Goal: Task Accomplishment & Management: Manage account settings

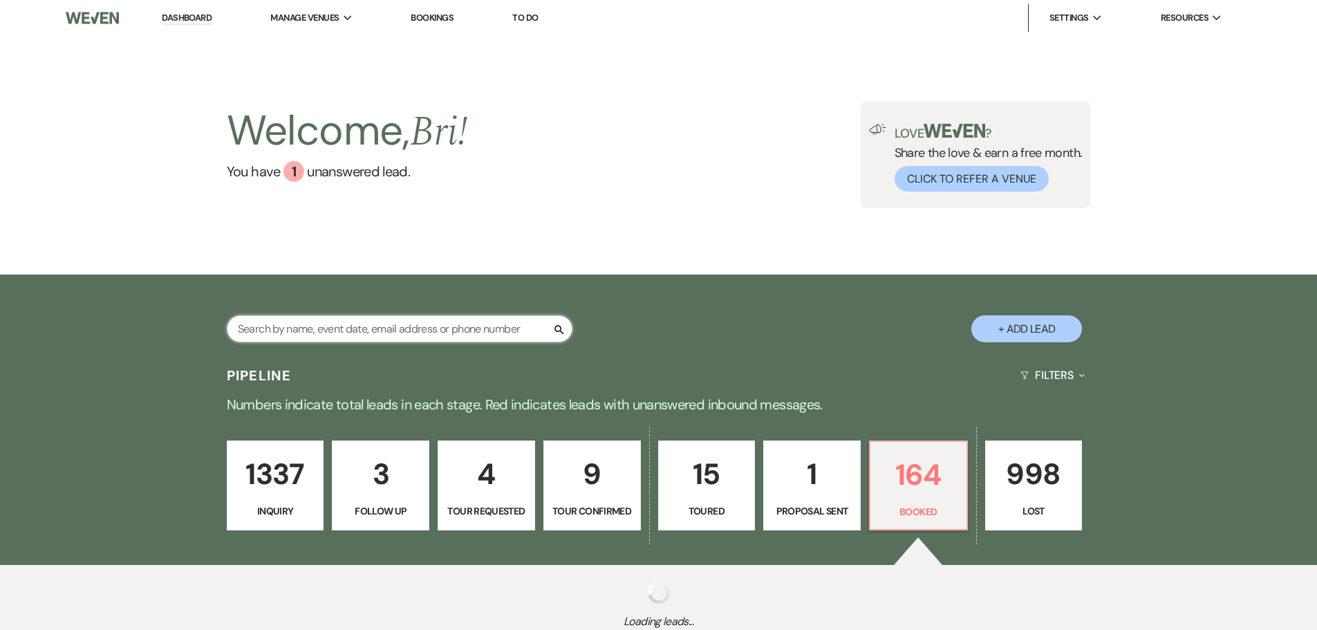
click at [323, 323] on input "text" at bounding box center [400, 328] width 346 height 27
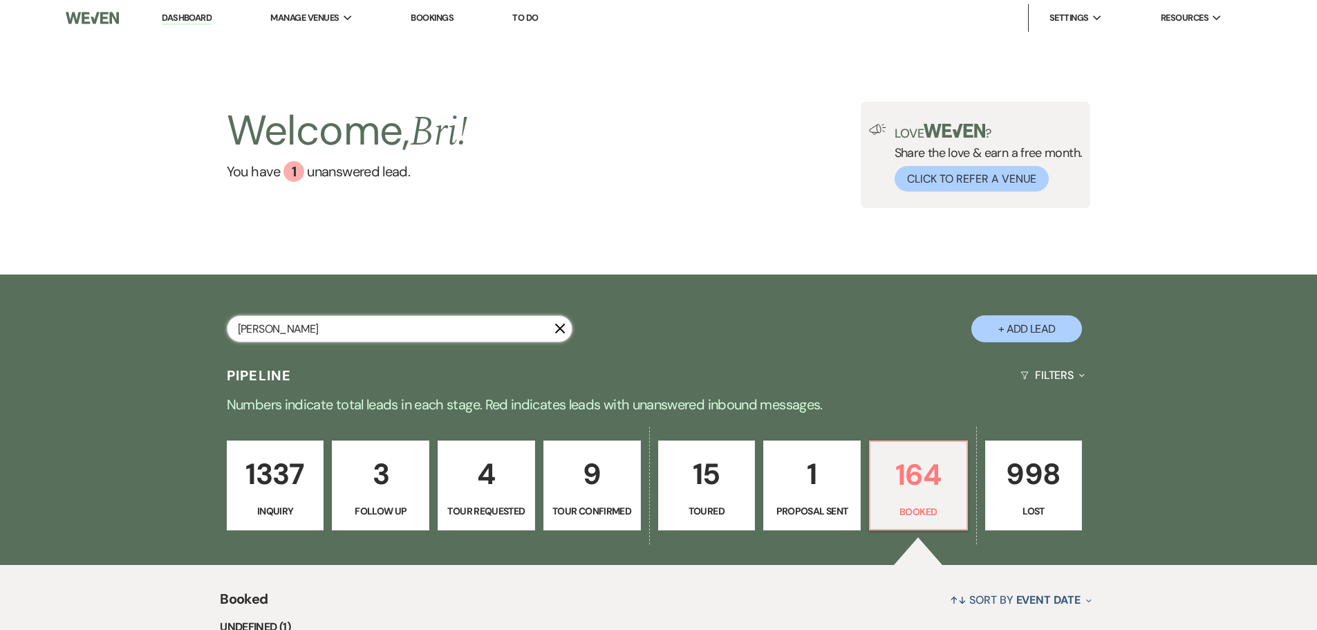
type input "bowers"
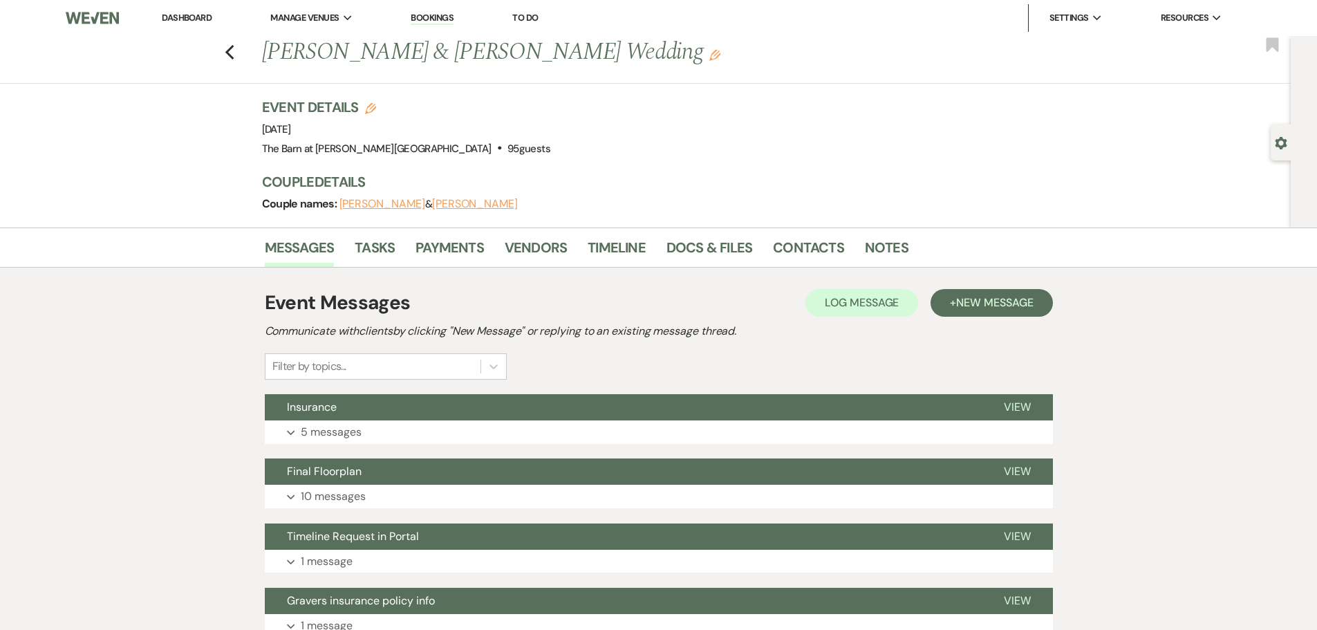
click at [207, 19] on link "Dashboard" at bounding box center [187, 18] width 50 height 12
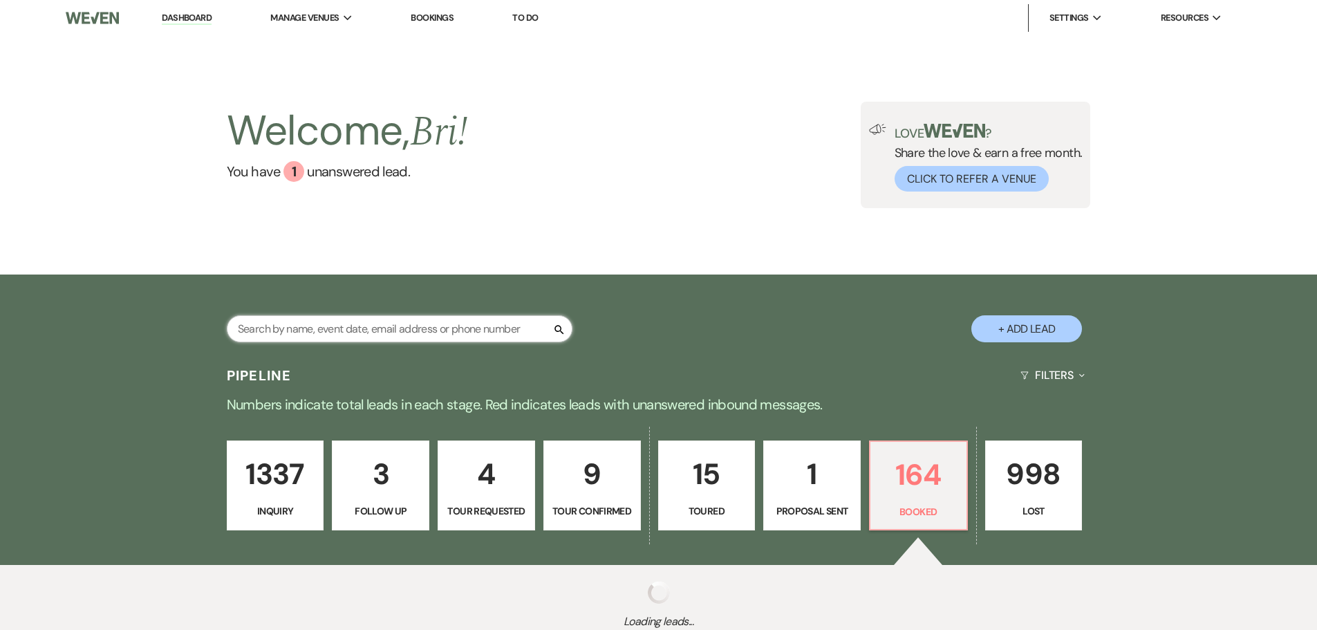
click at [277, 331] on input "text" at bounding box center [400, 328] width 346 height 27
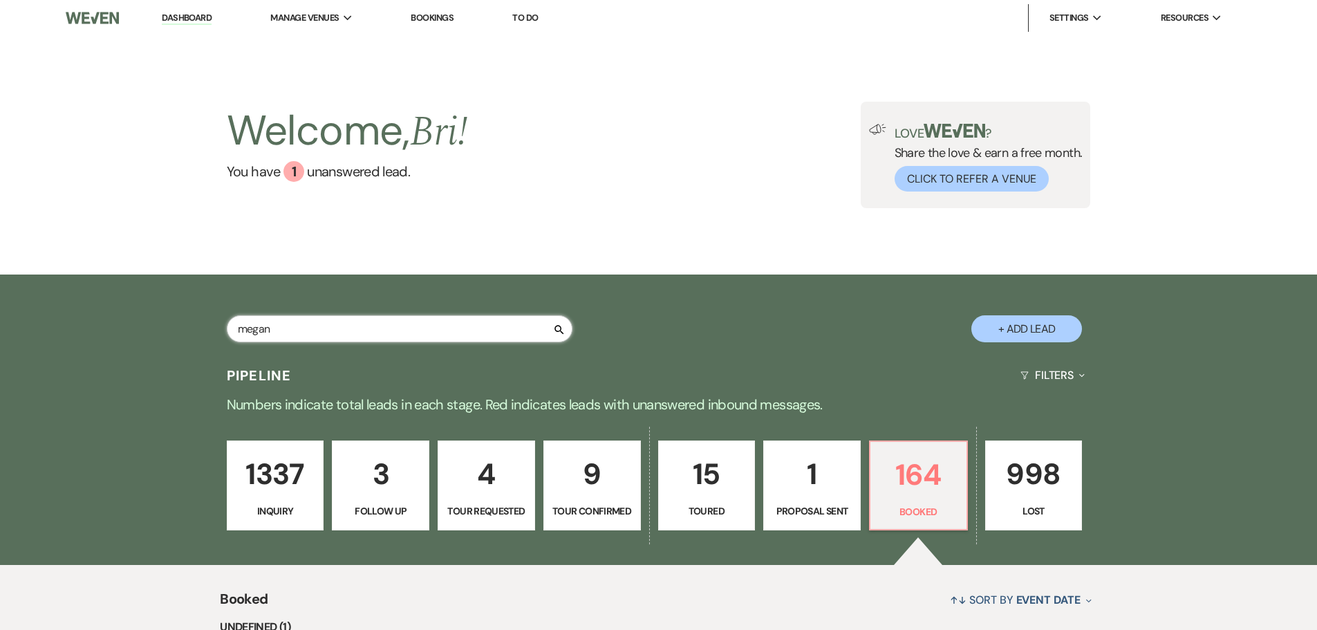
type input "megan"
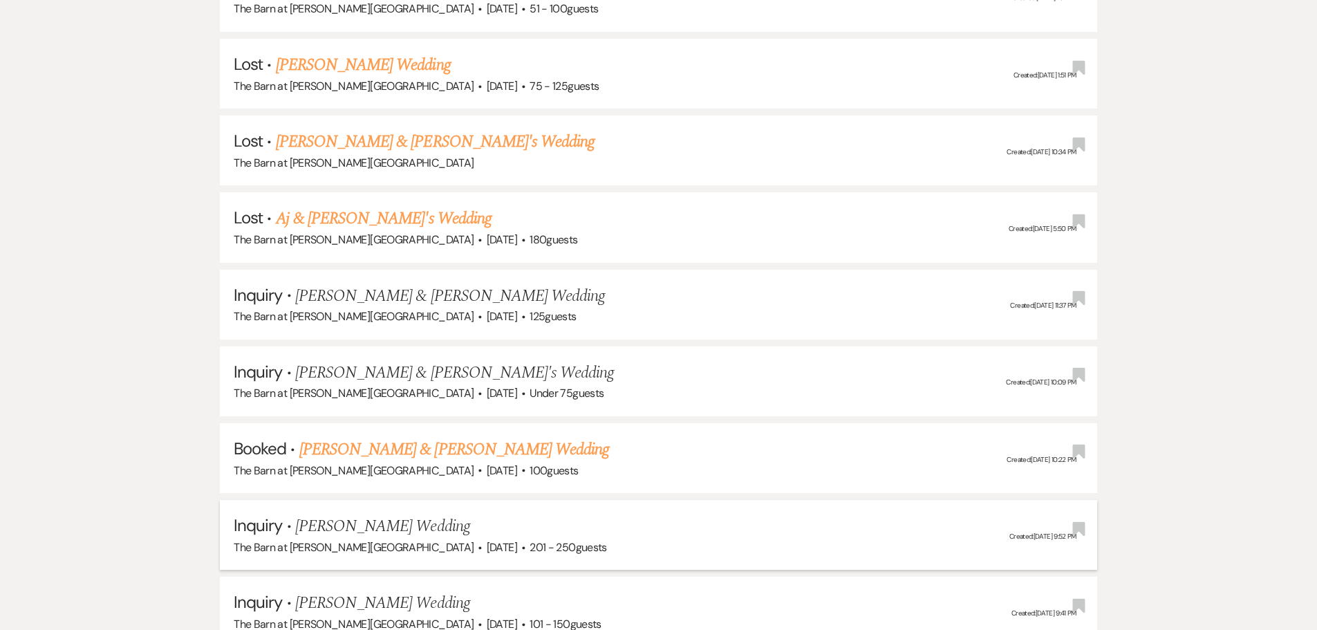
scroll to position [1106, 0]
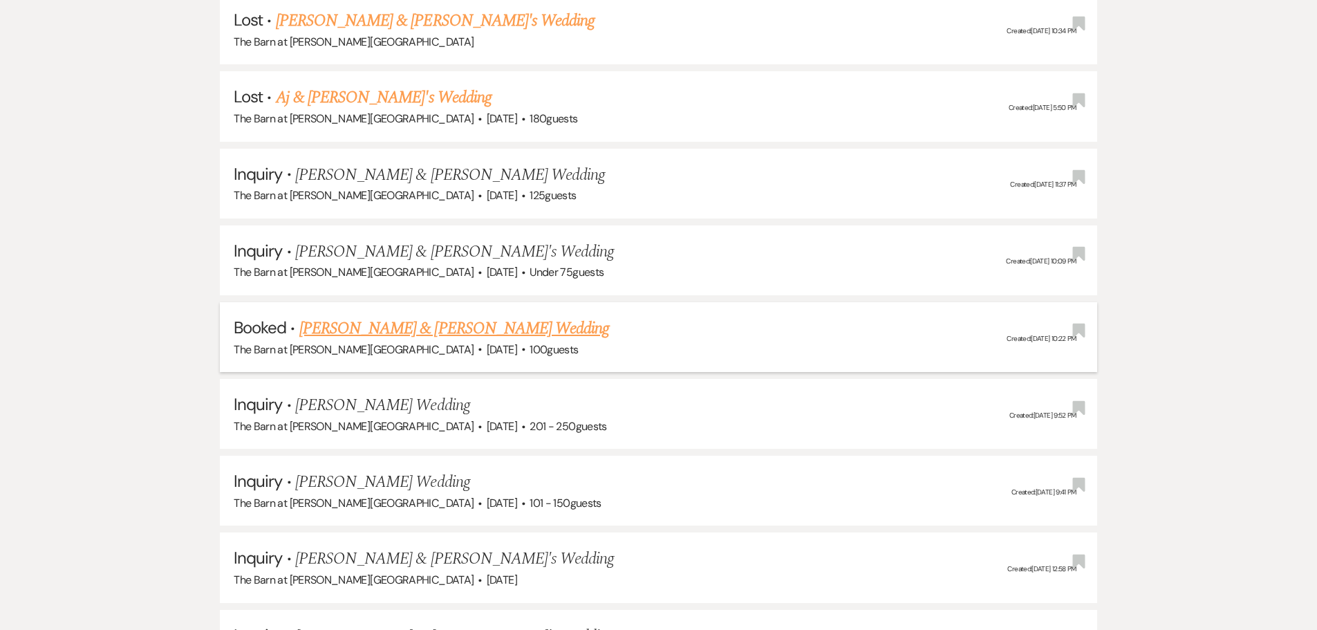
click at [489, 330] on link "[PERSON_NAME] & [PERSON_NAME] Wedding" at bounding box center [454, 328] width 310 height 25
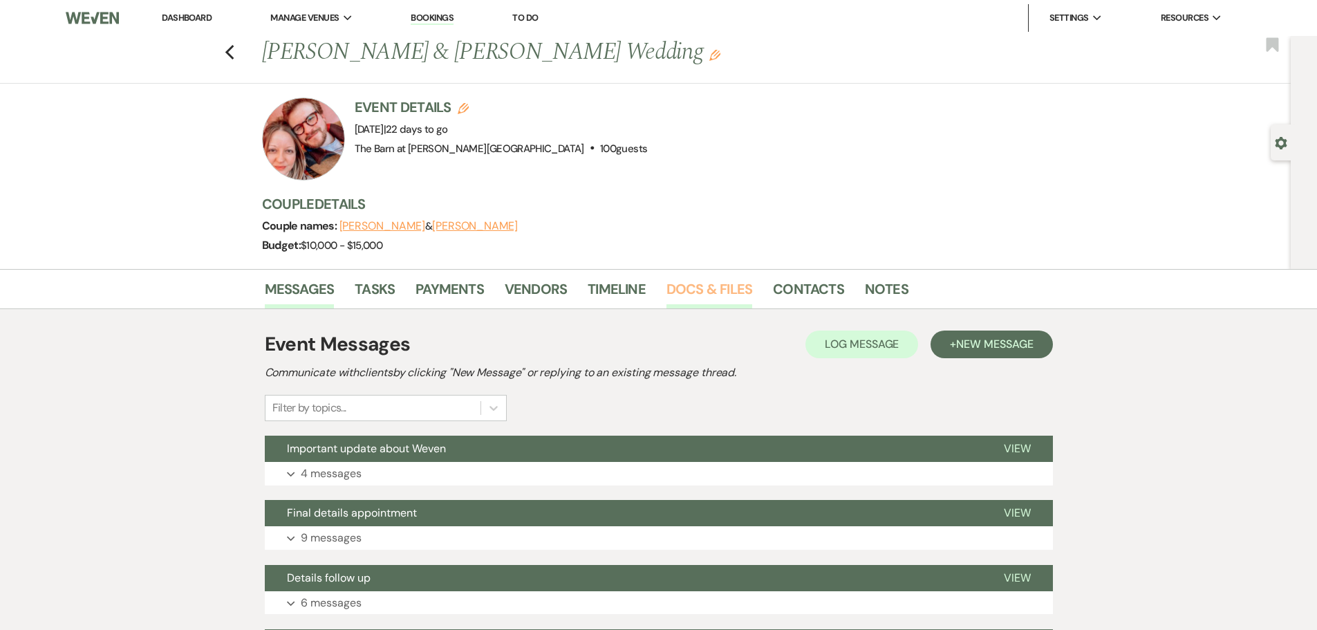
click at [726, 291] on link "Docs & Files" at bounding box center [709, 293] width 86 height 30
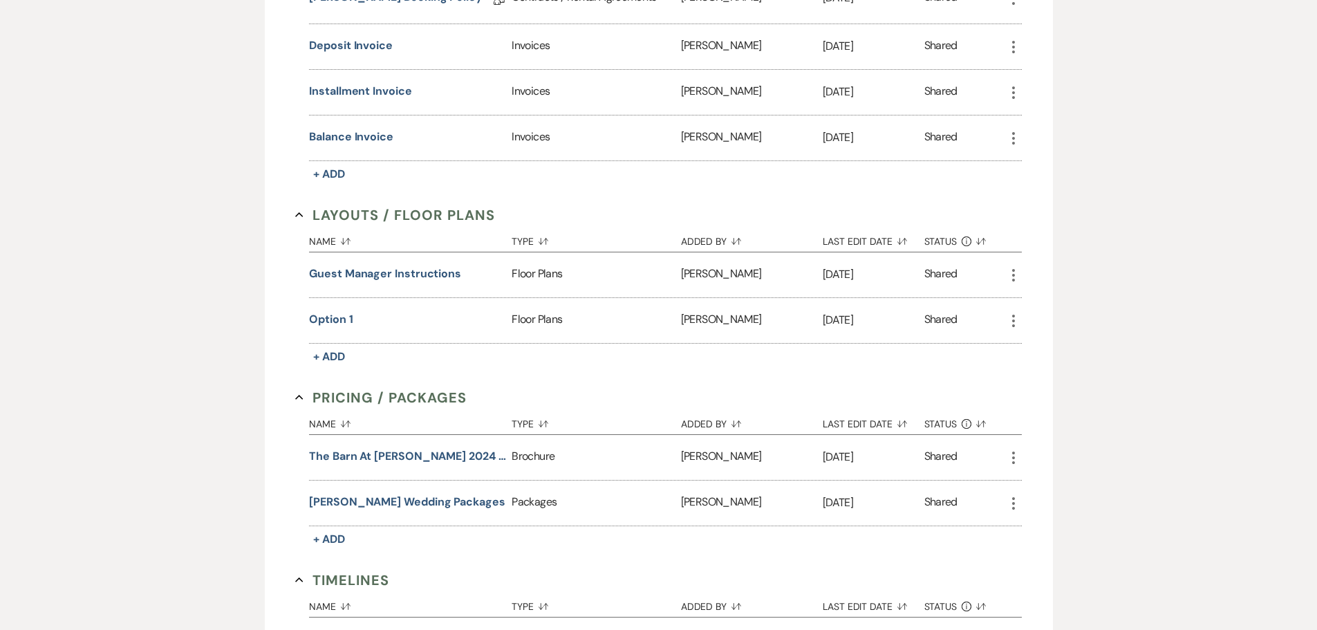
scroll to position [622, 0]
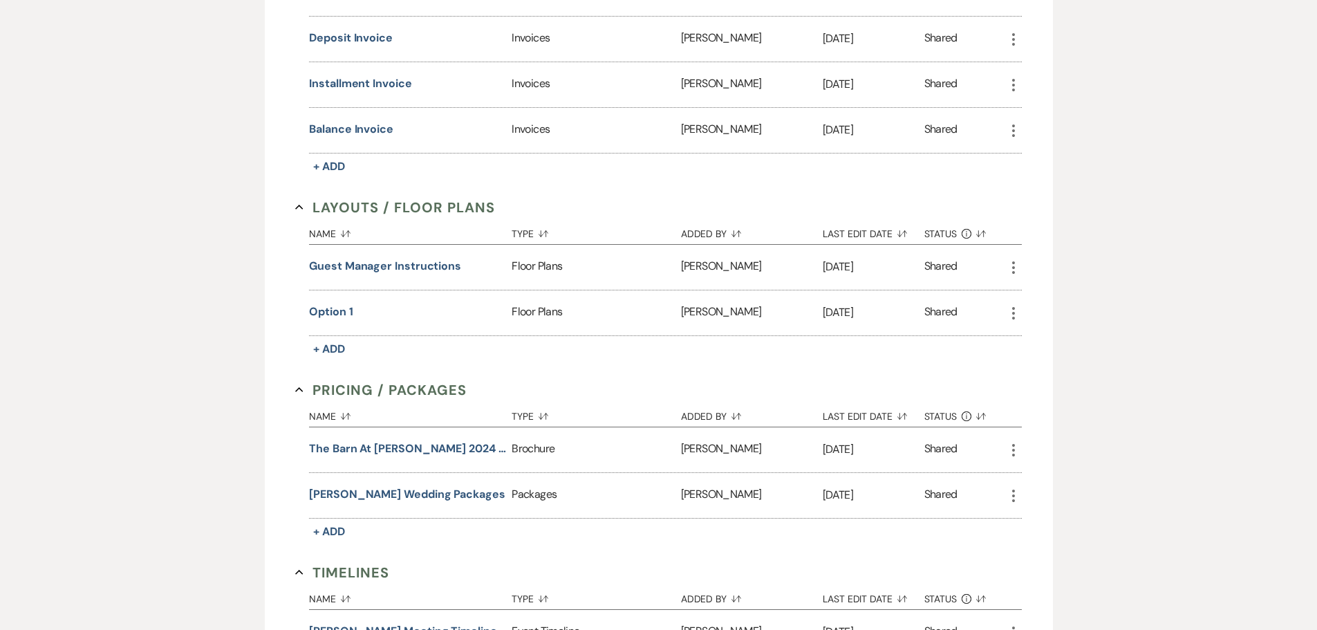
click at [1004, 321] on div "Shared" at bounding box center [964, 312] width 81 height 45
click at [1010, 319] on icon "More" at bounding box center [1013, 313] width 17 height 17
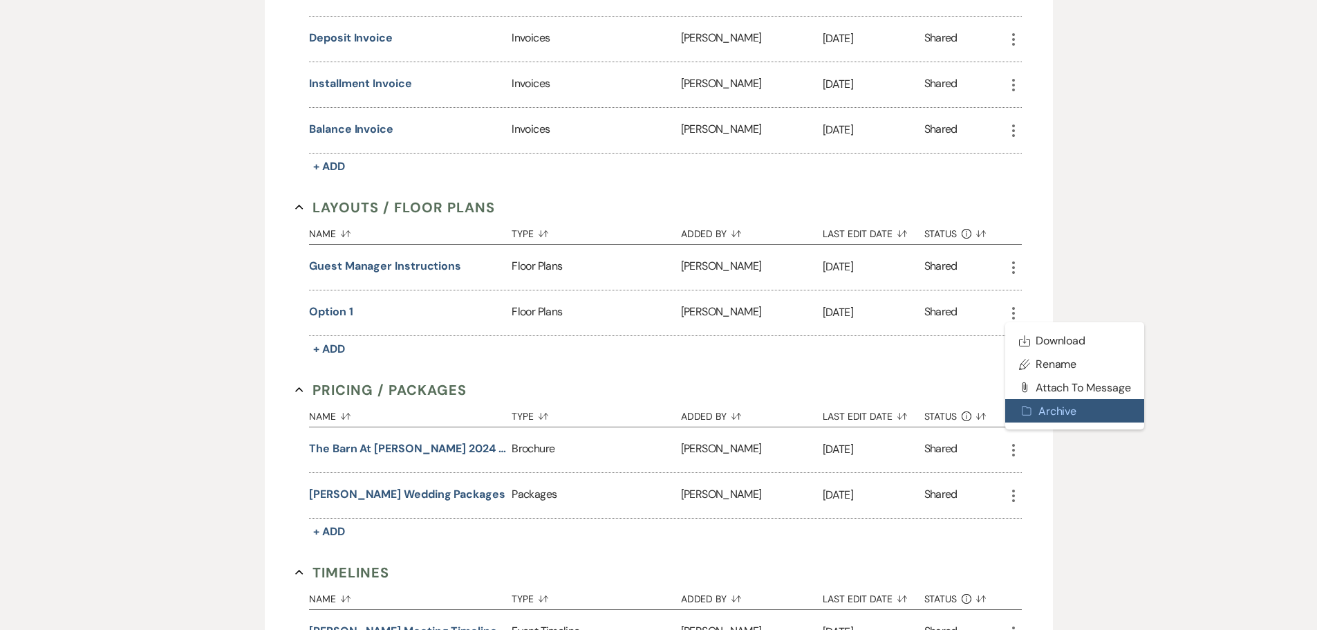
click at [1038, 412] on button "Archive Archive" at bounding box center [1075, 411] width 140 height 24
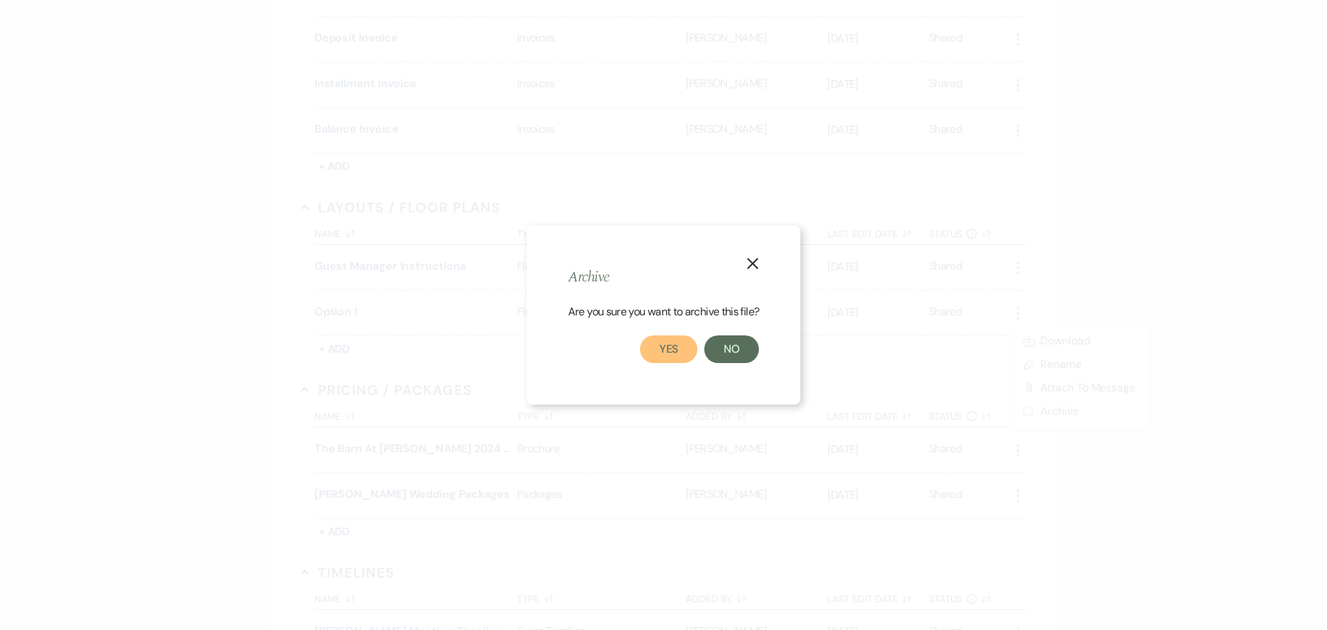
click at [680, 347] on button "Yes" at bounding box center [669, 349] width 58 height 28
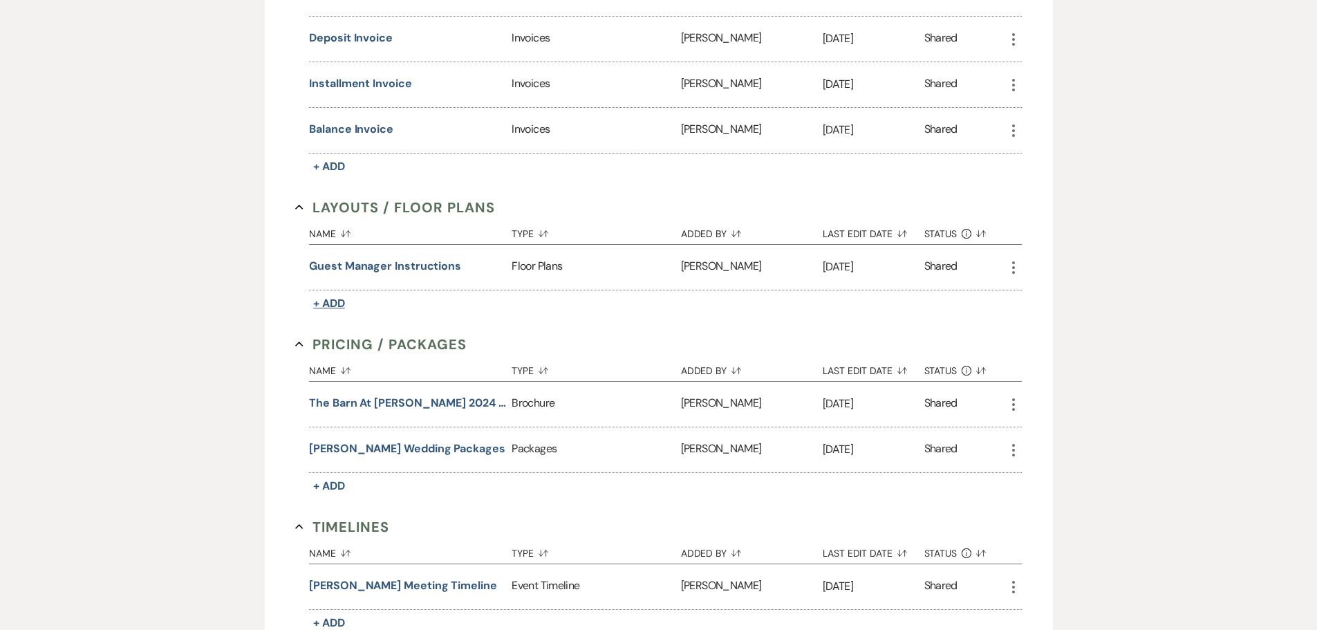
click at [339, 303] on span "+ Add" at bounding box center [329, 303] width 32 height 15
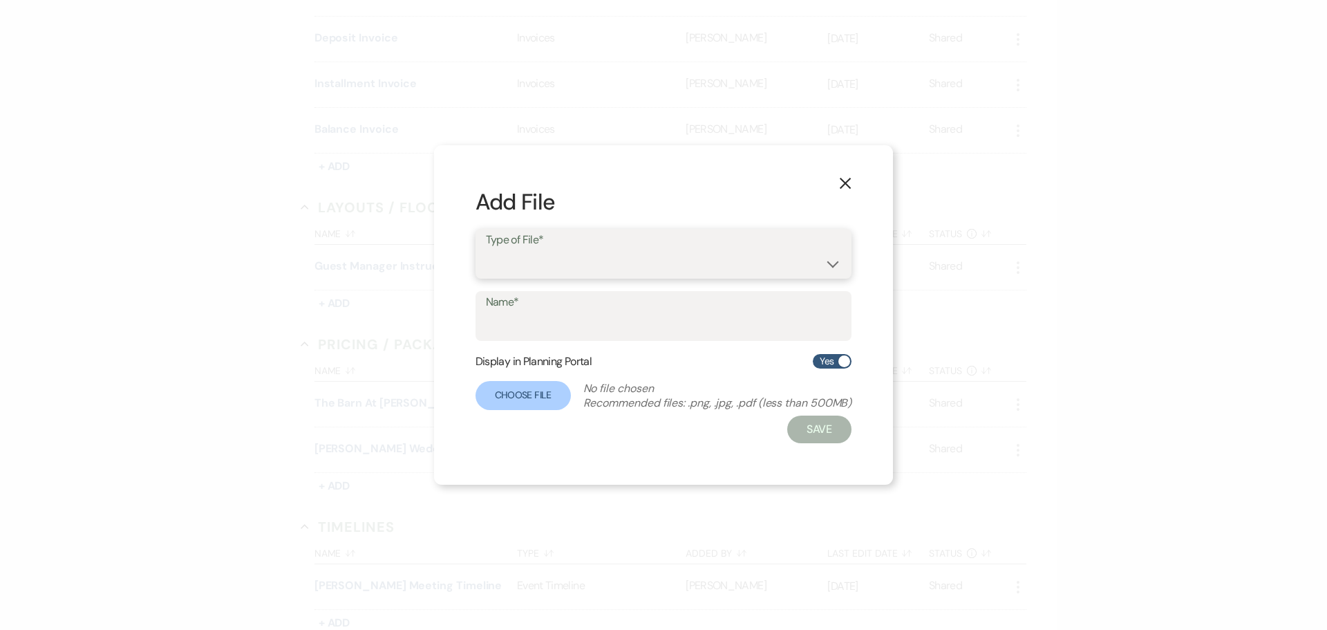
click at [525, 266] on select "Event Maps Floor Plans Rain Plan Seating Charts Venue Layout" at bounding box center [664, 263] width 356 height 27
select select "24"
click at [486, 250] on select "Event Maps Floor Plans Rain Plan Seating Charts Venue Layout" at bounding box center [664, 263] width 356 height 27
click at [553, 337] on input "Name*" at bounding box center [664, 325] width 356 height 27
type input "Final floor plan"
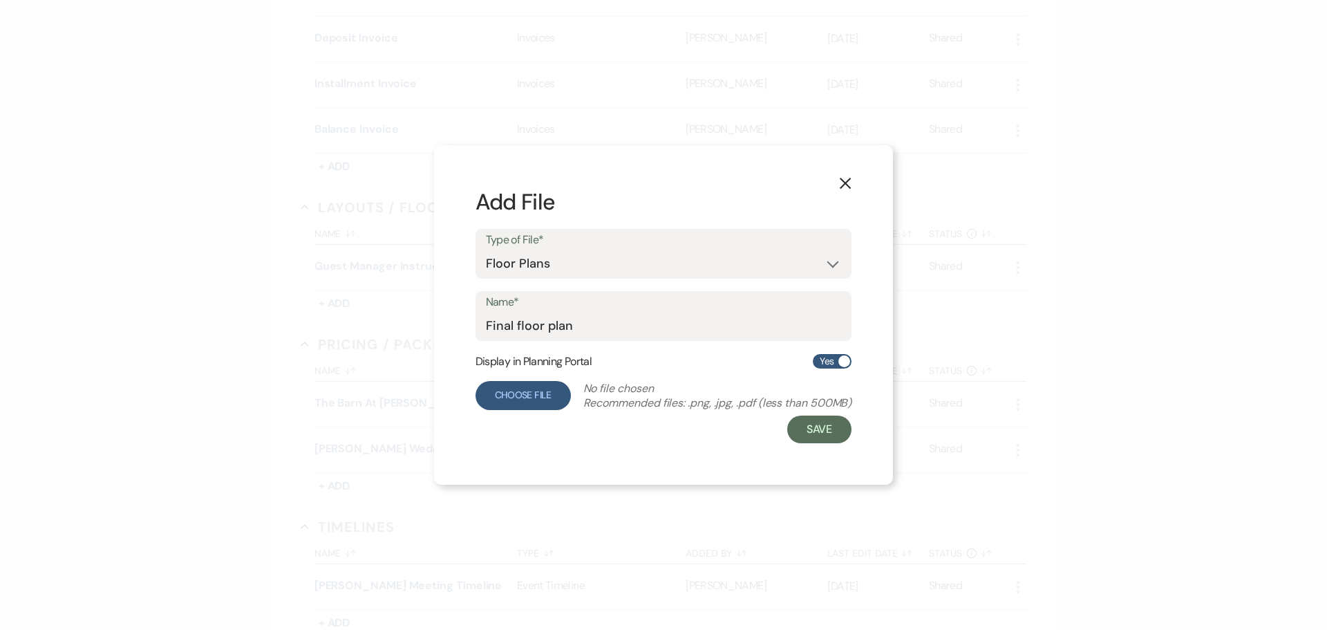
click at [526, 399] on label "Choose File" at bounding box center [523, 395] width 95 height 29
click at [0, 0] on input "Choose File" at bounding box center [0, 0] width 0 height 0
click at [828, 446] on div "X Add File Type of File* Event Maps Floor Plans Rain Plan Seating Charts Venue …" at bounding box center [664, 314] width 456 height 339
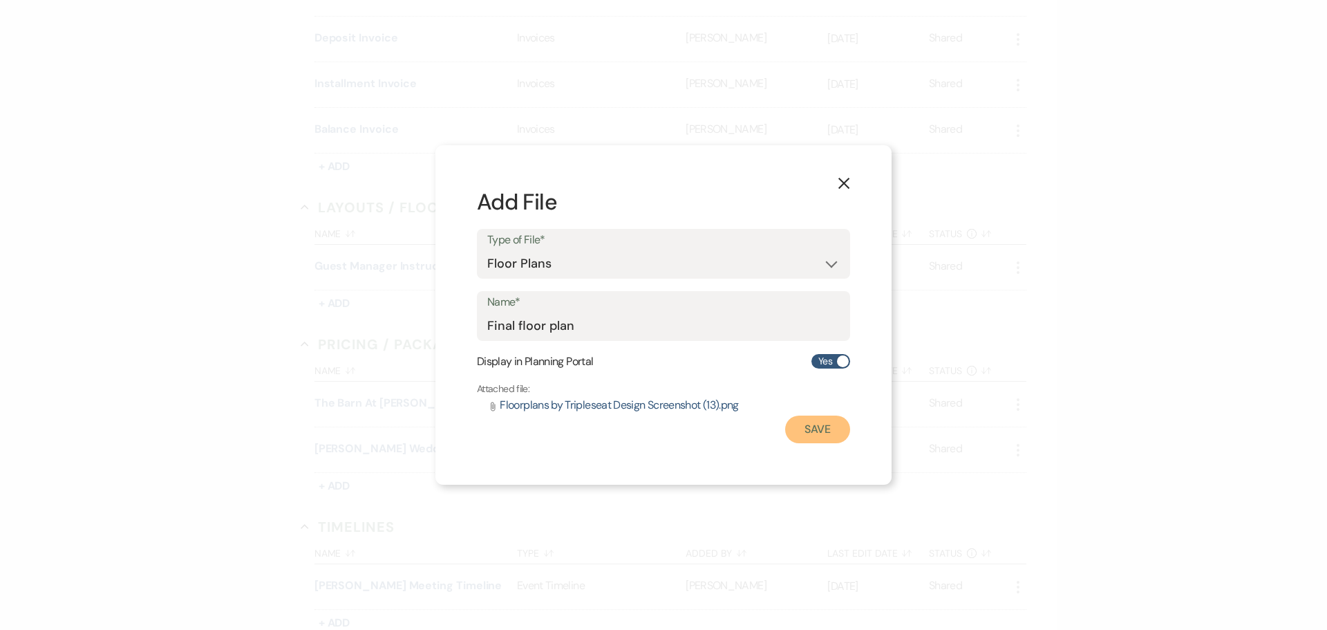
click at [828, 433] on button "Save" at bounding box center [817, 429] width 65 height 28
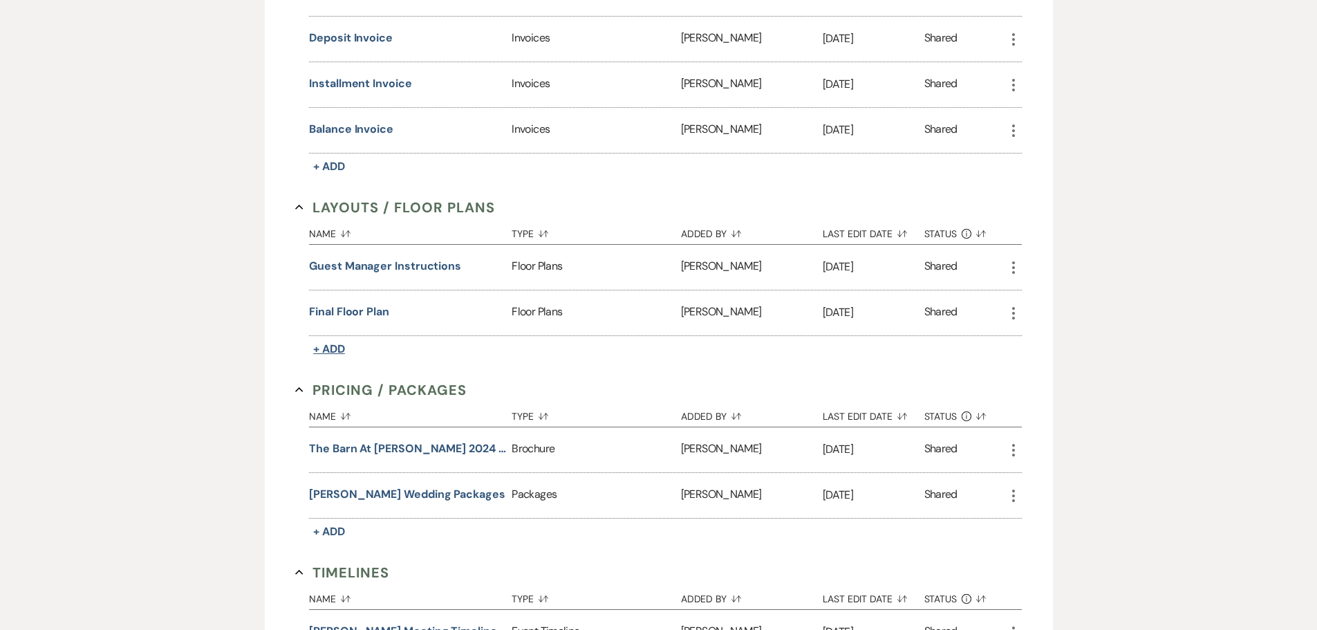
click at [349, 351] on button "+ Add" at bounding box center [329, 348] width 40 height 19
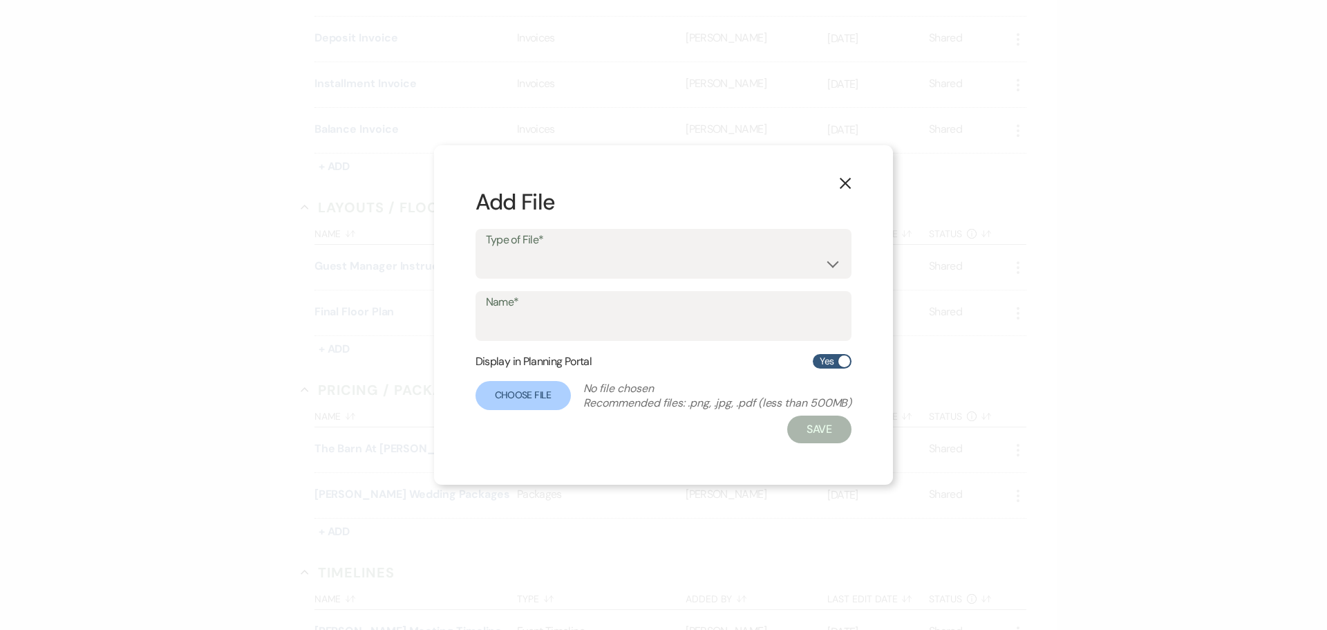
click at [514, 289] on form "Add File Type of File* Event Maps Floor Plans Rain Plan Seating Charts Venue La…" at bounding box center [664, 315] width 377 height 256
click at [527, 265] on select "Event Maps Floor Plans Rain Plan Seating Charts Venue Layout" at bounding box center [664, 263] width 356 height 27
select select "24"
click at [486, 250] on select "Event Maps Floor Plans Rain Plan Seating Charts Venue Layout" at bounding box center [664, 263] width 356 height 27
click at [564, 330] on input "Name*" at bounding box center [664, 325] width 356 height 27
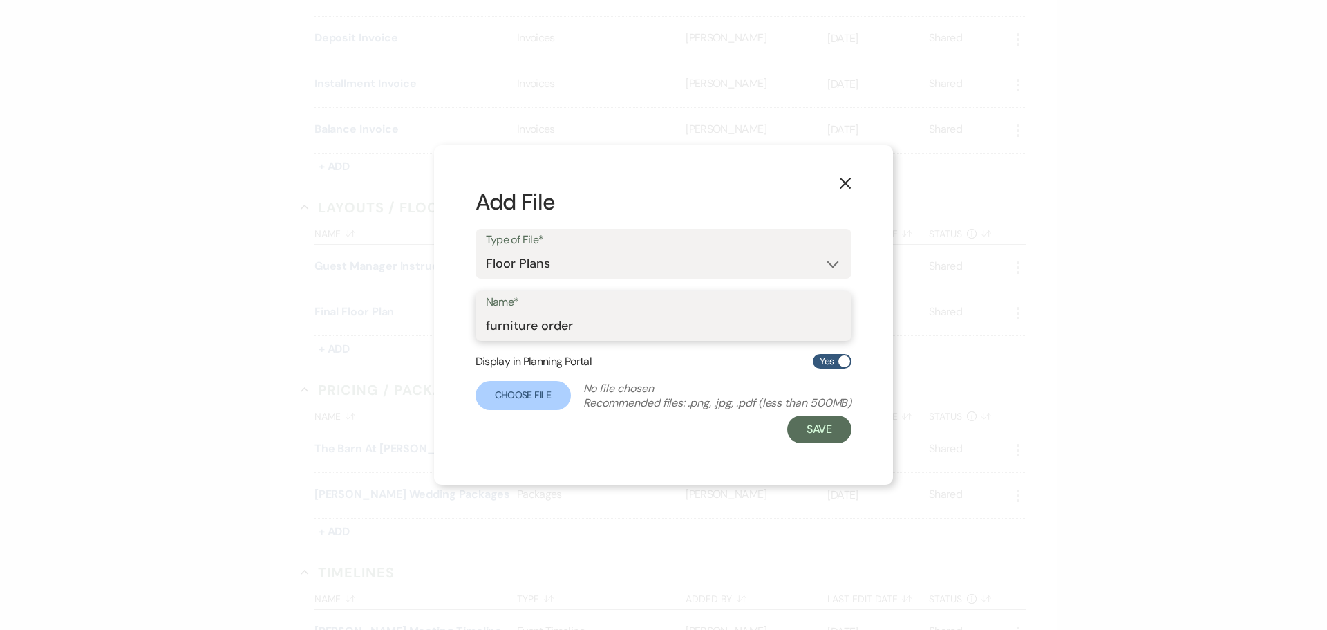
type input "furniture order"
click at [840, 362] on span at bounding box center [845, 361] width 12 height 12
click at [840, 362] on input "Yes" at bounding box center [832, 361] width 39 height 15
checkbox input "false"
click at [514, 392] on label "Choose File" at bounding box center [523, 395] width 95 height 29
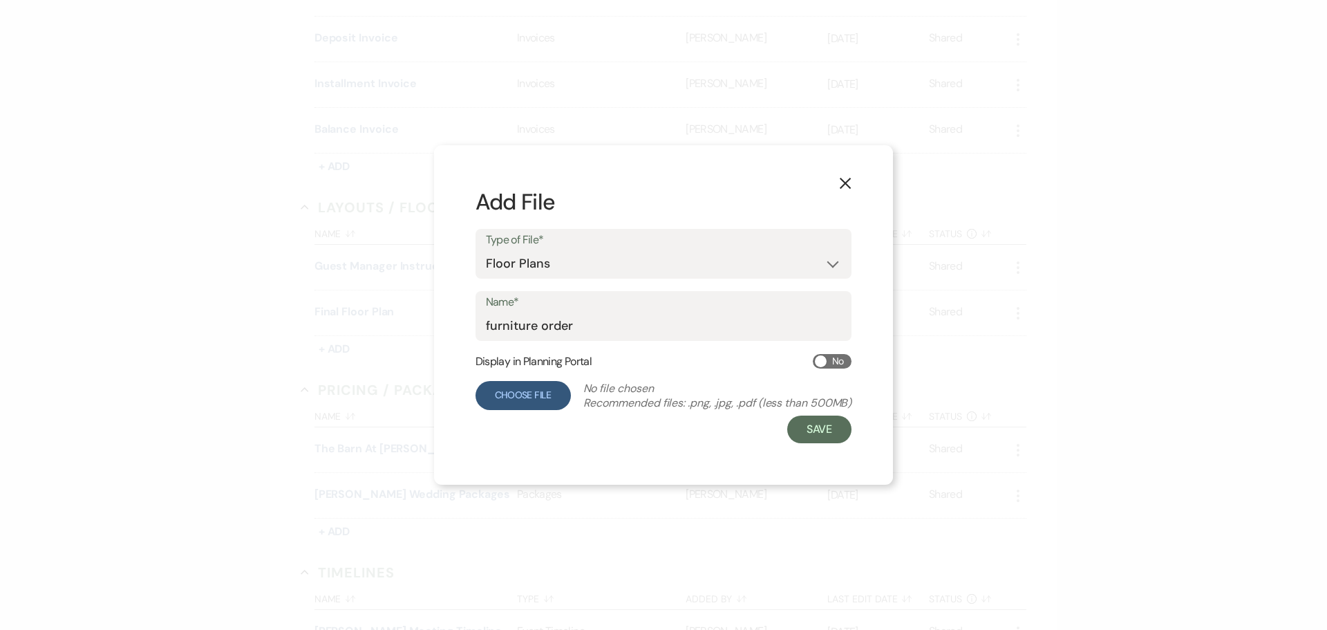
click at [0, 0] on input "Choose File" at bounding box center [0, 0] width 0 height 0
click at [830, 433] on button "Save" at bounding box center [817, 429] width 65 height 28
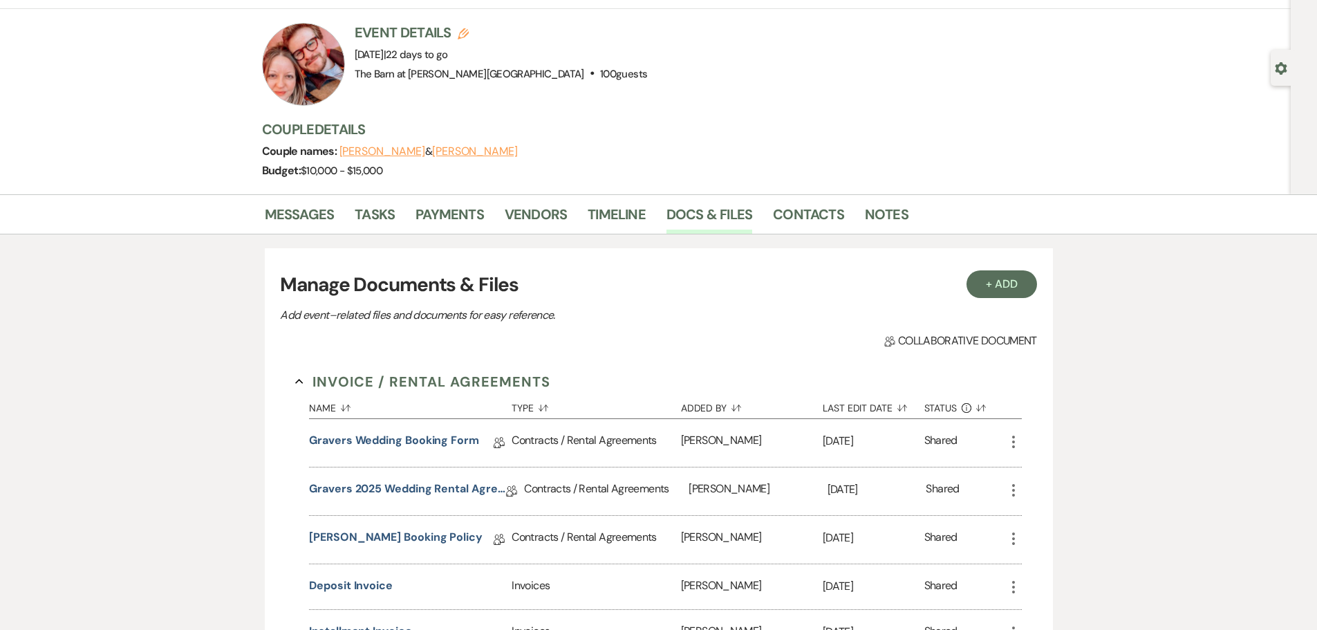
scroll to position [0, 0]
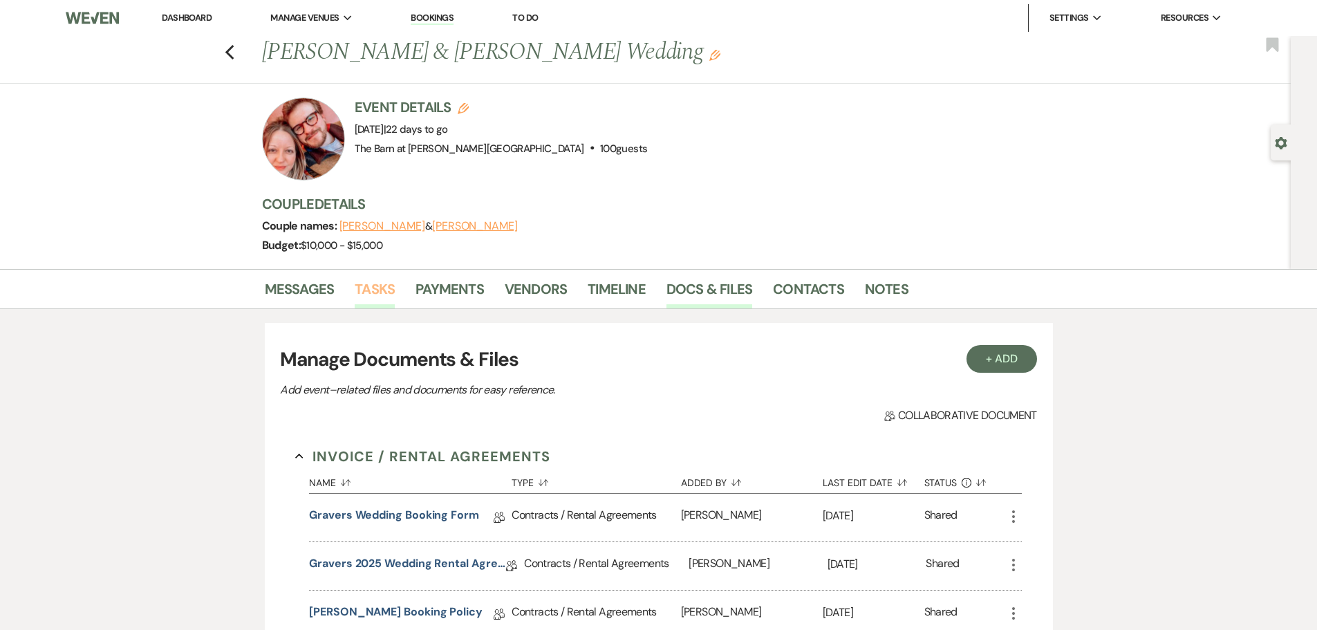
drag, startPoint x: 377, startPoint y: 278, endPoint x: 391, endPoint y: 278, distance: 14.5
click at [377, 278] on link "Tasks" at bounding box center [375, 293] width 40 height 30
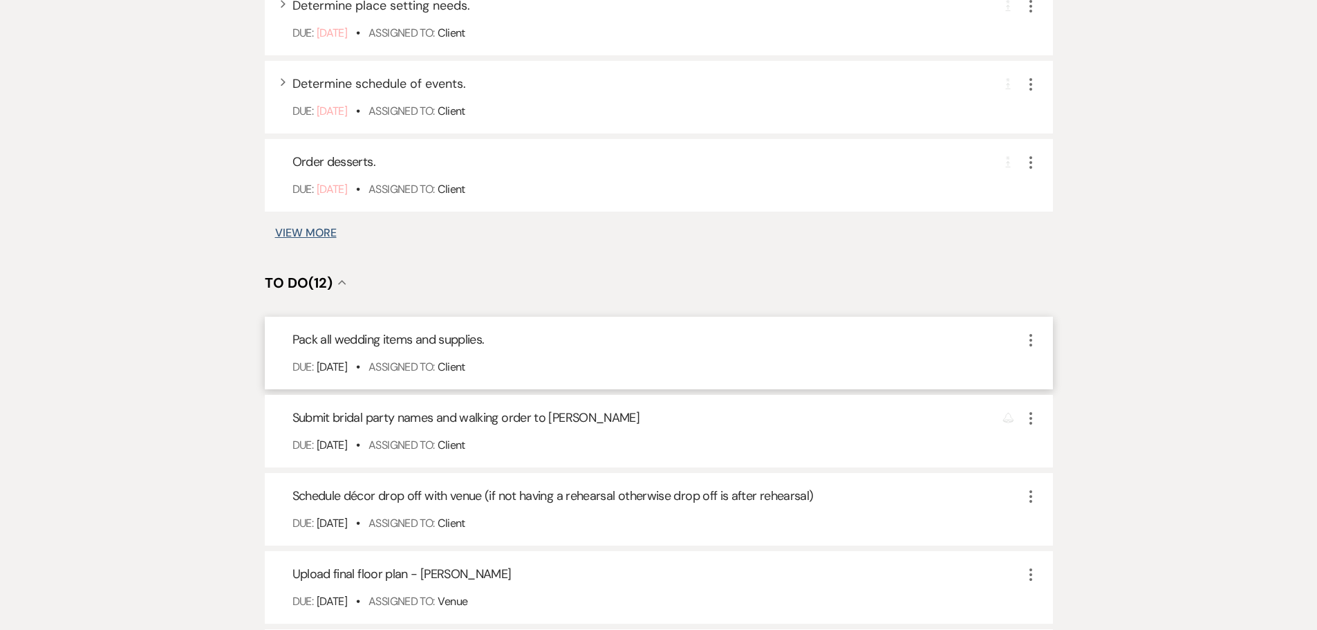
scroll to position [1175, 0]
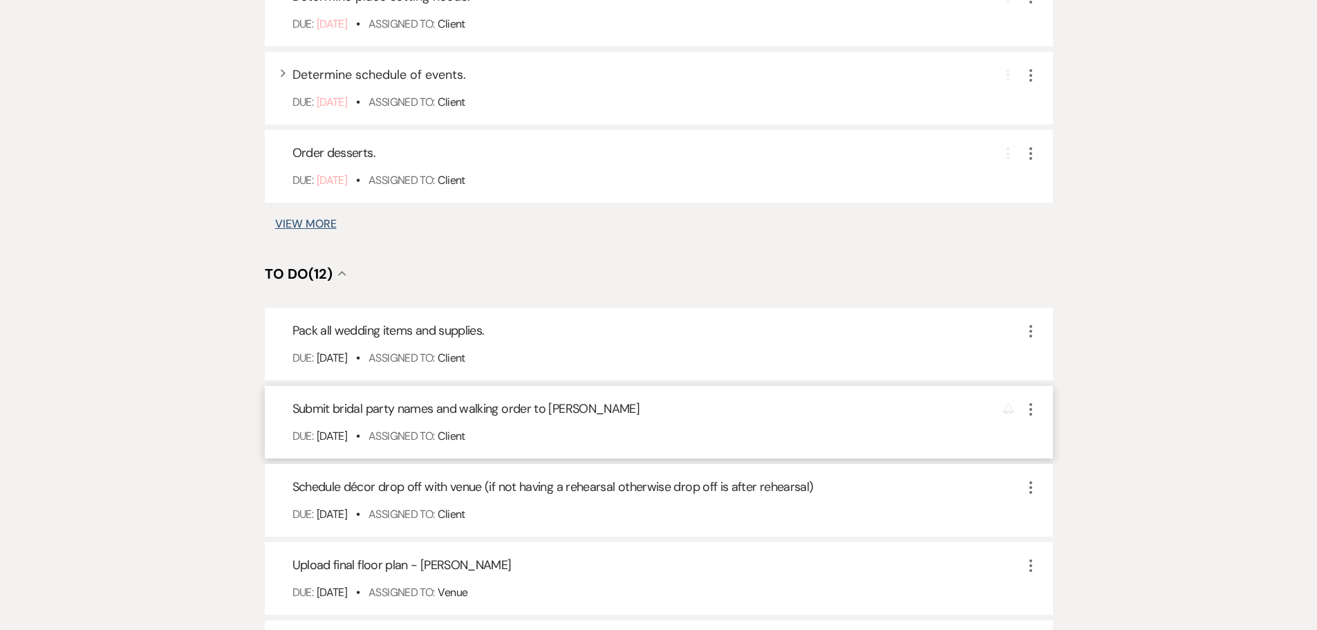
click at [1031, 409] on use "button" at bounding box center [1030, 409] width 3 height 12
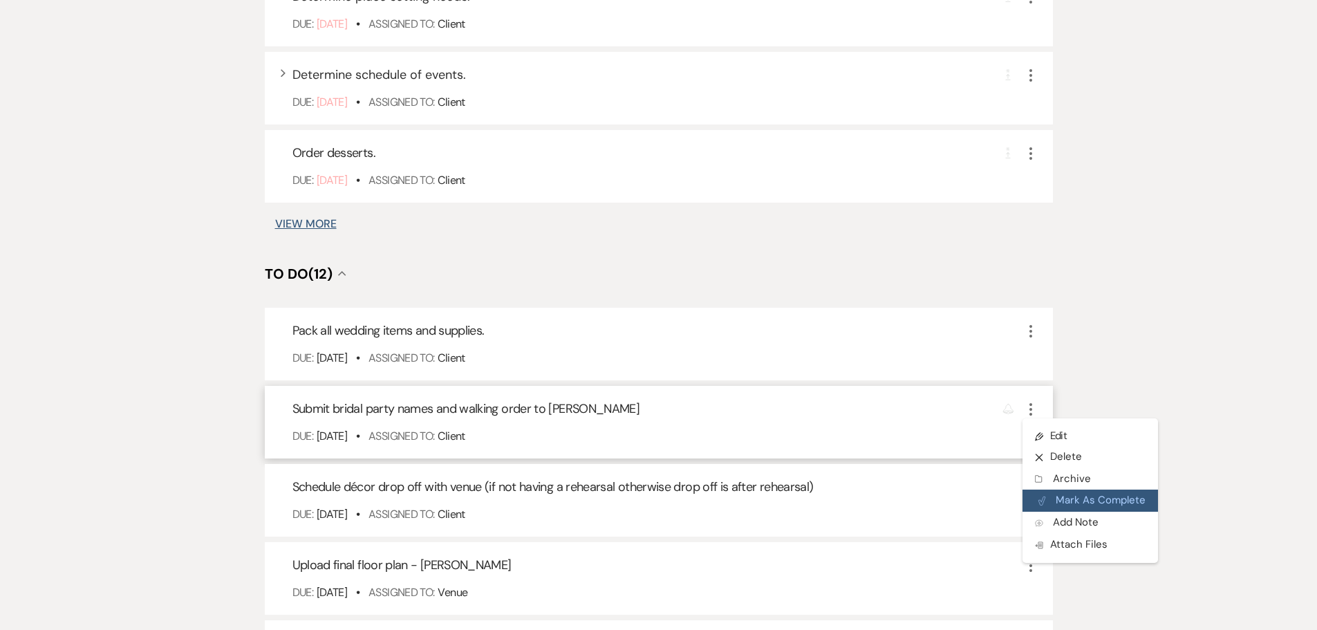
click at [1050, 500] on button "Plan Portal Link Mark As Complete" at bounding box center [1089, 500] width 135 height 22
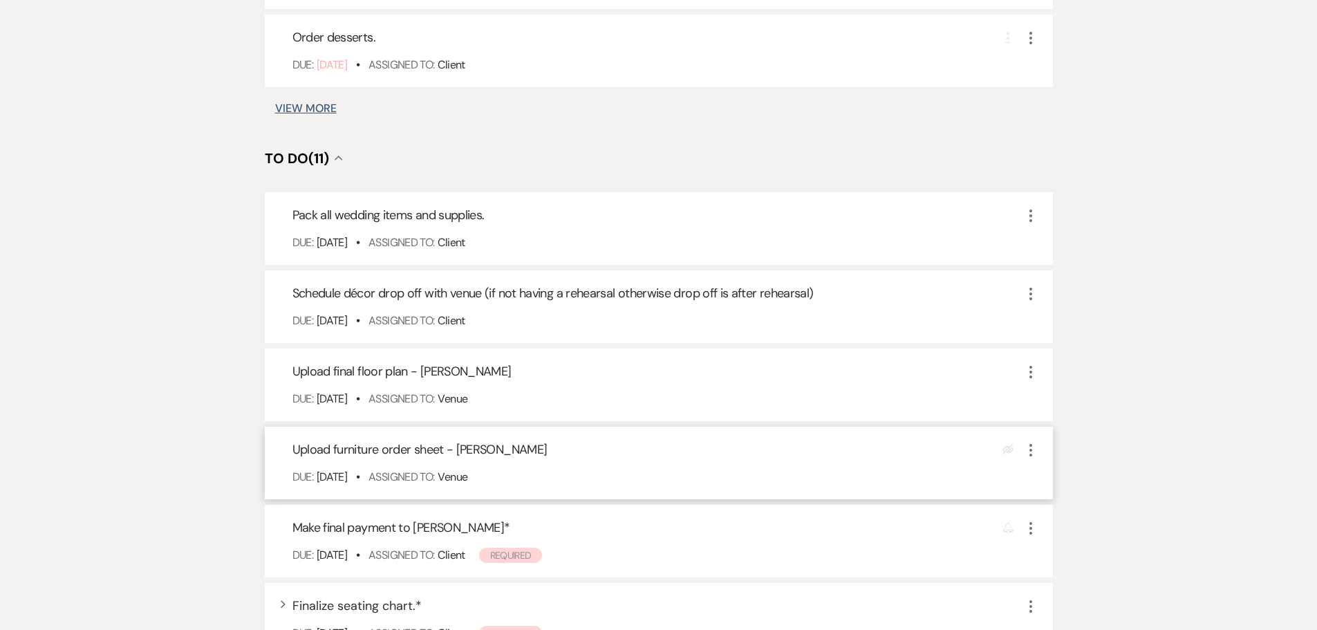
scroll to position [1313, 0]
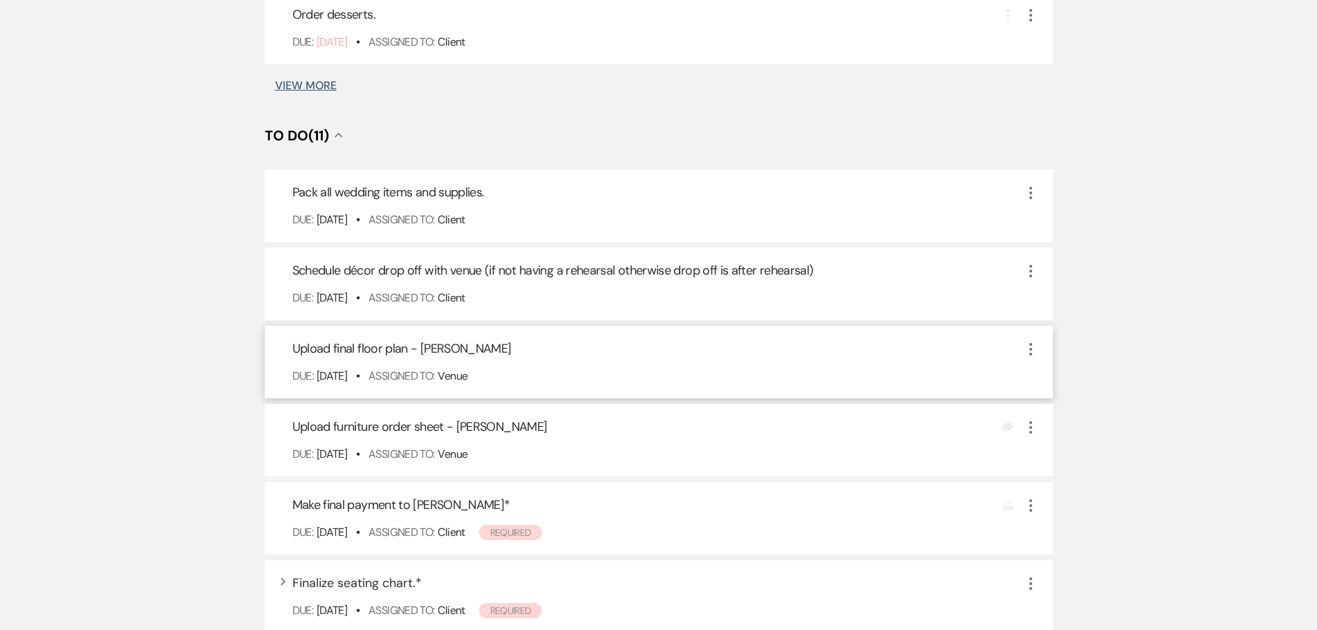
click at [1032, 351] on icon "More" at bounding box center [1030, 349] width 17 height 17
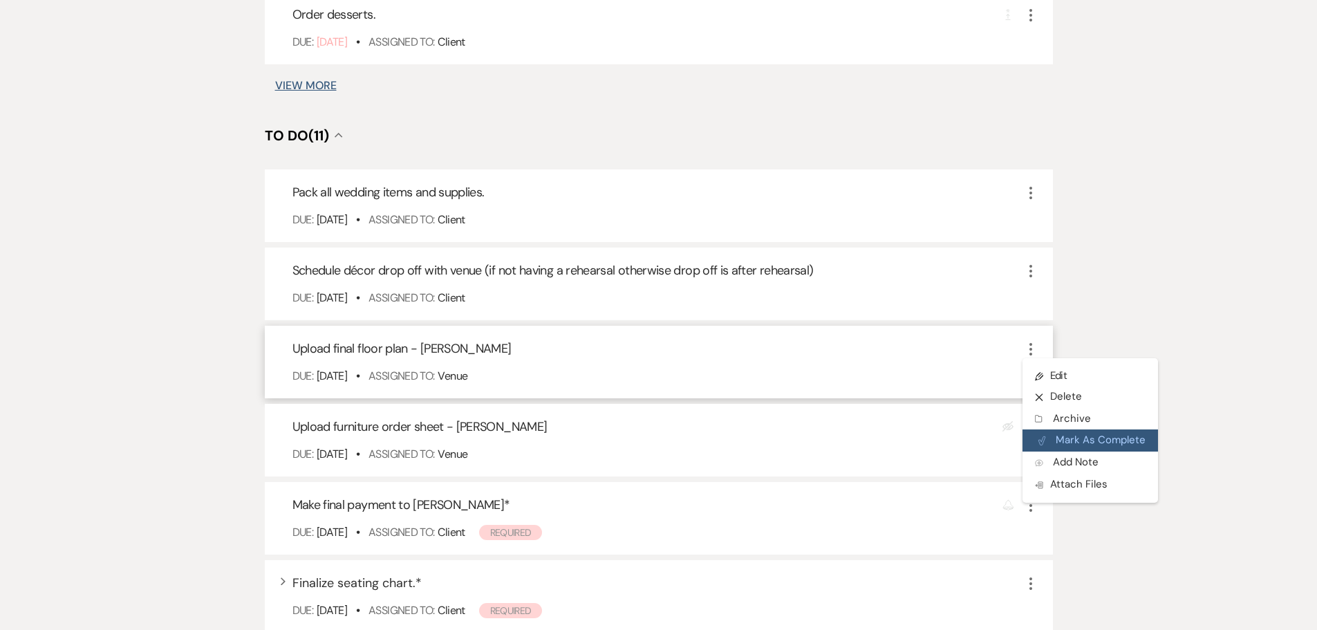
click at [1039, 434] on button "Plan Portal Link Mark As Complete" at bounding box center [1089, 440] width 135 height 22
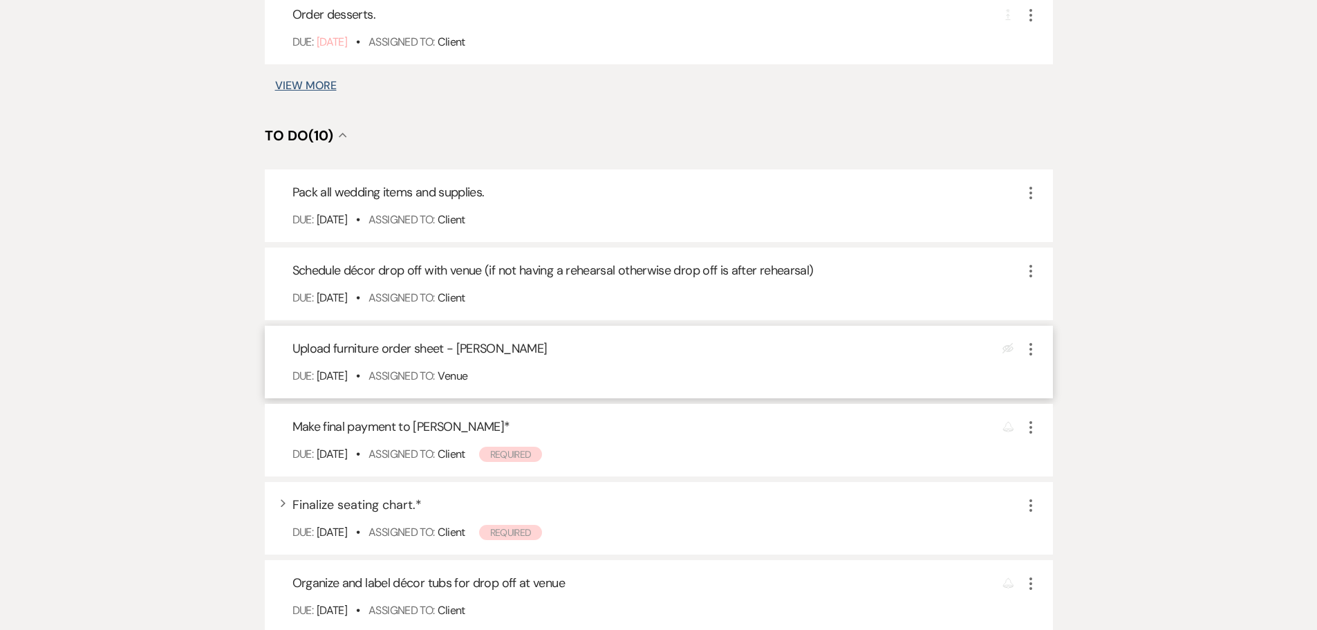
click at [1036, 347] on icon "More" at bounding box center [1030, 349] width 17 height 17
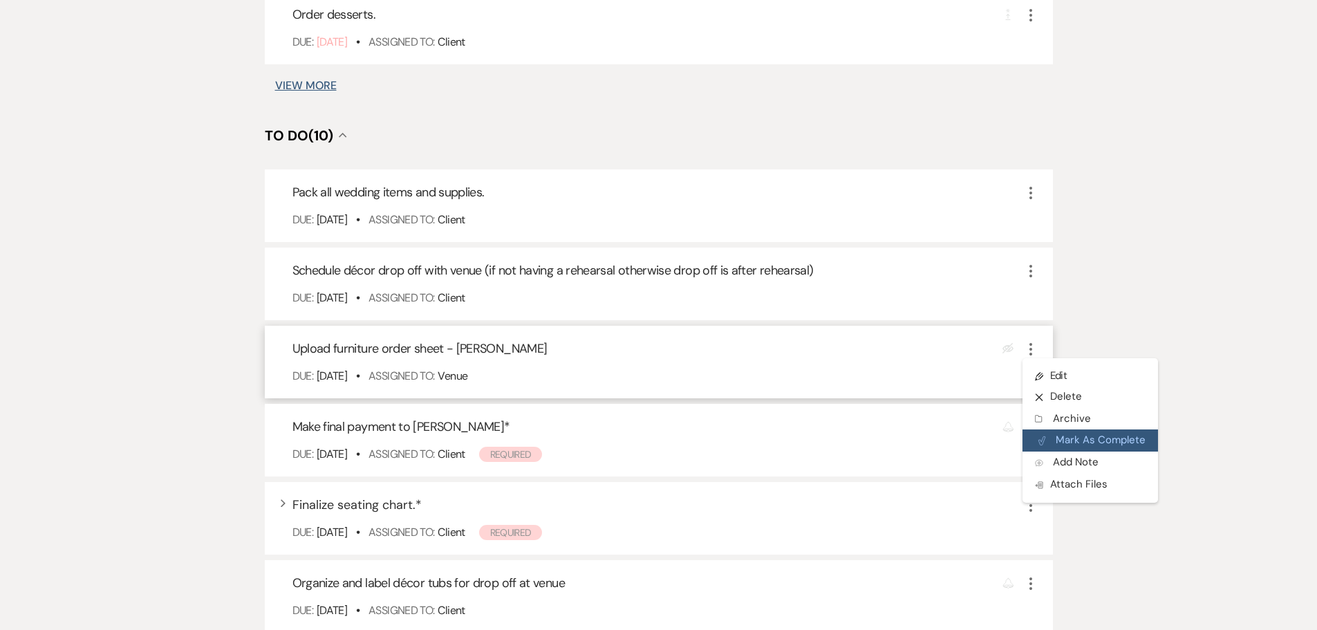
click at [1049, 437] on button "Plan Portal Link Mark As Complete" at bounding box center [1089, 440] width 135 height 22
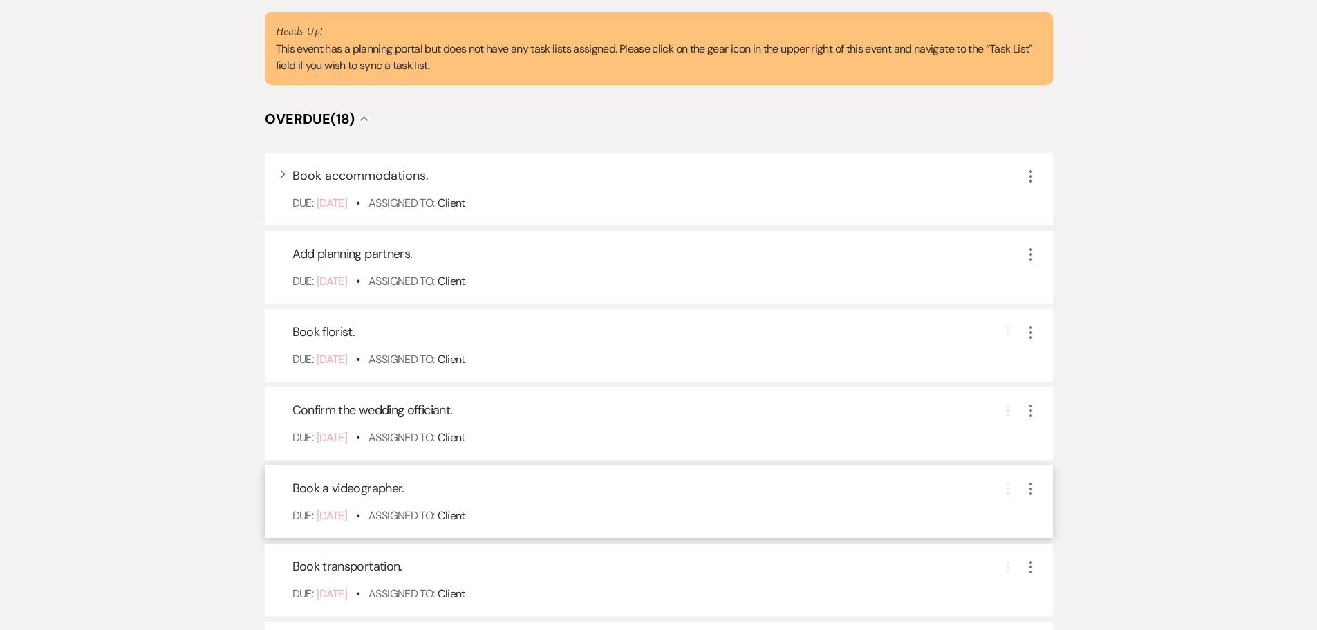
scroll to position [346, 0]
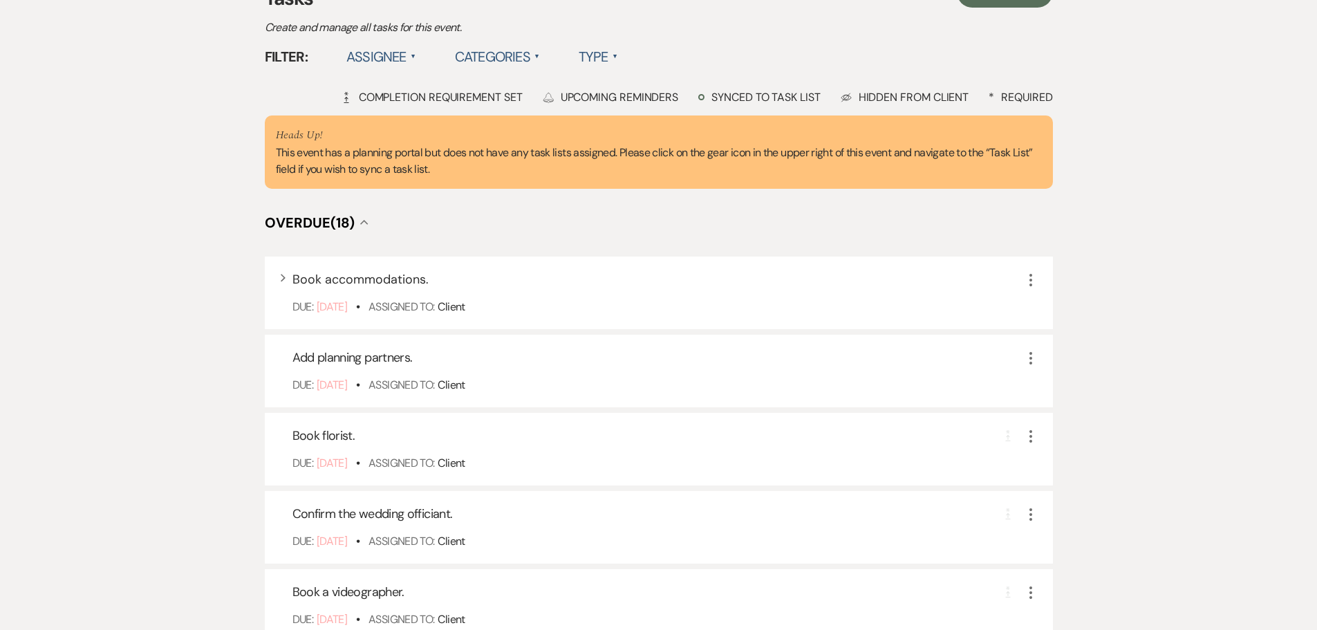
click at [384, 56] on label "Assignee ▲" at bounding box center [381, 56] width 70 height 25
click at [402, 122] on li "Assigned to venue" at bounding box center [415, 117] width 138 height 32
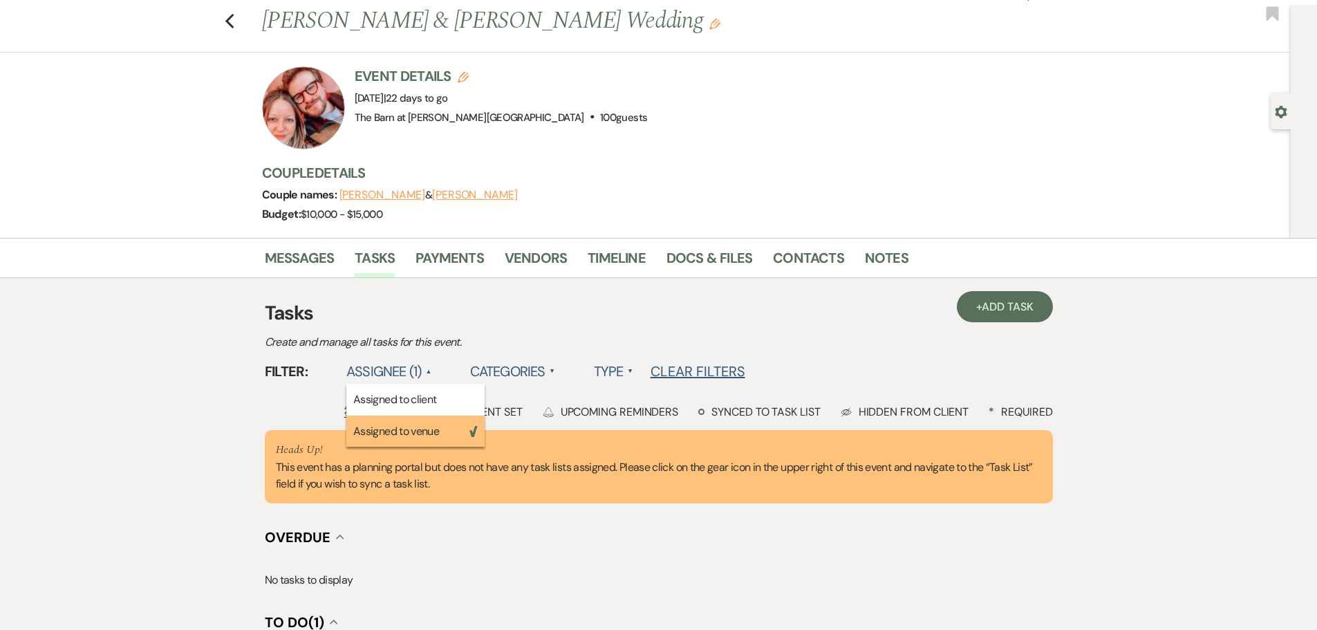
scroll to position [0, 0]
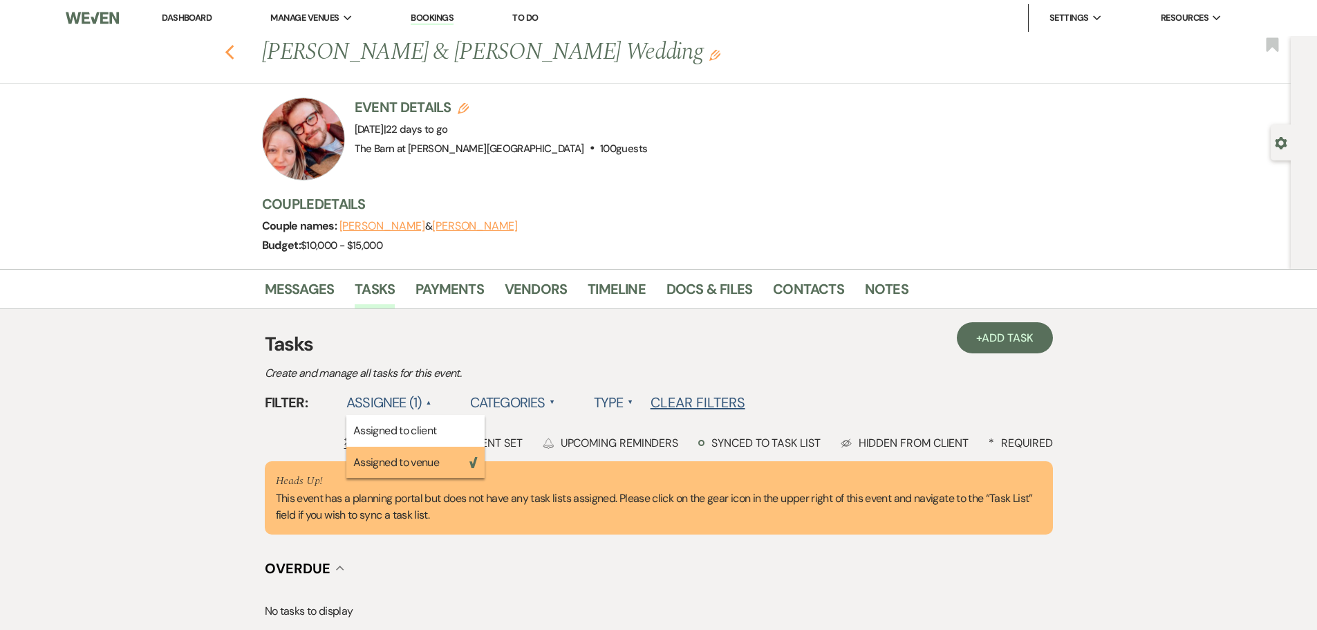
click at [234, 48] on use "button" at bounding box center [229, 52] width 9 height 15
click at [707, 299] on link "Docs & Files" at bounding box center [709, 293] width 86 height 30
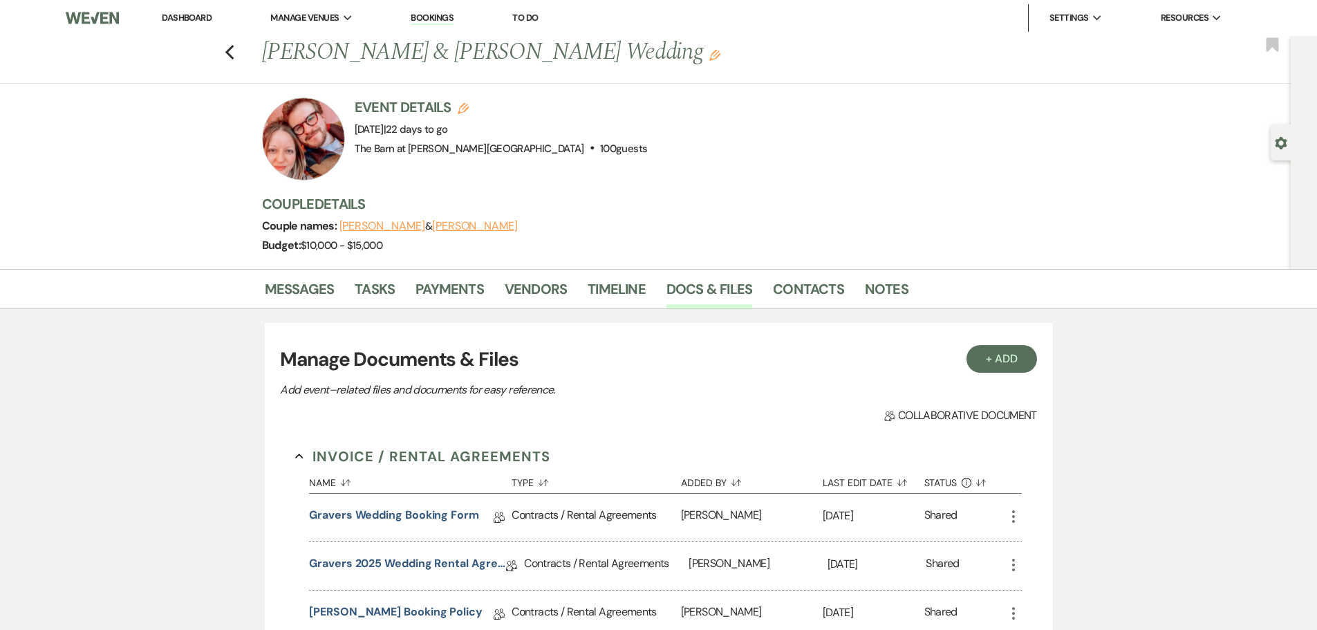
click at [610, 7] on ul "Dashboard Manage Venues Expand The Barn at [PERSON_NAME] Tree Farm Bookings To …" at bounding box center [692, 18] width 1119 height 28
click at [598, 297] on link "Timeline" at bounding box center [617, 293] width 58 height 30
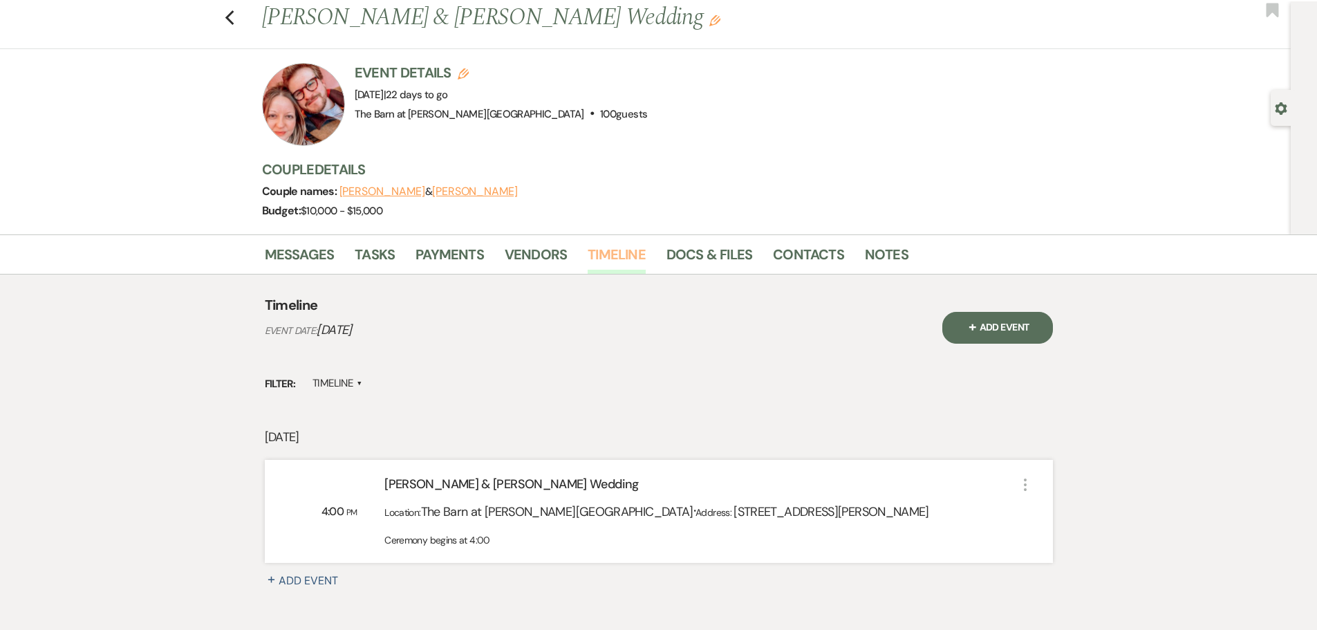
scroll to position [69, 0]
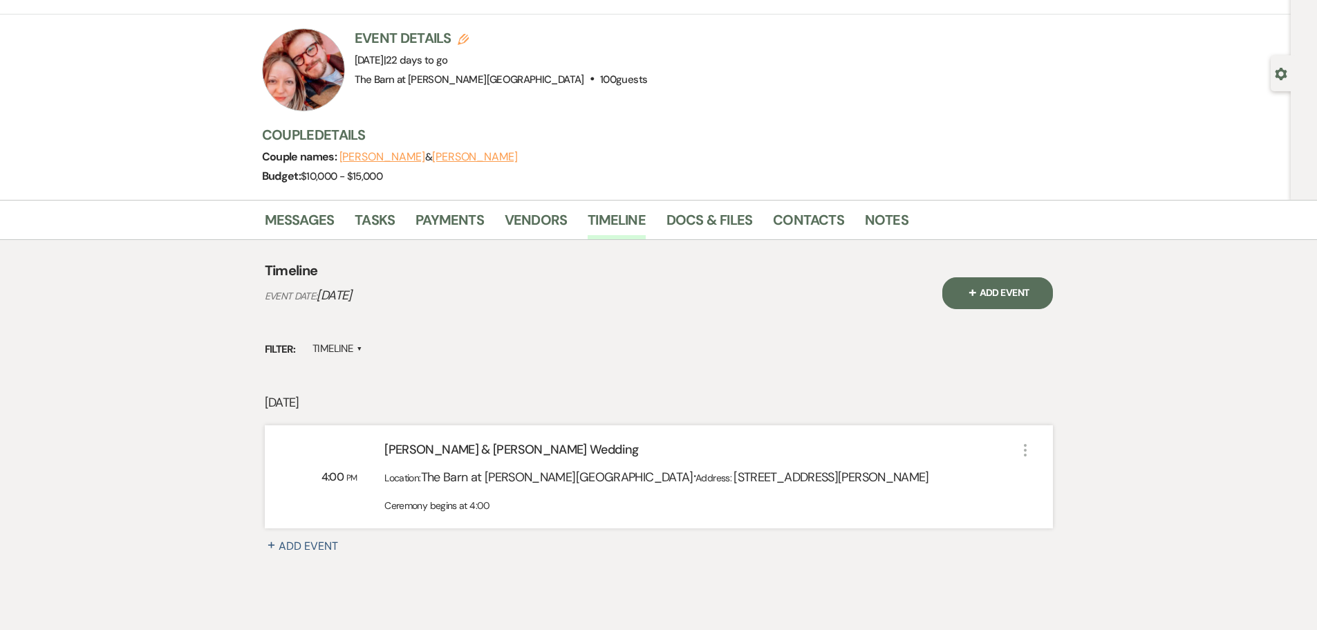
click at [971, 288] on span "+" at bounding box center [973, 292] width 14 height 14
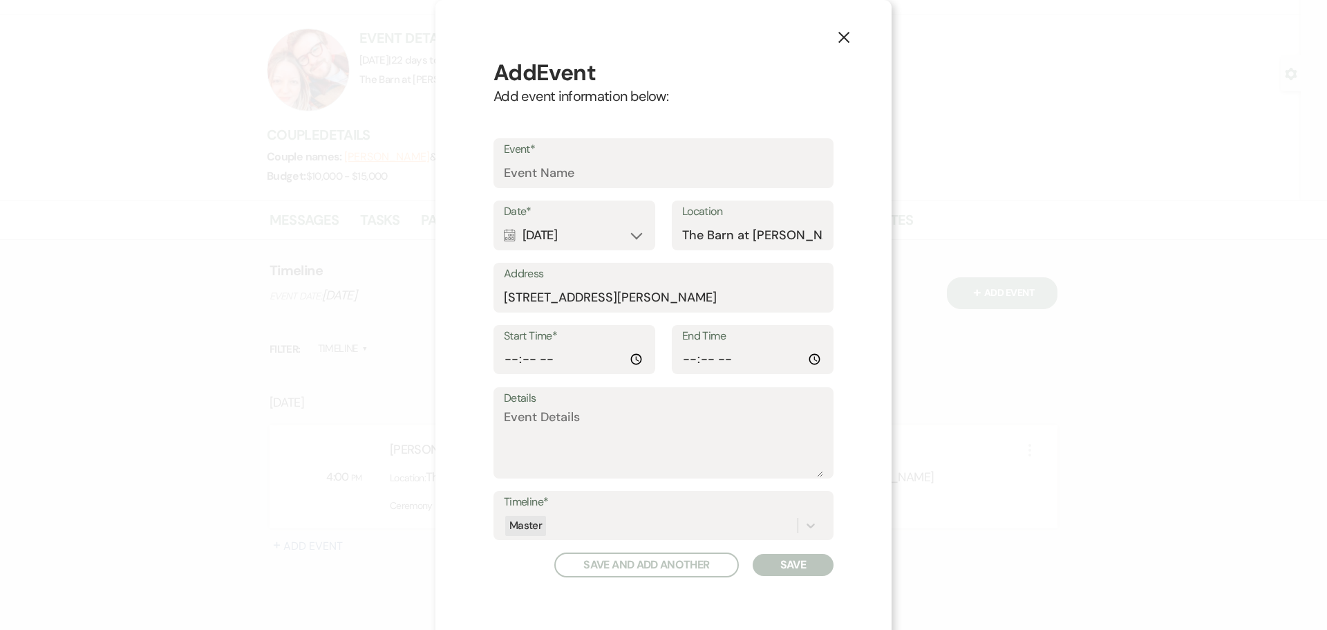
click at [634, 231] on div "Calendar [DATE] Expand" at bounding box center [574, 235] width 141 height 27
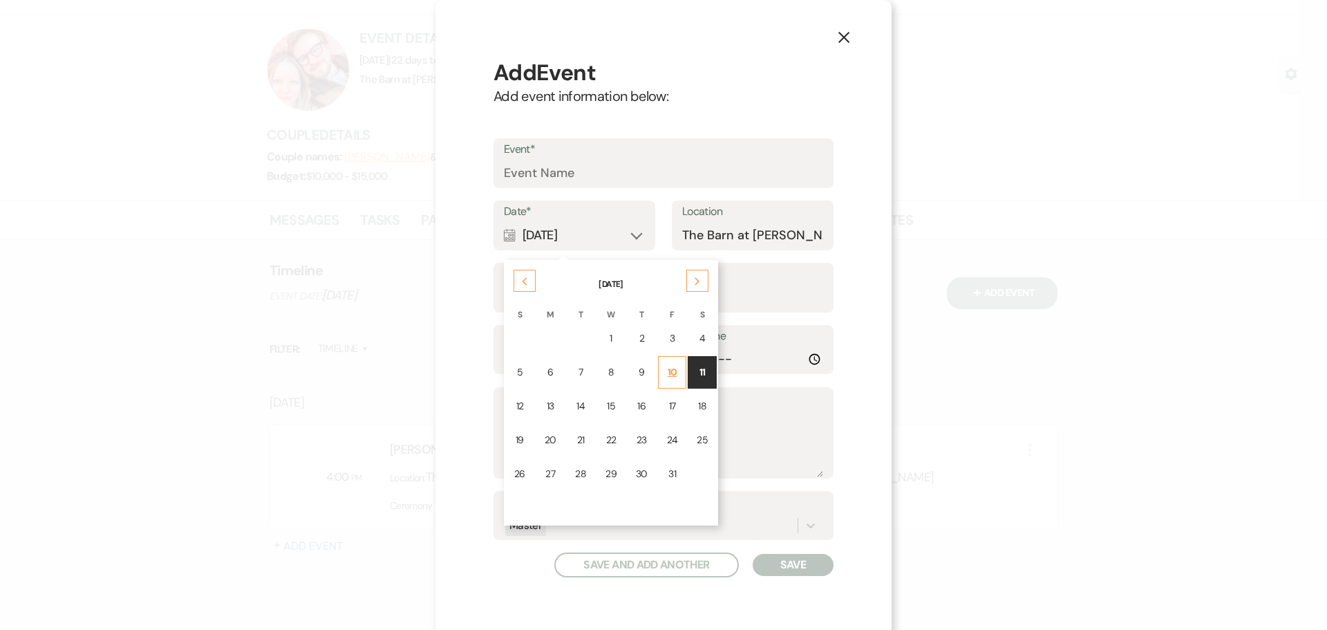
click at [669, 379] on div "10" at bounding box center [672, 372] width 11 height 15
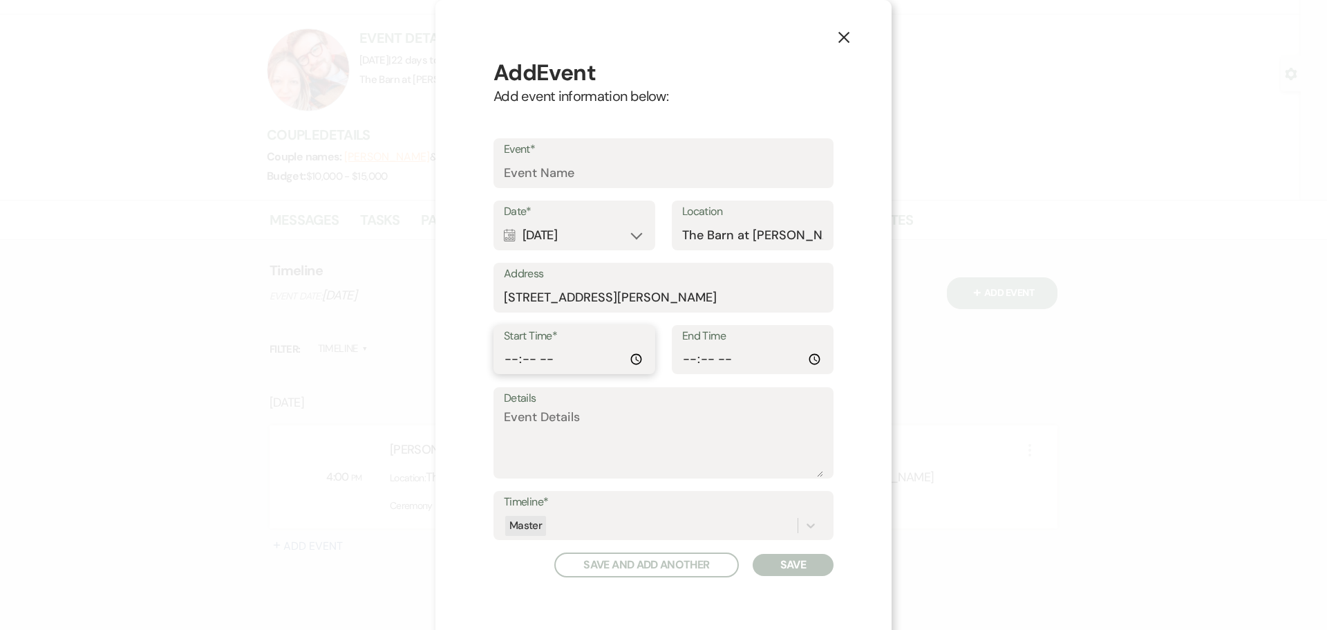
click at [634, 357] on input "Start Time*" at bounding box center [574, 359] width 141 height 27
type input "12:00"
click at [865, 465] on div "X Add Event Add event information below: Event* Date* Calendar [DATE] Expand Lo…" at bounding box center [664, 322] width 456 height 644
click at [551, 169] on input "Event*" at bounding box center [663, 173] width 319 height 27
type input "Rehearsal"
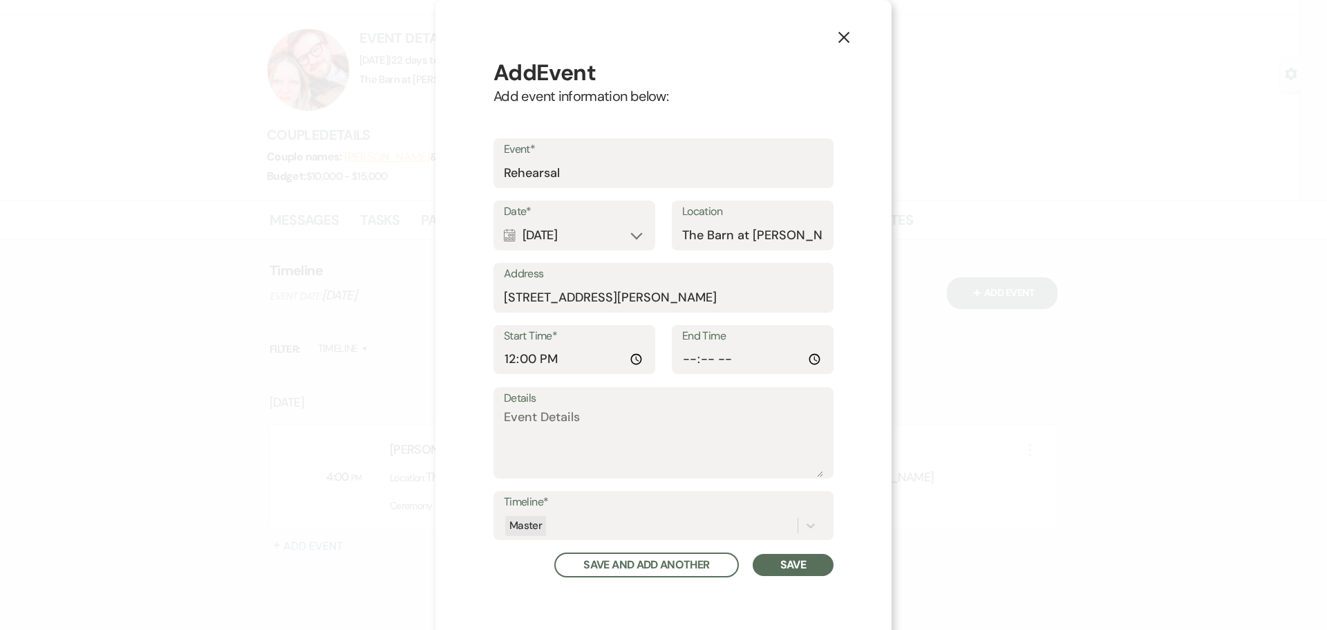
click at [785, 568] on button "Save" at bounding box center [793, 565] width 81 height 22
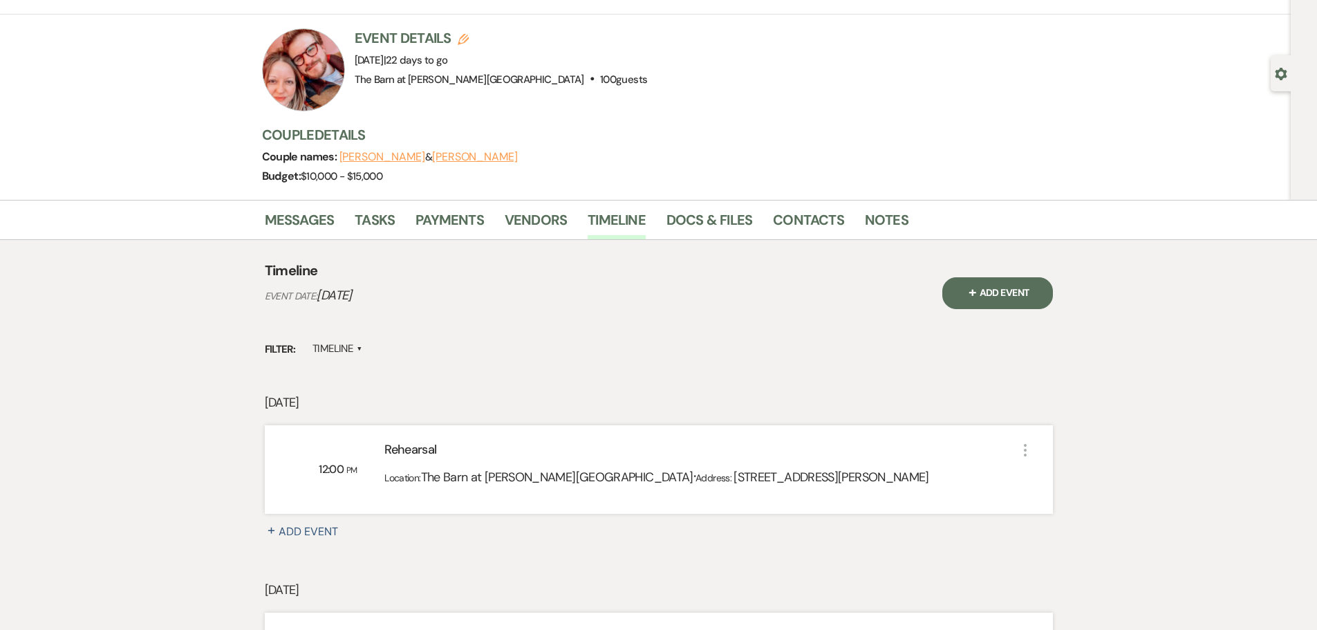
click at [971, 267] on div "+ Add Event" at bounding box center [997, 301] width 111 height 80
click at [998, 299] on button "+ Add Event" at bounding box center [997, 293] width 111 height 32
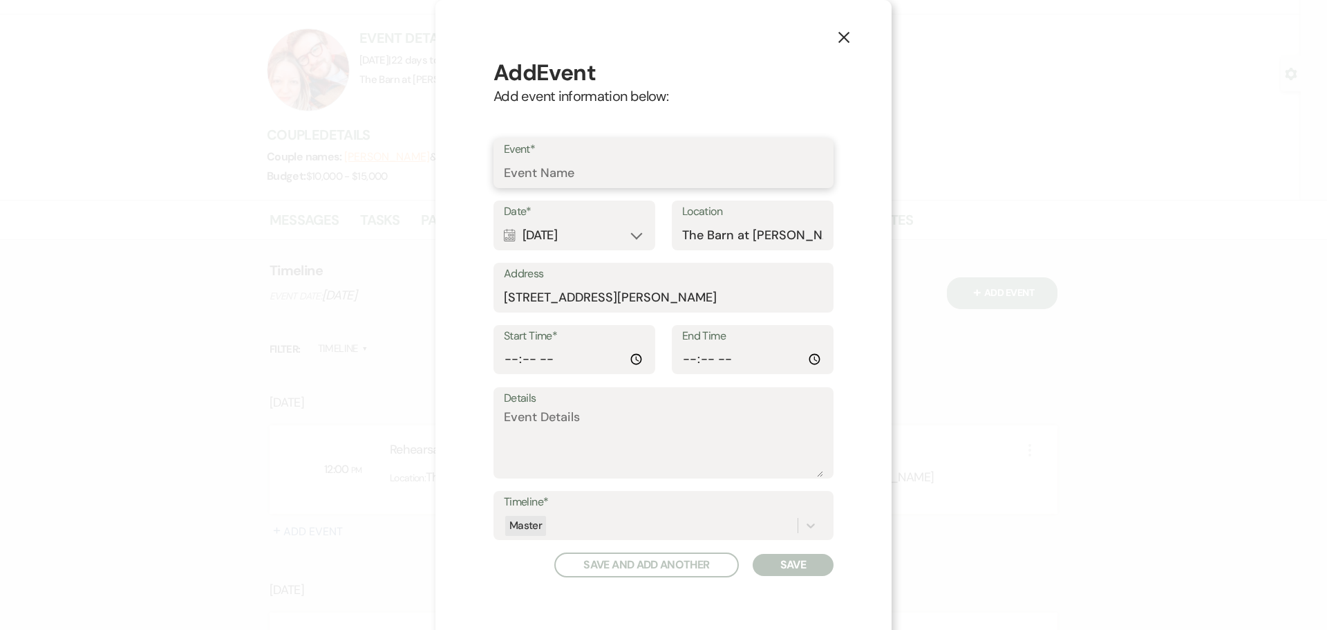
click at [566, 168] on input "Event*" at bounding box center [663, 173] width 319 height 27
type input "[PERSON_NAME] Setup"
click at [627, 364] on input "Start Time*" at bounding box center [574, 359] width 141 height 27
type input "09:00"
click at [771, 555] on button "Save" at bounding box center [793, 565] width 81 height 22
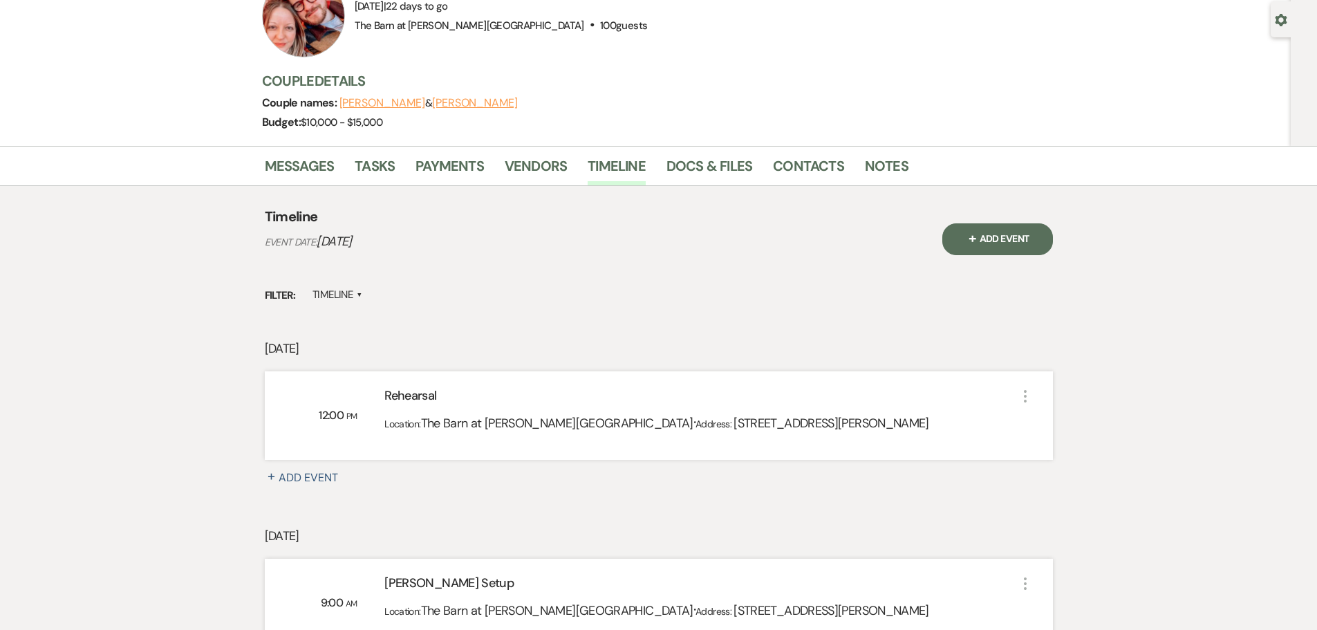
scroll to position [0, 0]
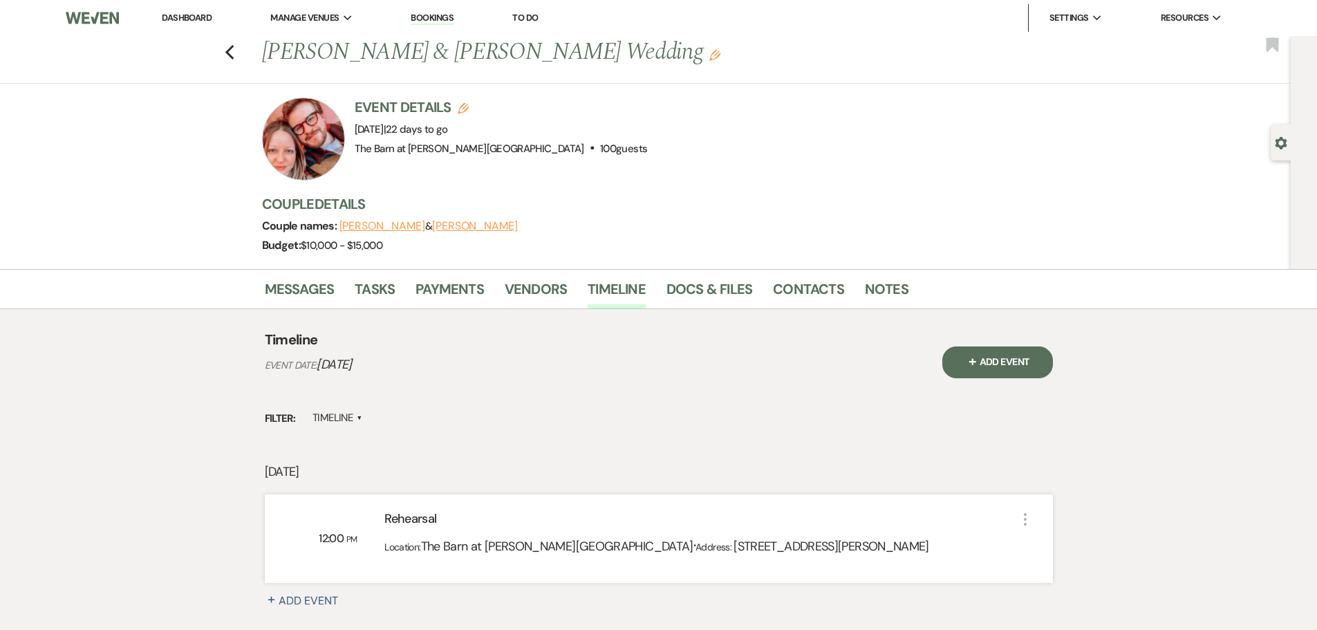
click at [181, 18] on link "Dashboard" at bounding box center [187, 18] width 50 height 12
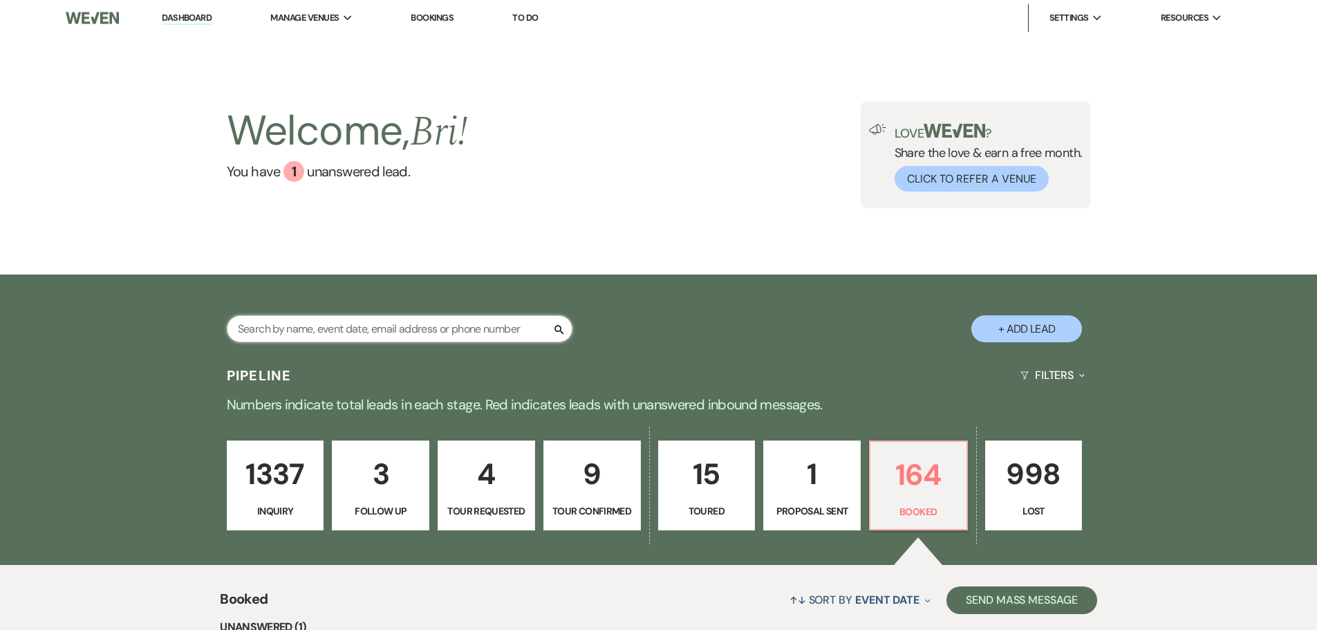
click at [346, 327] on input "text" at bounding box center [400, 328] width 346 height 27
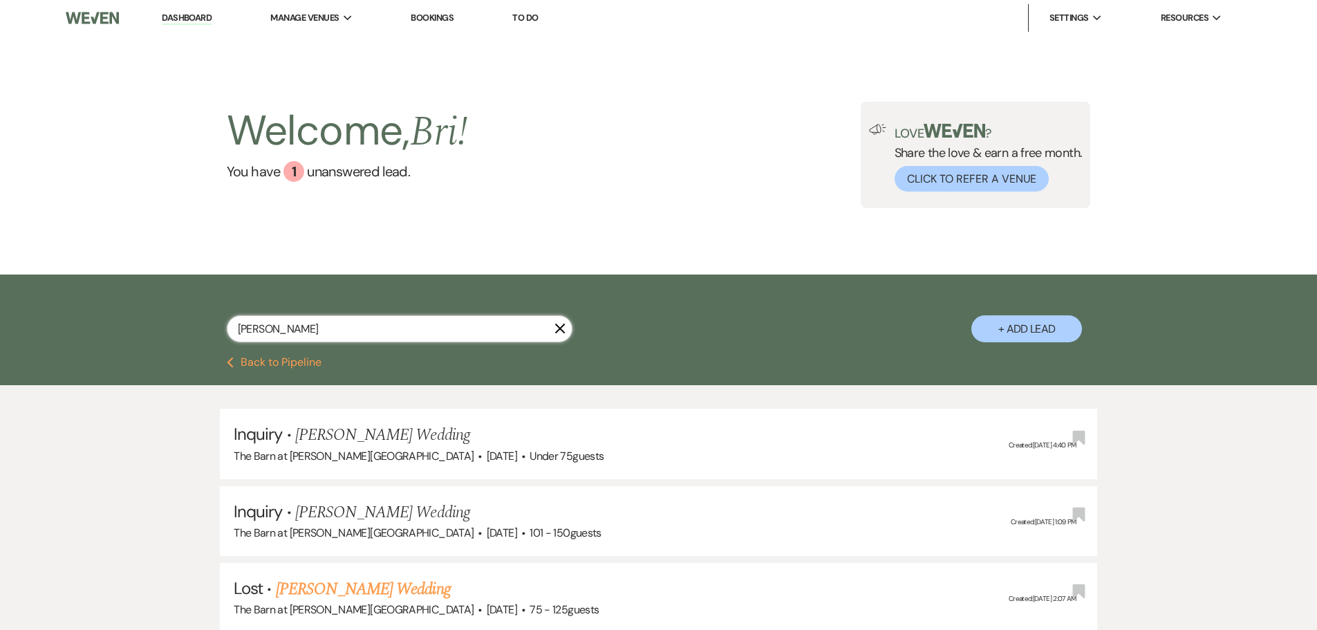
click at [389, 325] on input "[PERSON_NAME]" at bounding box center [400, 328] width 346 height 27
type input "cayleigh"
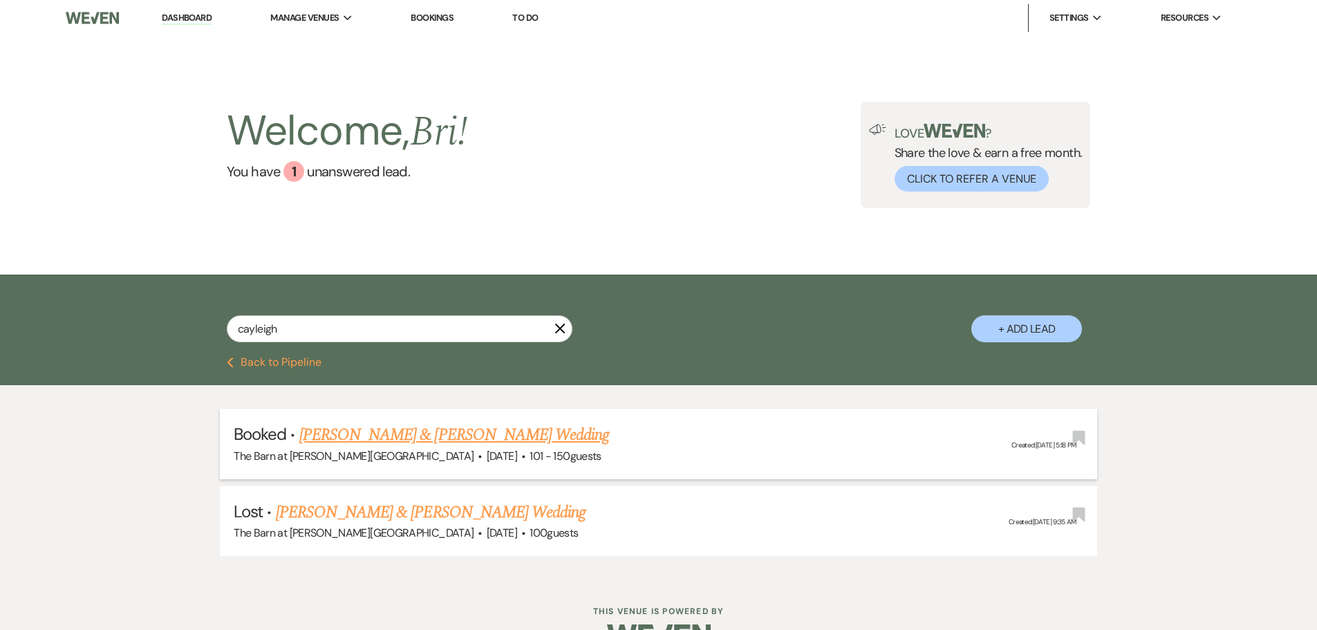
click at [431, 430] on link "[PERSON_NAME] & [PERSON_NAME] Wedding" at bounding box center [454, 434] width 310 height 25
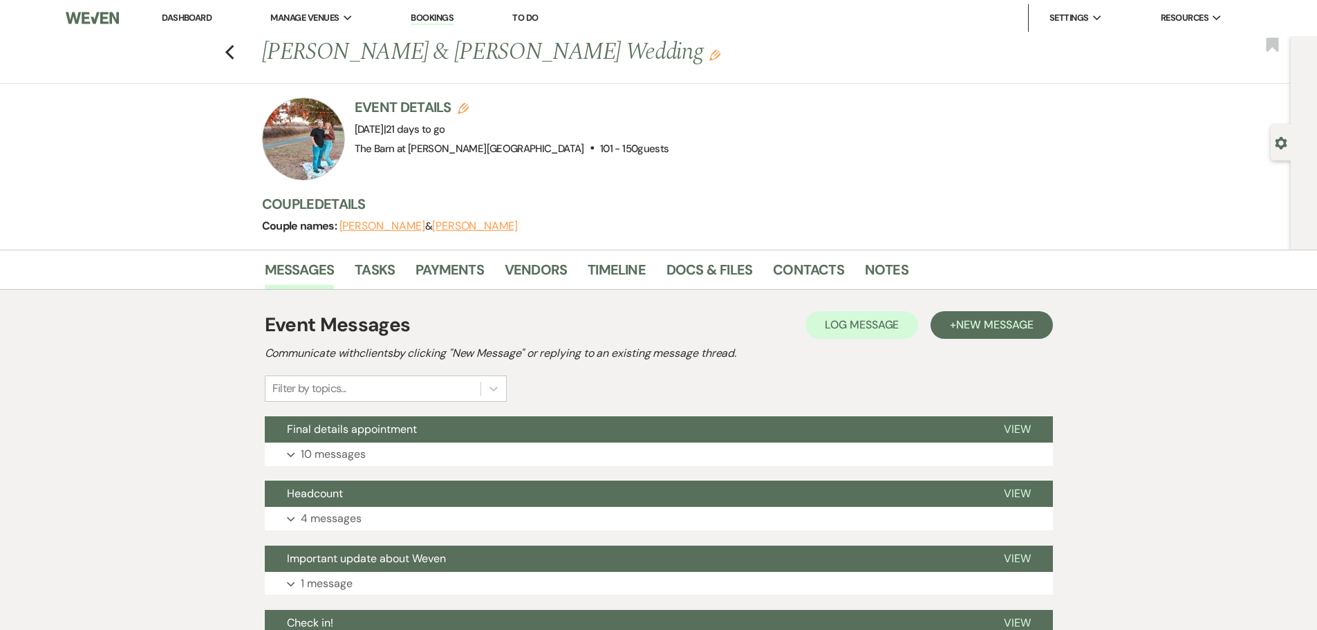
click at [759, 267] on li "Docs & Files" at bounding box center [719, 272] width 106 height 33
click at [745, 275] on link "Docs & Files" at bounding box center [709, 274] width 86 height 30
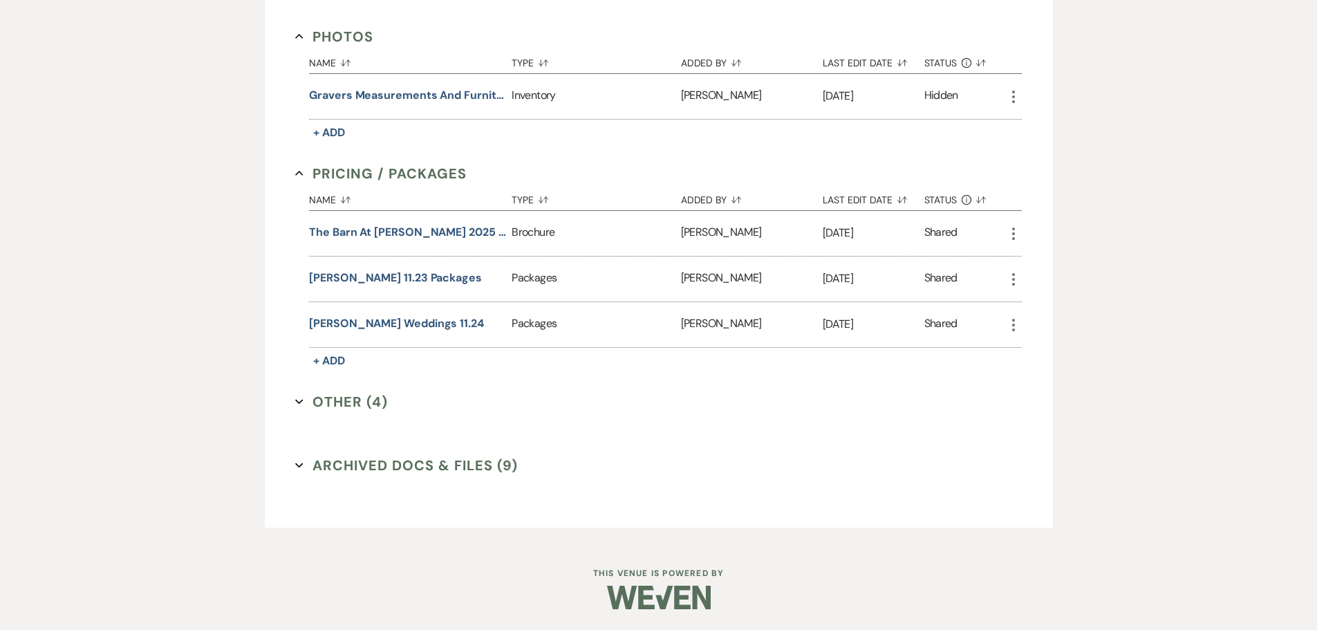
click at [350, 404] on button "Other (4) Expand" at bounding box center [341, 401] width 93 height 21
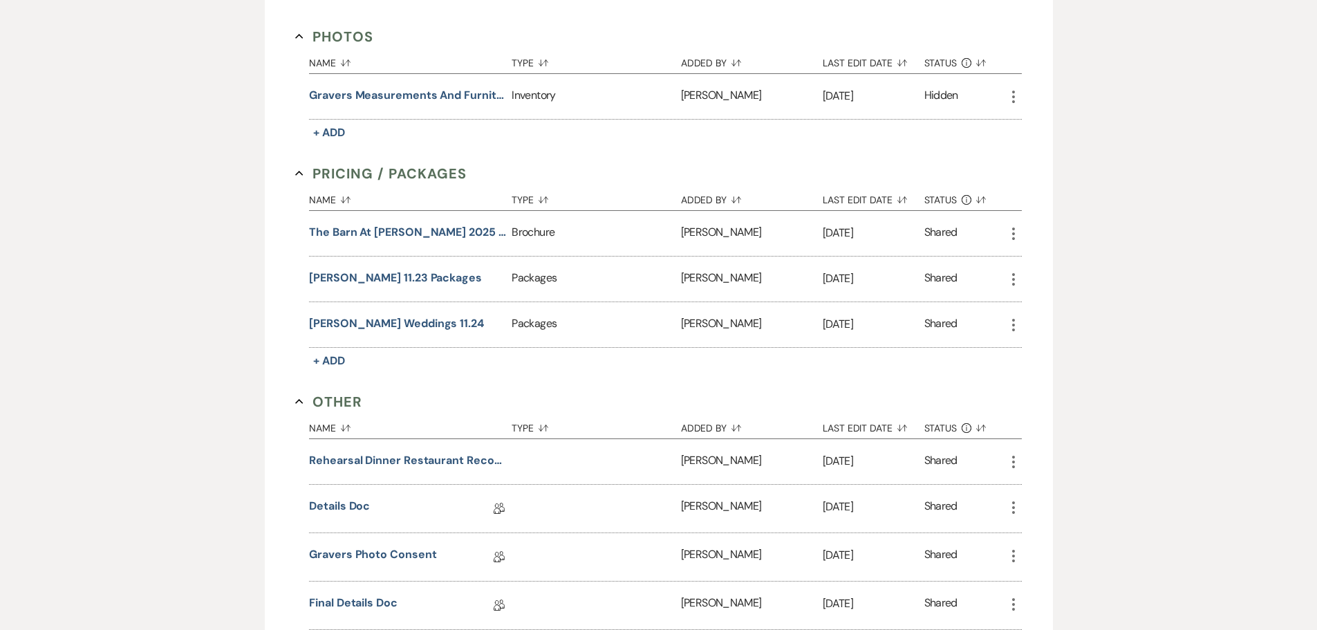
scroll to position [1209, 0]
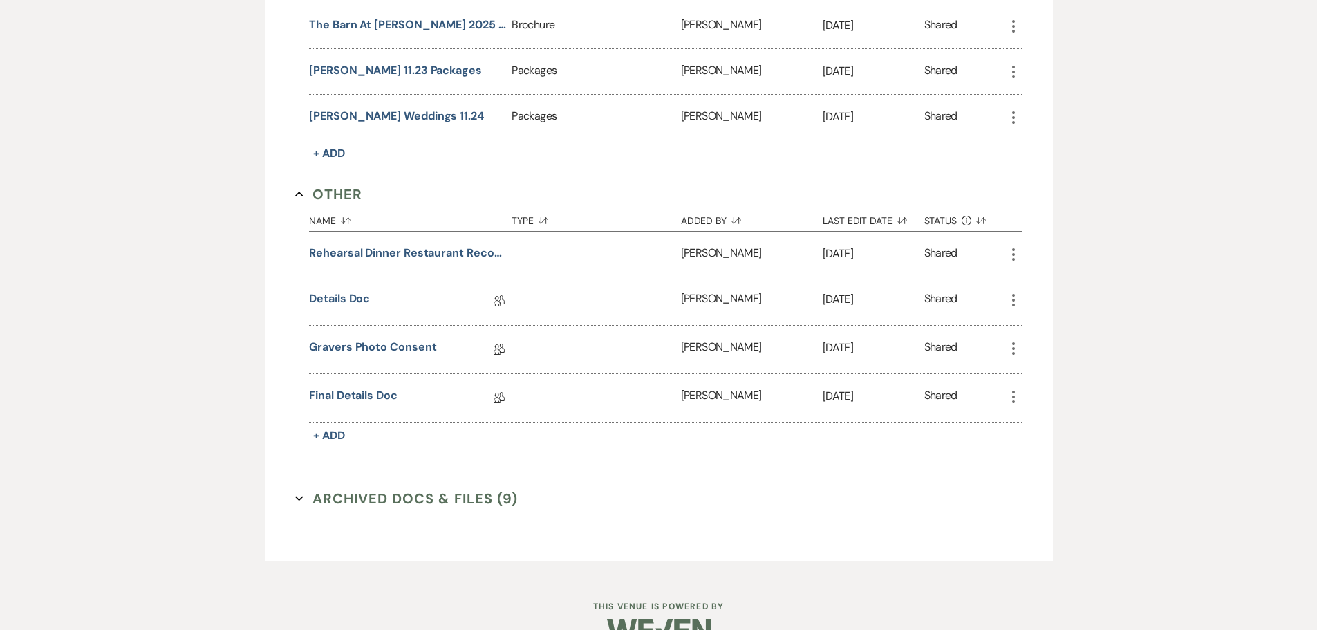
click at [377, 395] on link "Final Details Doc" at bounding box center [353, 397] width 88 height 21
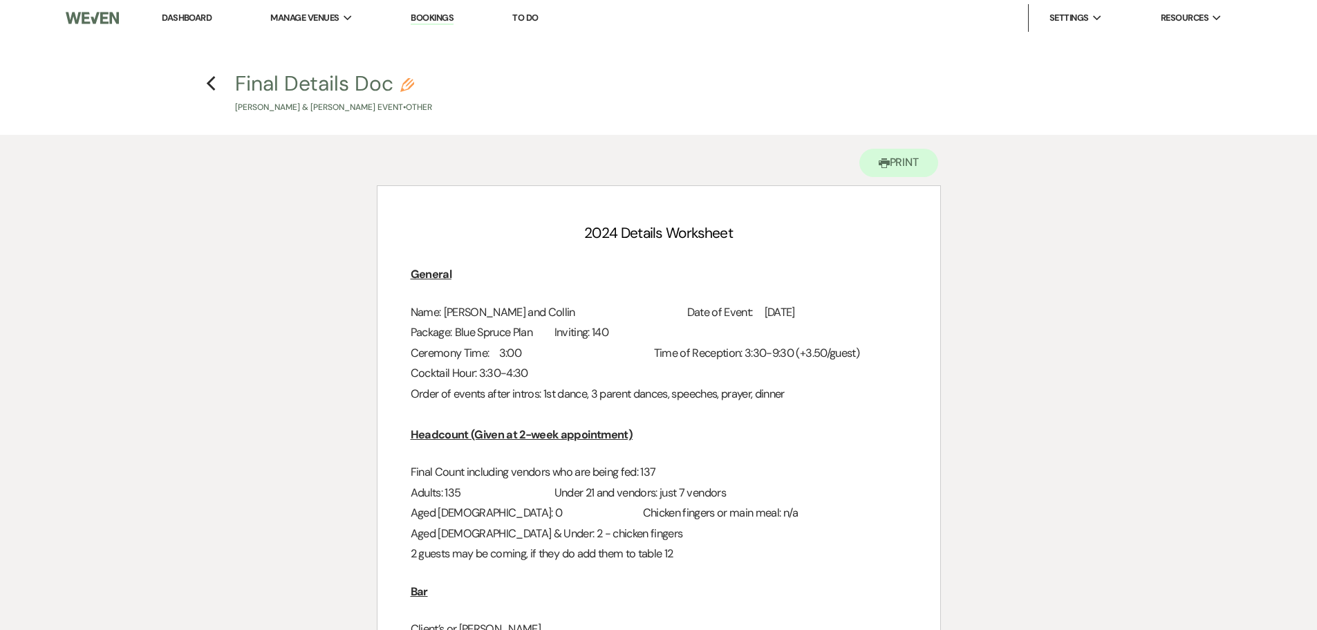
click at [202, 79] on h4 "Previous Final Details Doc Pencil [PERSON_NAME] & [PERSON_NAME] Event • Other" at bounding box center [658, 91] width 995 height 45
click at [208, 82] on icon "Previous" at bounding box center [211, 83] width 10 height 17
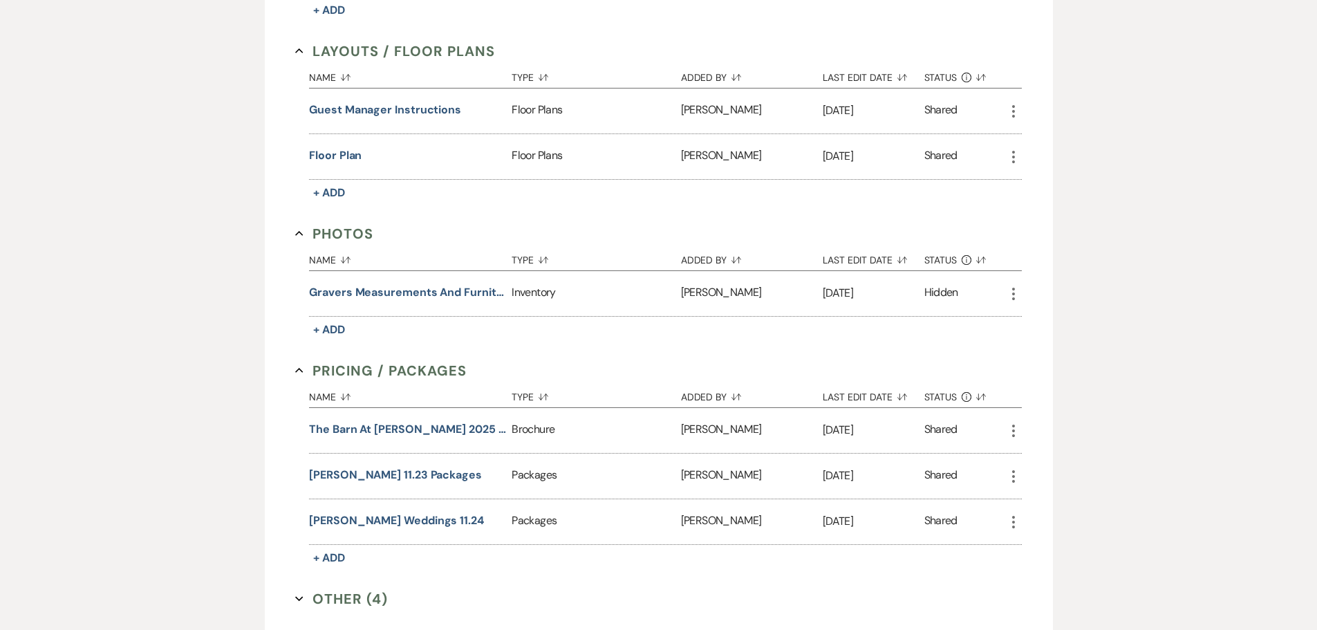
scroll to position [587, 0]
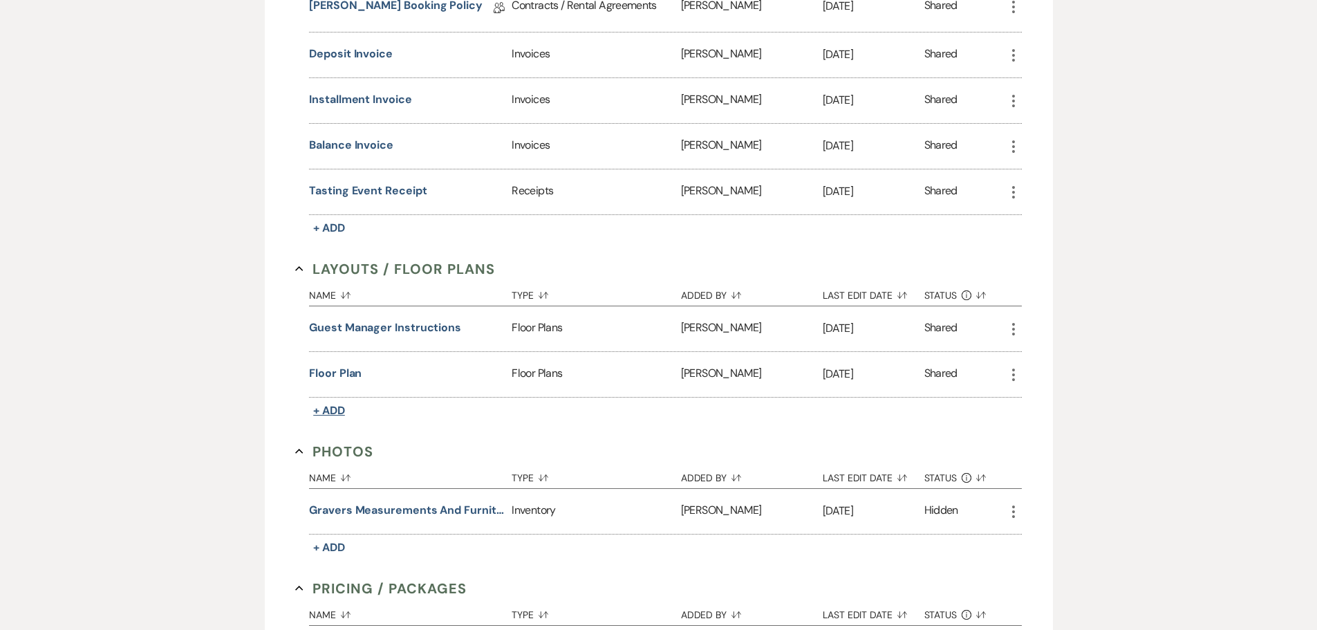
click at [333, 412] on span "+ Add" at bounding box center [329, 410] width 32 height 15
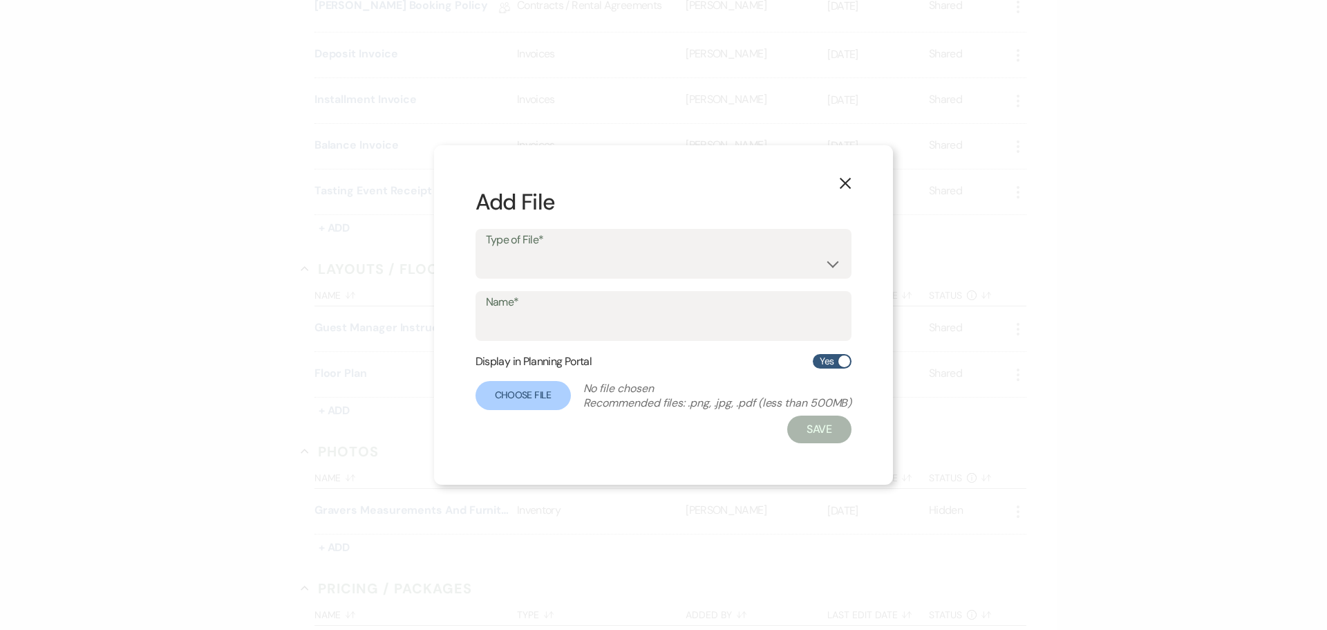
click at [538, 277] on div "Type of File* Event Maps Floor Plans Rain Plan Seating Charts Venue Layout" at bounding box center [664, 254] width 377 height 50
click at [541, 271] on select "Event Maps Floor Plans Rain Plan Seating Charts Venue Layout" at bounding box center [664, 263] width 356 height 27
select select "24"
click at [486, 250] on select "Event Maps Floor Plans Rain Plan Seating Charts Venue Layout" at bounding box center [664, 263] width 356 height 27
click at [550, 331] on input "Name*" at bounding box center [664, 325] width 356 height 27
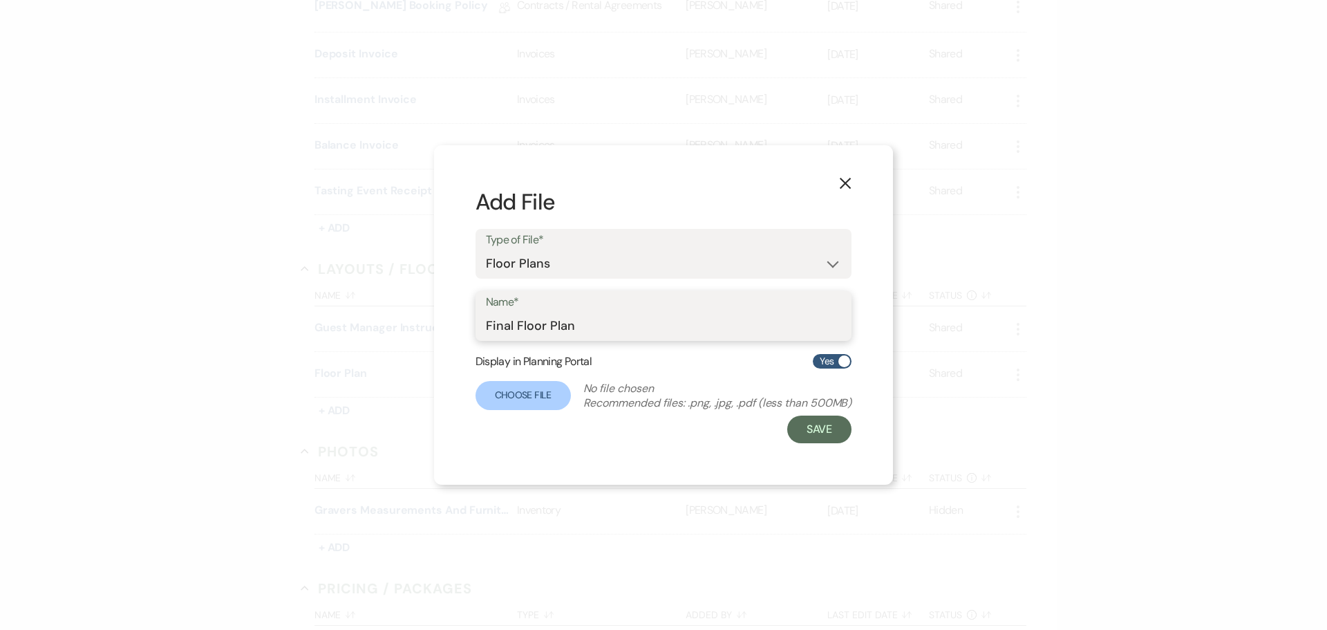
type input "Final Floor Plan"
drag, startPoint x: 532, startPoint y: 418, endPoint x: 541, endPoint y: 413, distance: 9.9
click at [532, 418] on div "Save" at bounding box center [664, 429] width 377 height 28
click at [540, 411] on form "Add File Type of File* Event Maps Floor Plans Rain Plan Seating Charts Venue La…" at bounding box center [664, 315] width 377 height 256
click at [547, 399] on label "Choose File" at bounding box center [523, 395] width 95 height 29
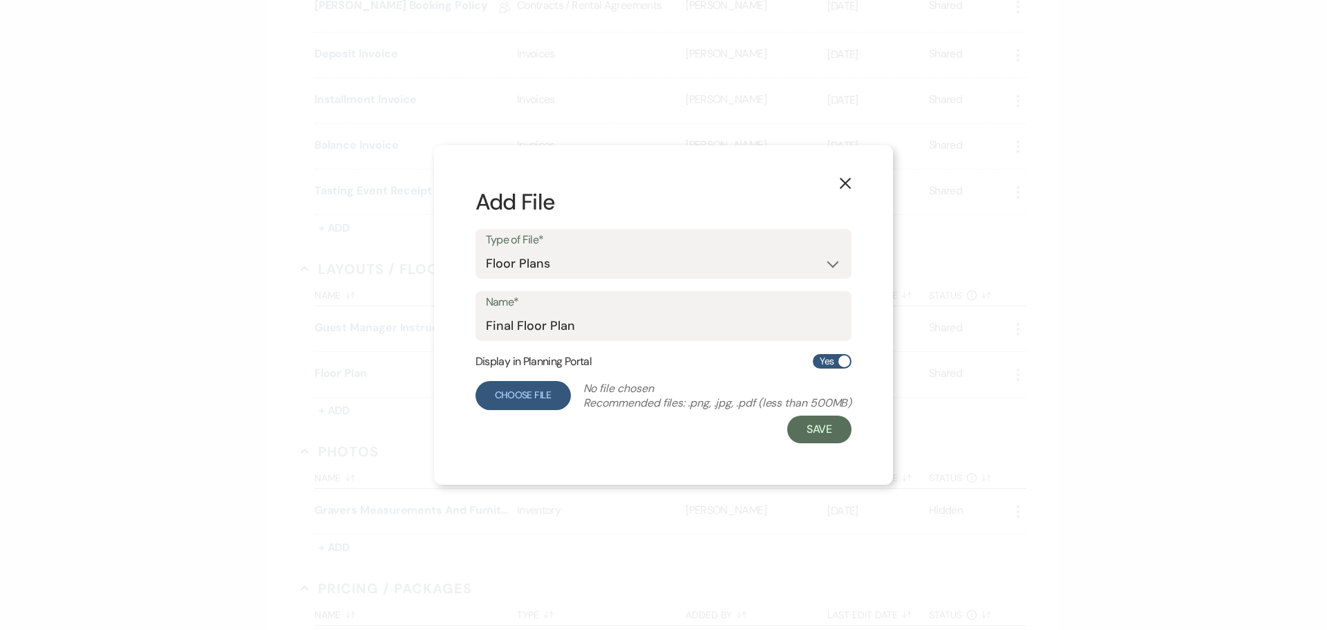
click at [0, 0] on input "Choose File" at bounding box center [0, 0] width 0 height 0
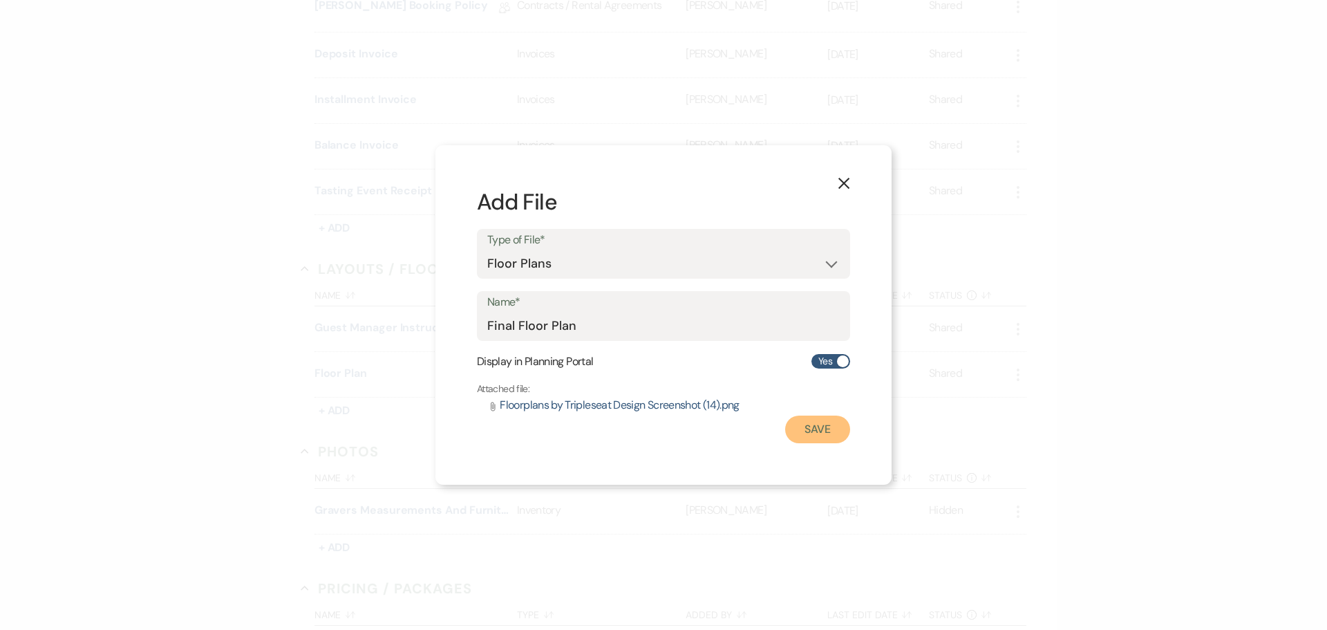
click at [820, 430] on button "Save" at bounding box center [817, 429] width 65 height 28
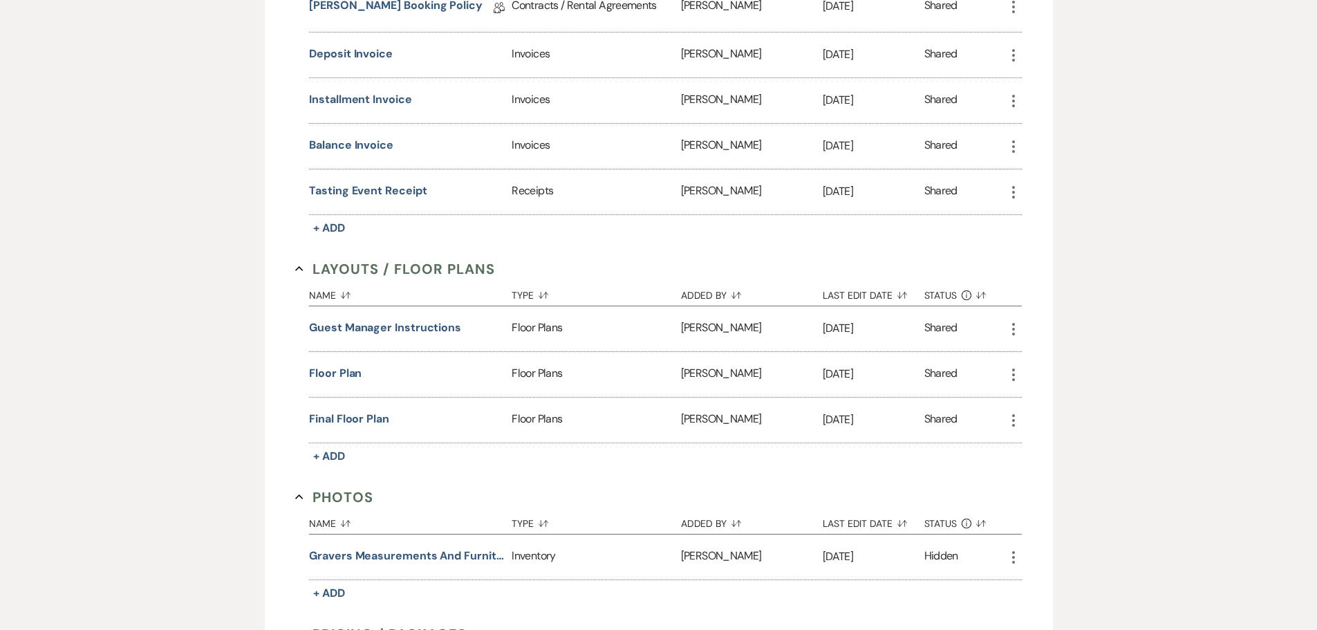
click at [1008, 373] on icon "More" at bounding box center [1013, 374] width 17 height 17
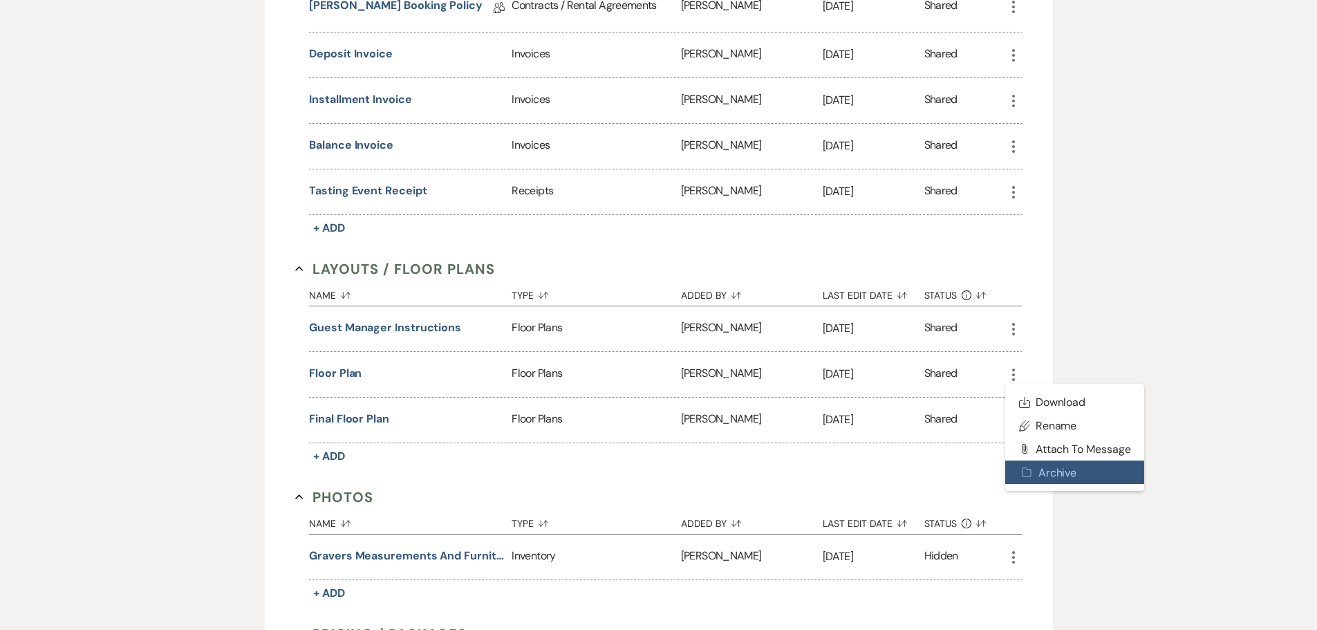
click at [1025, 471] on use "button" at bounding box center [1026, 472] width 9 height 9
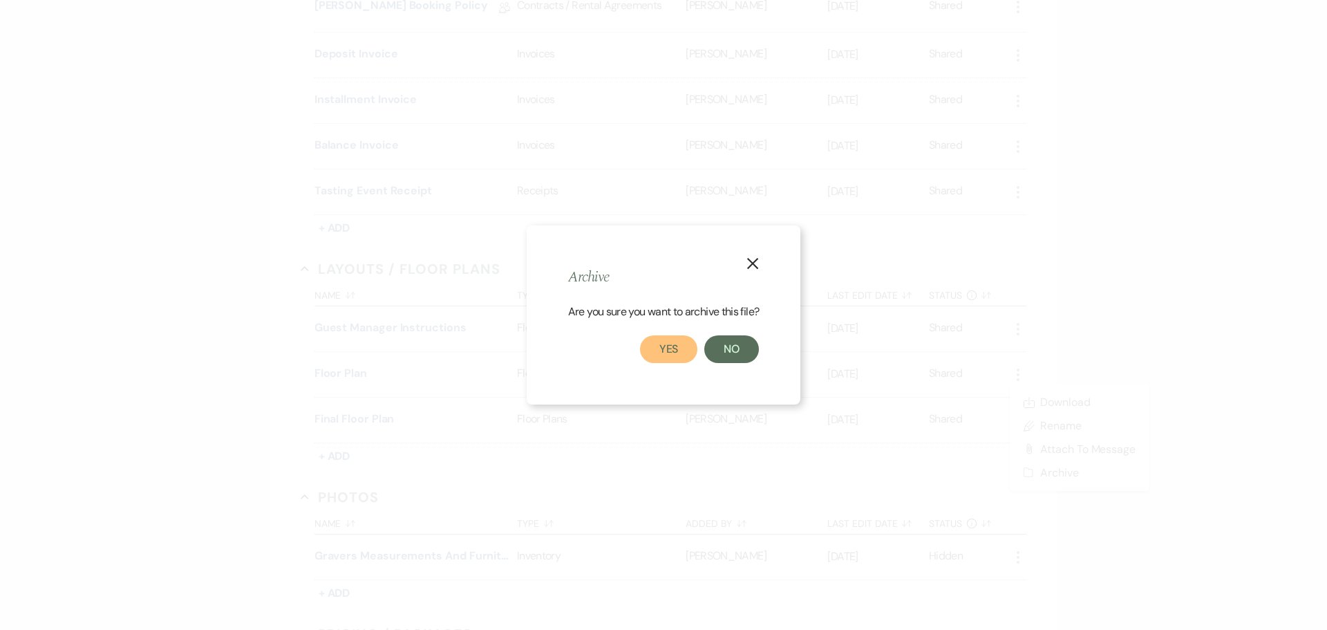
click at [692, 353] on button "Yes" at bounding box center [669, 349] width 58 height 28
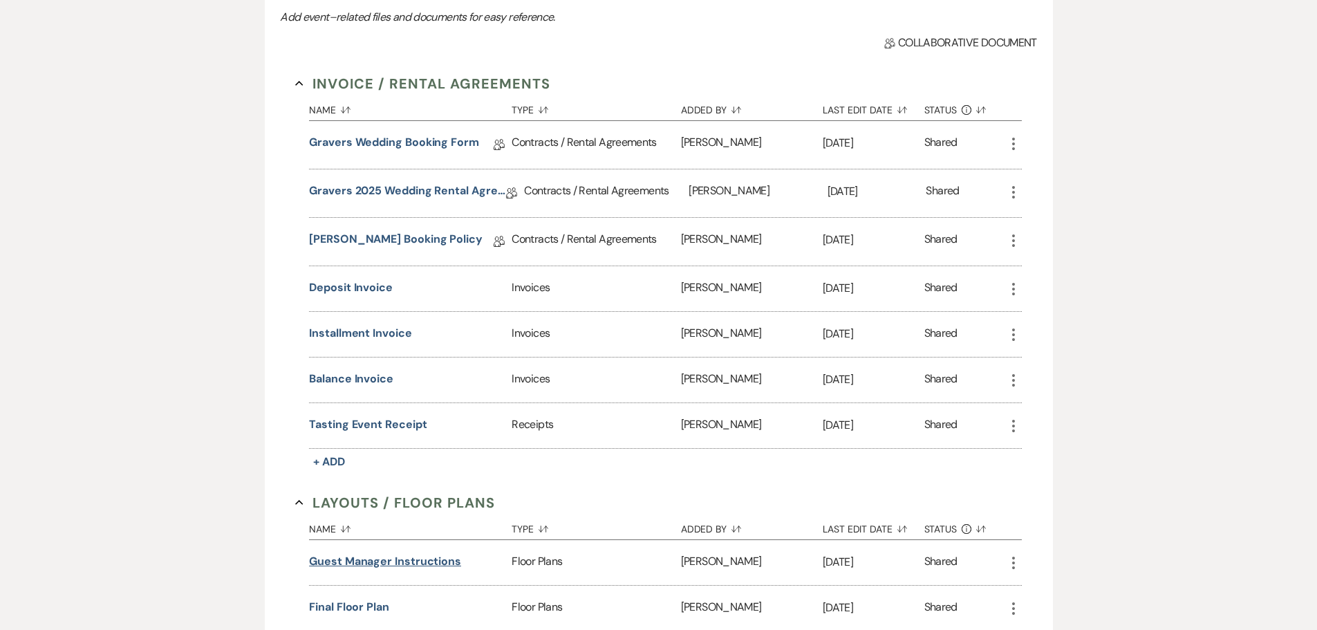
scroll to position [415, 0]
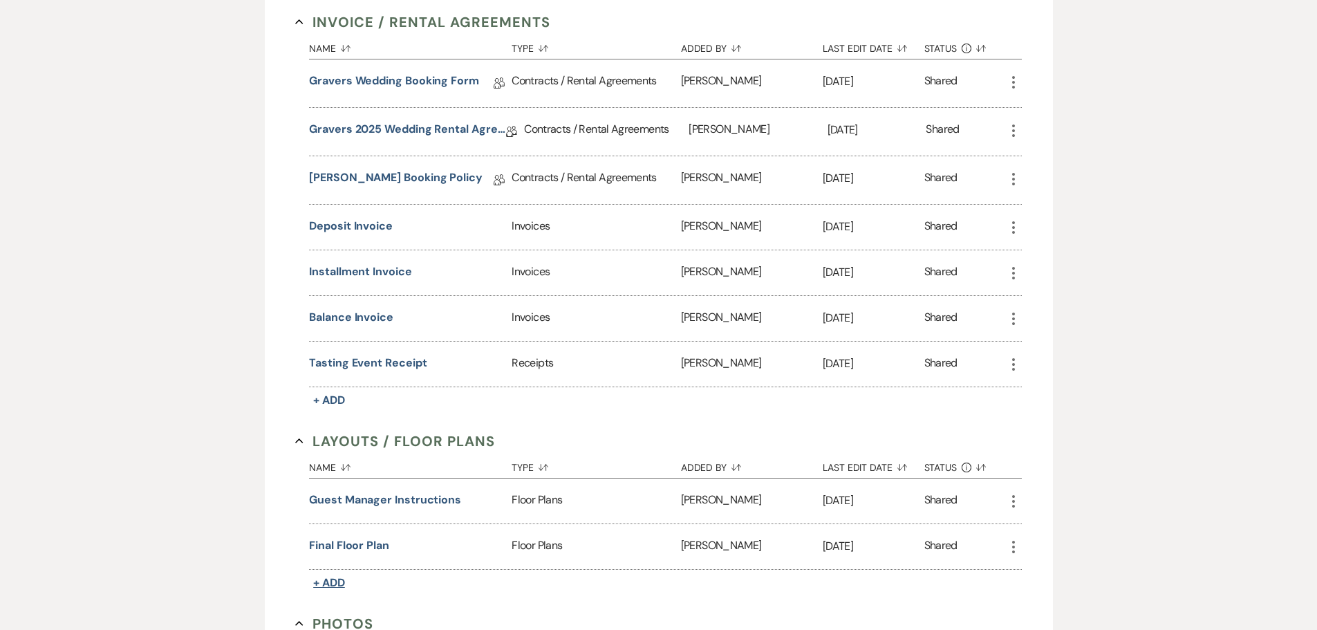
click at [341, 580] on span "+ Add" at bounding box center [329, 582] width 32 height 15
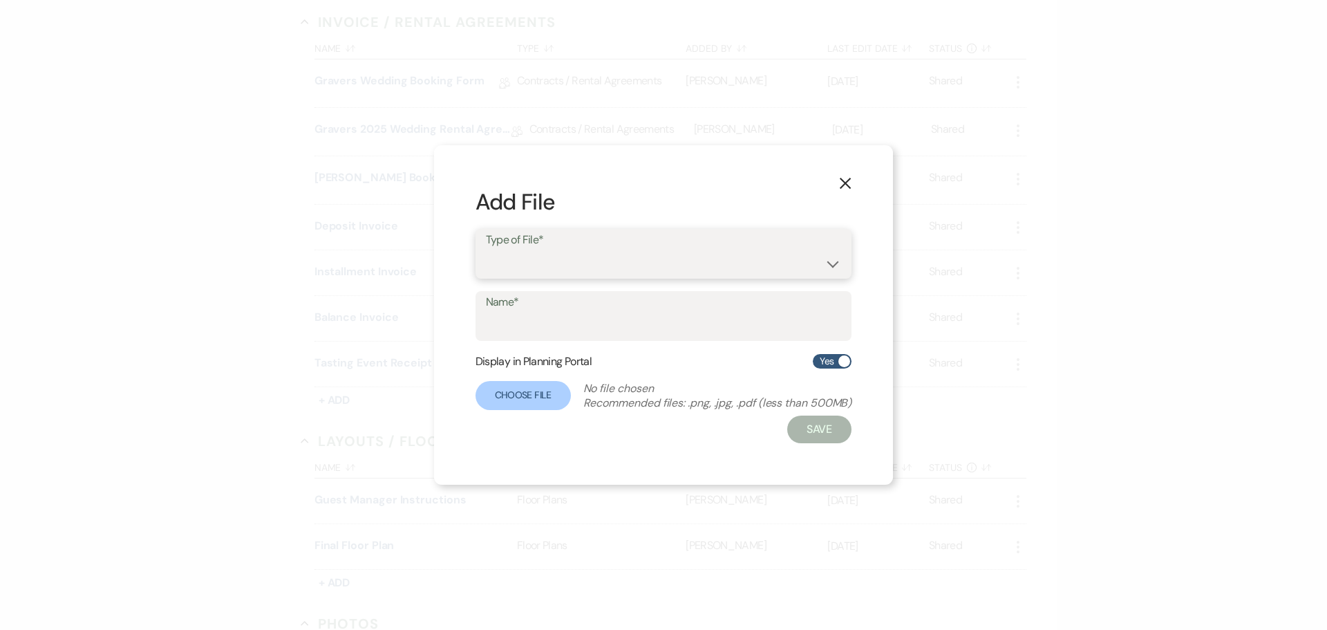
click at [555, 272] on select "Event Maps Floor Plans Rain Plan Seating Charts Venue Layout" at bounding box center [664, 263] width 356 height 27
select select "24"
click at [486, 250] on select "Event Maps Floor Plans Rain Plan Seating Charts Venue Layout" at bounding box center [664, 263] width 356 height 27
click at [563, 321] on input "Name*" at bounding box center [664, 325] width 356 height 27
type input "furniture order"
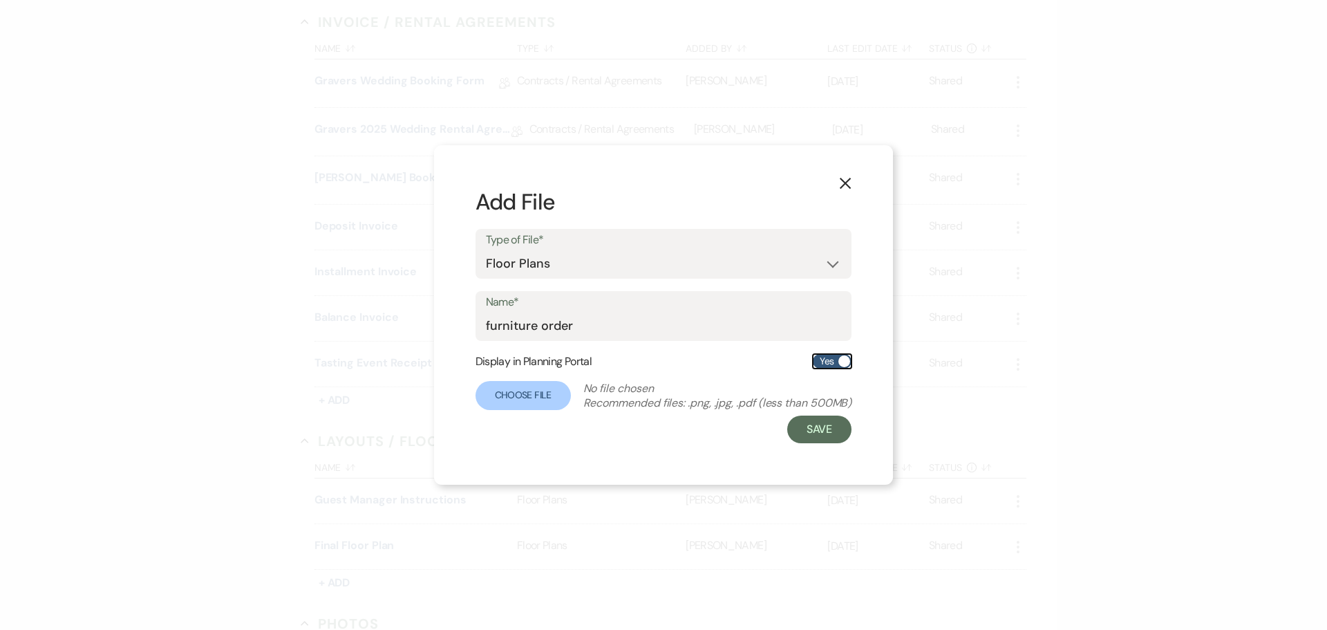
click at [827, 362] on label "Yes" at bounding box center [832, 361] width 39 height 15
click at [827, 362] on input "Yes" at bounding box center [832, 361] width 39 height 15
checkbox input "false"
click at [512, 398] on label "Choose File" at bounding box center [523, 395] width 95 height 29
click at [0, 0] on input "Choose File" at bounding box center [0, 0] width 0 height 0
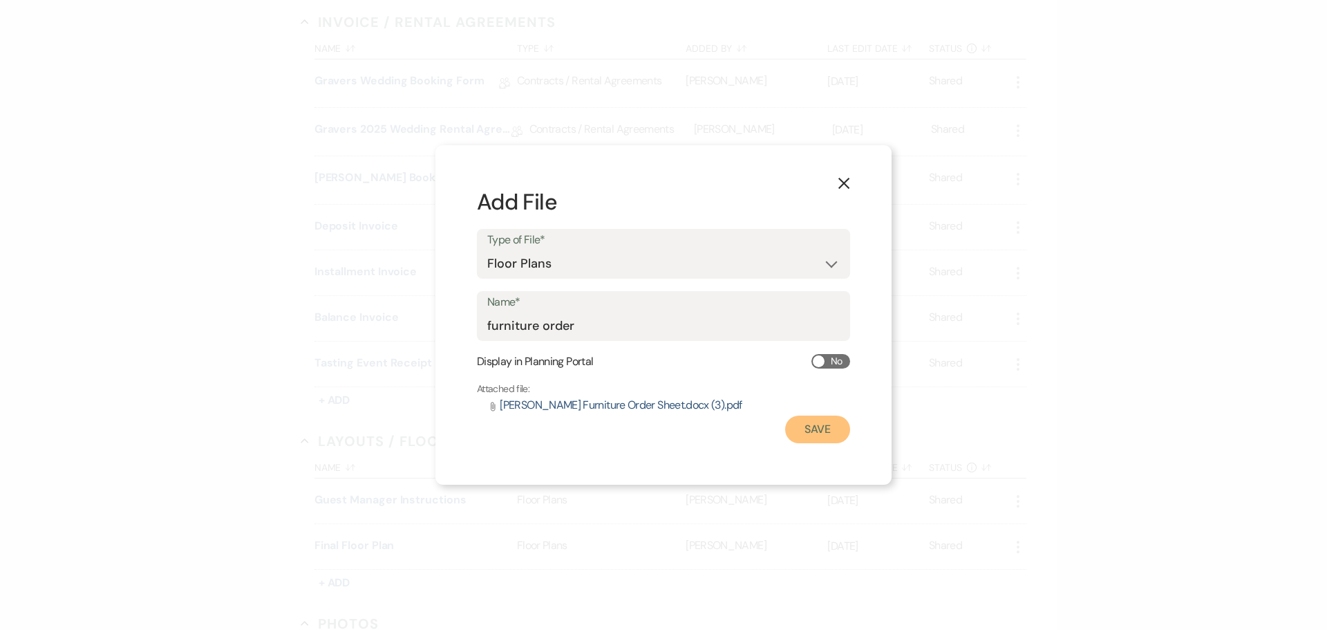
click at [825, 431] on button "Save" at bounding box center [817, 429] width 65 height 28
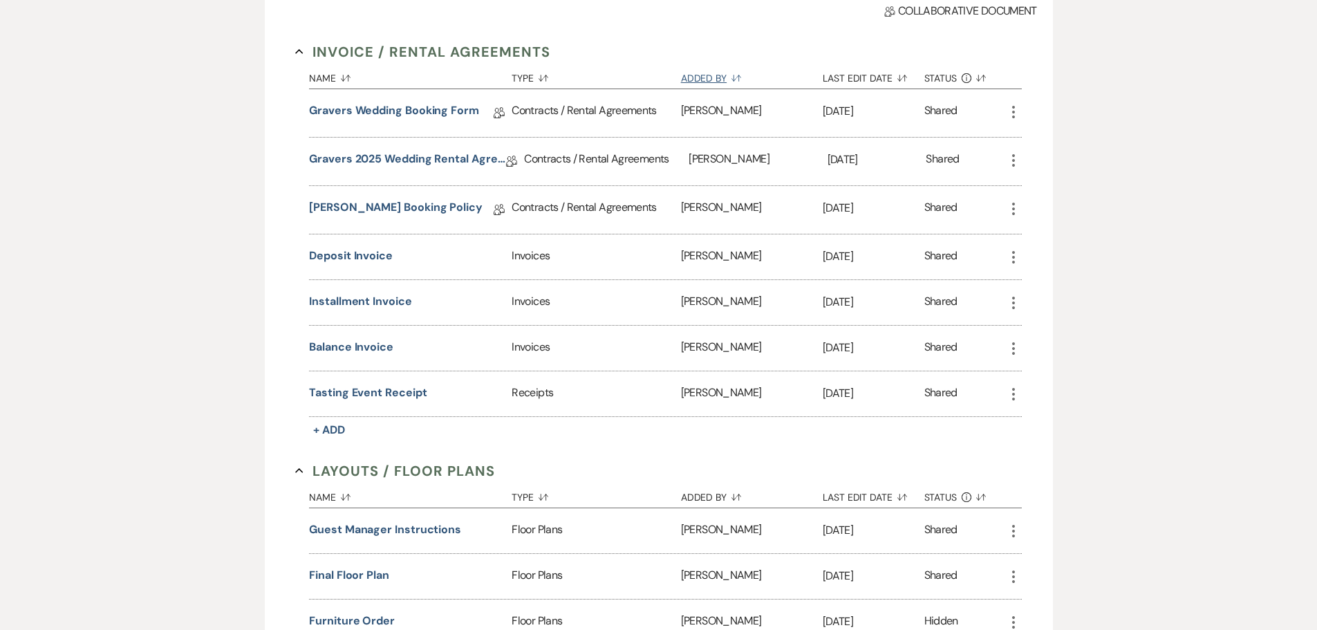
scroll to position [69, 0]
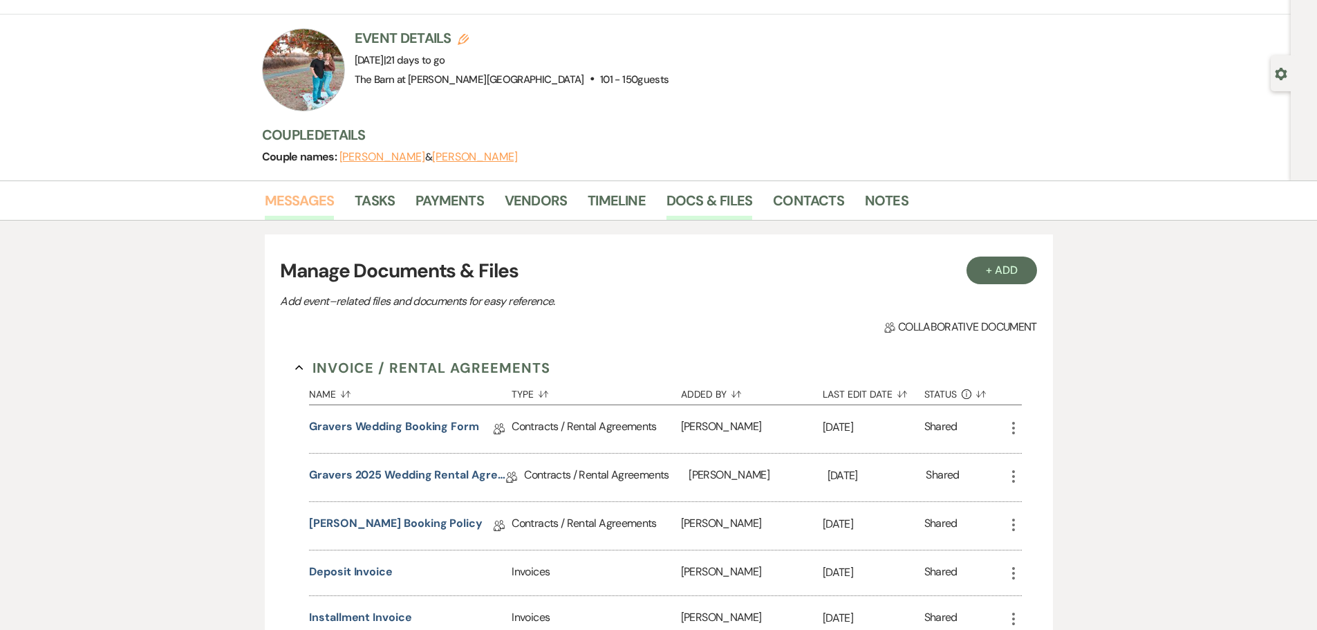
click at [321, 203] on link "Messages" at bounding box center [300, 204] width 70 height 30
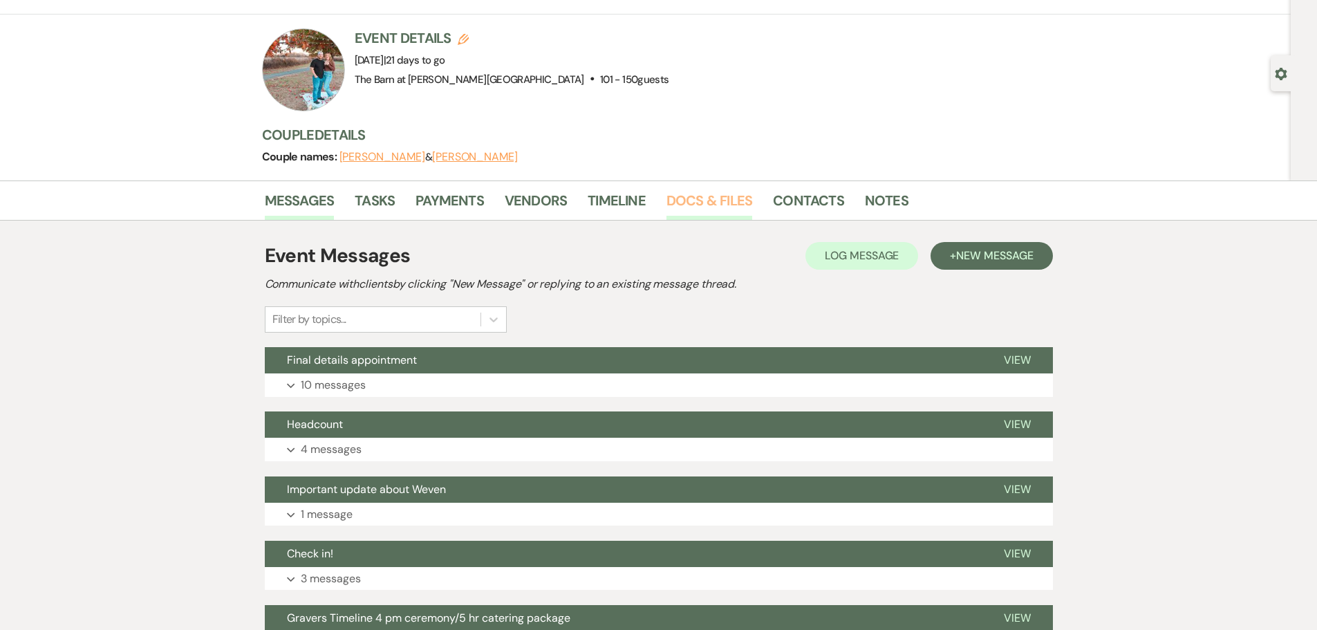
click at [710, 205] on link "Docs & Files" at bounding box center [709, 204] width 86 height 30
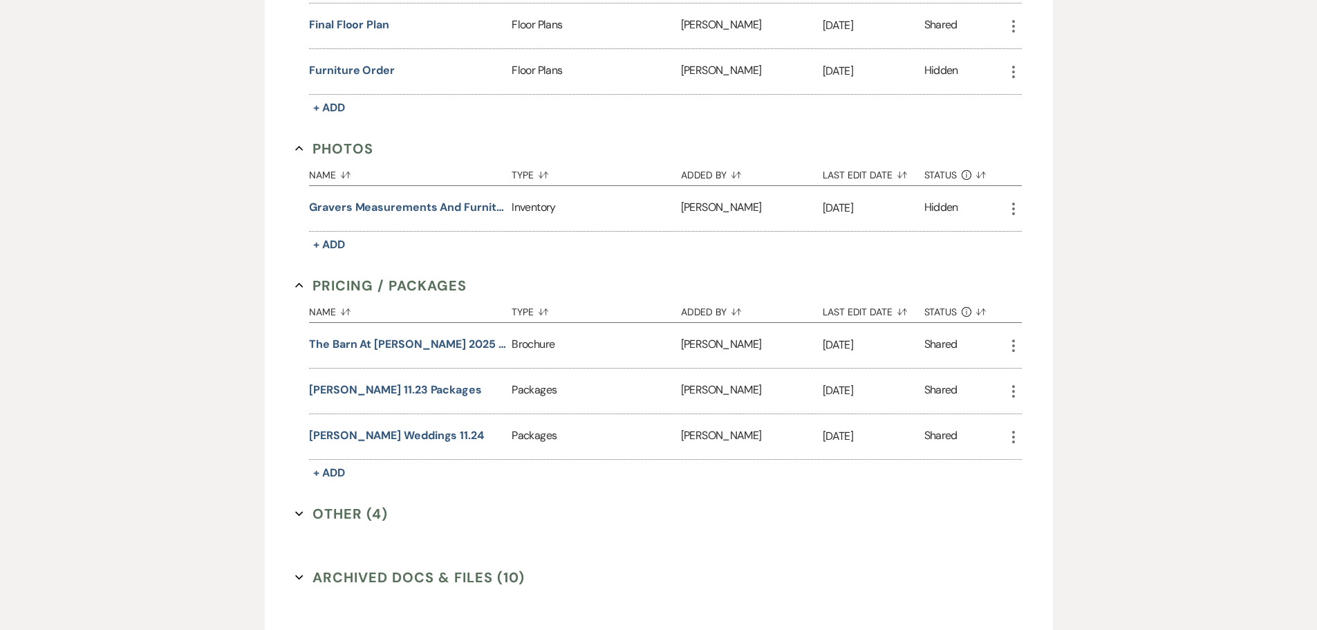
scroll to position [1047, 0]
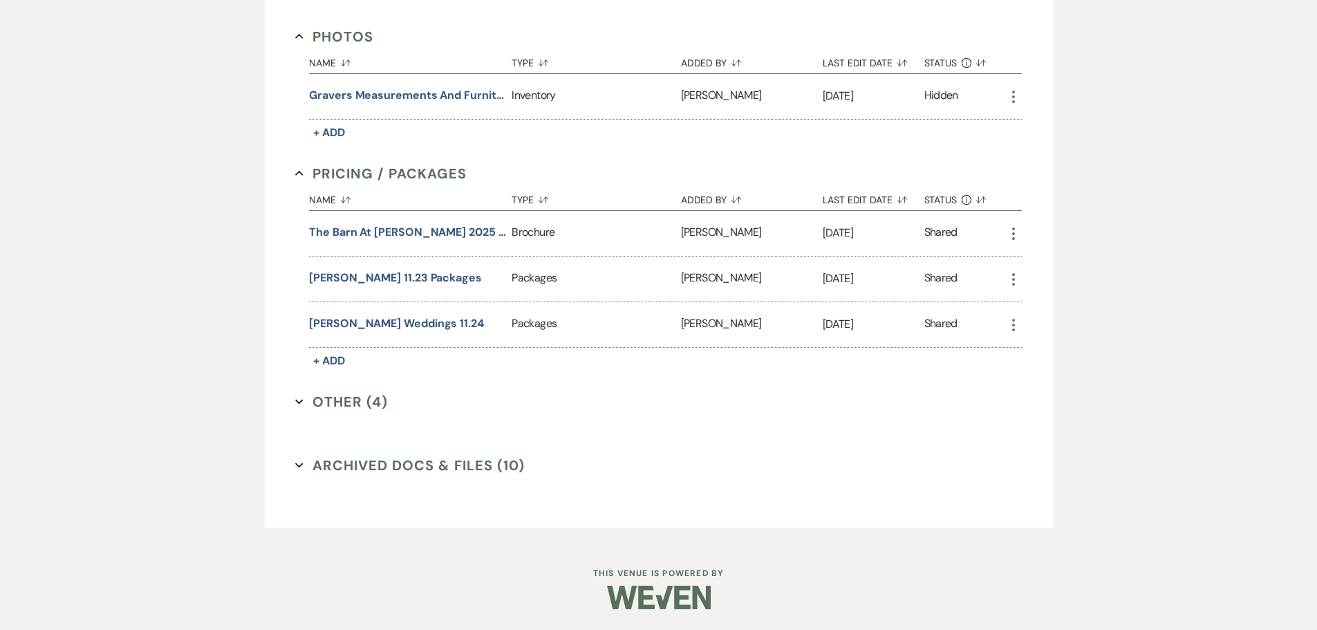
click at [335, 402] on button "Other (4) Expand" at bounding box center [341, 401] width 93 height 21
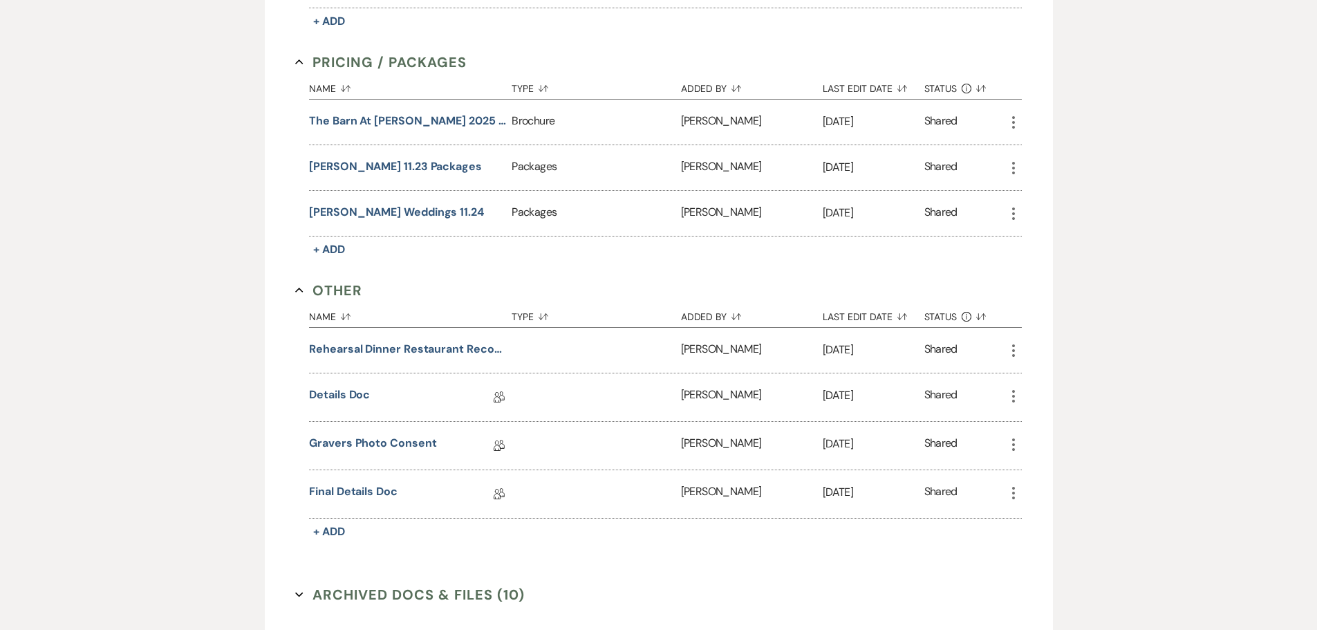
scroll to position [1288, 0]
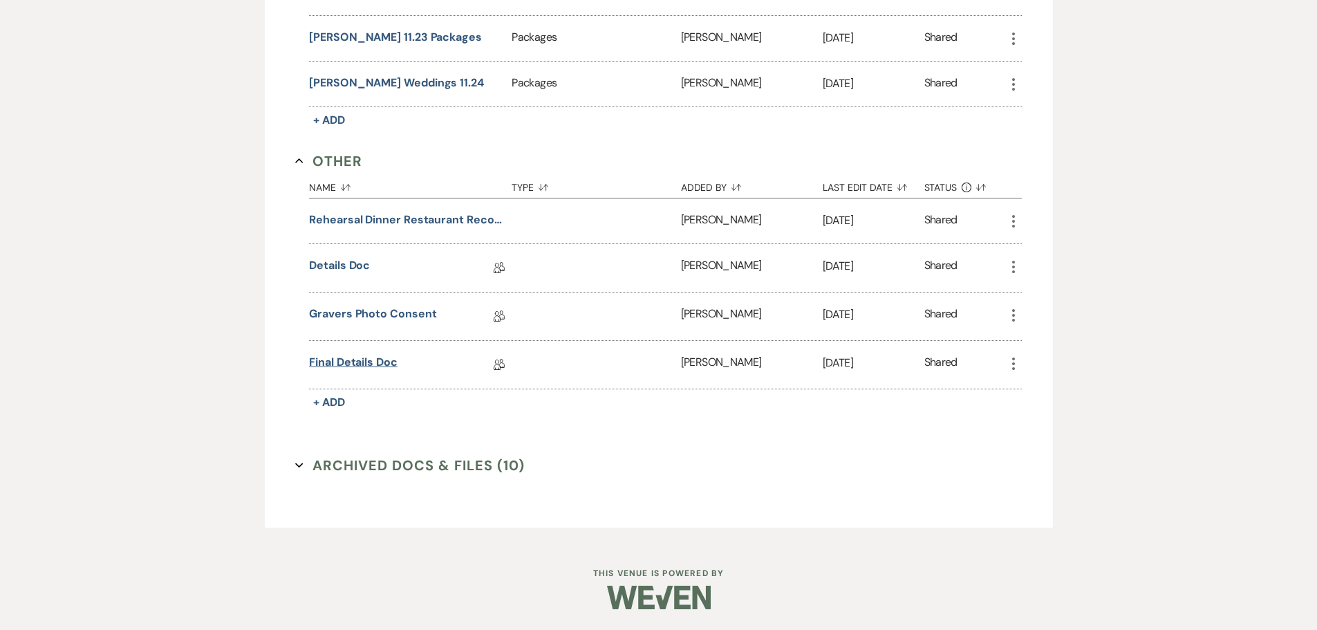
click at [371, 364] on link "Final Details Doc" at bounding box center [353, 364] width 88 height 21
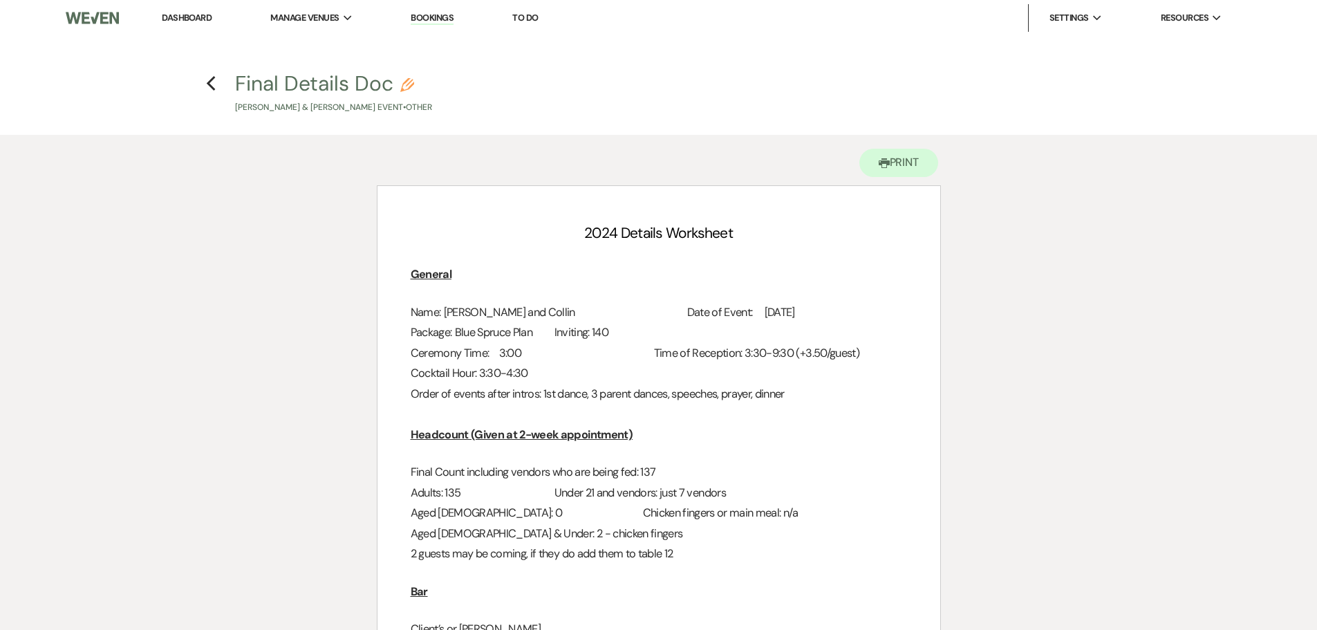
click at [196, 19] on link "Dashboard" at bounding box center [187, 18] width 50 height 12
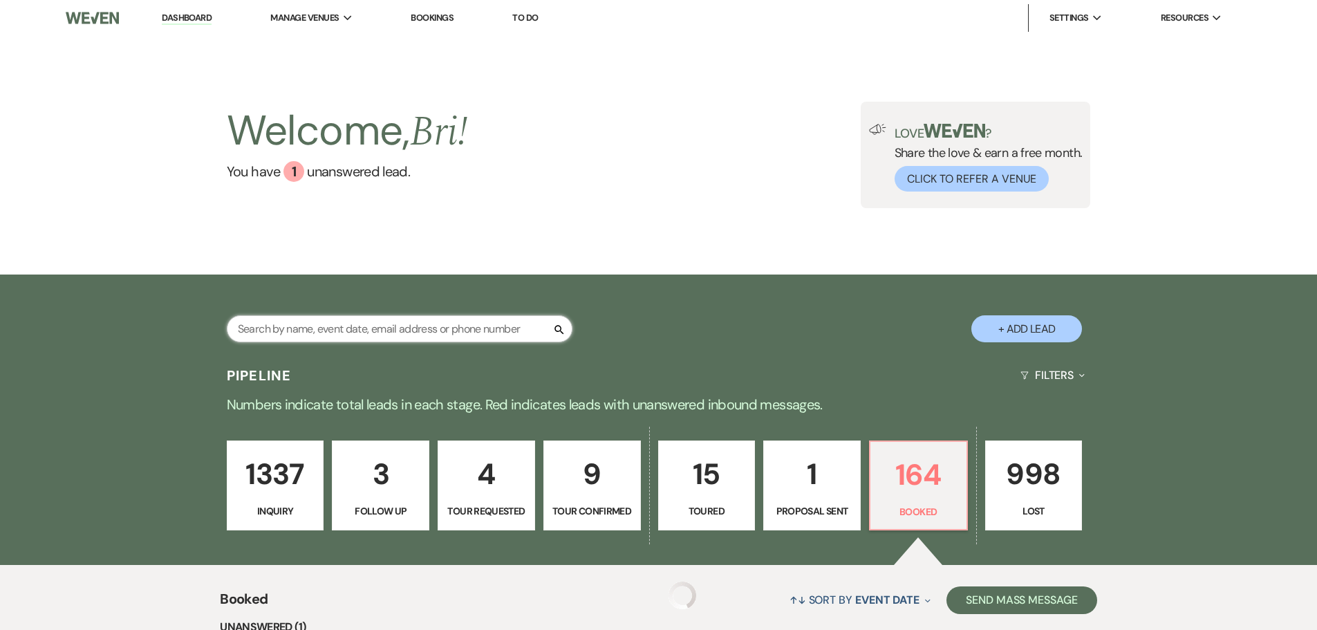
click at [374, 320] on input "text" at bounding box center [400, 328] width 346 height 27
type input "bisco"
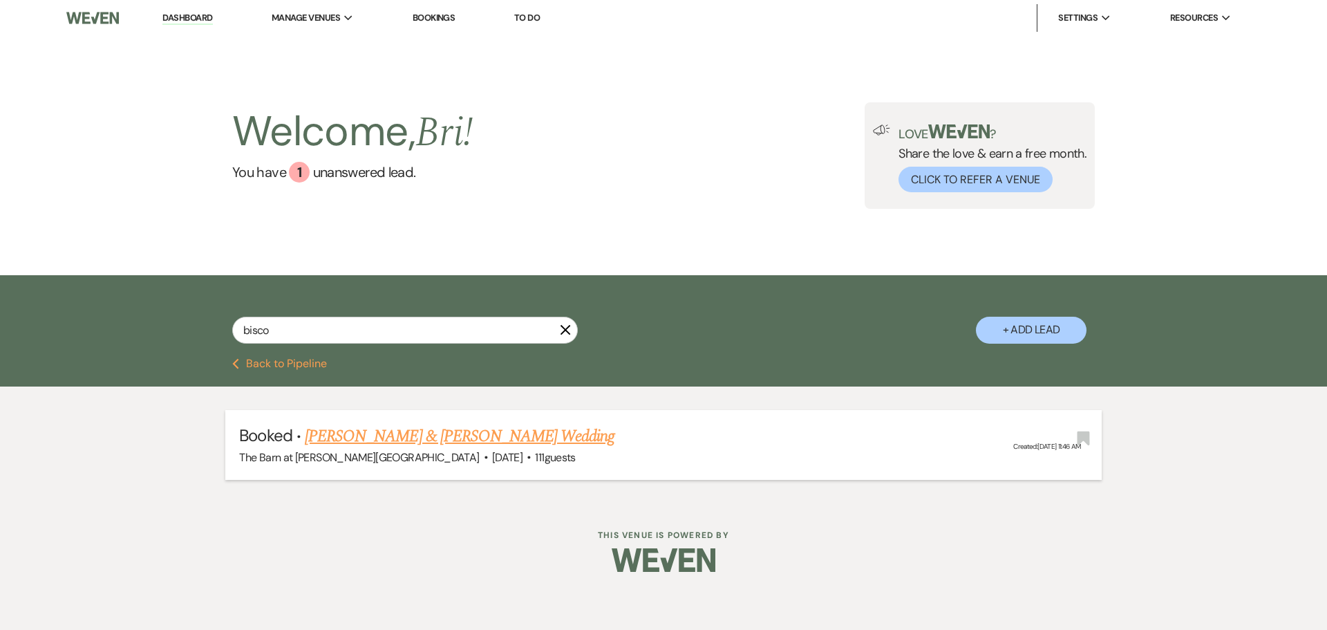
click at [431, 431] on link "[PERSON_NAME] & [PERSON_NAME] Wedding" at bounding box center [460, 436] width 310 height 25
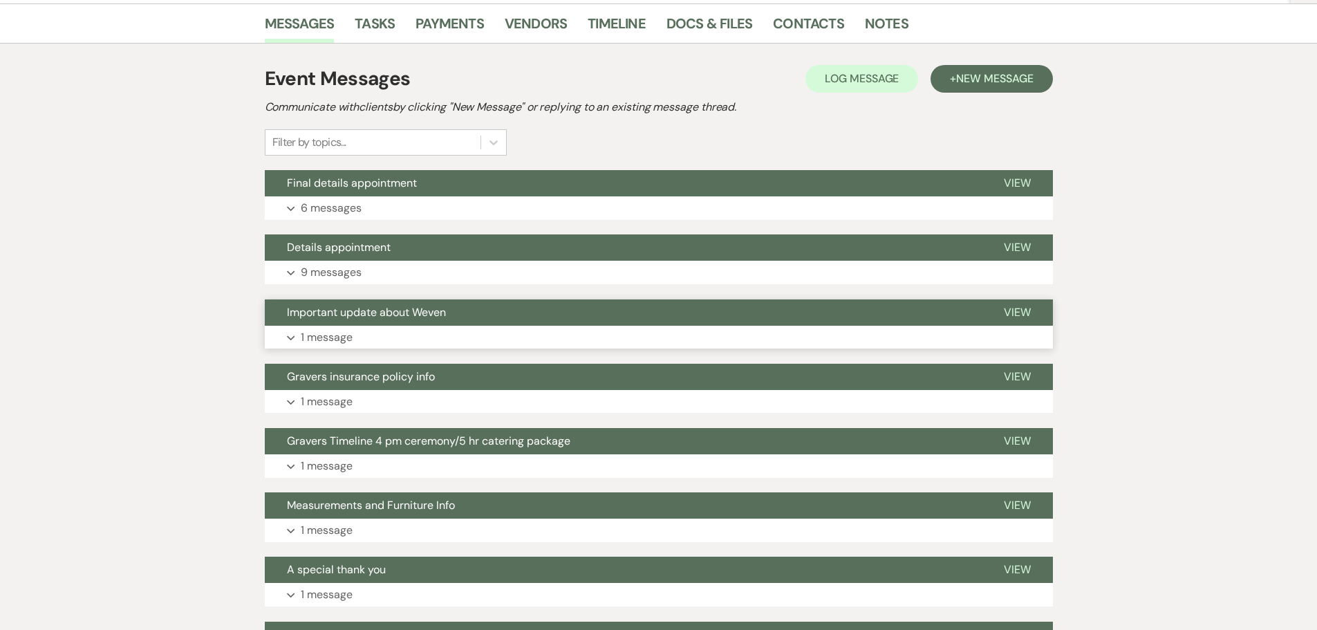
scroll to position [277, 0]
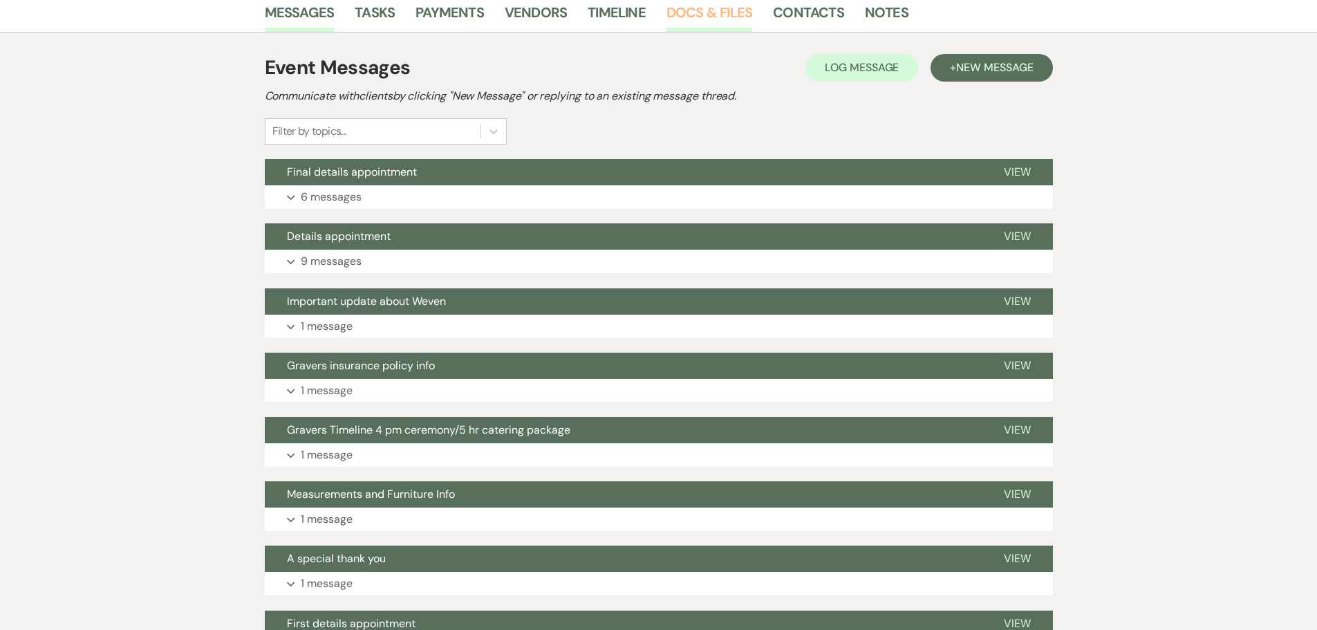
click at [690, 10] on link "Docs & Files" at bounding box center [709, 16] width 86 height 30
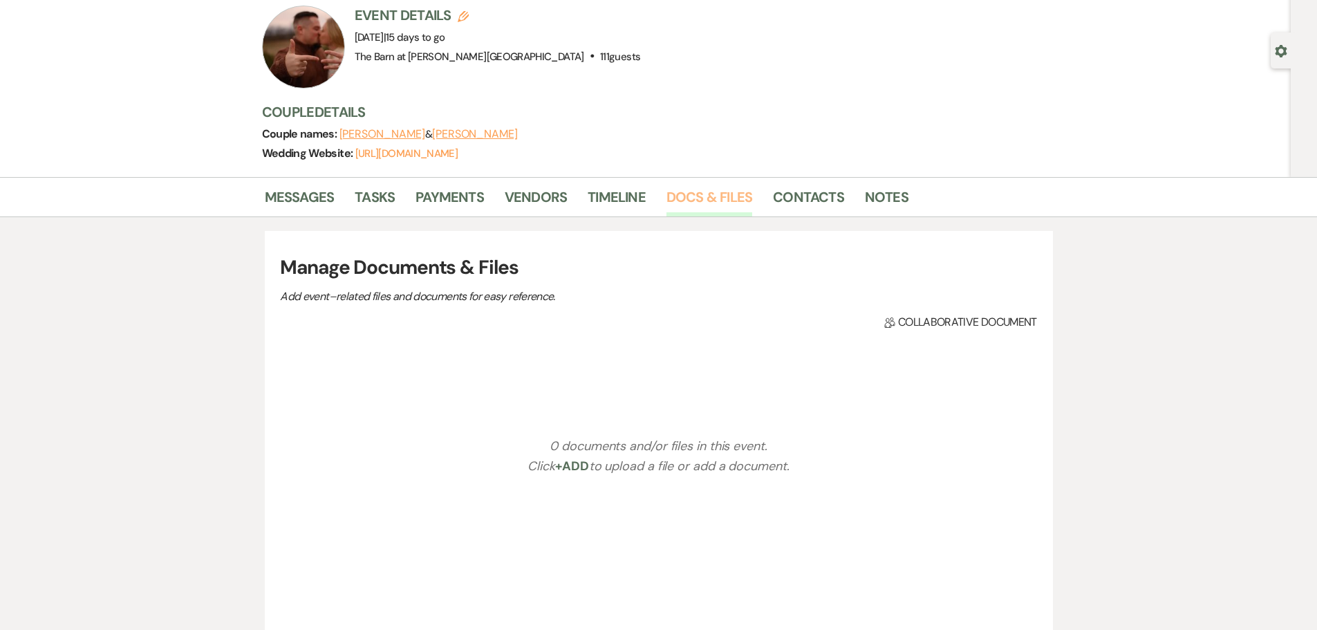
scroll to position [88, 0]
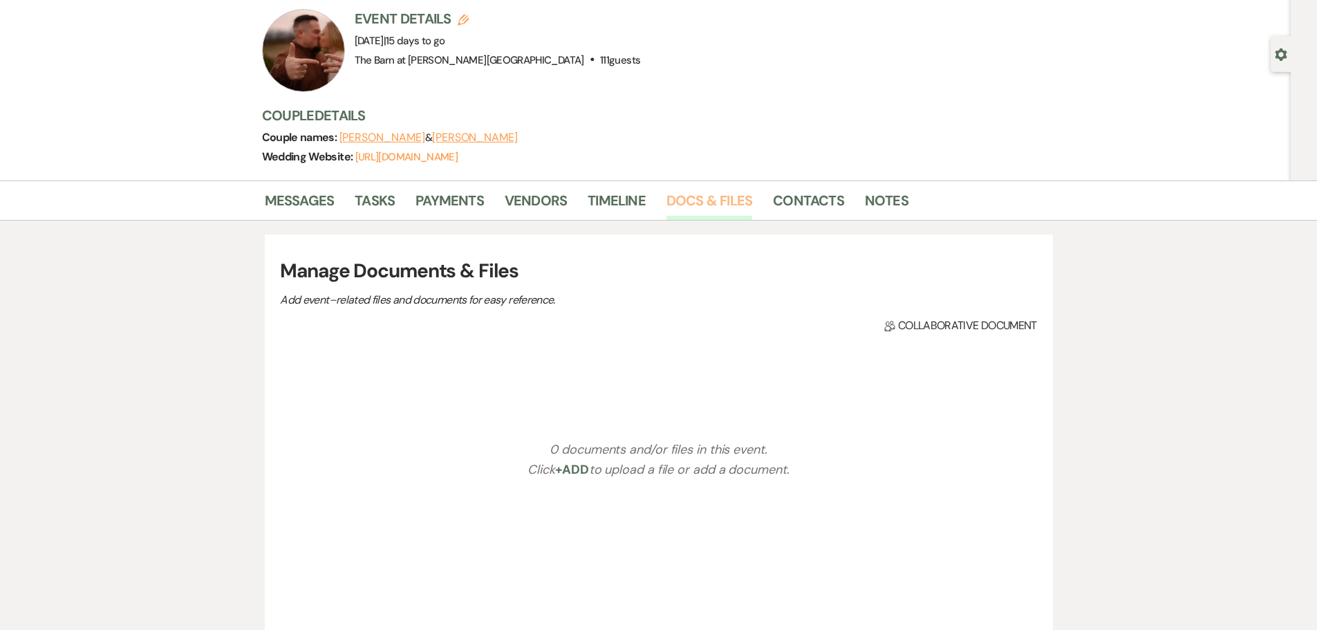
click at [746, 198] on link "Docs & Files" at bounding box center [709, 204] width 86 height 30
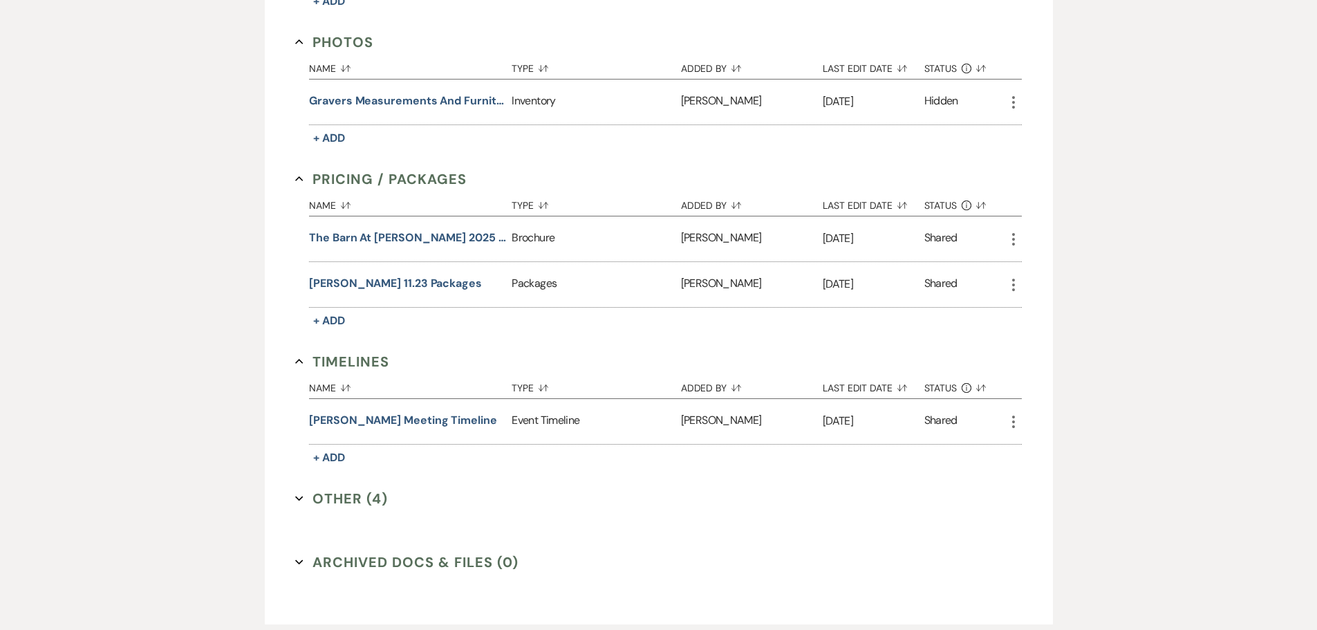
scroll to position [1017, 0]
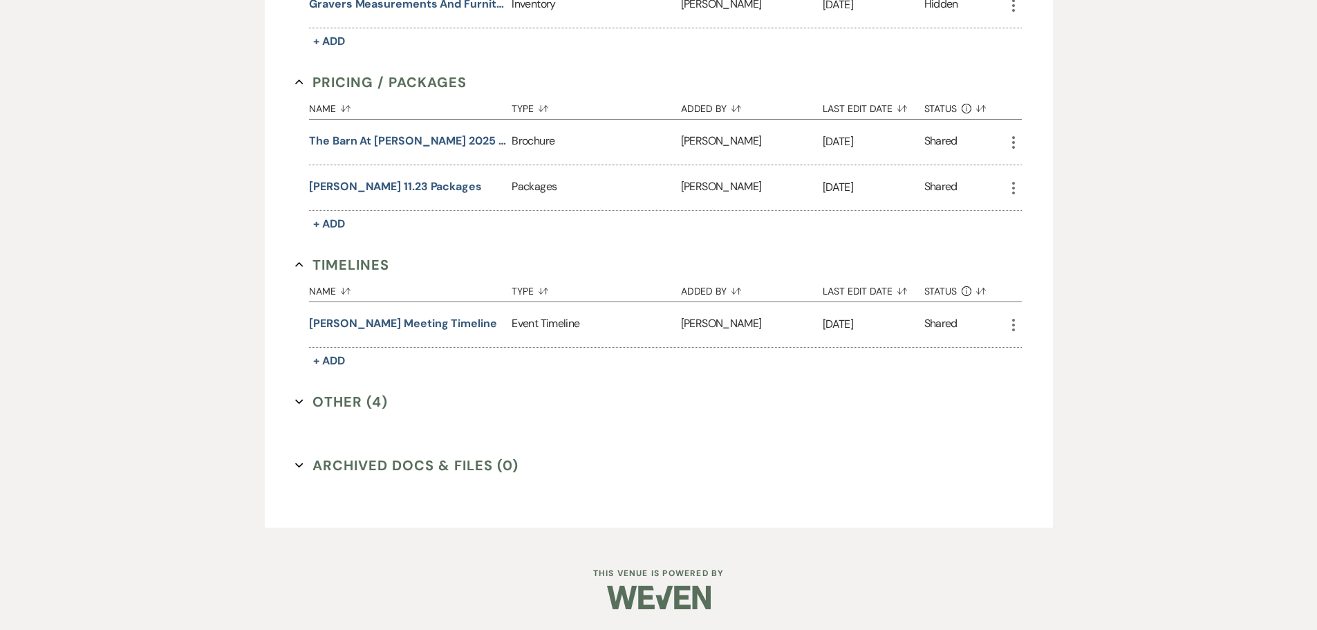
click at [348, 407] on button "Other (4) Expand" at bounding box center [341, 401] width 93 height 21
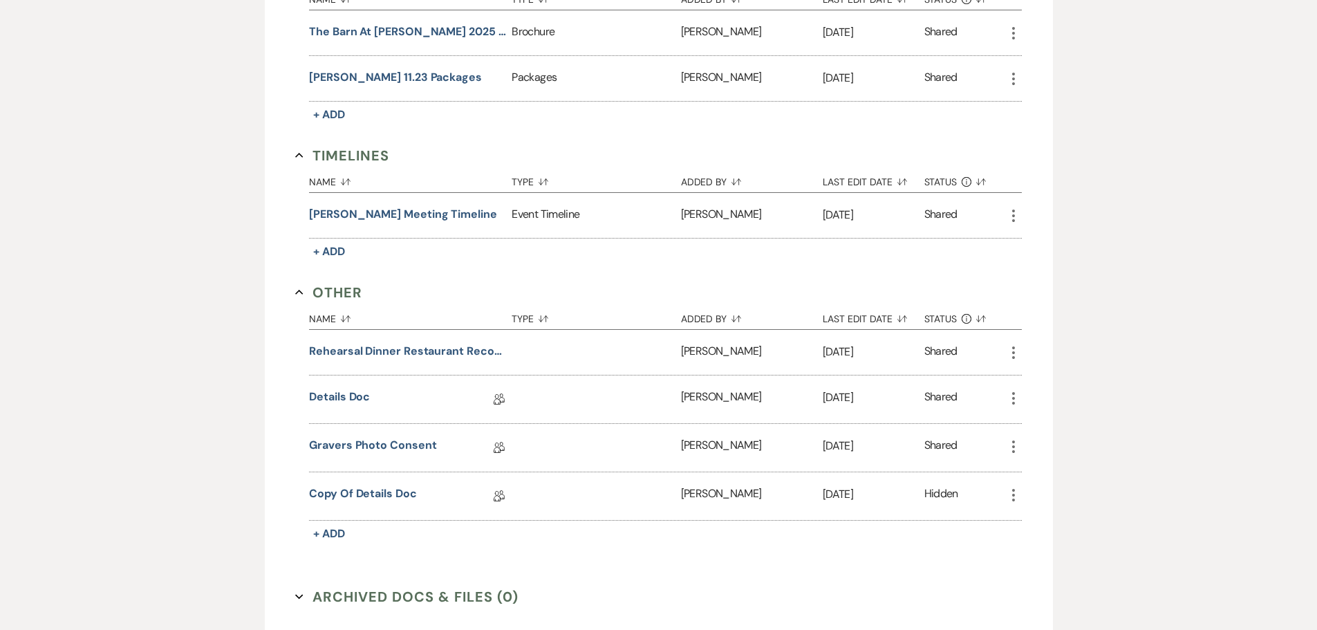
scroll to position [1157, 0]
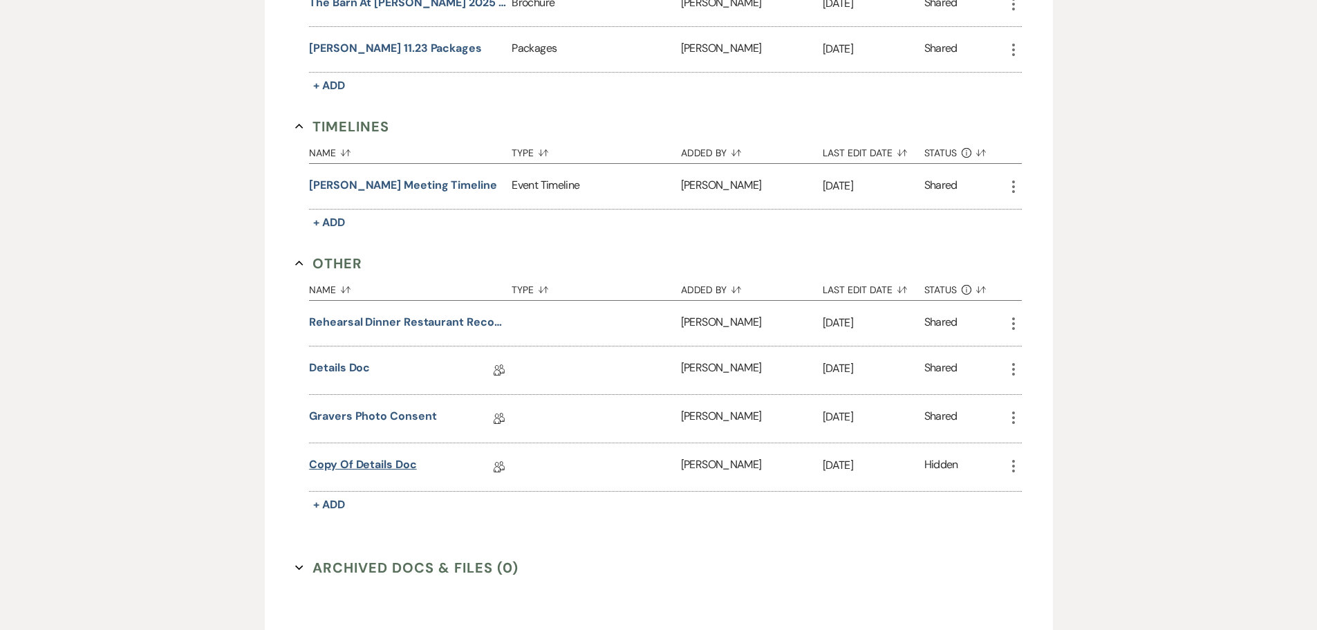
click at [389, 465] on link "Copy of Details Doc" at bounding box center [362, 466] width 107 height 21
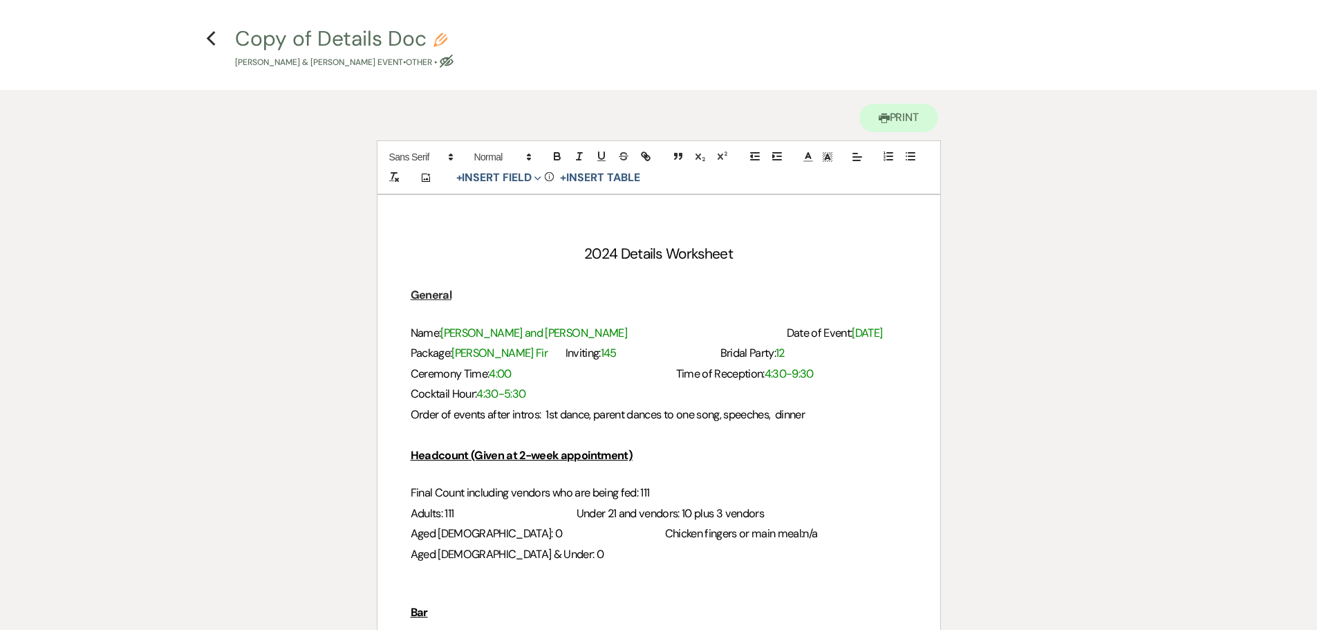
scroll to position [69, 0]
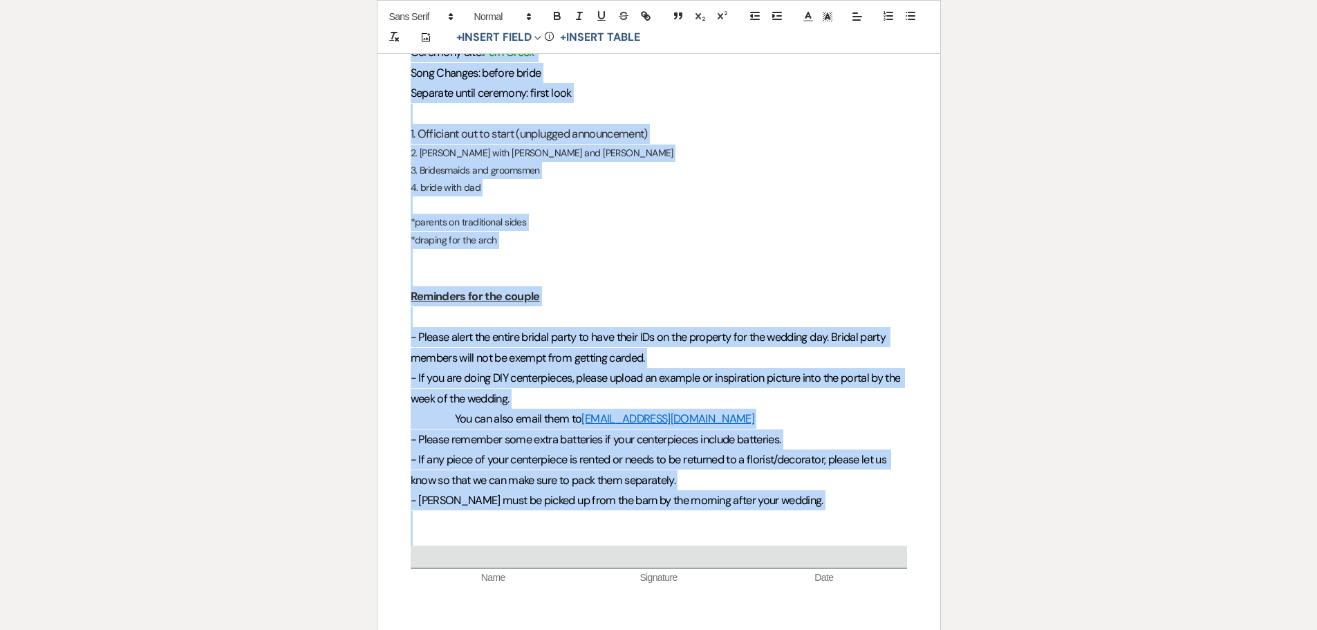
drag, startPoint x: 407, startPoint y: 271, endPoint x: 675, endPoint y: 546, distance: 383.8
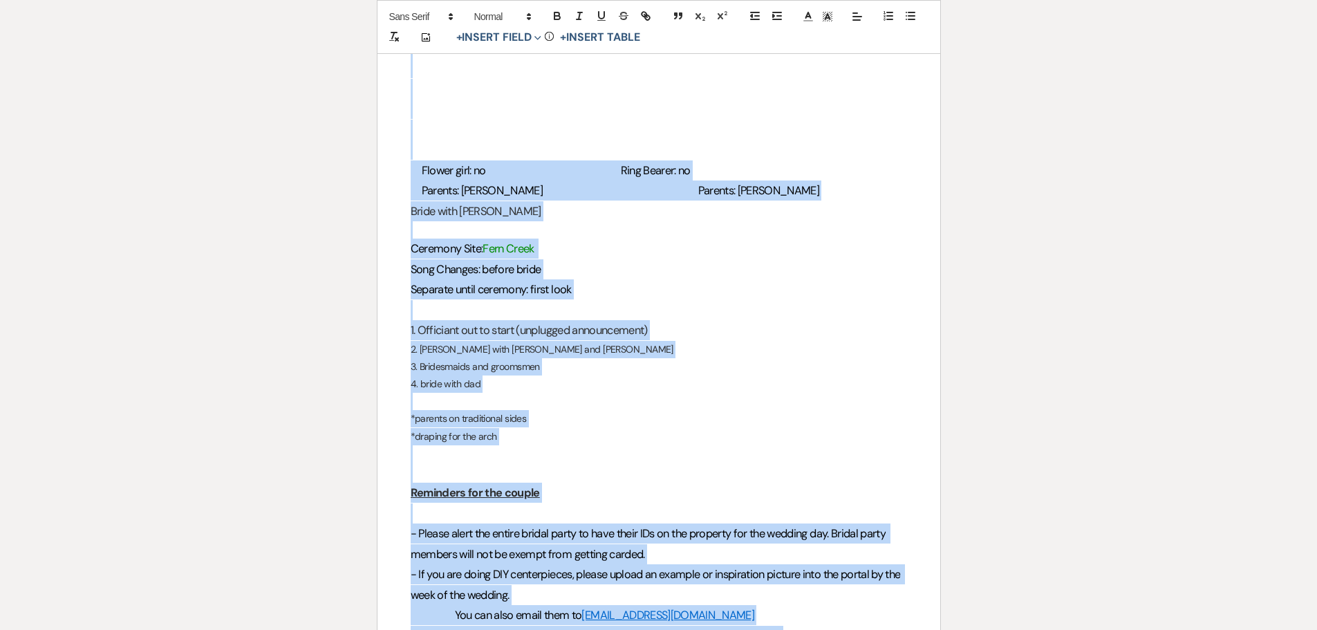
scroll to position [1452, 0]
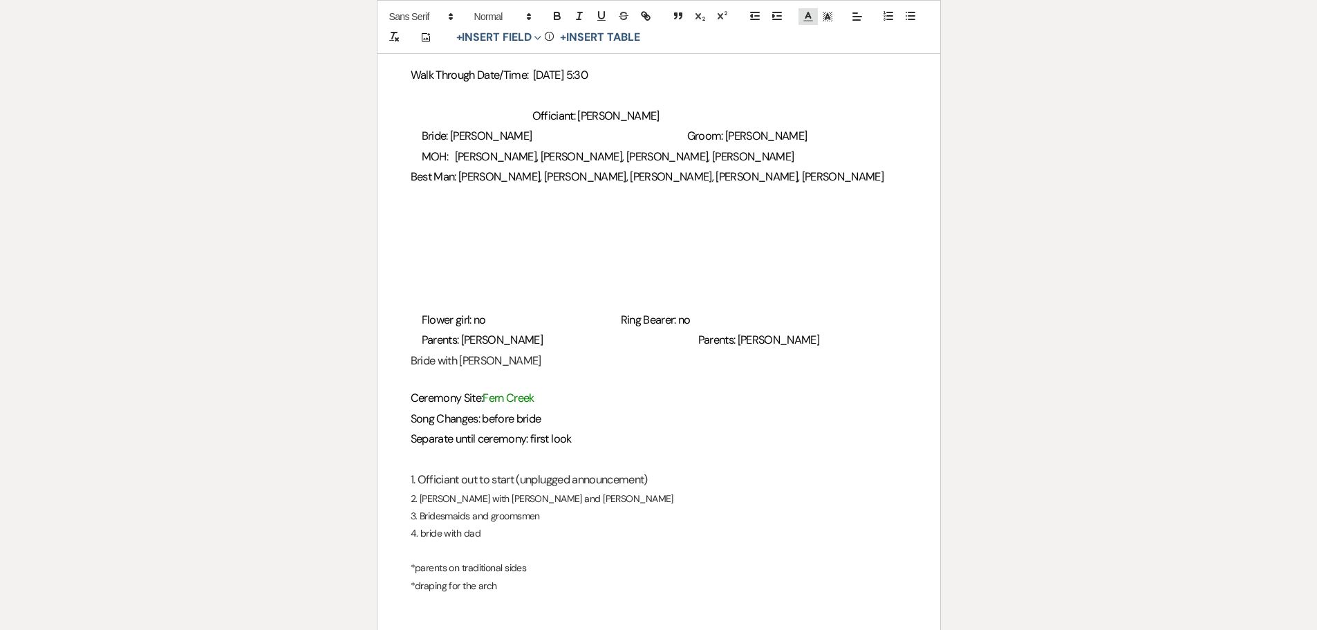
click at [806, 15] on polyline at bounding box center [807, 15] width 5 height 6
click at [810, 34] on span at bounding box center [809, 33] width 11 height 11
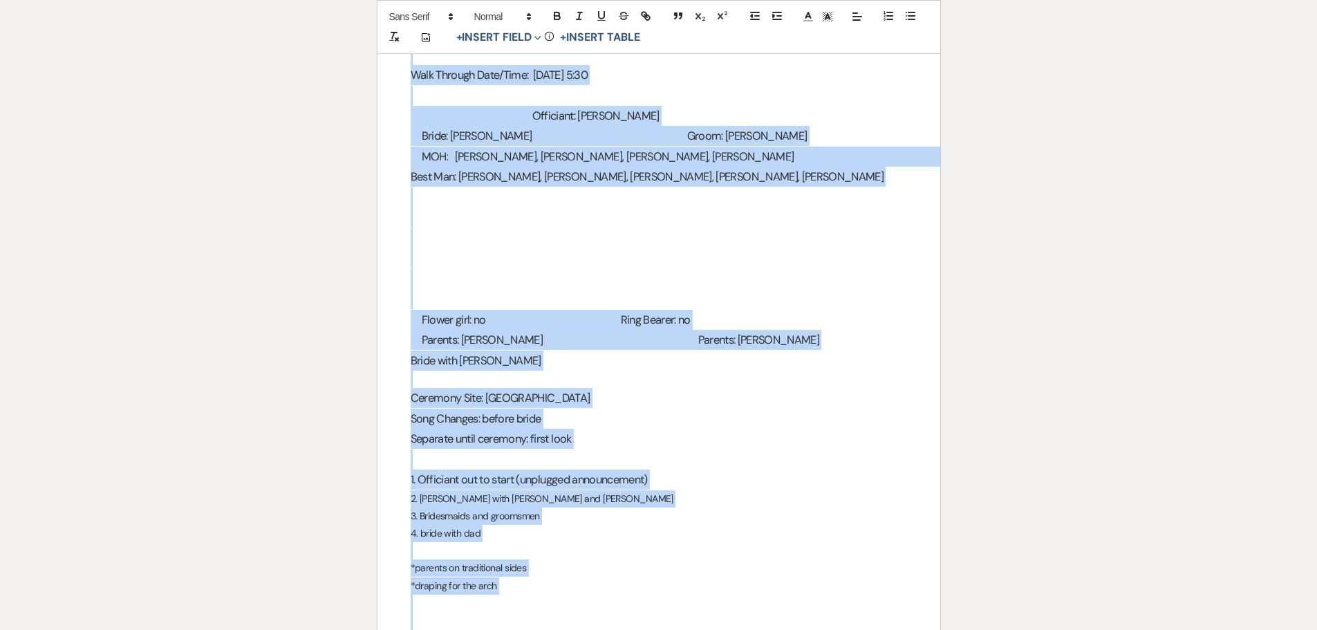
click at [814, 307] on h3 at bounding box center [659, 299] width 496 height 20
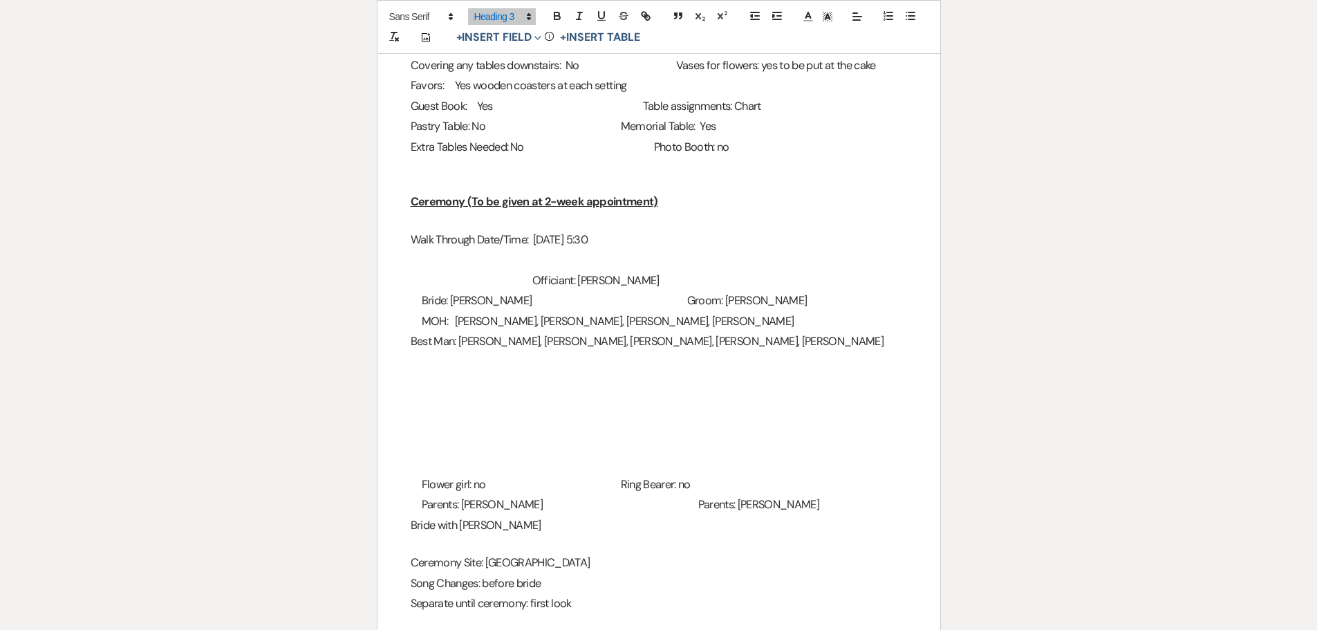
scroll to position [1313, 0]
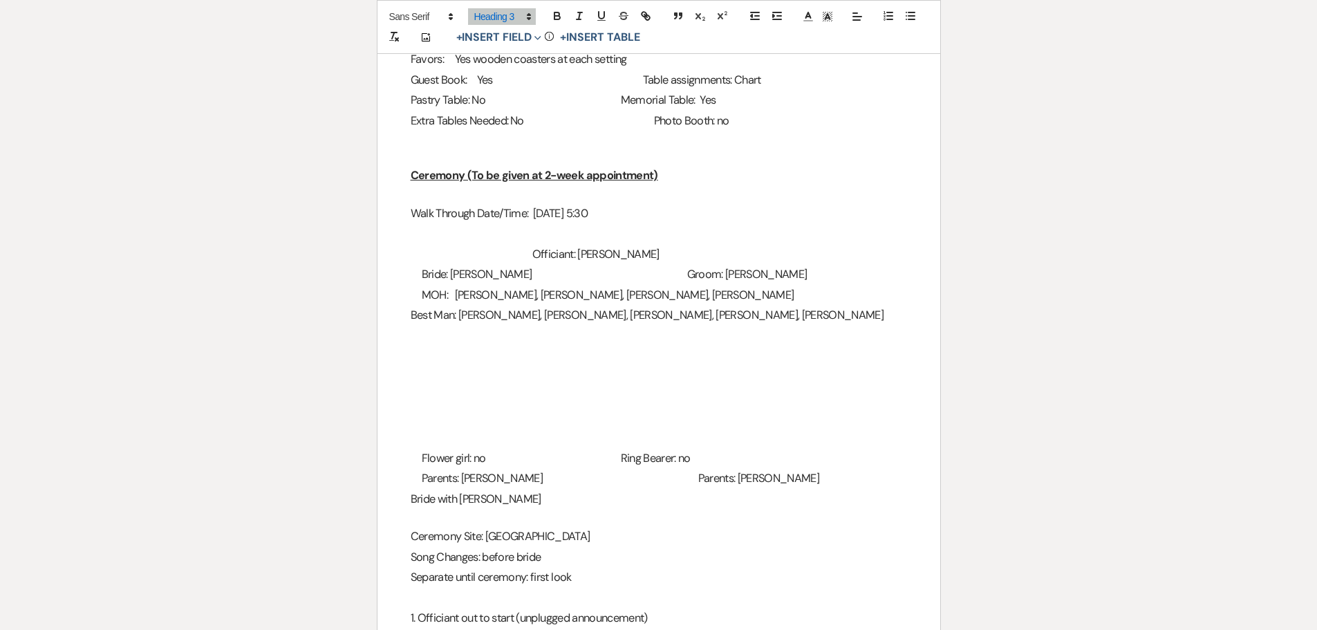
click at [489, 297] on span "MOH: [PERSON_NAME], [PERSON_NAME], [PERSON_NAME], [PERSON_NAME]" at bounding box center [608, 295] width 373 height 15
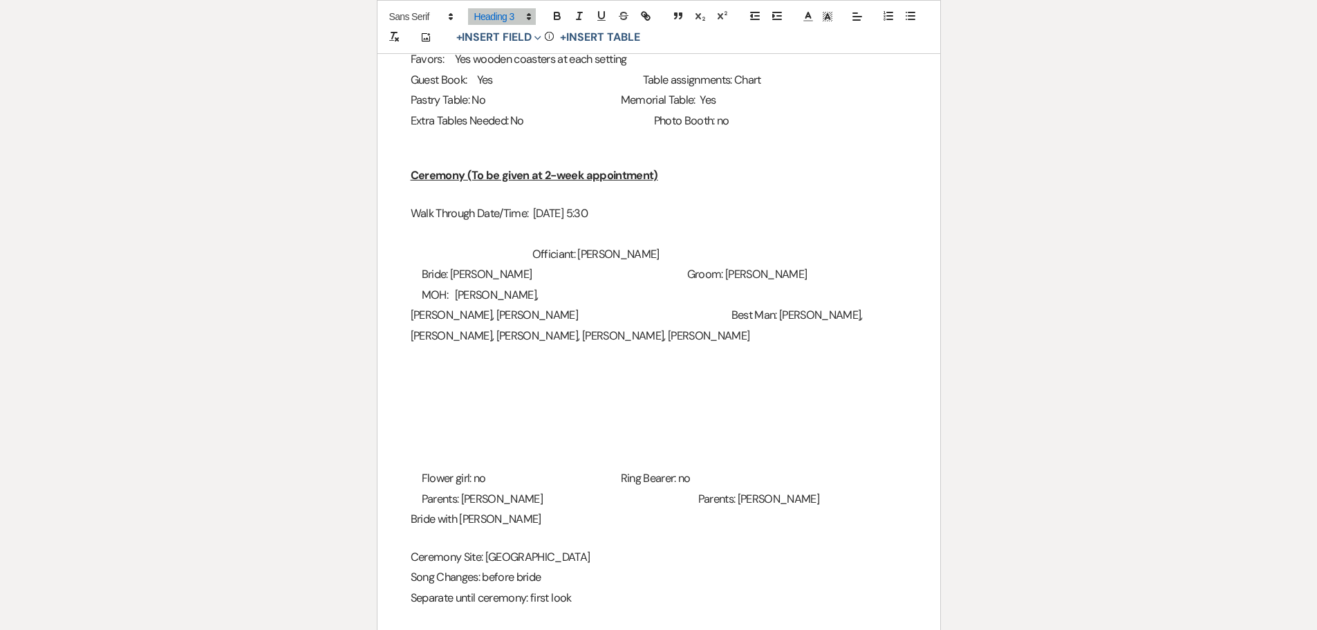
click at [689, 296] on h3 "MOH: [PERSON_NAME]," at bounding box center [659, 295] width 496 height 20
click at [443, 314] on span "[PERSON_NAME], [PERSON_NAME]" at bounding box center [495, 315] width 168 height 15
click at [444, 314] on span "[PERSON_NAME], [PERSON_NAME]" at bounding box center [495, 315] width 168 height 15
click at [439, 317] on span "[PERSON_NAME], [PERSON_NAME]" at bounding box center [495, 315] width 168 height 15
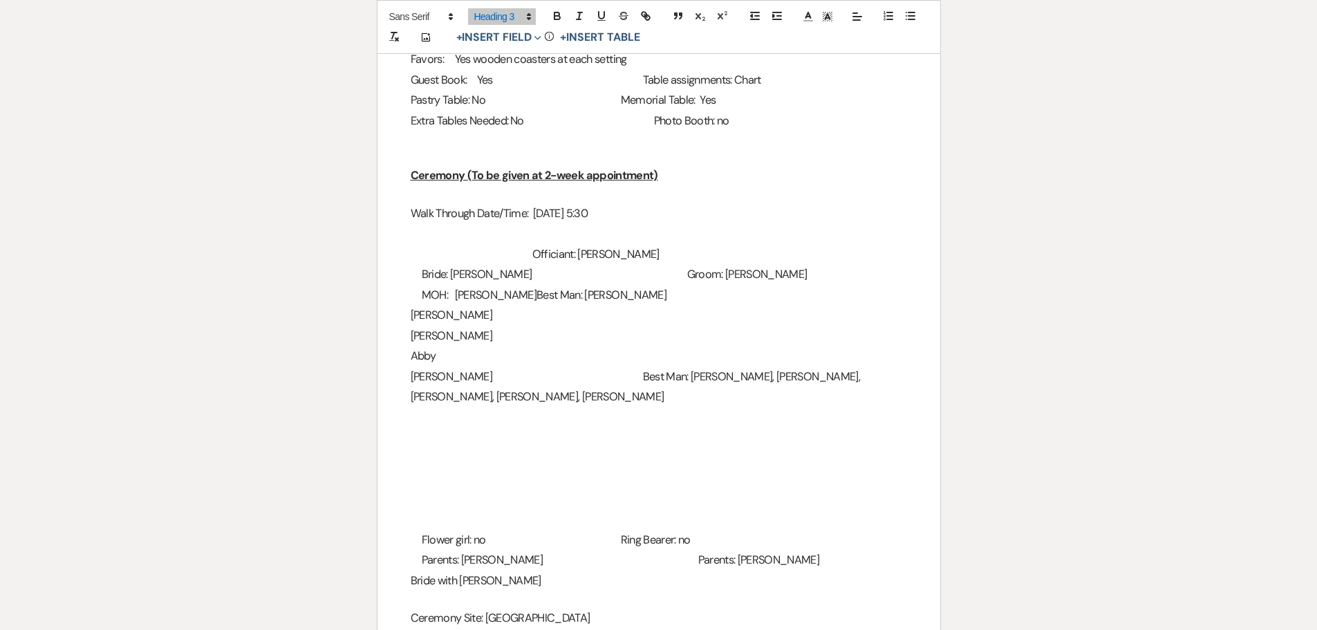
click at [422, 299] on span "MOH: [PERSON_NAME]" at bounding box center [479, 295] width 115 height 15
click at [422, 278] on span "Bride: [PERSON_NAME]" at bounding box center [477, 274] width 111 height 15
click at [444, 312] on h3 "[PERSON_NAME]" at bounding box center [659, 315] width 496 height 20
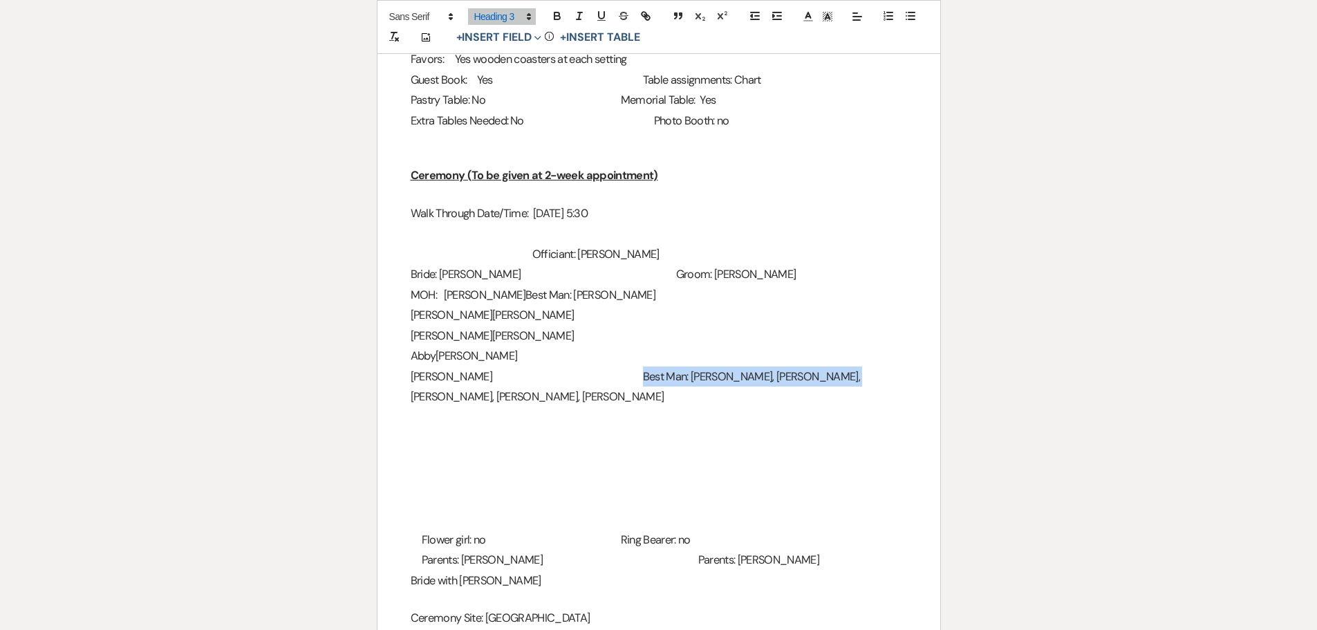
drag, startPoint x: 647, startPoint y: 376, endPoint x: 843, endPoint y: 382, distance: 196.4
click at [843, 382] on h3 "[PERSON_NAME] Man: [PERSON_NAME], [PERSON_NAME], [PERSON_NAME], [PERSON_NAME], …" at bounding box center [659, 386] width 496 height 41
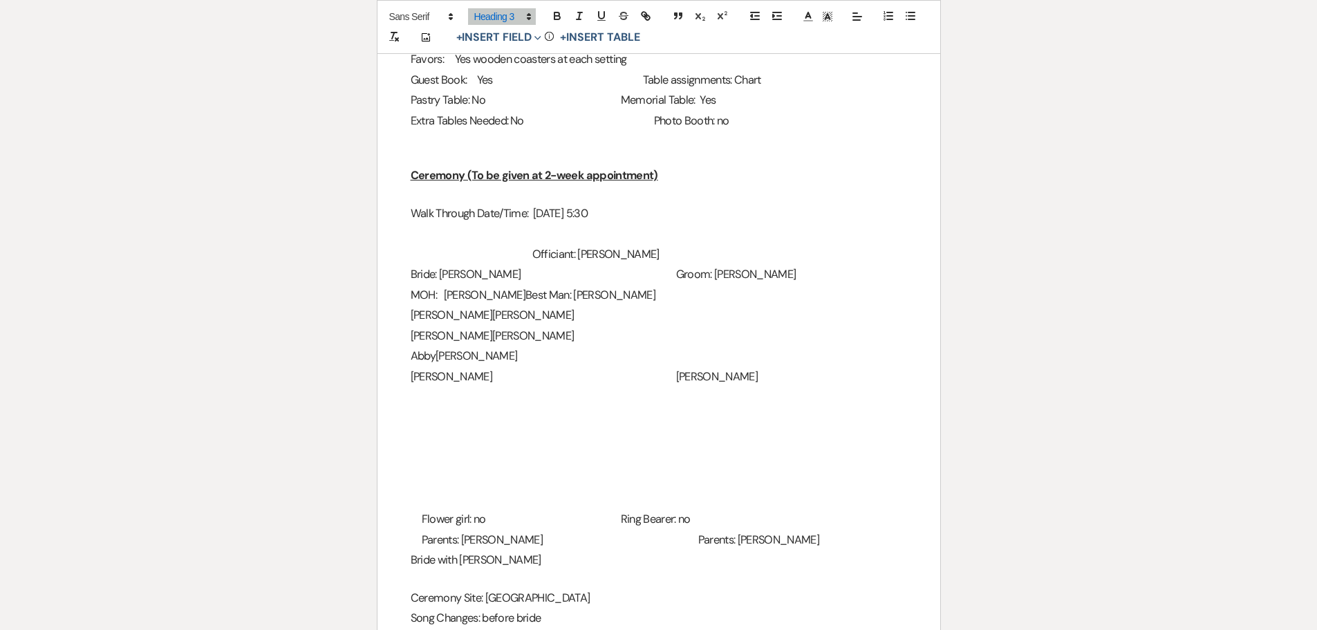
click at [574, 412] on h3 at bounding box center [659, 417] width 496 height 20
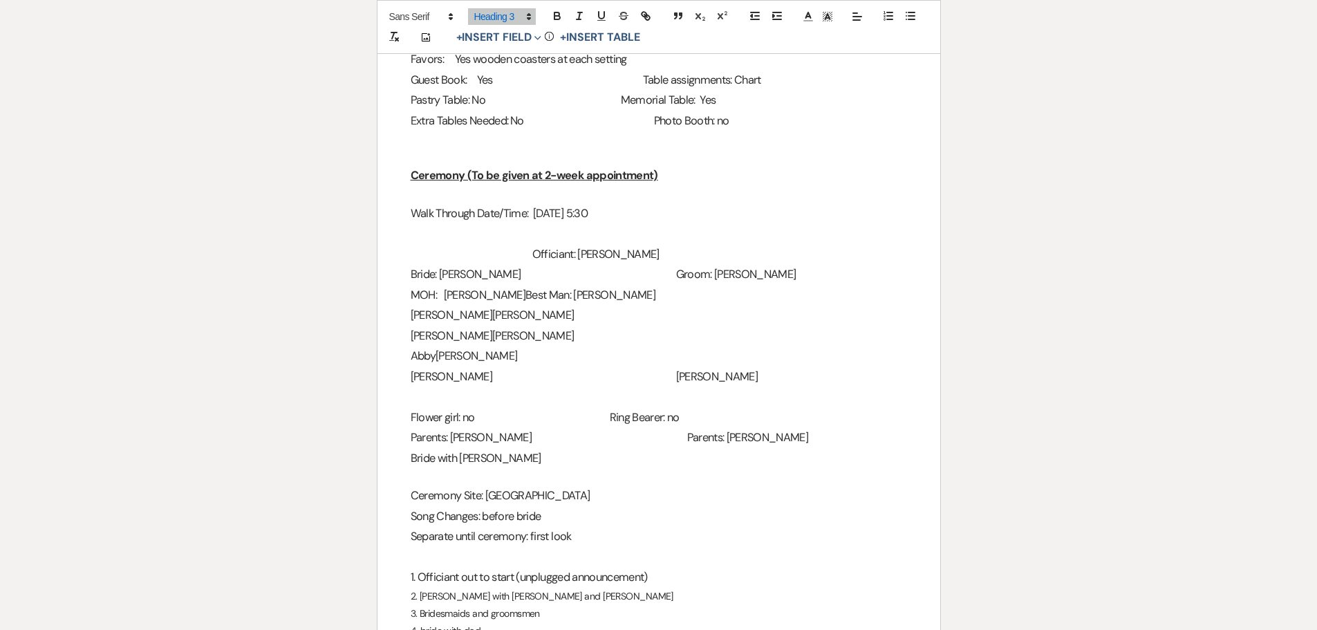
click at [646, 418] on span "Ring Bearer: no" at bounding box center [645, 417] width 70 height 15
click at [687, 432] on span "Parents: [PERSON_NAME]" at bounding box center [748, 437] width 122 height 15
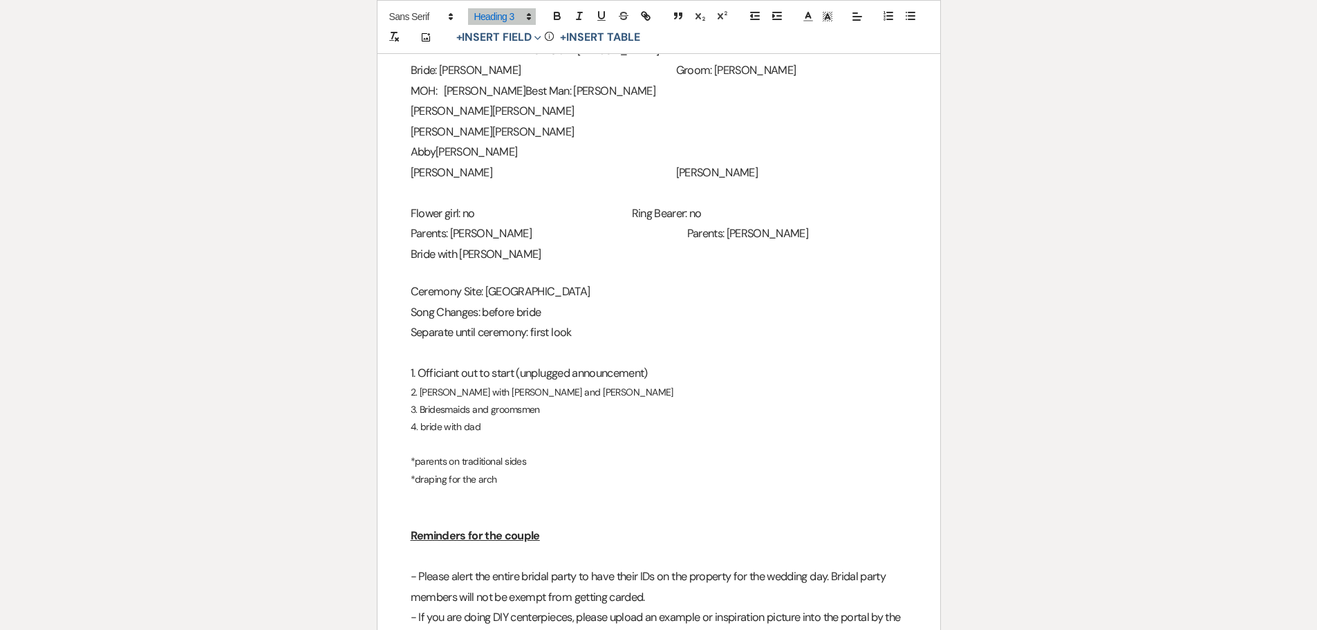
scroll to position [1521, 0]
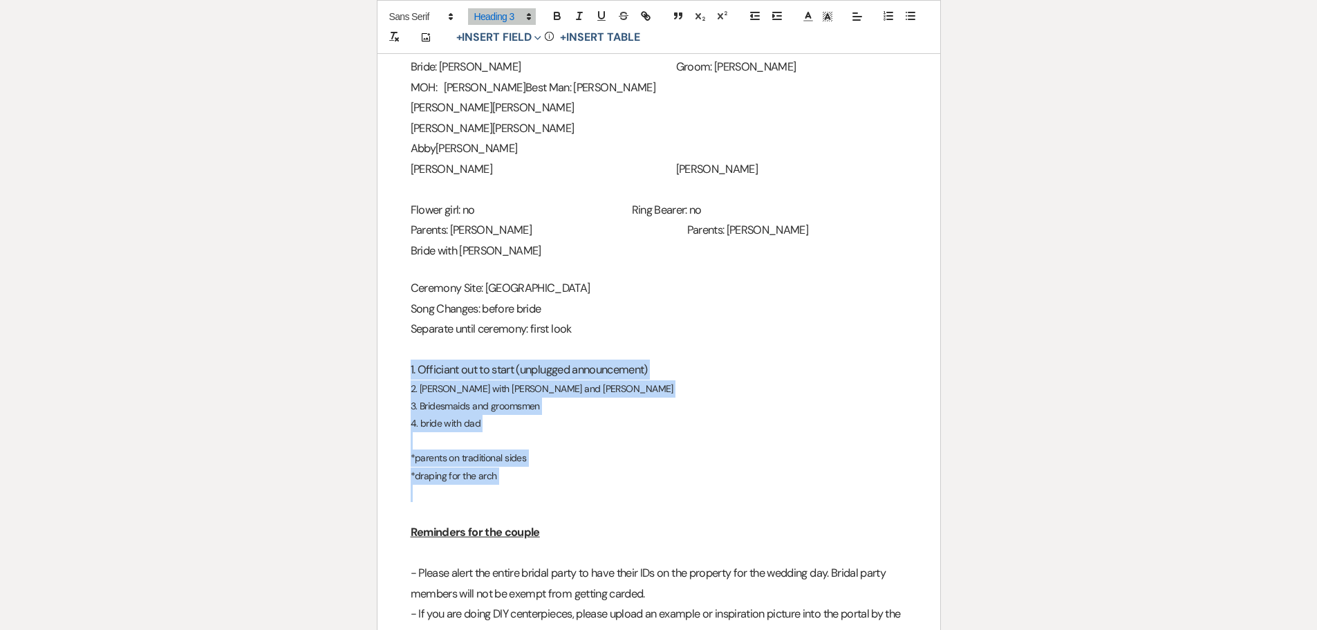
drag, startPoint x: 441, startPoint y: 394, endPoint x: 548, endPoint y: 490, distance: 143.4
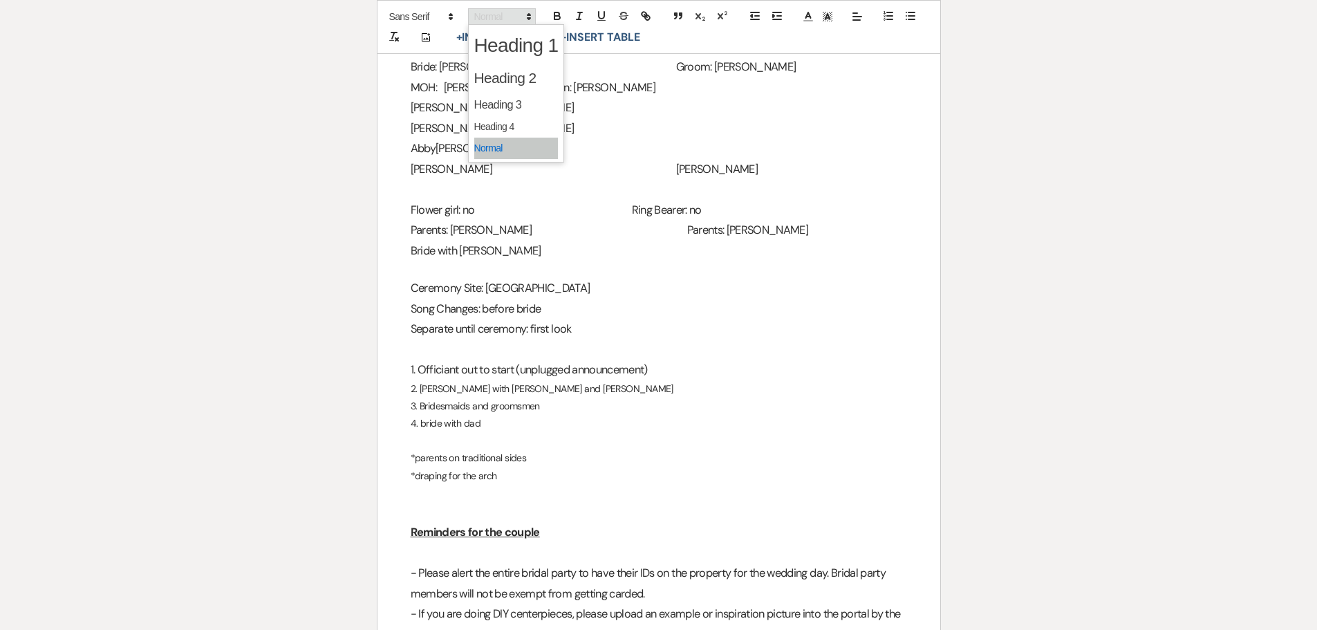
click at [482, 11] on span at bounding box center [502, 16] width 68 height 17
click at [497, 104] on span at bounding box center [516, 105] width 84 height 24
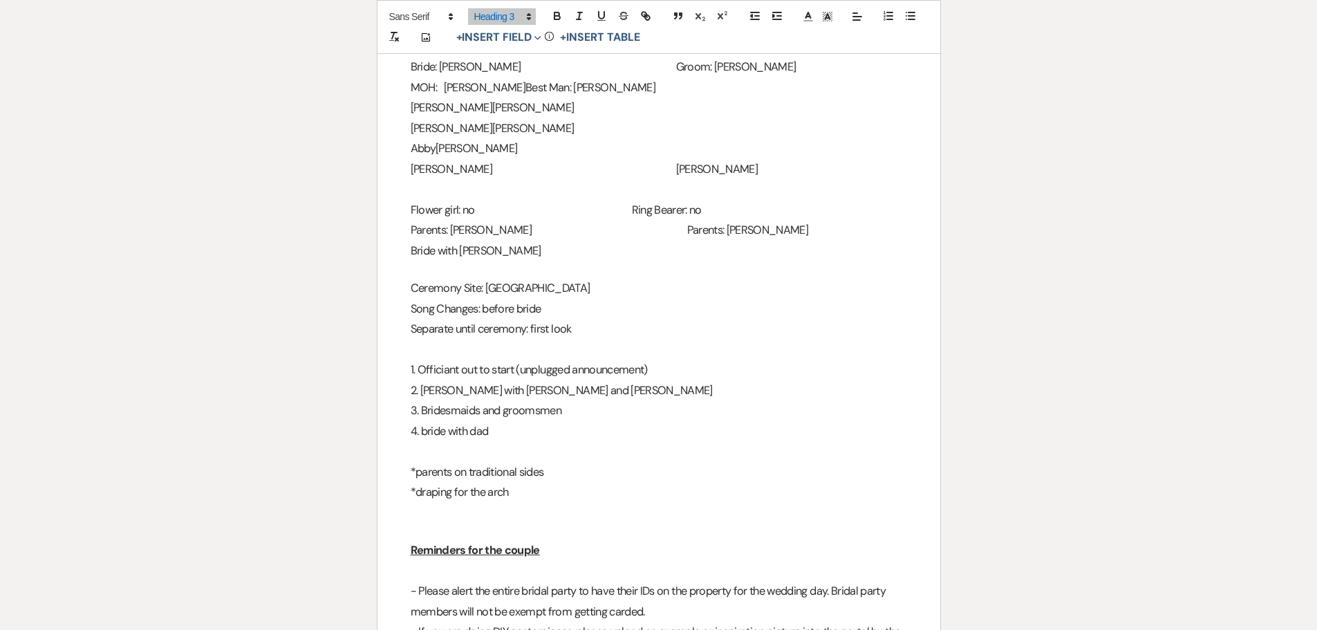
click at [709, 470] on h3 "*parents on traditional sides" at bounding box center [659, 472] width 496 height 20
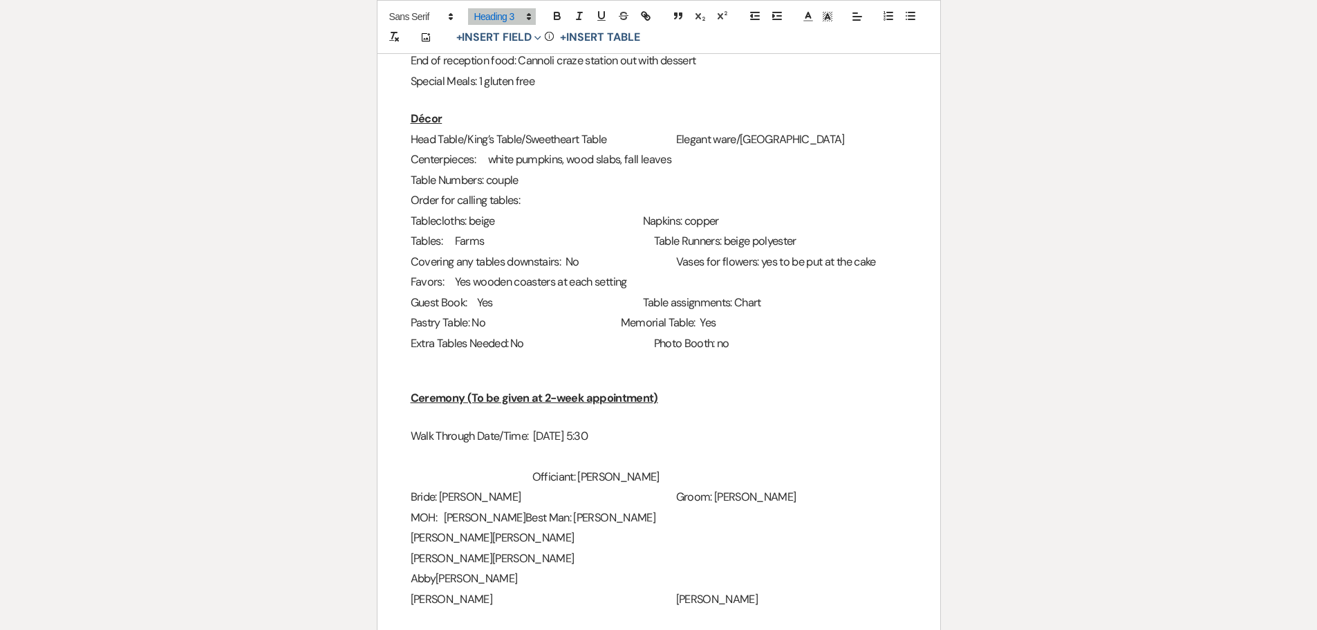
scroll to position [968, 0]
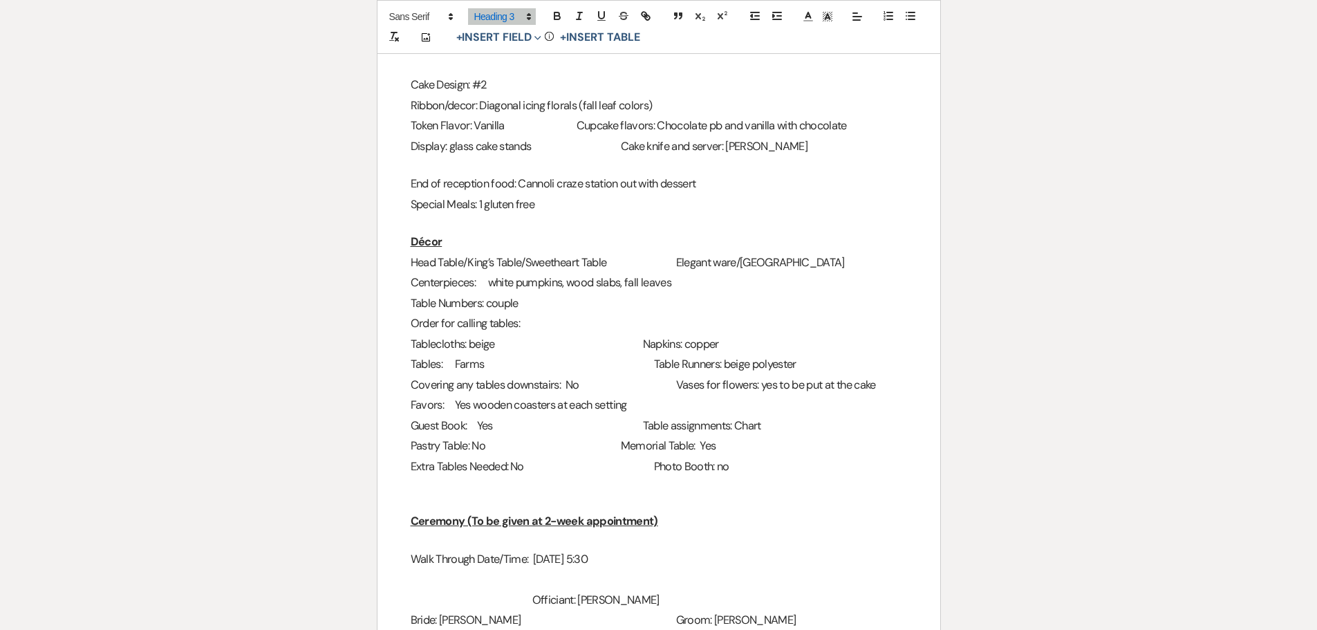
click at [694, 386] on h3 "Covering any tables downstairs: No Vases for flowers: yes to be put at the cake" at bounding box center [659, 385] width 496 height 20
click at [671, 429] on h3 "Guest Book: Yes Table assignments: Chart" at bounding box center [659, 425] width 496 height 20
click at [673, 450] on h3 "Pastry Table: No Memorial Table: Yes" at bounding box center [659, 446] width 496 height 20
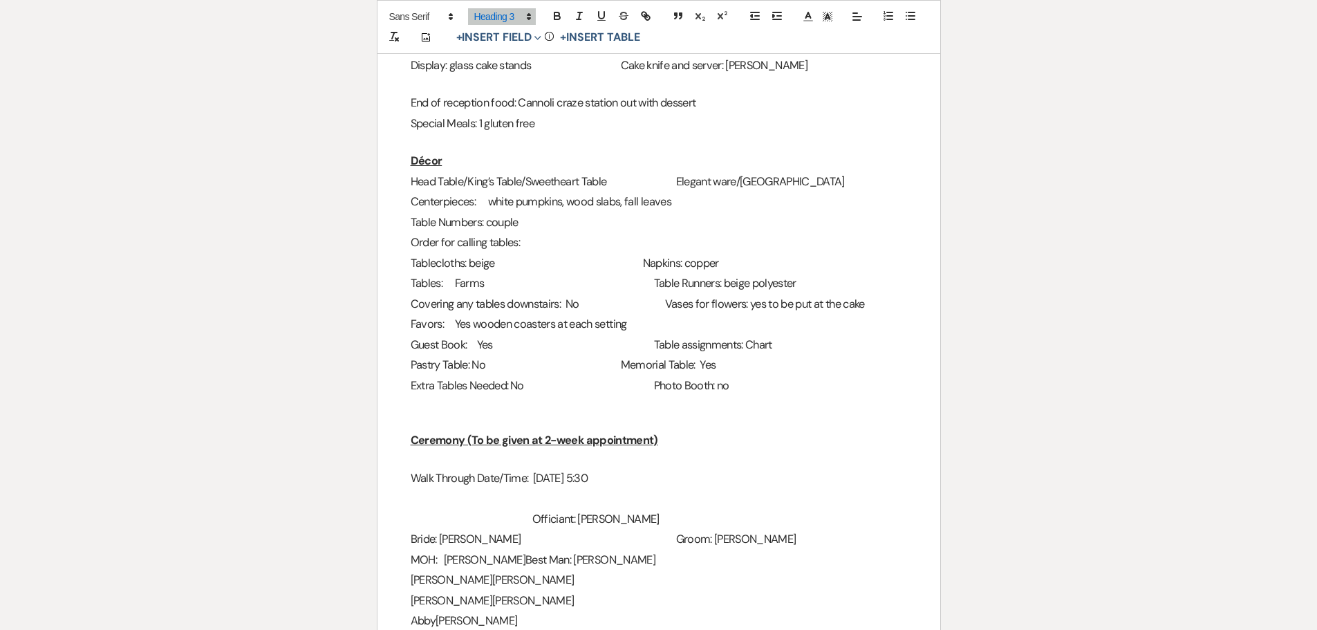
click at [675, 364] on h3 "Pastry Table: No Memorial Table: Yes" at bounding box center [659, 365] width 496 height 20
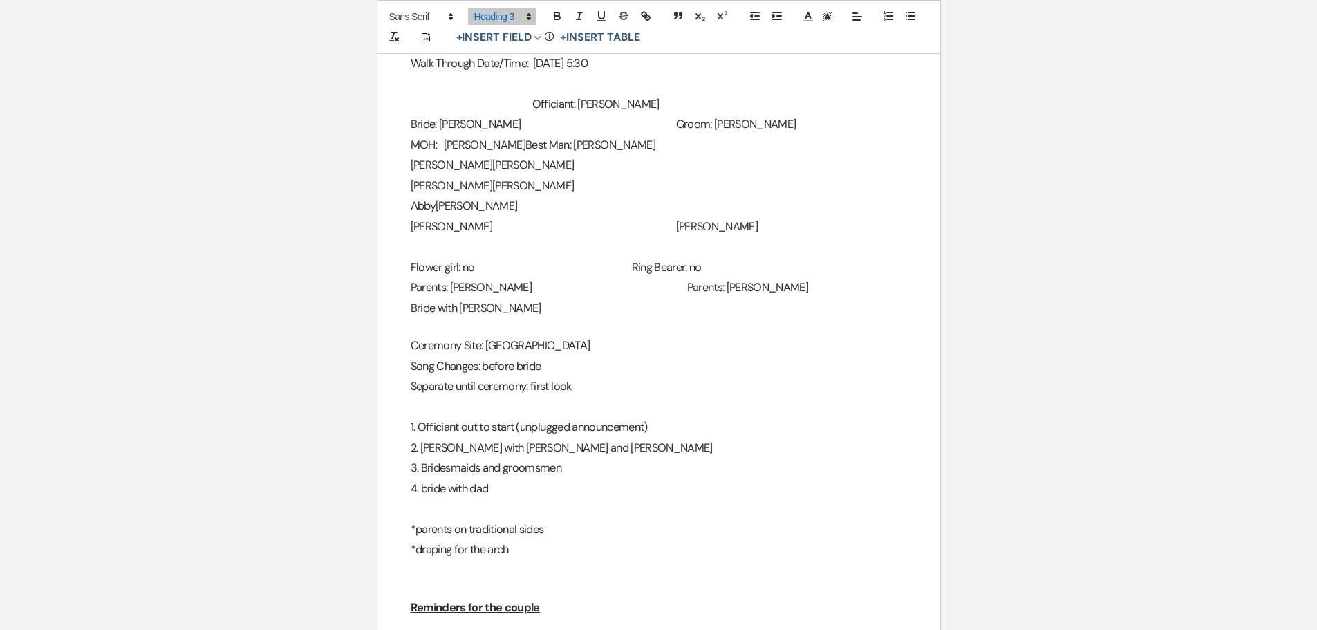
click at [709, 345] on h3 "Ceremony Site: [GEOGRAPHIC_DATA]" at bounding box center [659, 345] width 496 height 20
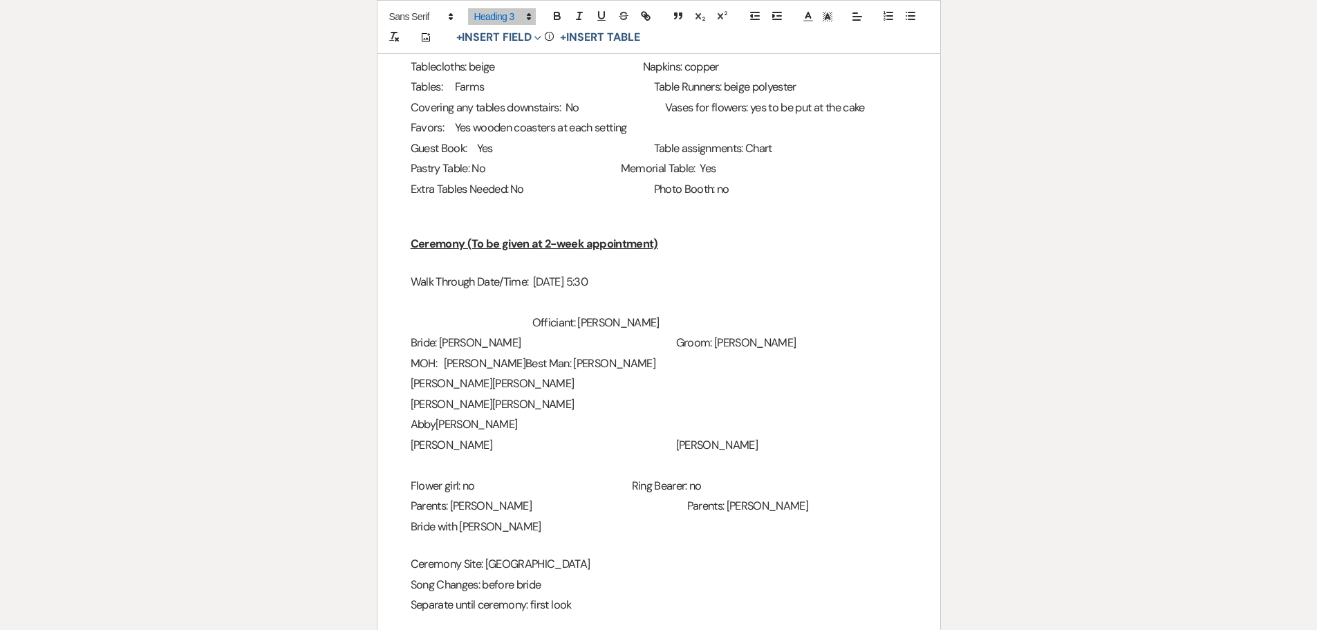
scroll to position [1187, 0]
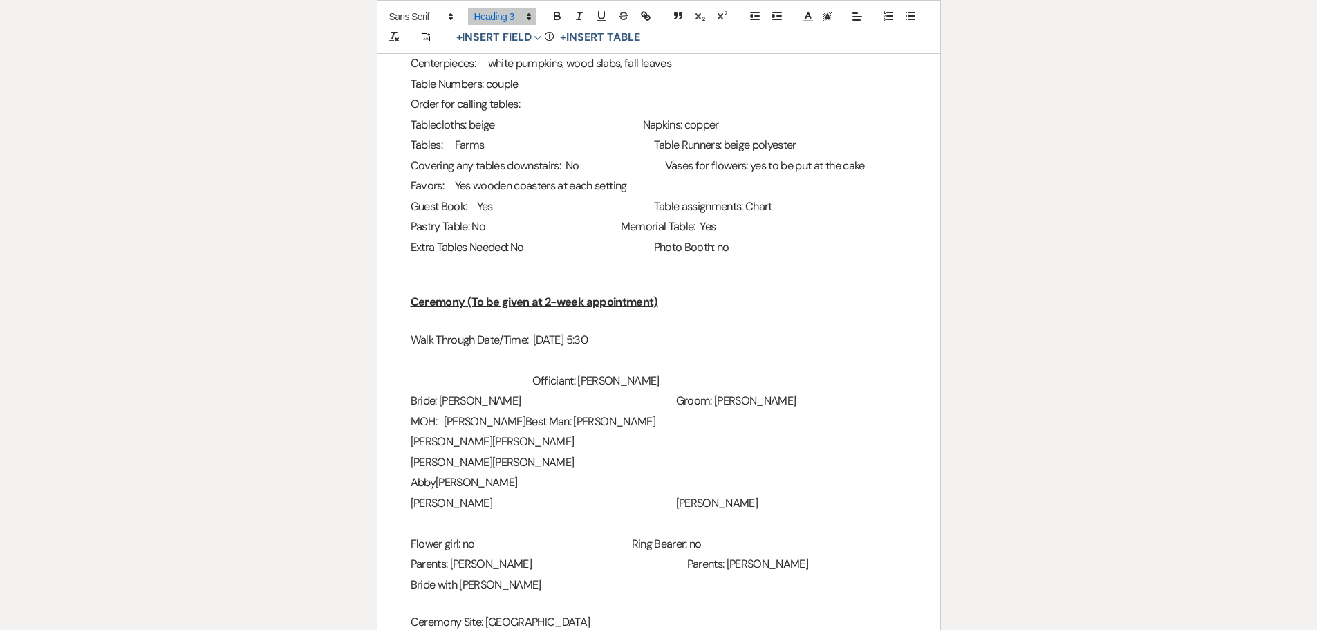
click at [677, 228] on span "Memorial Table: Yes" at bounding box center [668, 226] width 95 height 15
click at [675, 227] on h3 "Pastry Table: No Memorial Table: Yes" at bounding box center [659, 226] width 496 height 20
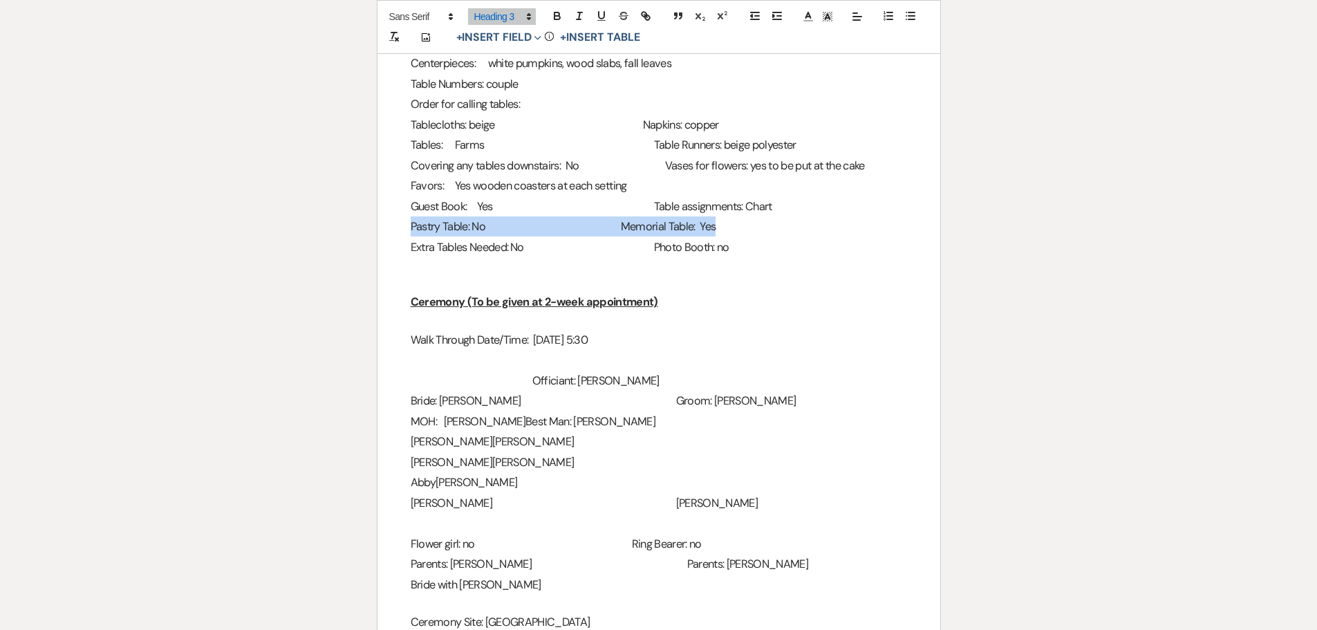
click at [675, 227] on h3 "Pastry Table: No Memorial Table: Yes" at bounding box center [659, 226] width 496 height 20
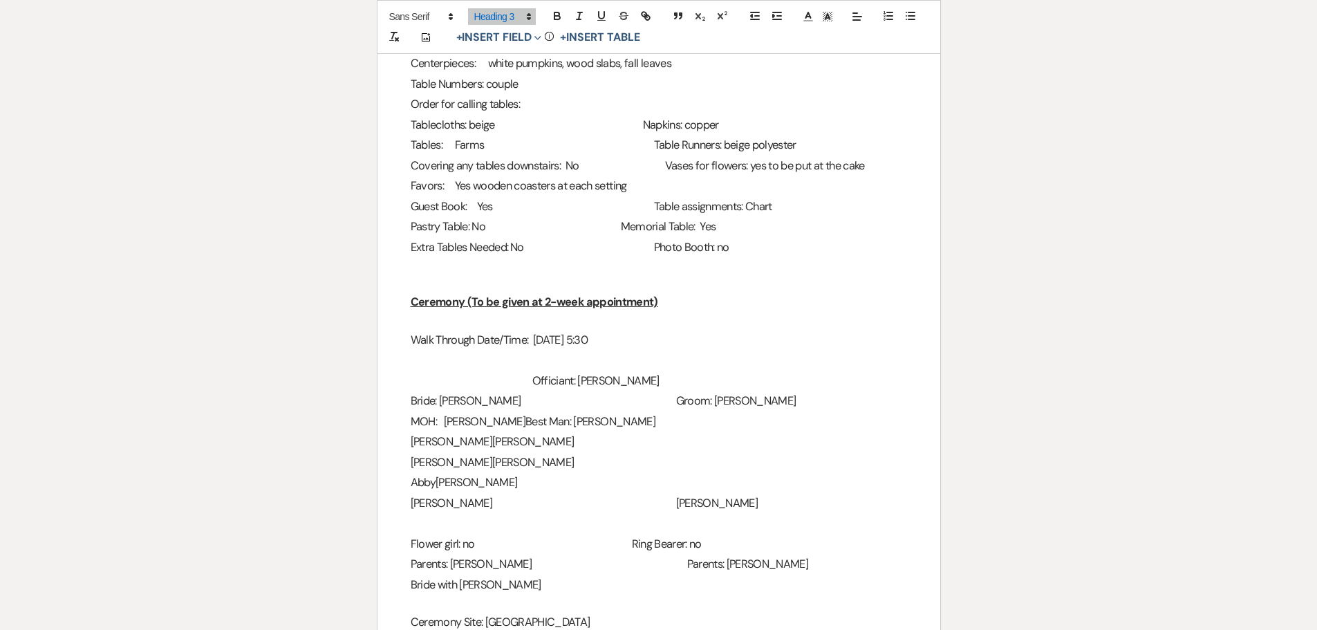
click at [681, 250] on span "Photo Booth: no" at bounding box center [691, 247] width 75 height 15
click at [675, 246] on h3 "Extra Tables Needed: No Photo Booth: no" at bounding box center [659, 247] width 496 height 20
click at [677, 227] on span "Memorial Table: Yes" at bounding box center [668, 226] width 95 height 15
click at [704, 297] on h3 "Ceremony (To be given at 2-week appointment)" at bounding box center [659, 302] width 496 height 20
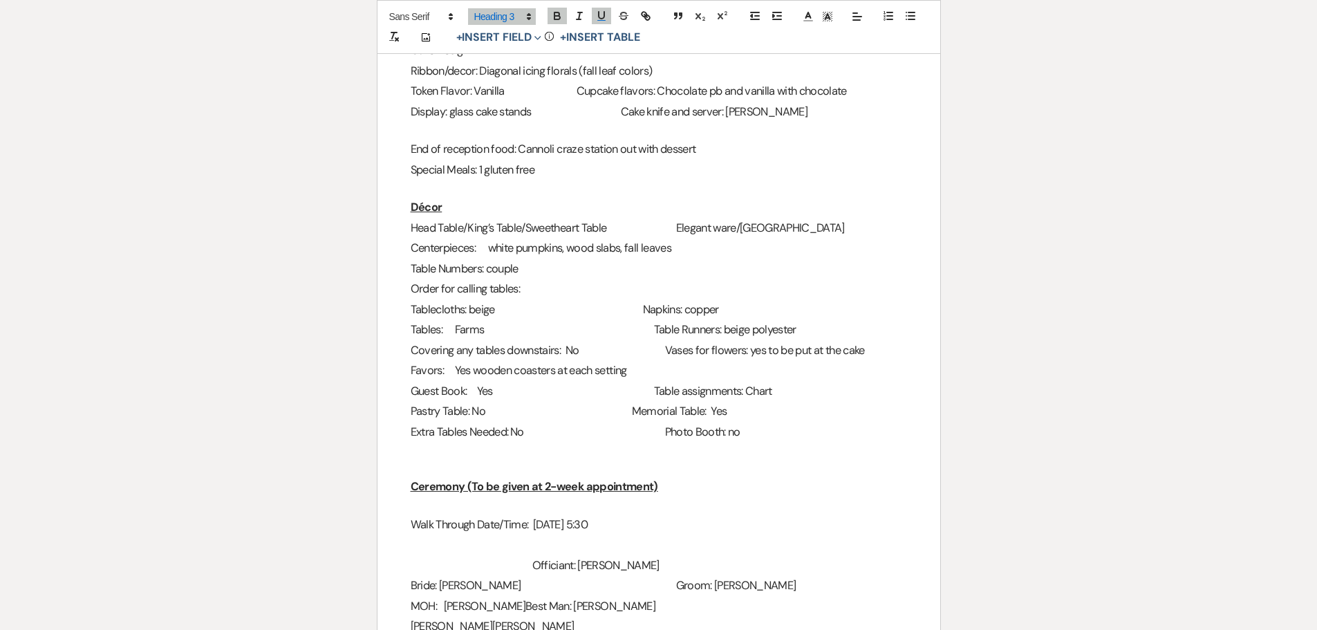
scroll to position [910, 0]
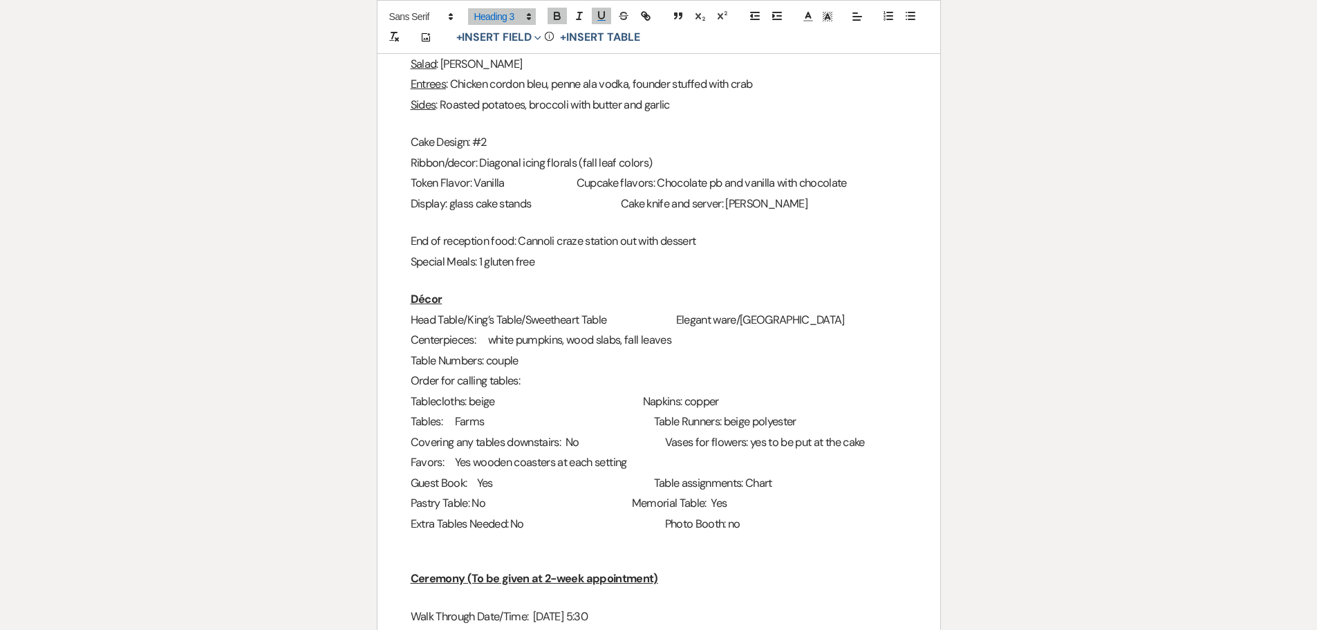
click at [679, 205] on span "Cake knife and server: [PERSON_NAME]" at bounding box center [714, 203] width 187 height 15
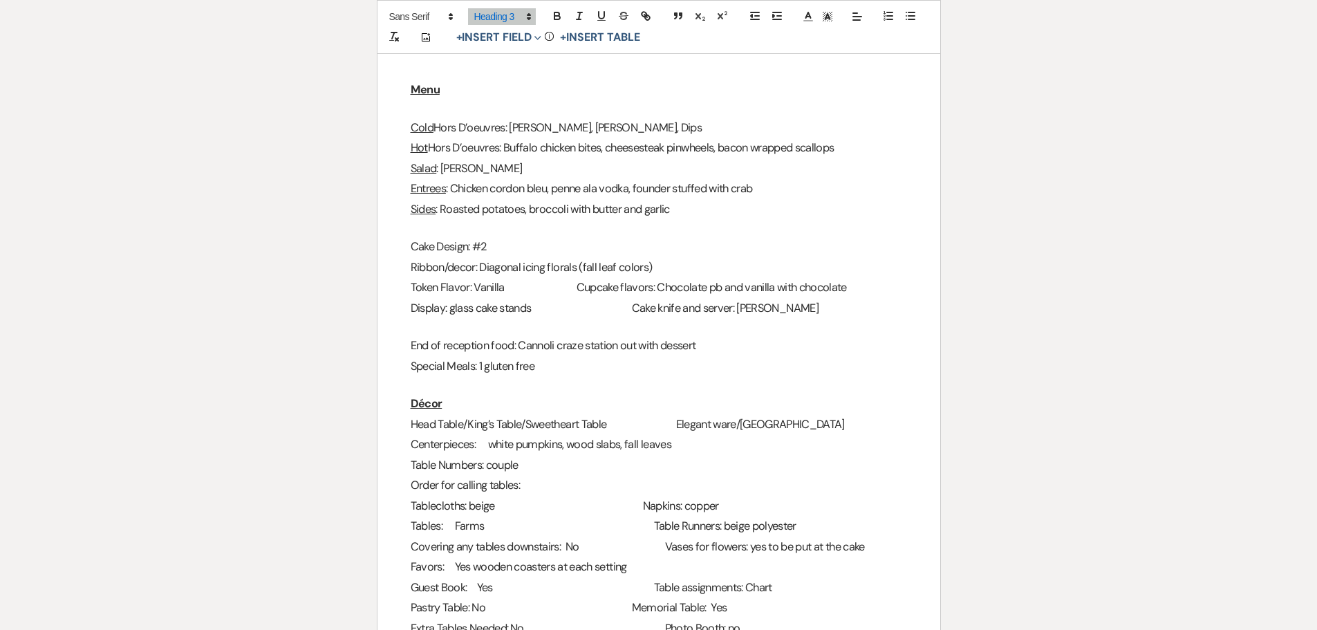
scroll to position [772, 0]
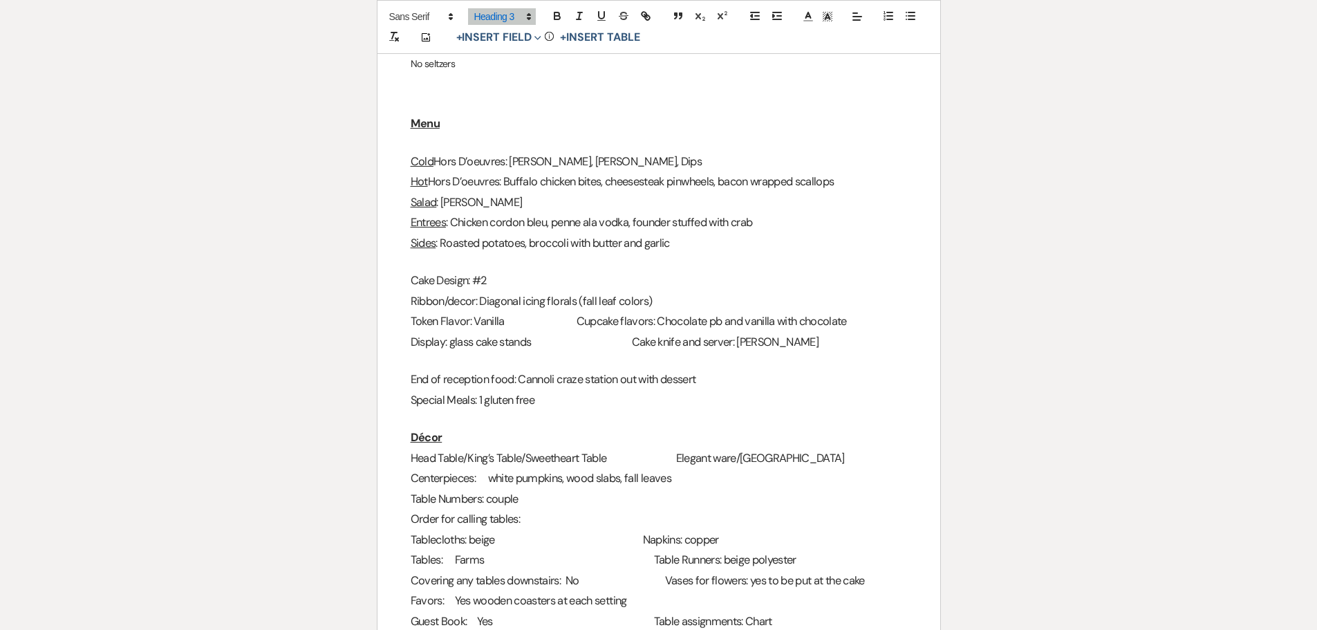
drag, startPoint x: 696, startPoint y: 465, endPoint x: 654, endPoint y: 445, distance: 46.4
click at [690, 462] on h3 "Head Table/King’s Table/Sweetheart Table Elegant ware/[GEOGRAPHIC_DATA]" at bounding box center [659, 458] width 496 height 20
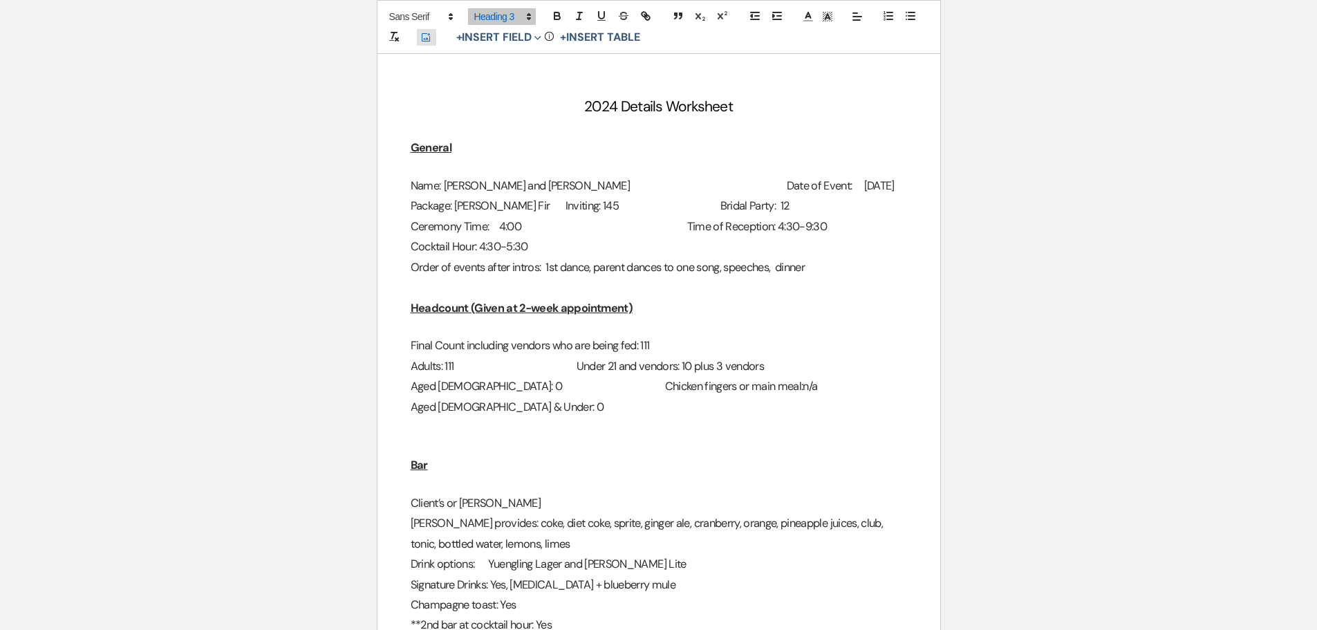
scroll to position [12, 0]
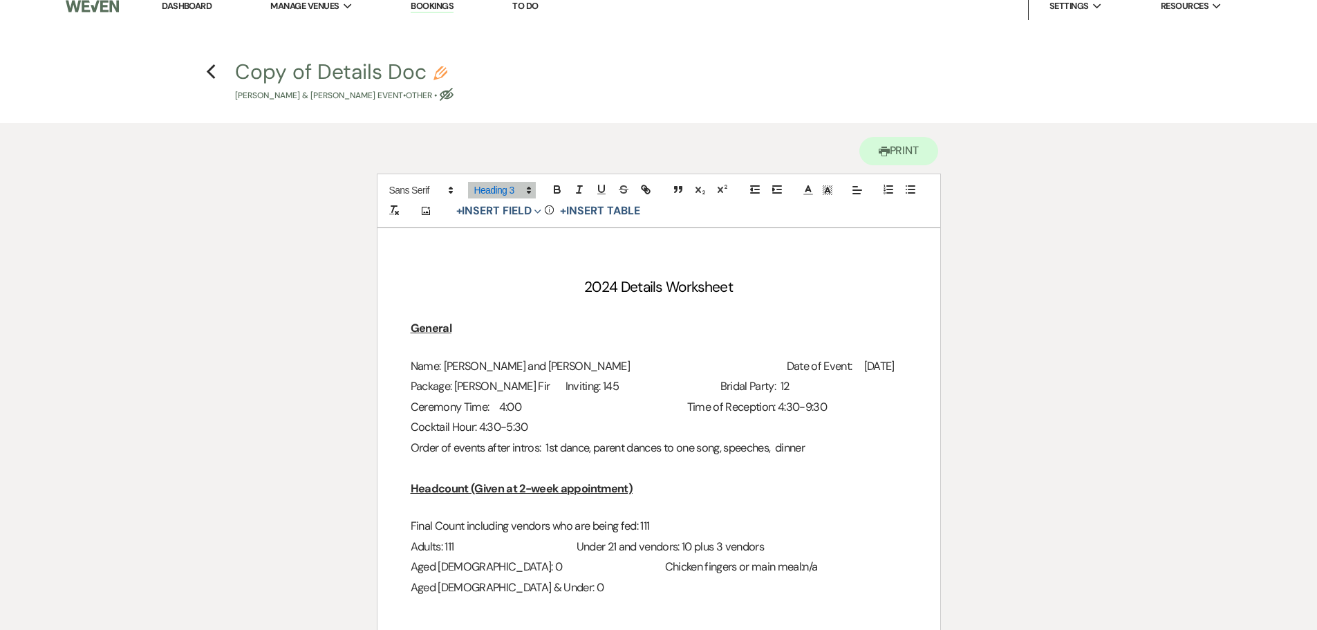
click at [362, 62] on button "Copy of Details [PERSON_NAME] [PERSON_NAME] & [PERSON_NAME] Event • Other • Eye…" at bounding box center [344, 82] width 218 height 41
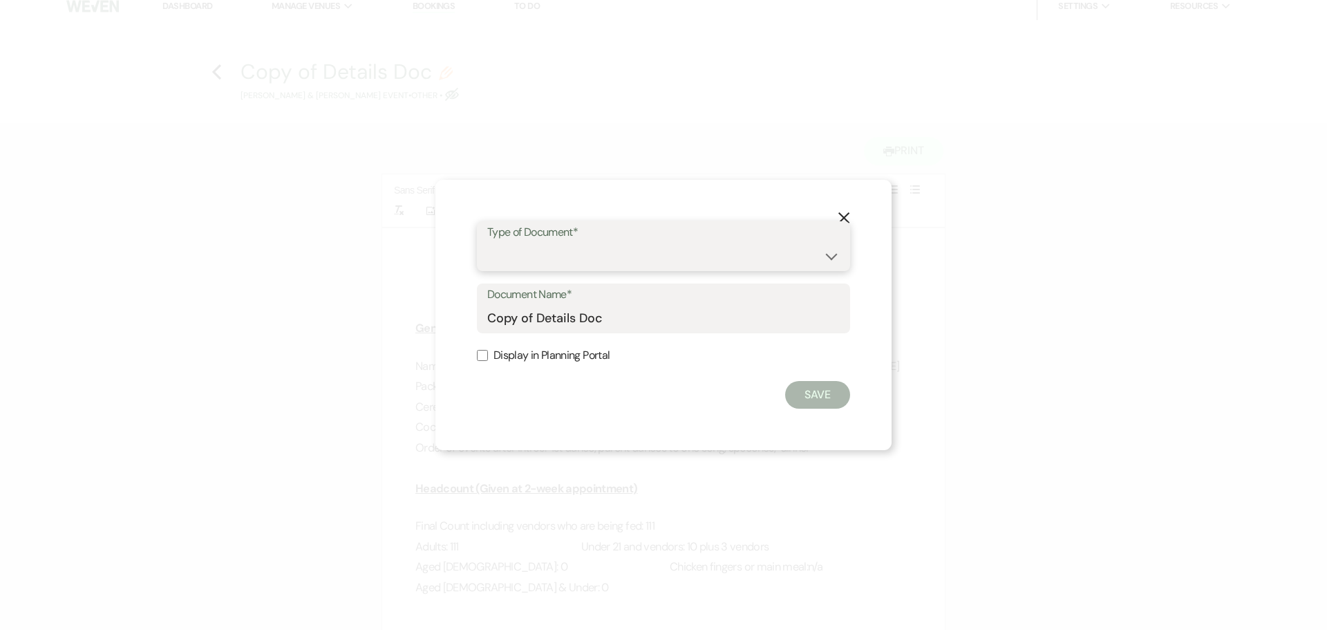
click at [547, 265] on select "Special Event Insurance Vendor Certificate of Insurance Contracts / Rental Agre…" at bounding box center [663, 256] width 353 height 27
select select "0"
click at [487, 243] on select "Special Event Insurance Vendor Certificate of Insurance Contracts / Rental Agre…" at bounding box center [663, 256] width 353 height 27
drag, startPoint x: 536, startPoint y: 316, endPoint x: 483, endPoint y: 312, distance: 53.3
click at [483, 312] on div "Document Name* Copy of Details Doc" at bounding box center [663, 308] width 373 height 50
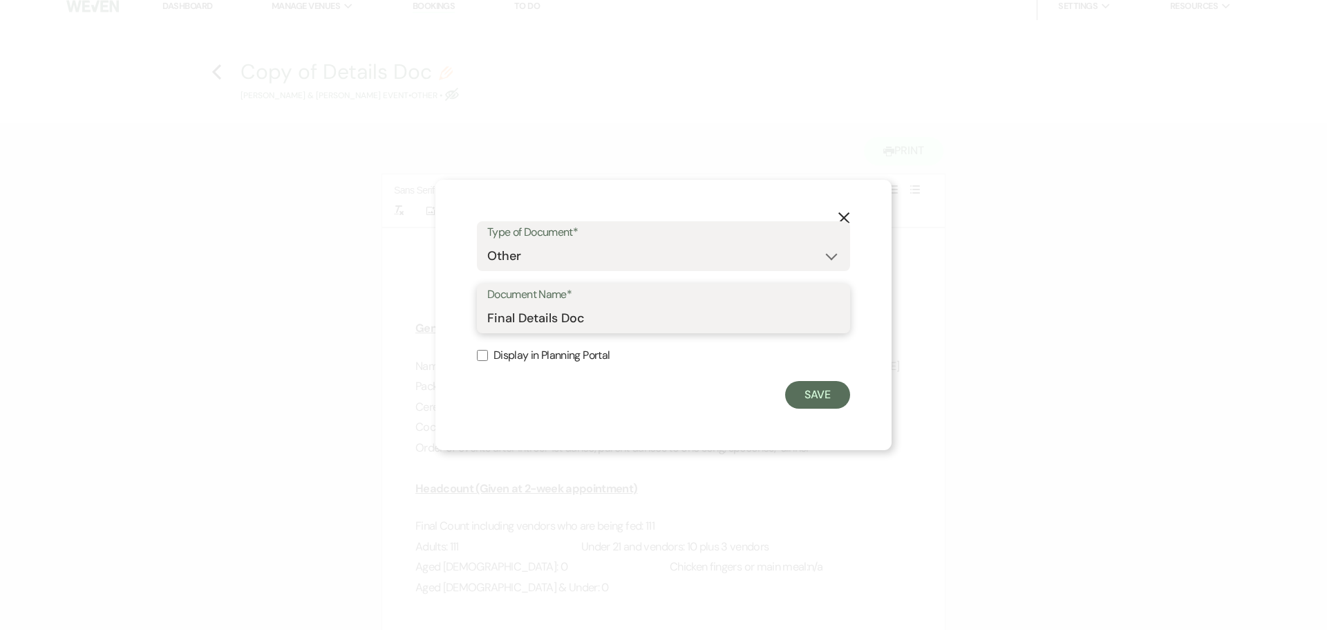
type input "Final Details Doc"
drag, startPoint x: 485, startPoint y: 363, endPoint x: 486, endPoint y: 356, distance: 7.0
click at [485, 362] on label "Display in Planning Portal" at bounding box center [663, 356] width 373 height 20
click at [485, 361] on input "Display in Planning Portal" at bounding box center [482, 355] width 11 height 11
checkbox input "true"
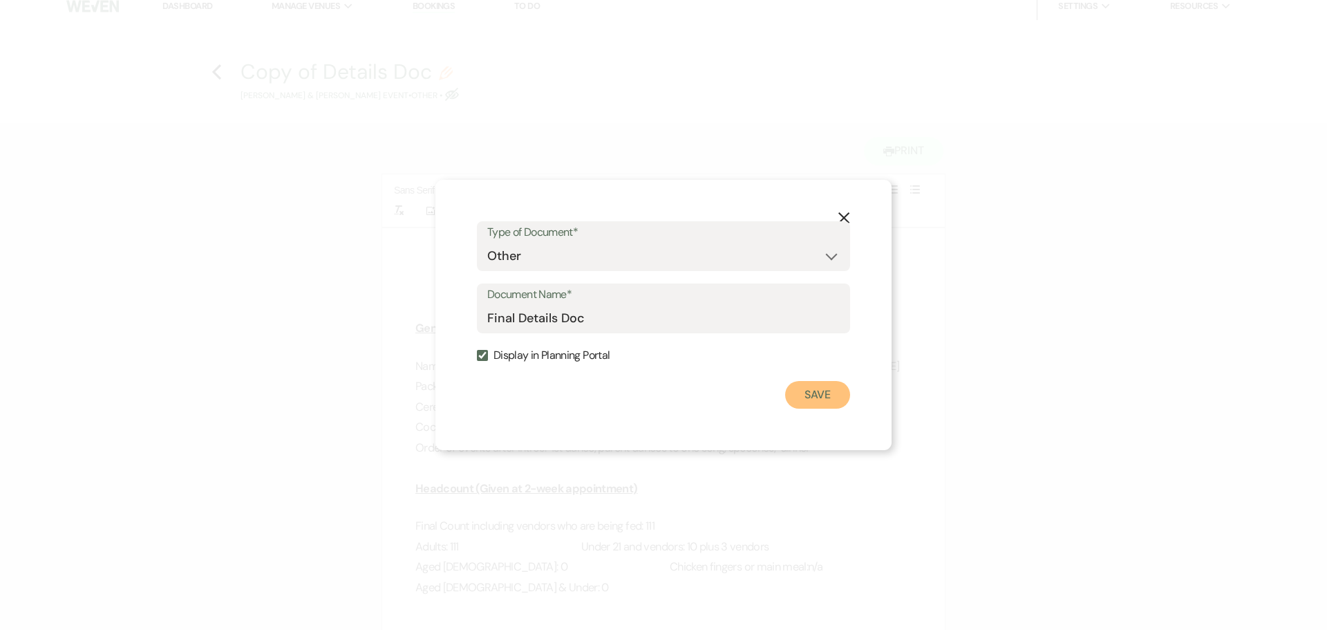
click at [820, 400] on button "Save" at bounding box center [817, 395] width 65 height 28
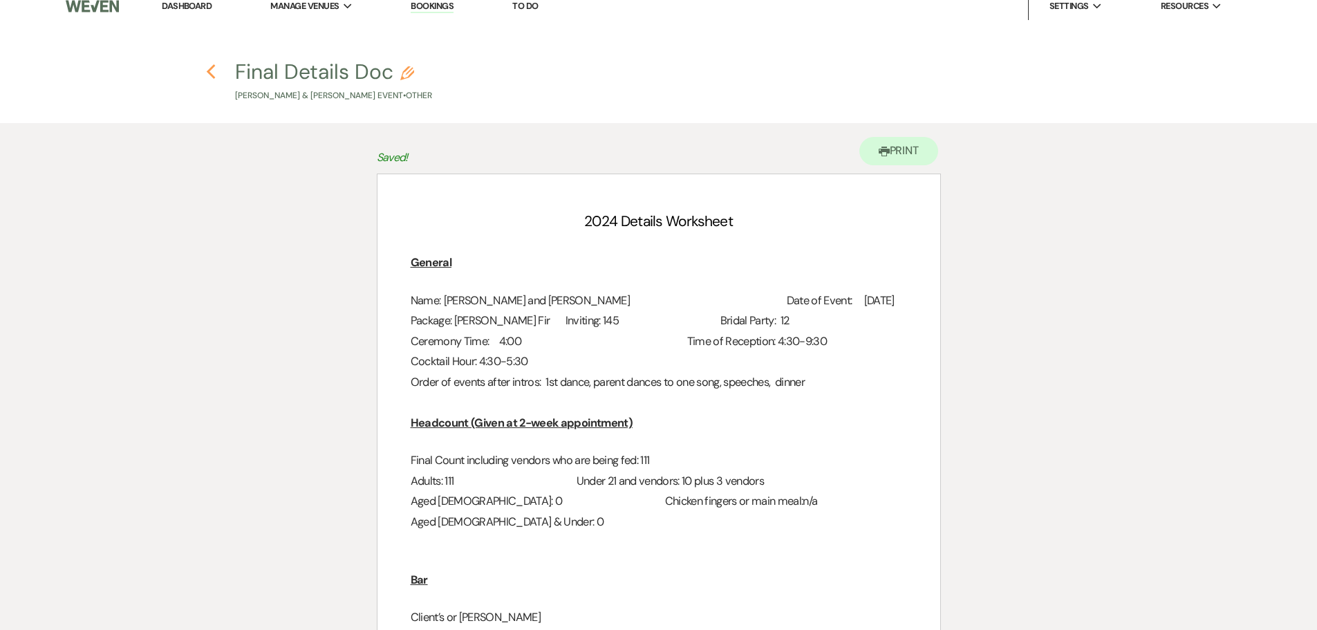
click at [214, 72] on icon "Previous" at bounding box center [211, 72] width 10 height 17
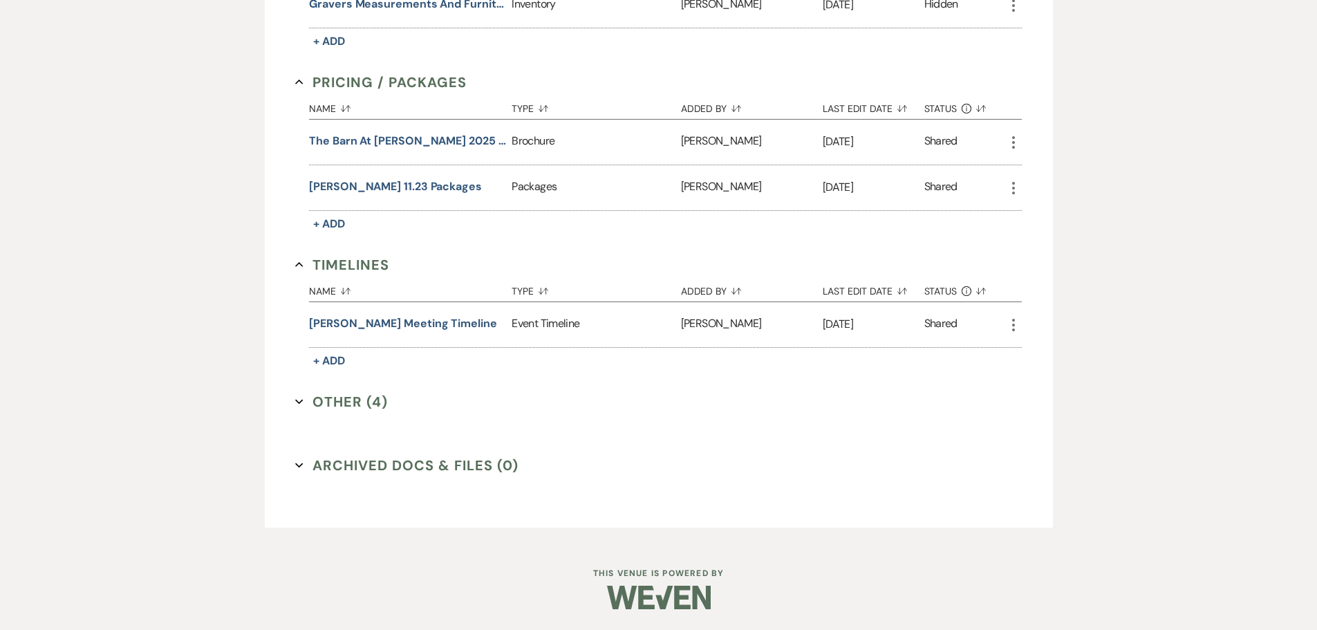
click at [333, 401] on button "Other (4) Expand" at bounding box center [341, 401] width 93 height 21
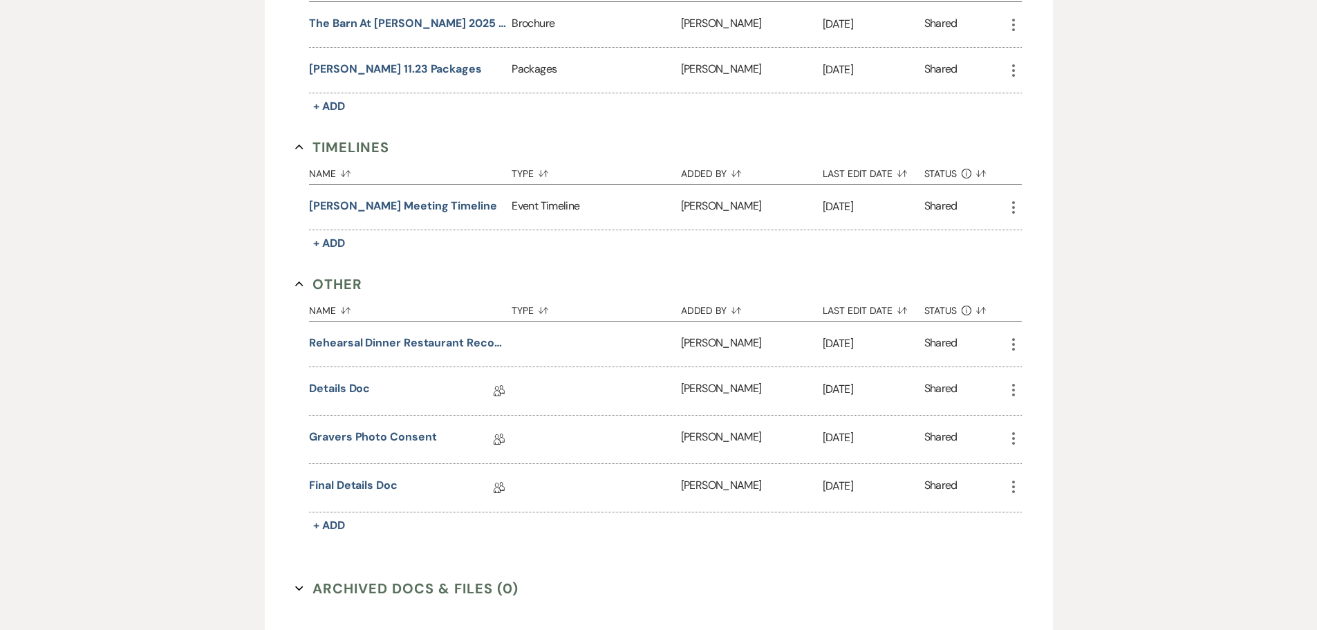
scroll to position [1259, 0]
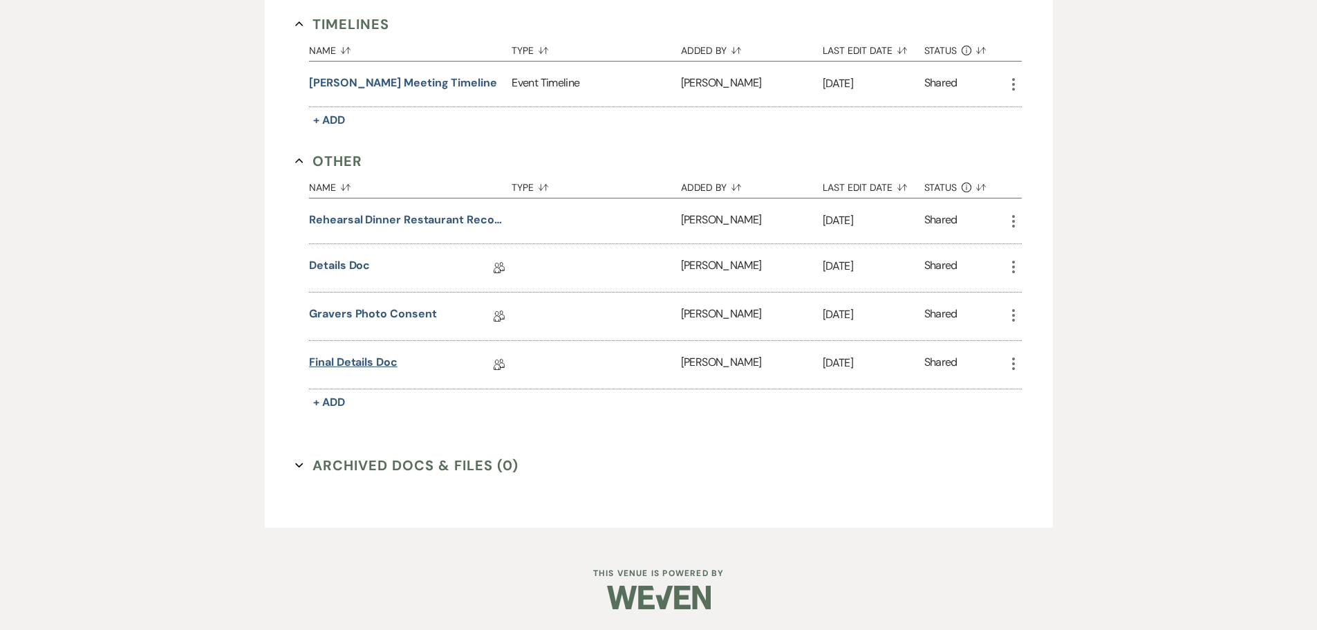
click at [339, 361] on link "Final Details Doc" at bounding box center [353, 364] width 88 height 21
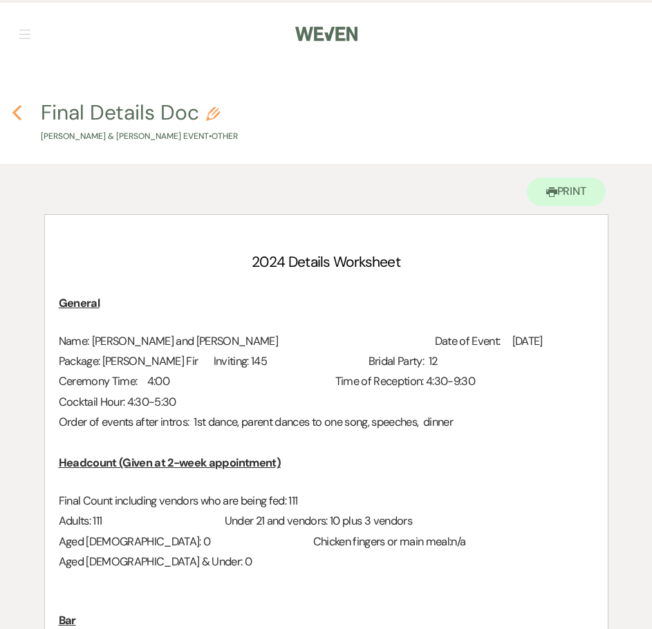
click at [15, 111] on use "button" at bounding box center [16, 112] width 9 height 15
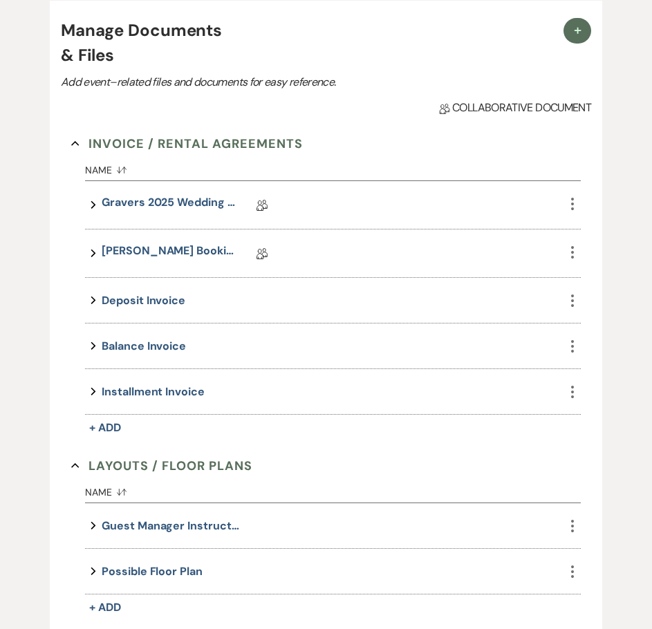
scroll to position [111, 0]
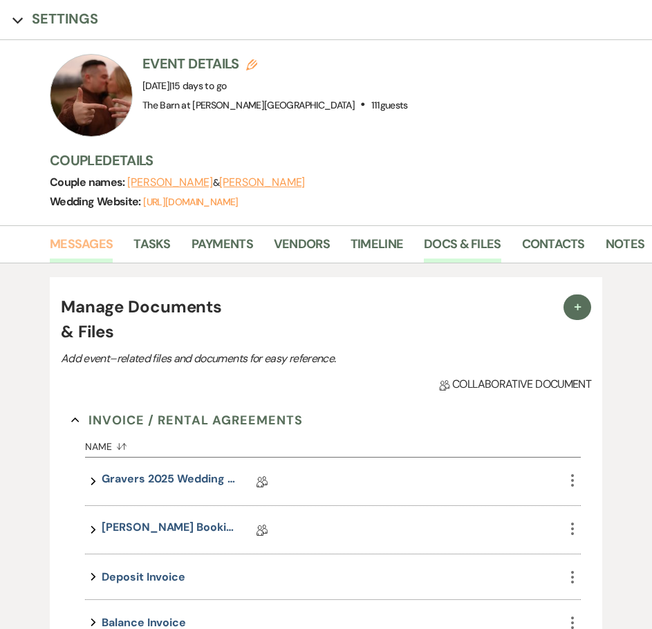
click at [87, 241] on link "Messages" at bounding box center [81, 248] width 63 height 28
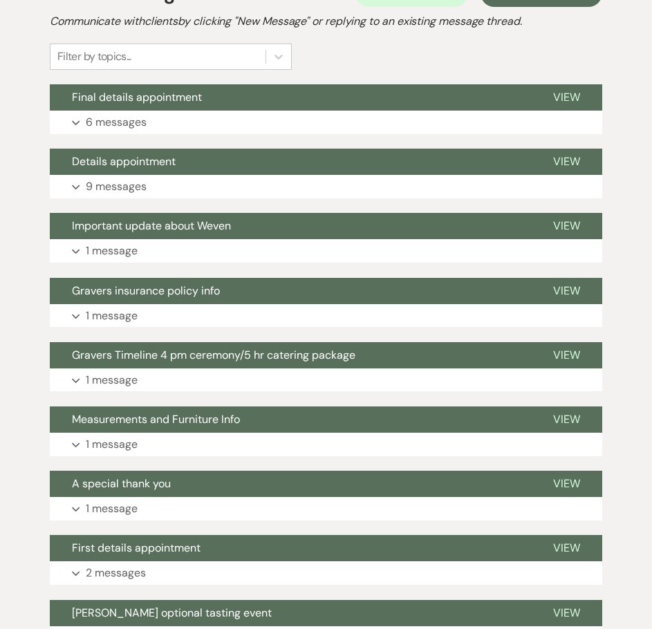
scroll to position [249, 0]
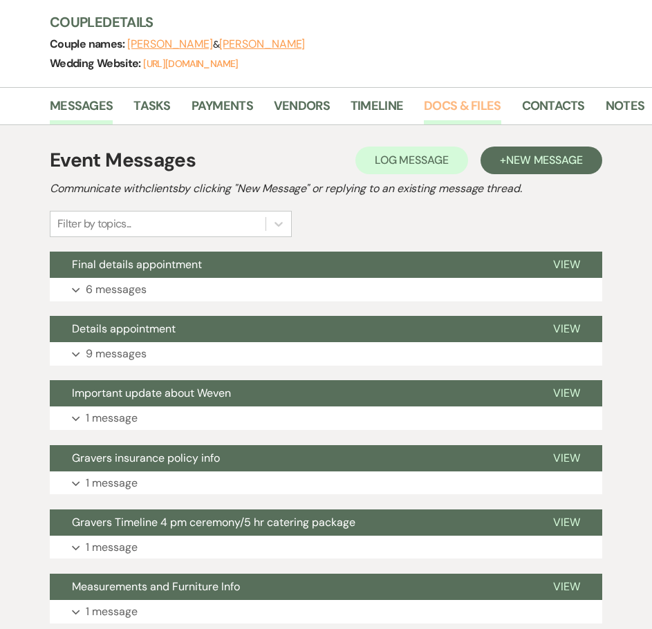
click at [442, 105] on link "Docs & Files" at bounding box center [462, 110] width 77 height 28
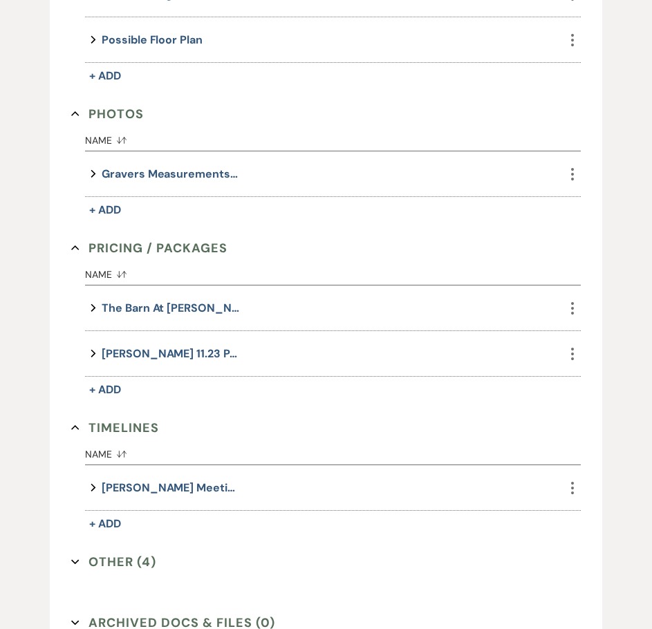
scroll to position [1009, 0]
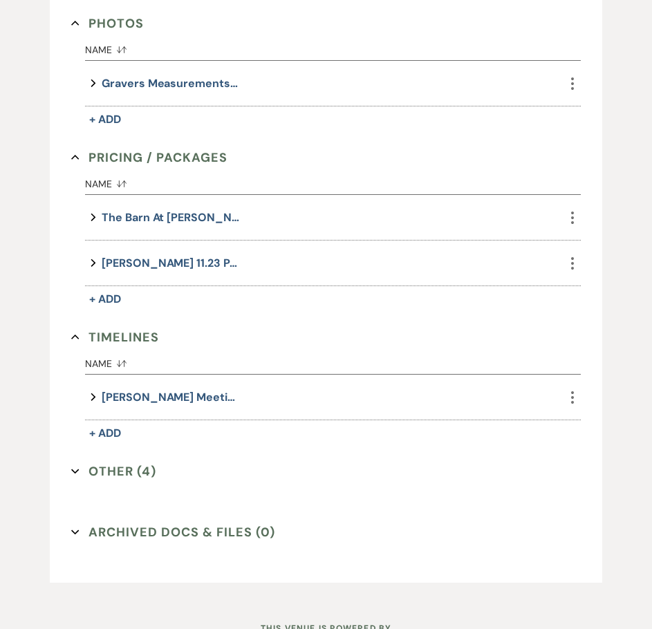
click at [127, 469] on button "Other (4) Expand" at bounding box center [113, 471] width 85 height 21
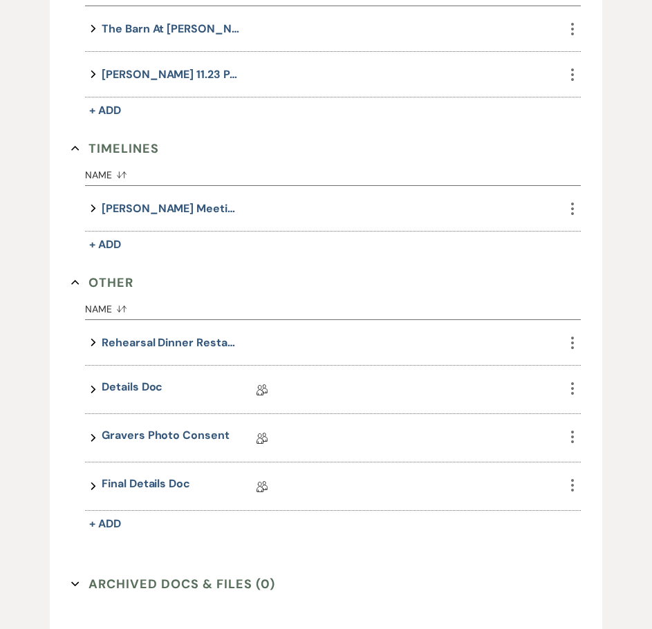
scroll to position [1319, 0]
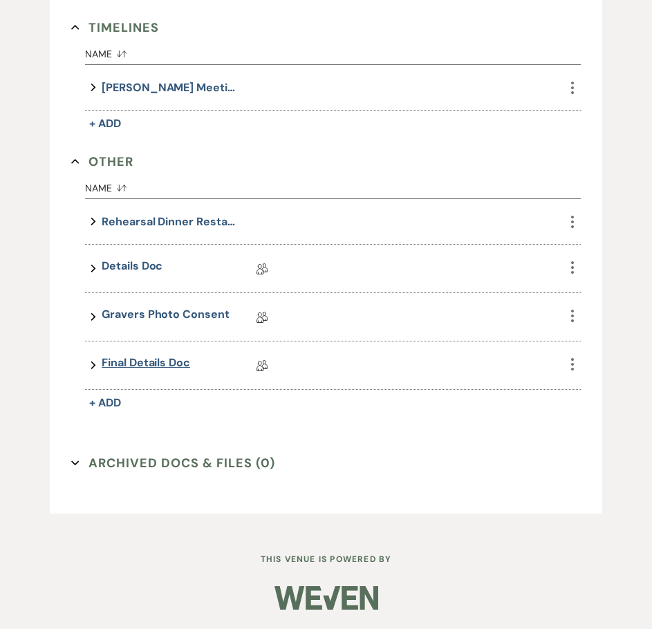
click at [144, 363] on link "Final Details Doc" at bounding box center [146, 365] width 88 height 21
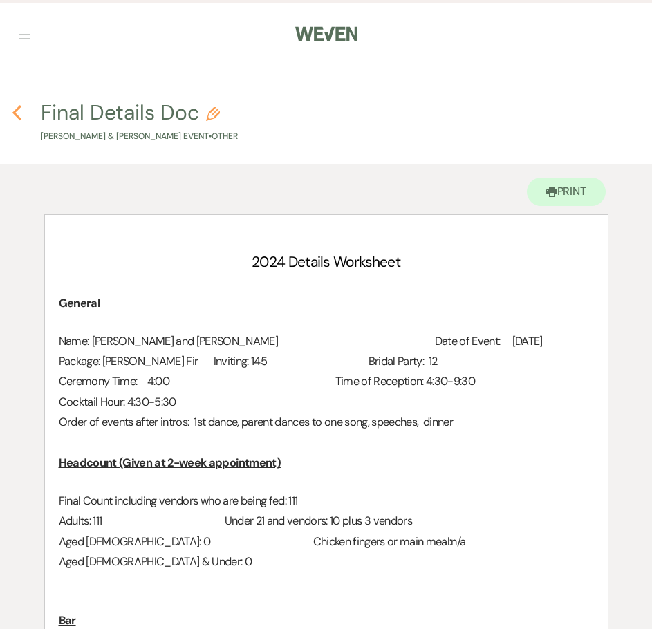
click at [14, 105] on icon "Previous" at bounding box center [17, 112] width 10 height 17
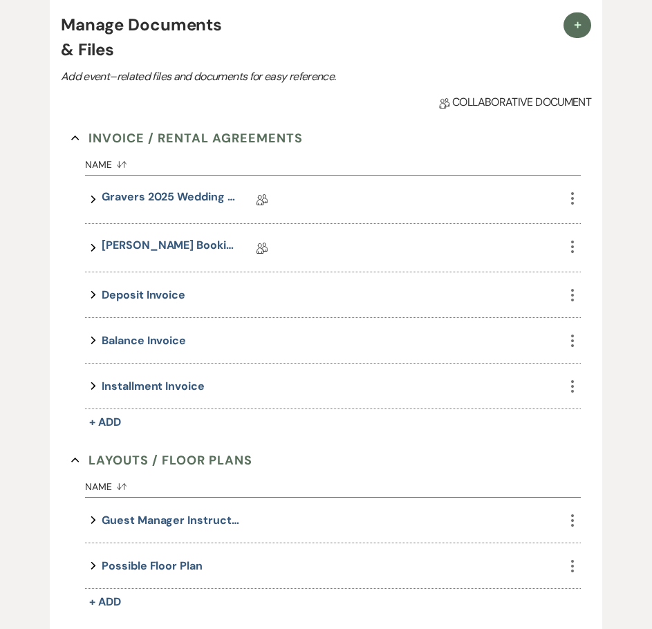
scroll to position [387, 0]
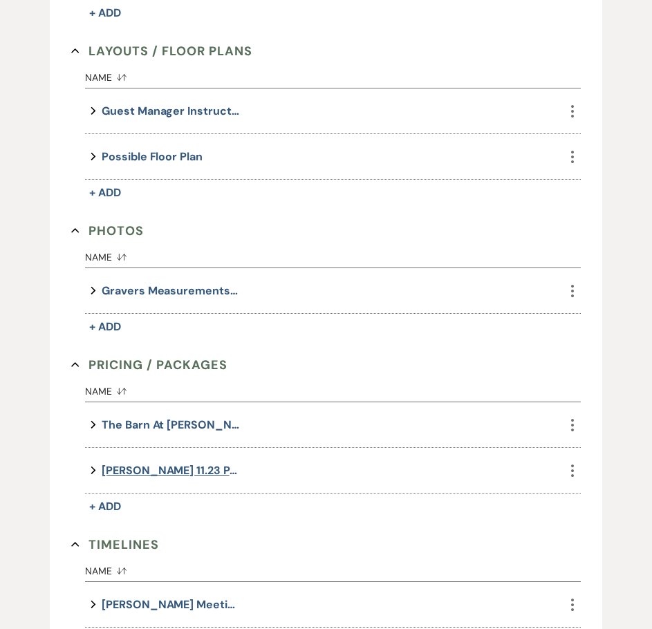
click at [149, 465] on button "[PERSON_NAME] 11.23 Packages" at bounding box center [171, 470] width 138 height 19
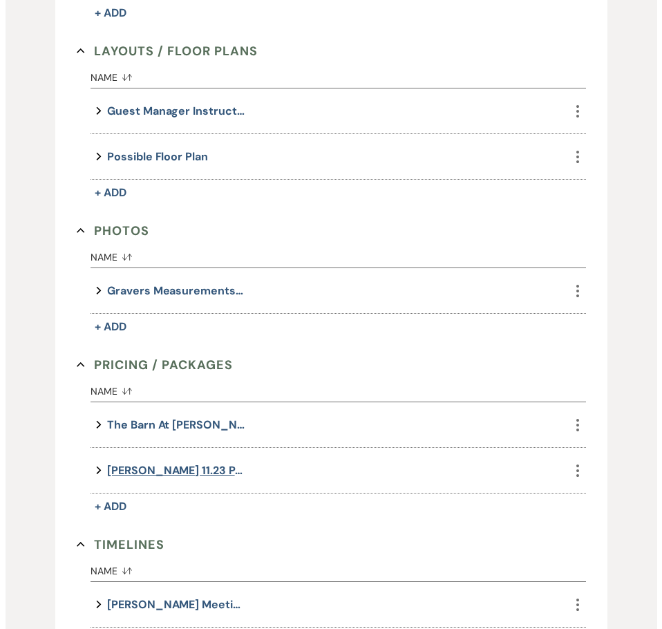
scroll to position [803, 0]
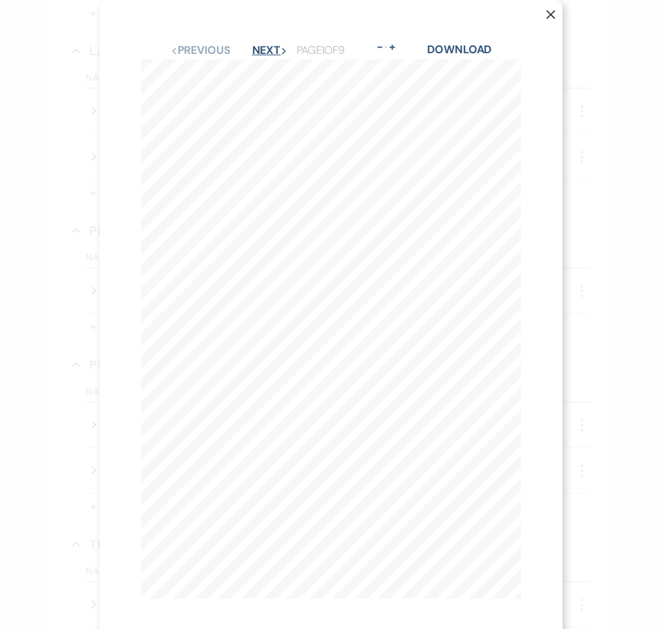
click at [270, 45] on button "Next Next" at bounding box center [270, 50] width 36 height 11
click at [269, 50] on button "Next Next" at bounding box center [270, 50] width 36 height 11
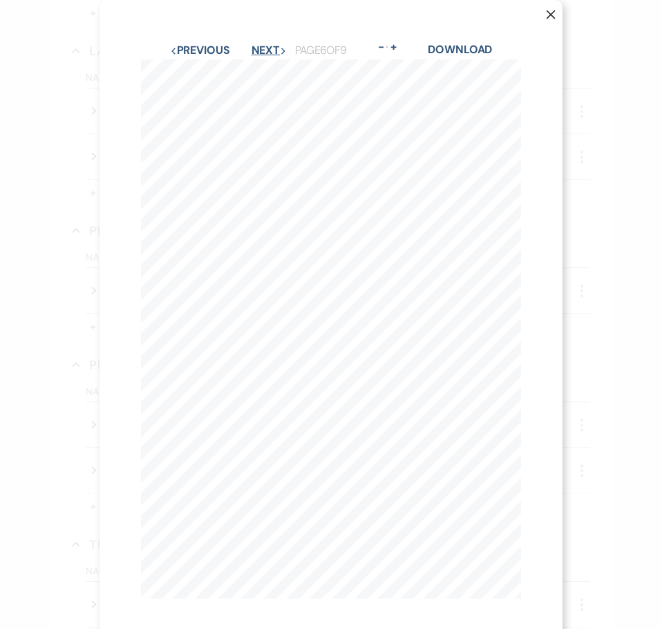
click at [269, 50] on button "Next Next" at bounding box center [270, 50] width 36 height 11
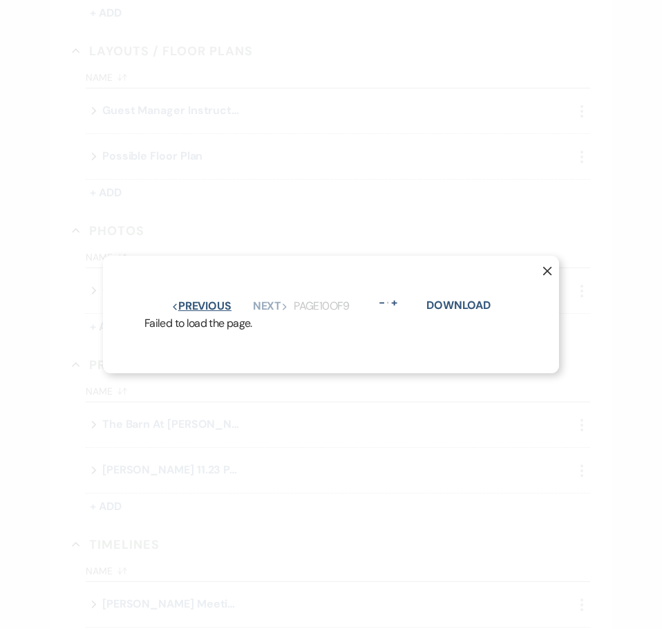
click at [208, 301] on button "Previous Previous" at bounding box center [201, 306] width 60 height 11
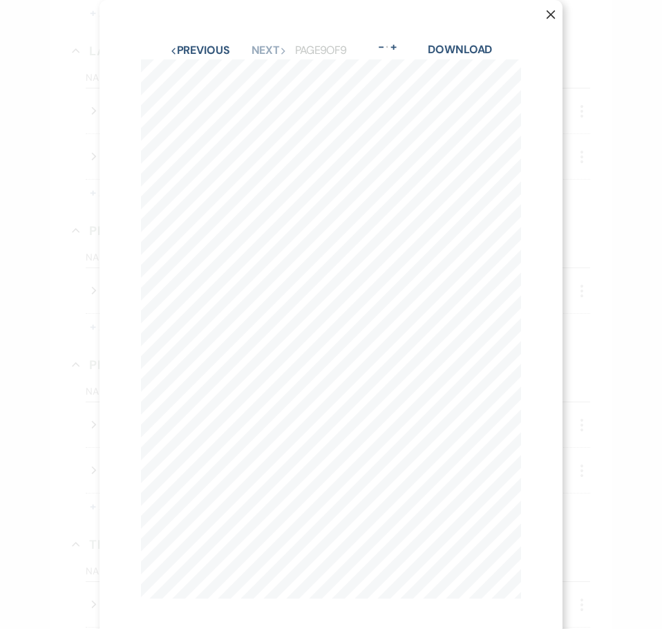
click at [536, 14] on button "X" at bounding box center [540, 21] width 44 height 42
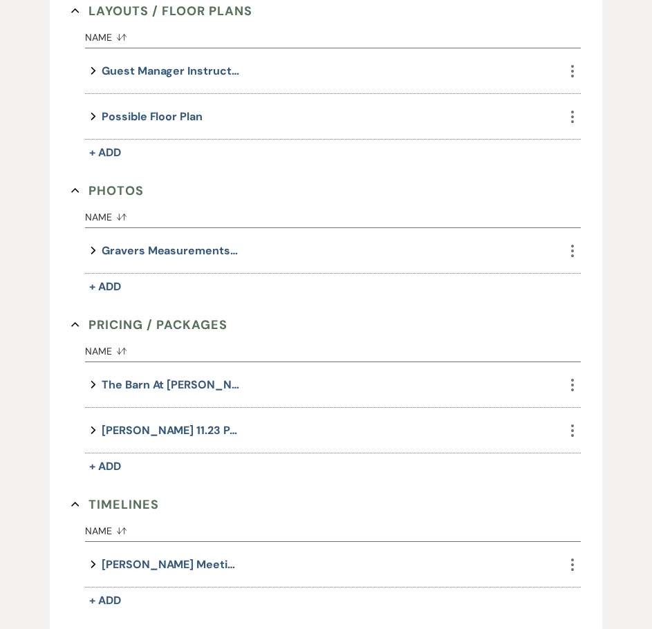
scroll to position [1078, 0]
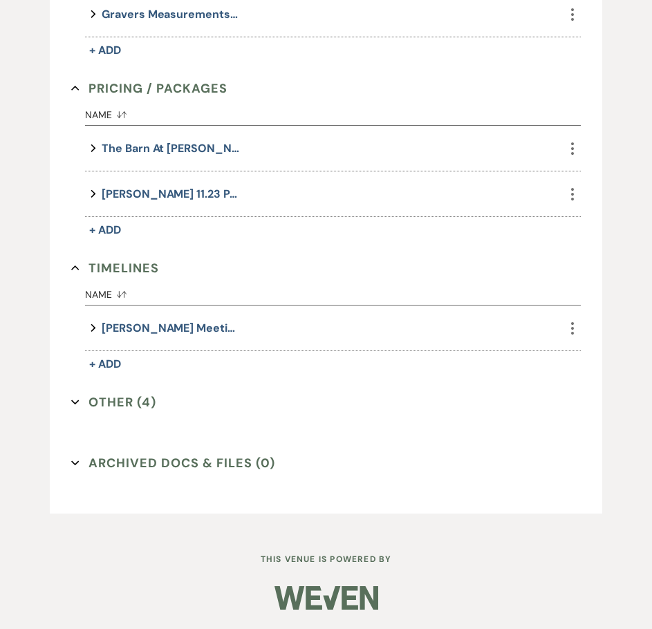
click at [113, 413] on button "Other (4) Expand" at bounding box center [113, 402] width 85 height 21
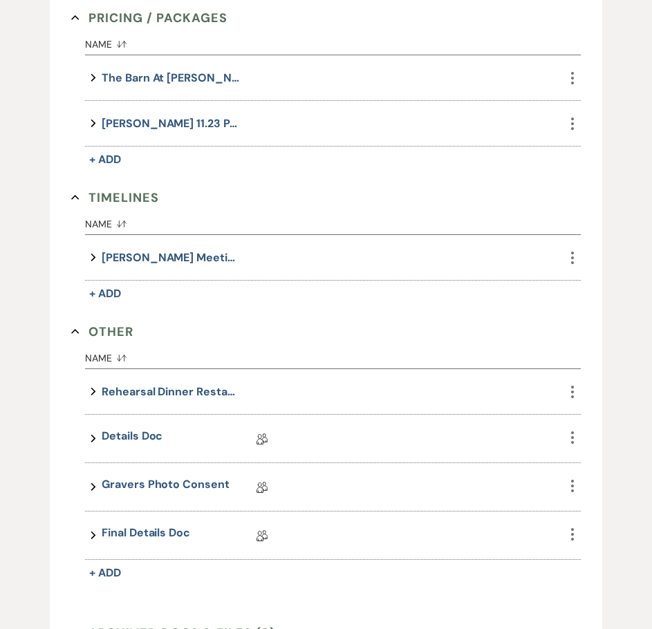
scroll to position [1217, 0]
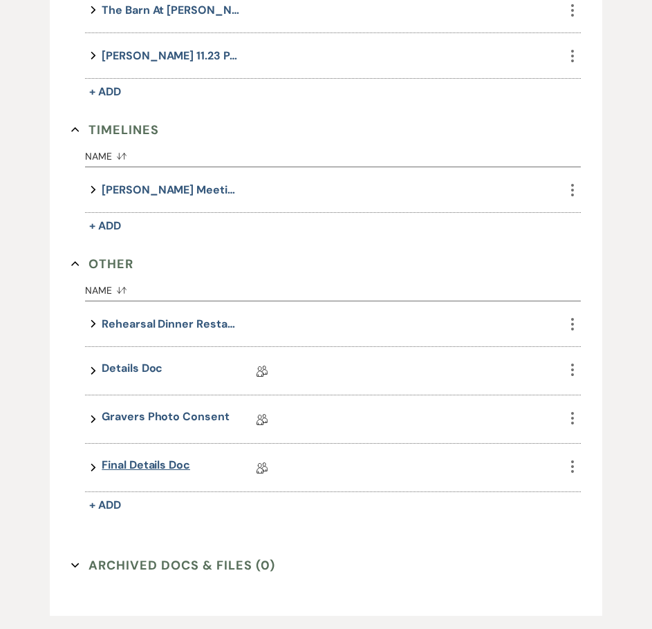
click at [150, 460] on link "Final Details Doc" at bounding box center [146, 467] width 88 height 21
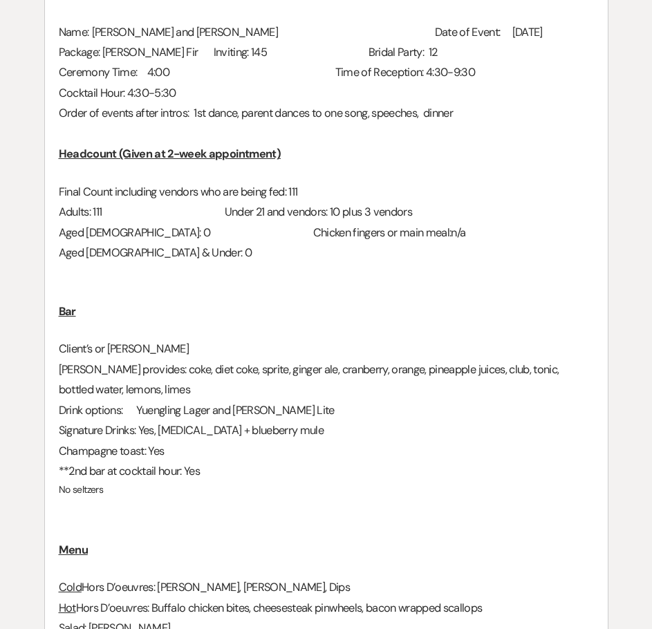
scroll to position [277, 0]
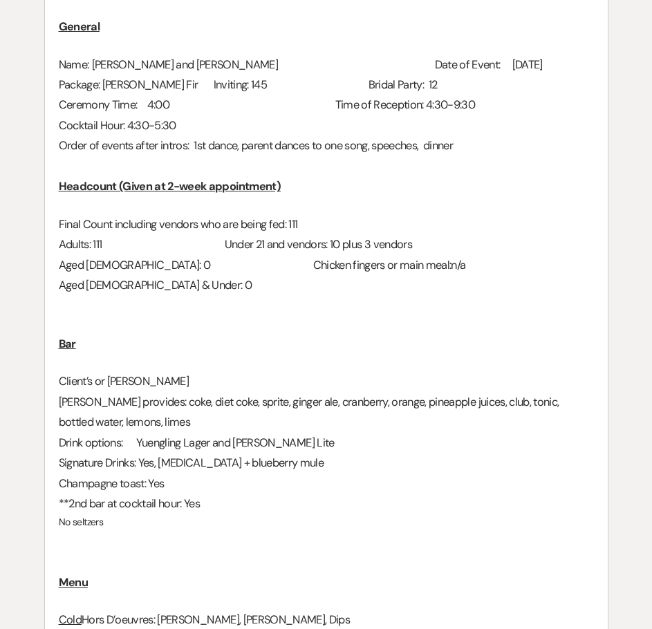
click at [205, 327] on p at bounding box center [326, 324] width 535 height 17
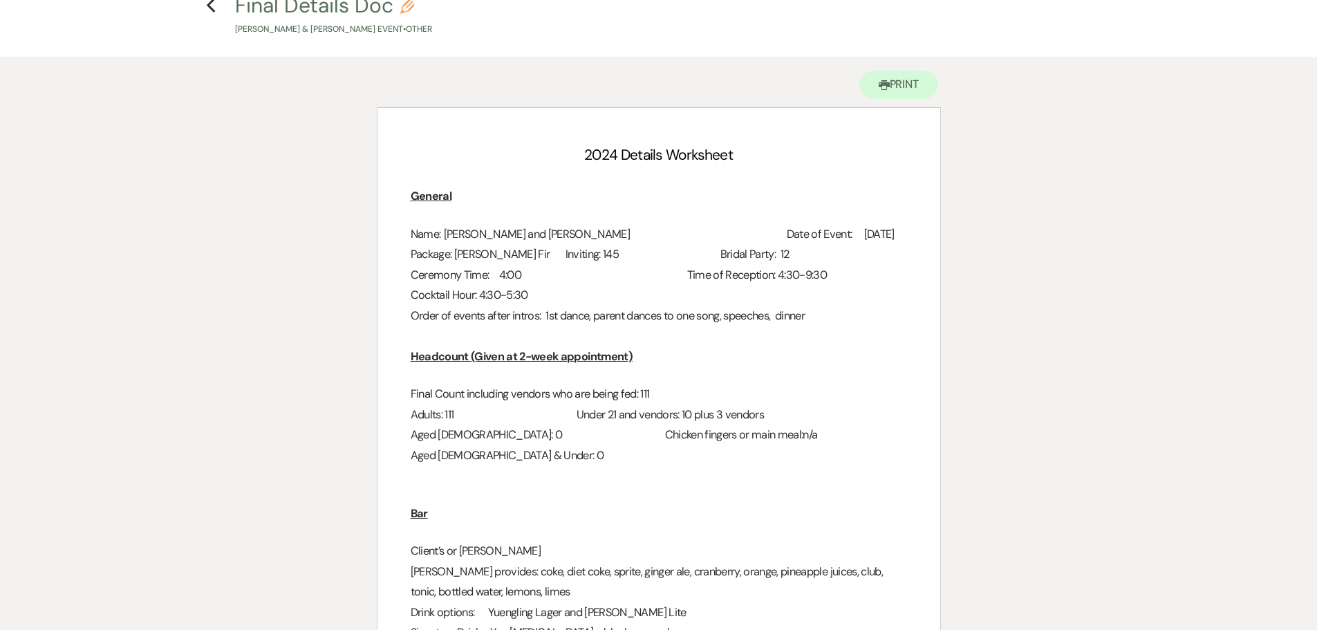
scroll to position [0, 0]
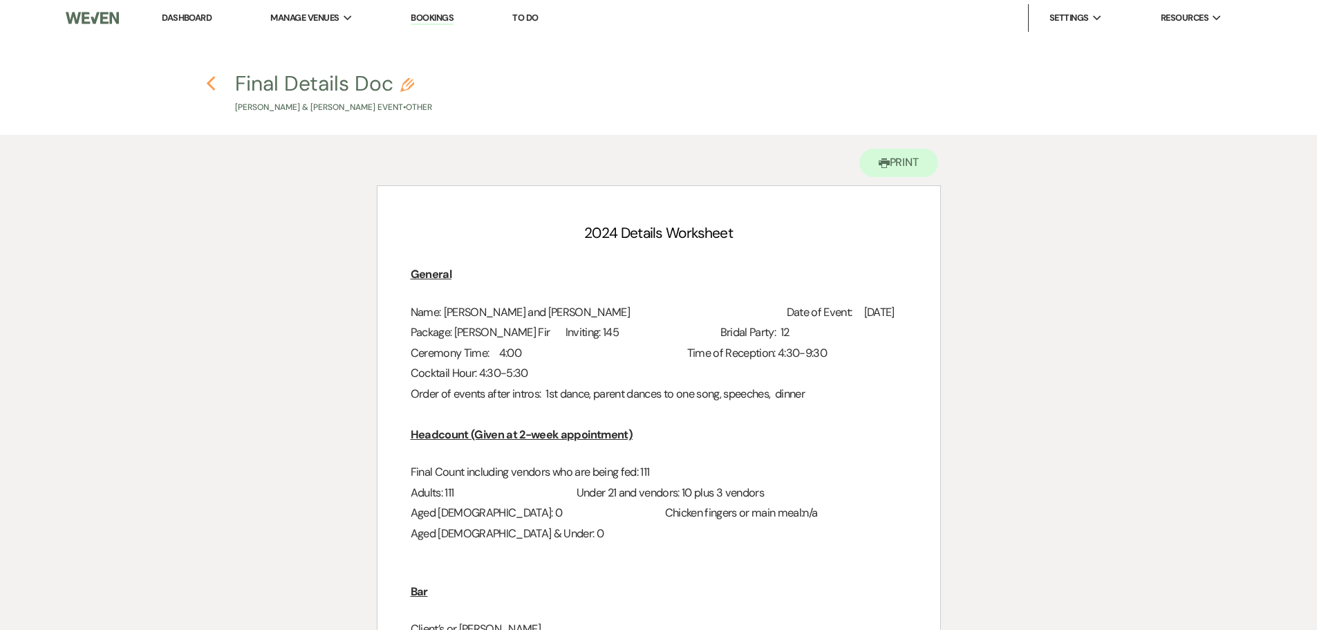
click at [212, 77] on icon "Previous" at bounding box center [211, 83] width 10 height 17
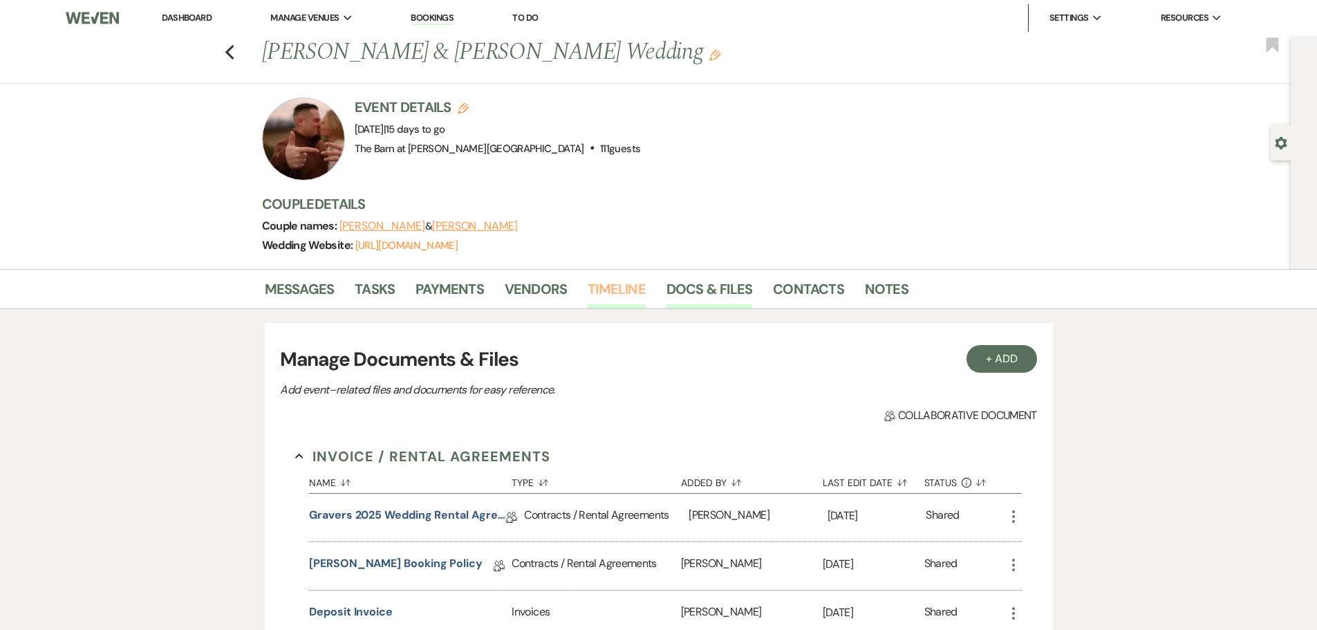
click at [639, 290] on link "Timeline" at bounding box center [617, 293] width 58 height 30
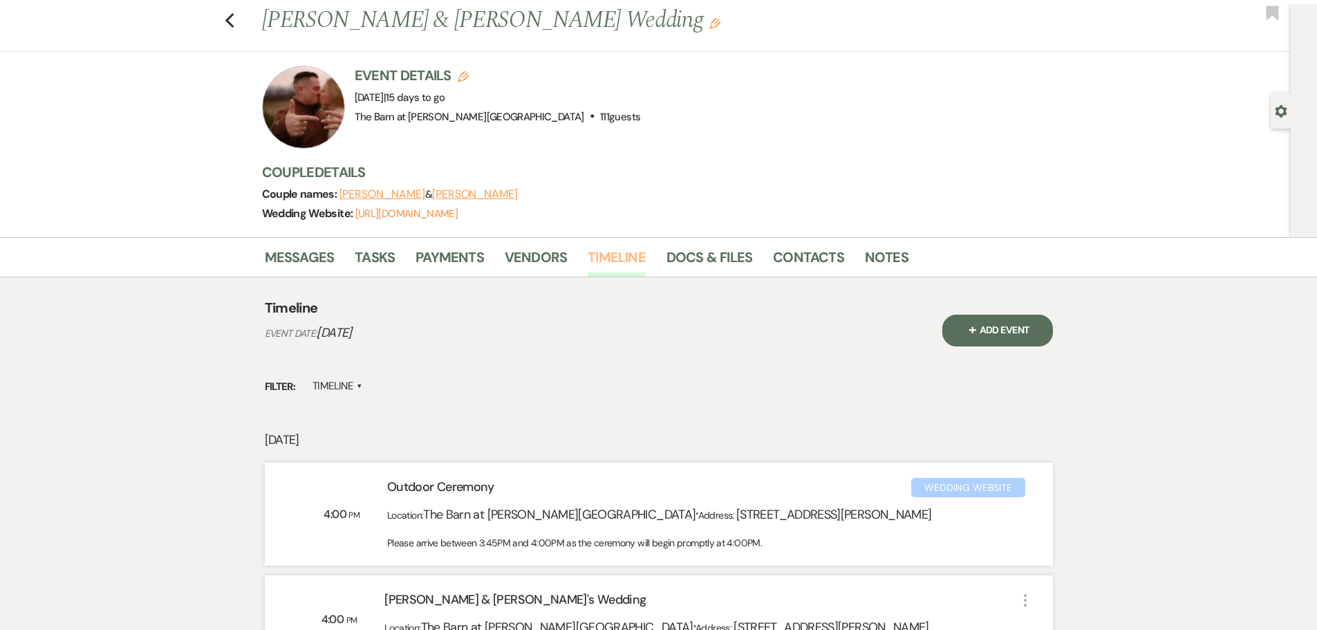
scroll to position [346, 0]
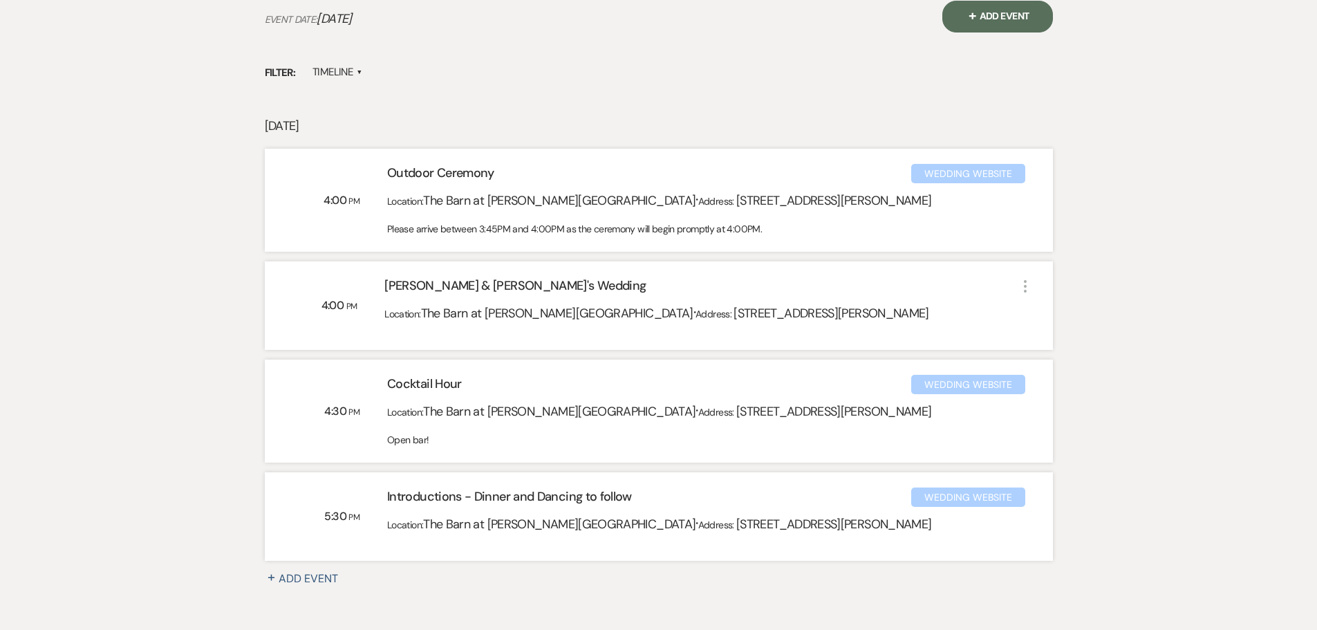
click at [1005, 20] on button "+ Add Event" at bounding box center [997, 17] width 111 height 32
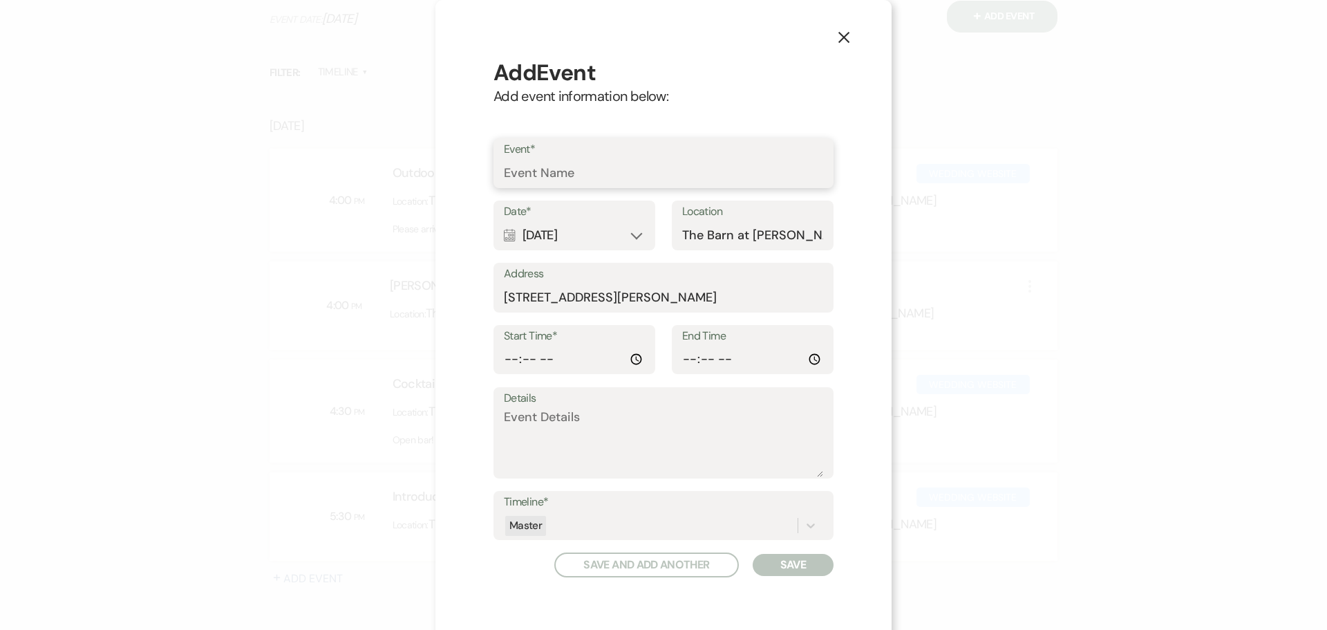
click at [637, 169] on input "Event*" at bounding box center [663, 173] width 319 height 27
type input "[PERSON_NAME] setup"
click at [630, 361] on input "Start Time*" at bounding box center [574, 359] width 141 height 27
type input "09:00"
click at [789, 570] on button "Save" at bounding box center [793, 565] width 81 height 22
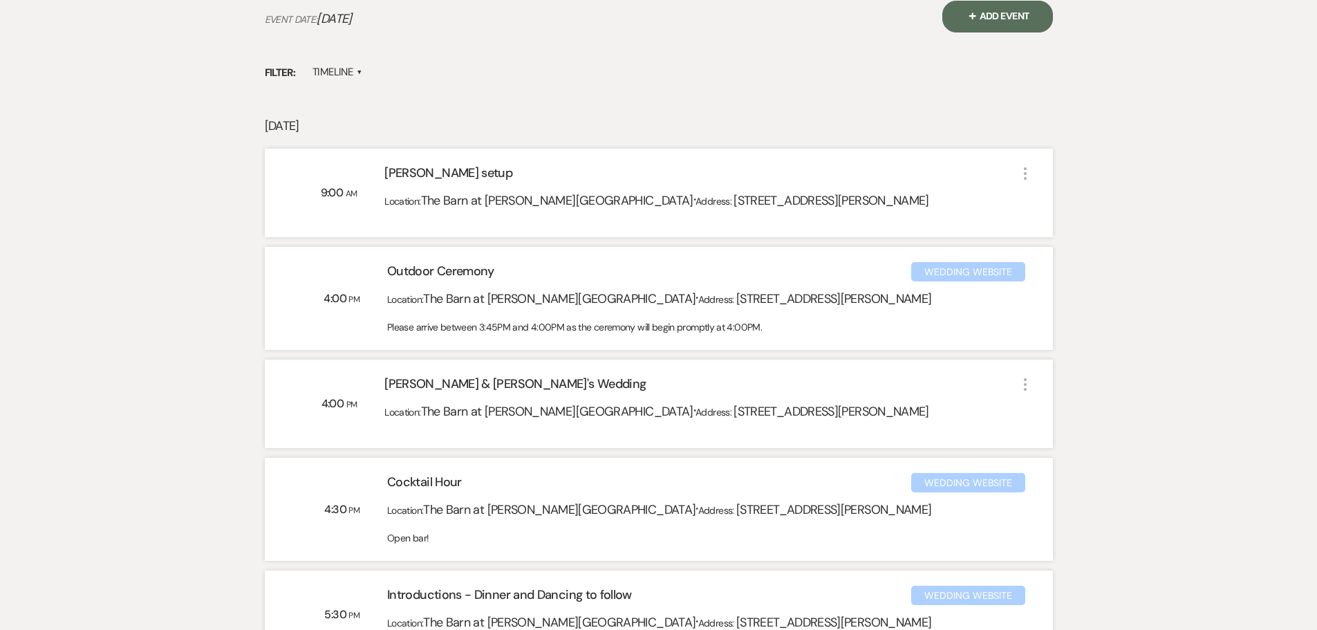
click at [1009, 21] on button "+ Add Event" at bounding box center [997, 17] width 111 height 32
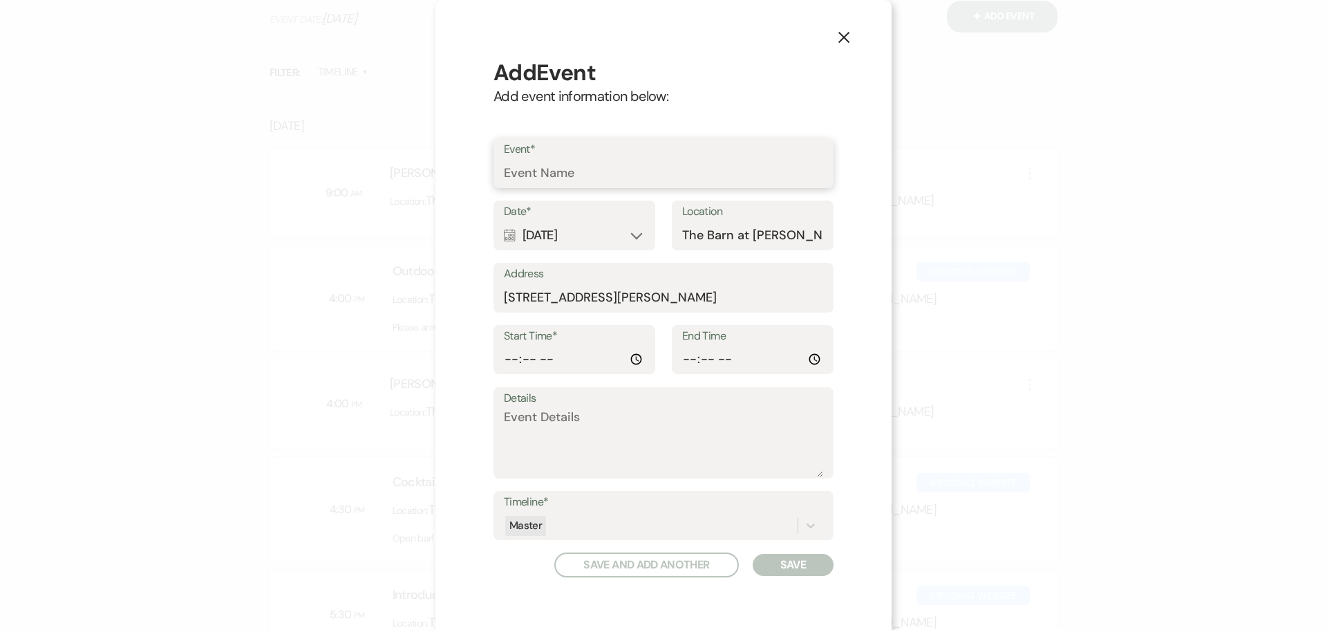
click at [590, 167] on input "Event*" at bounding box center [663, 173] width 319 height 27
type input "Rehearsal"
click at [626, 354] on input "Start Time*" at bounding box center [574, 359] width 141 height 27
type input "17:30"
click at [548, 236] on div "Calendar [DATE] Expand" at bounding box center [574, 235] width 141 height 27
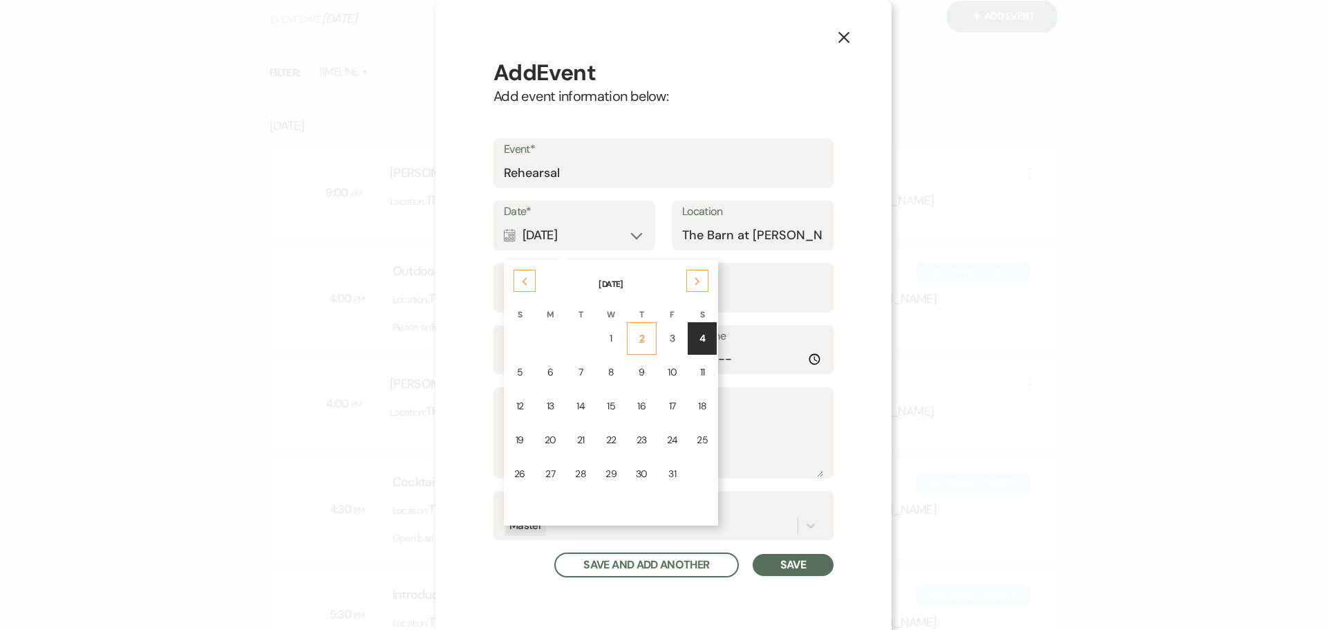
click at [636, 343] on div "2" at bounding box center [642, 338] width 12 height 15
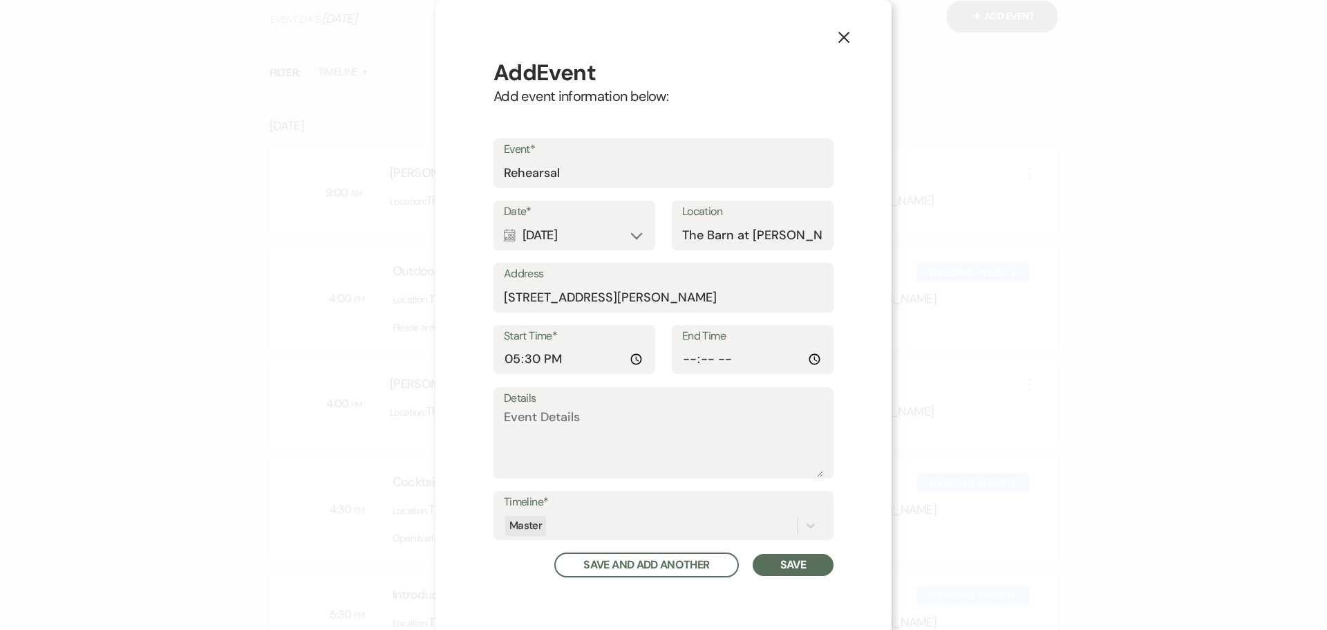
click at [777, 567] on button "Save" at bounding box center [793, 565] width 81 height 22
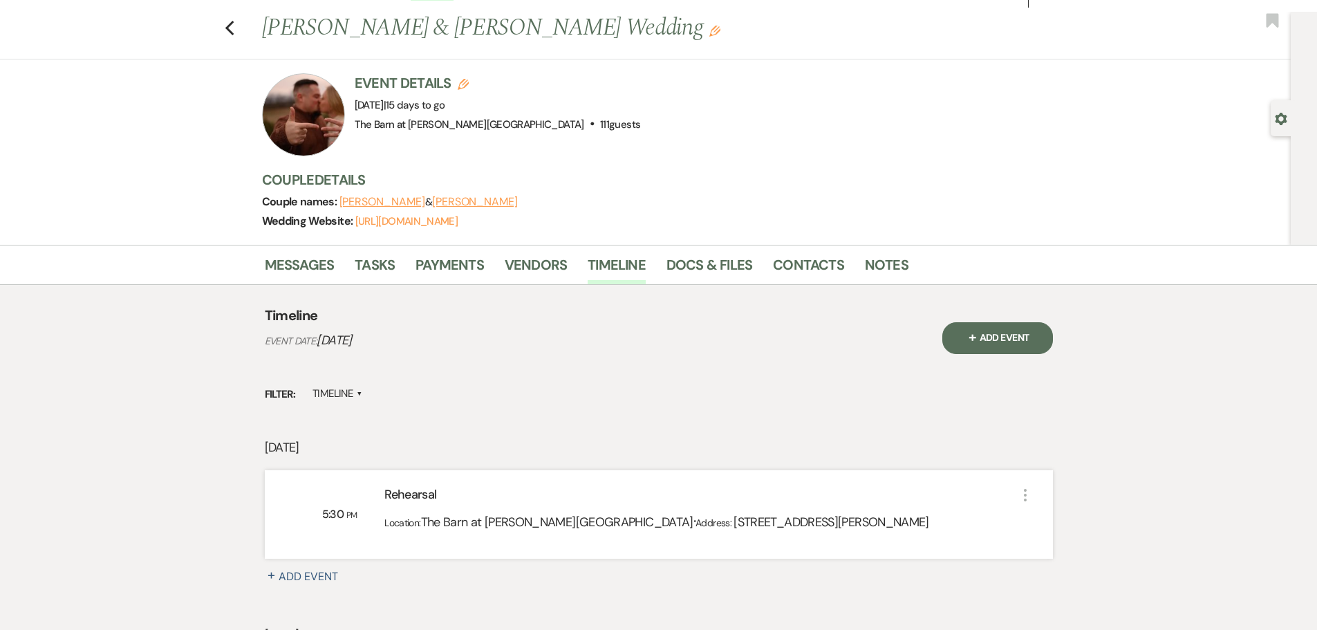
scroll to position [0, 0]
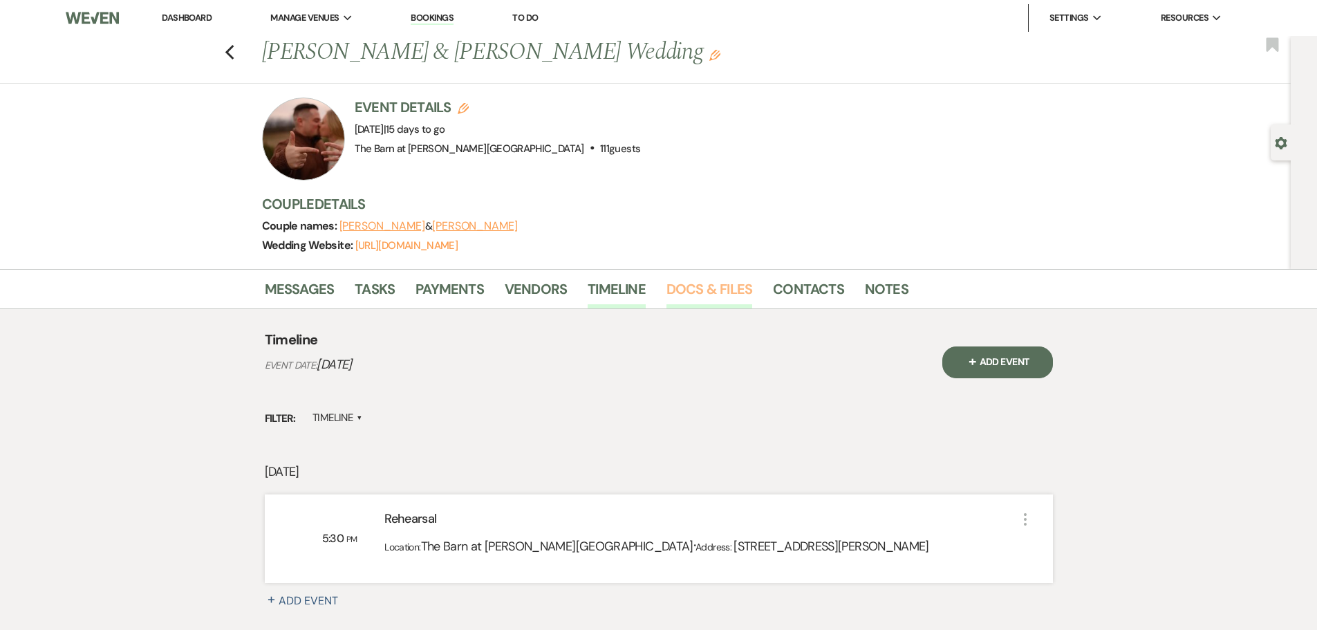
click at [731, 286] on link "Docs & Files" at bounding box center [709, 293] width 86 height 30
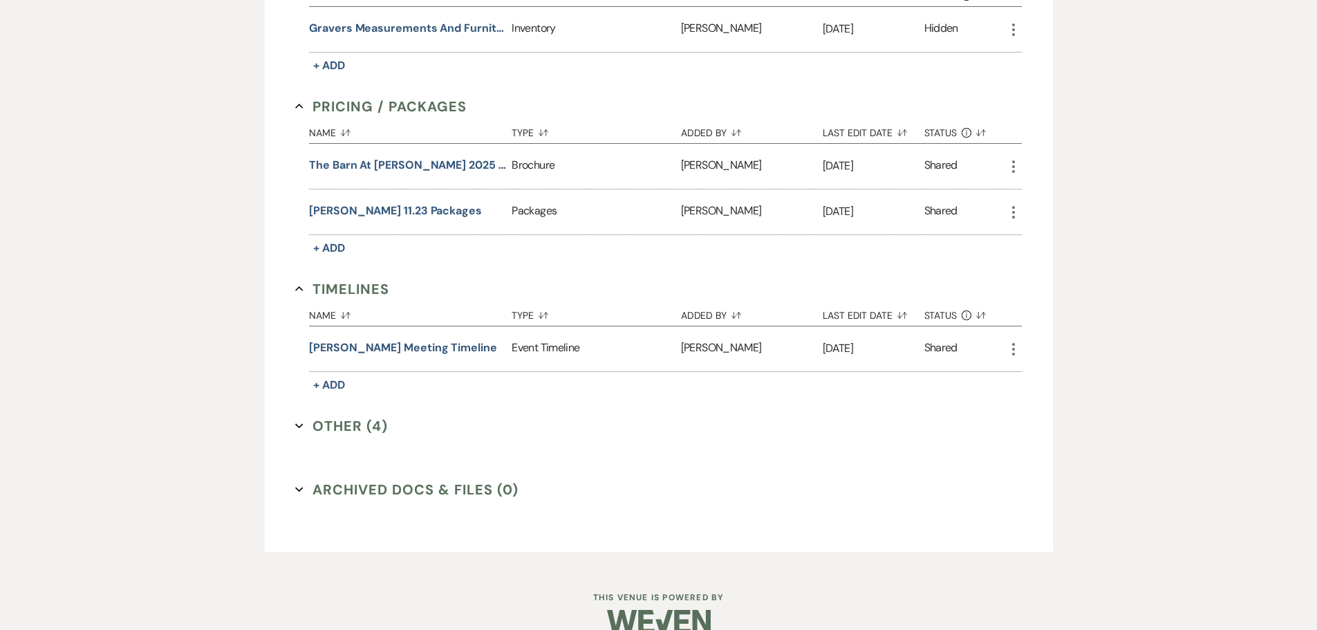
scroll to position [1018, 0]
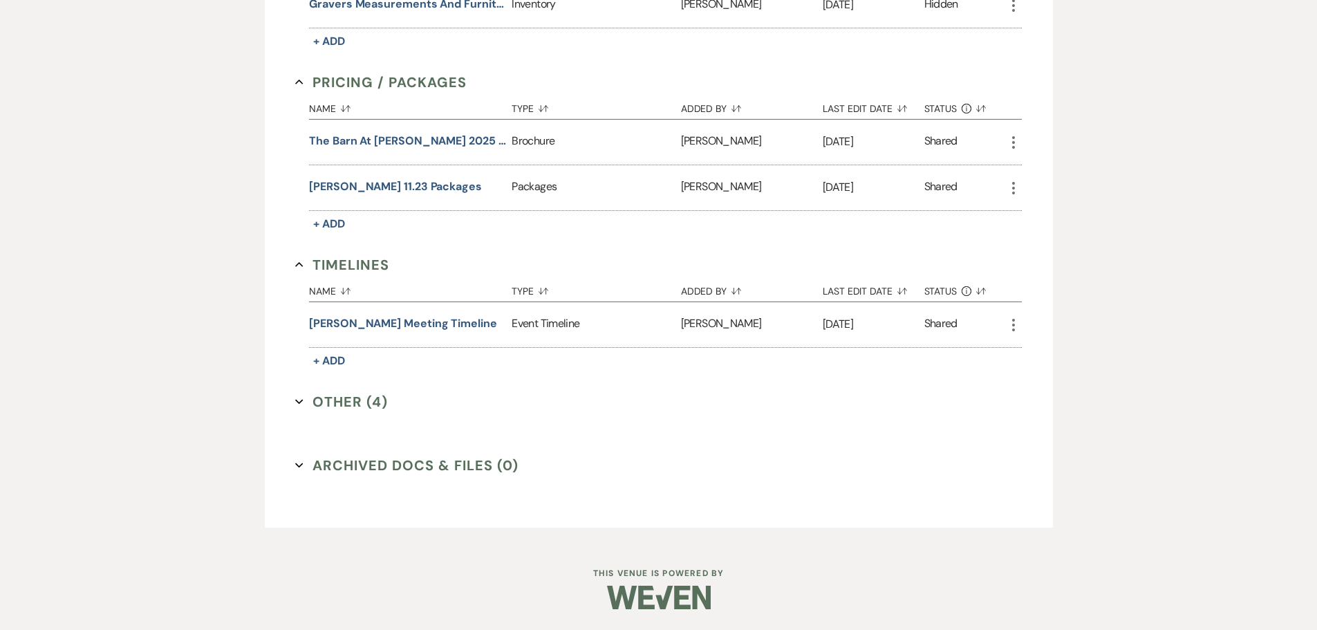
click at [347, 405] on button "Other (4) Expand" at bounding box center [341, 401] width 93 height 21
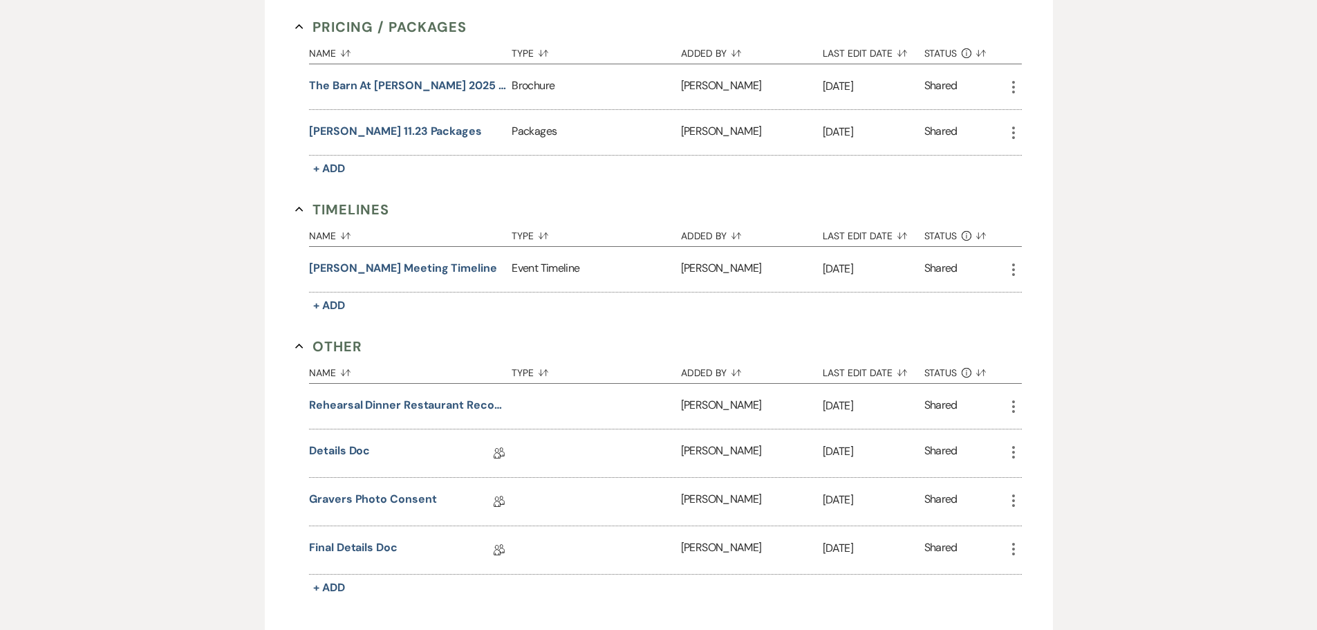
scroll to position [1157, 0]
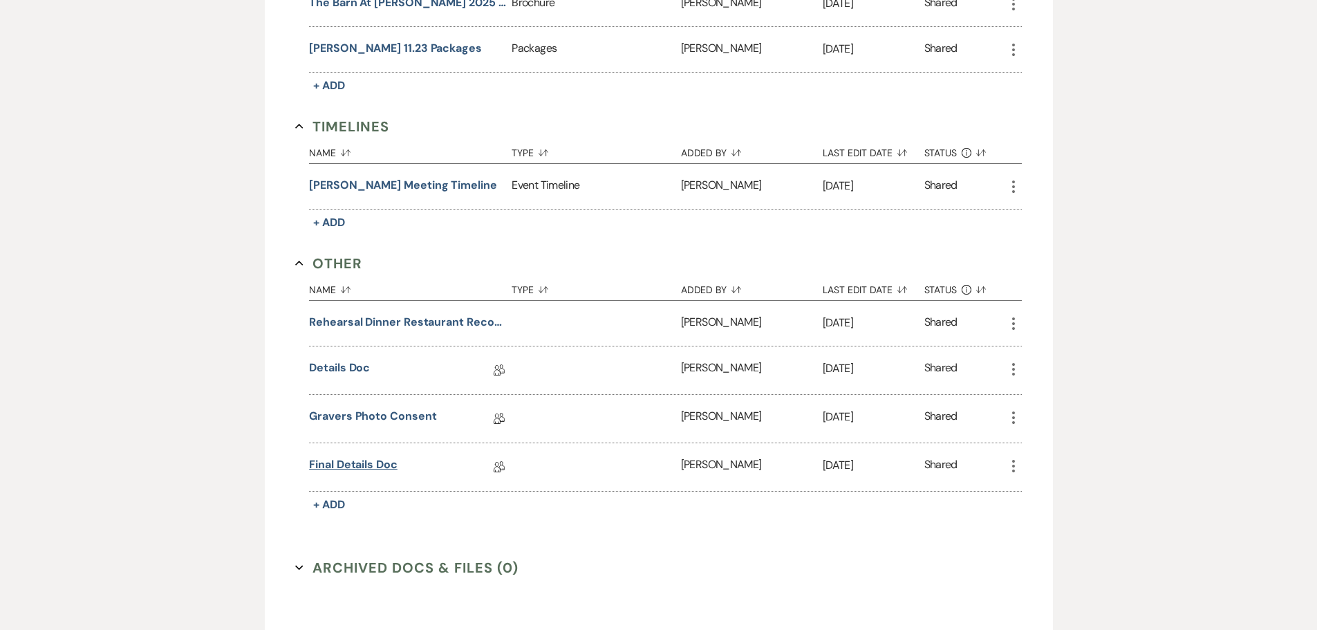
click at [368, 464] on link "Final Details Doc" at bounding box center [353, 466] width 88 height 21
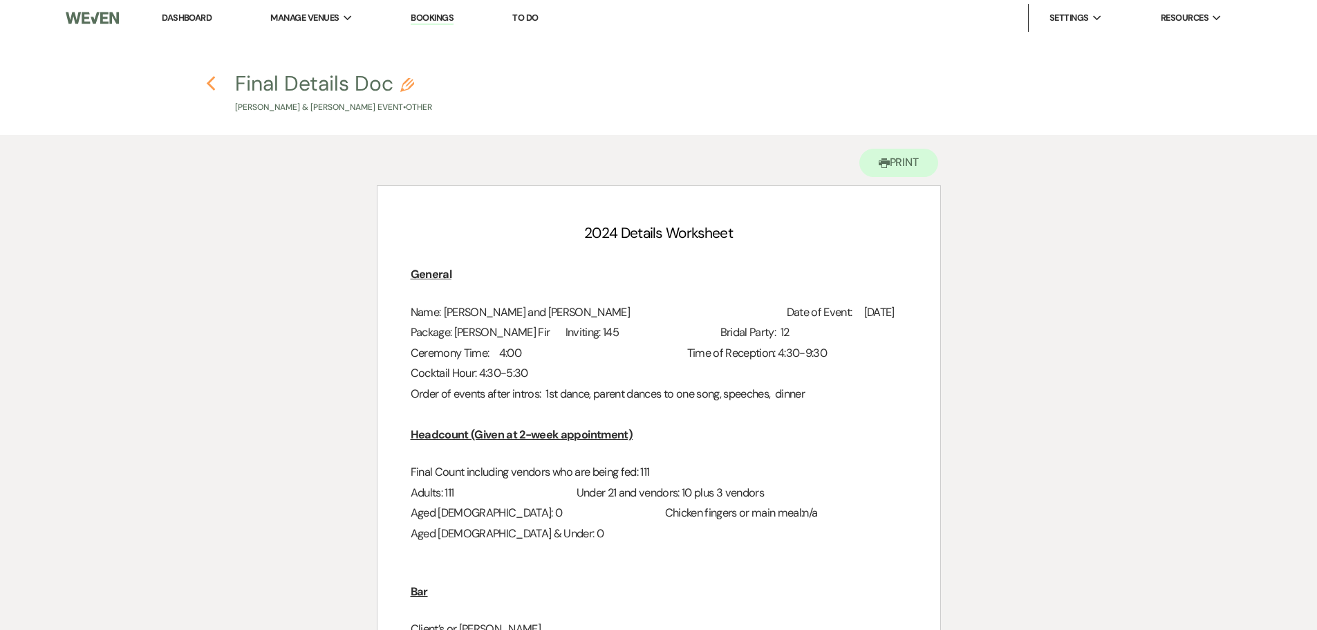
click at [210, 80] on use "button" at bounding box center [211, 83] width 9 height 15
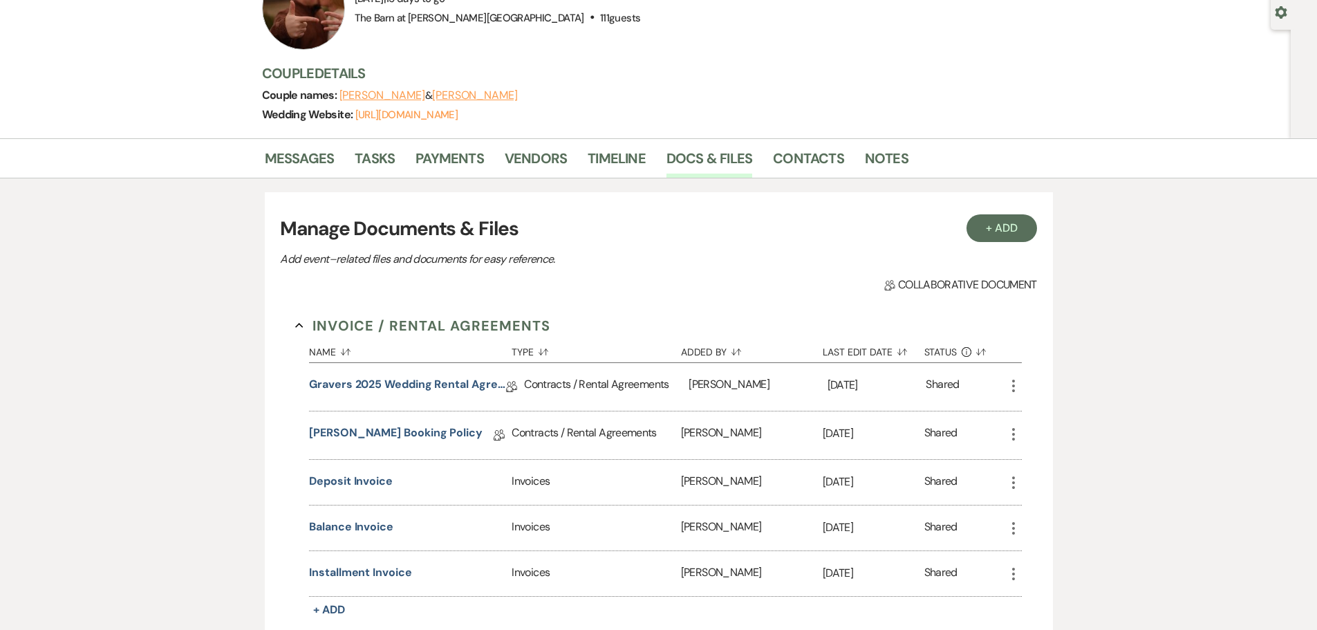
scroll to position [120, 0]
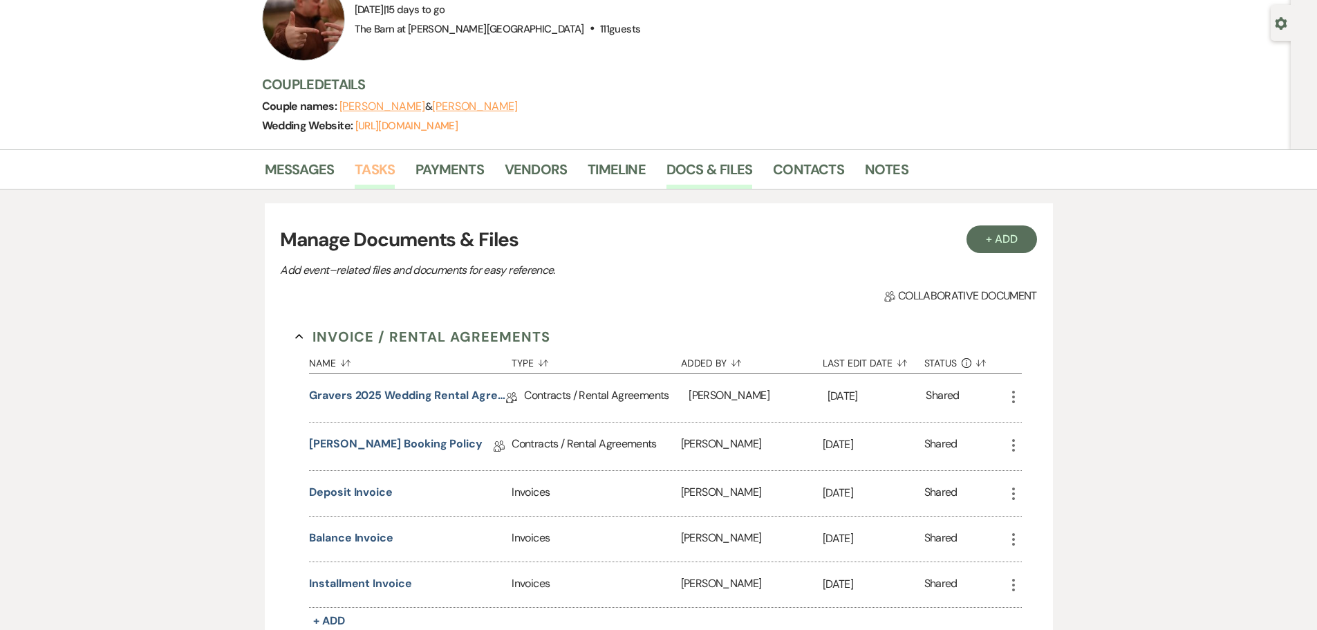
click at [363, 161] on link "Tasks" at bounding box center [375, 173] width 40 height 30
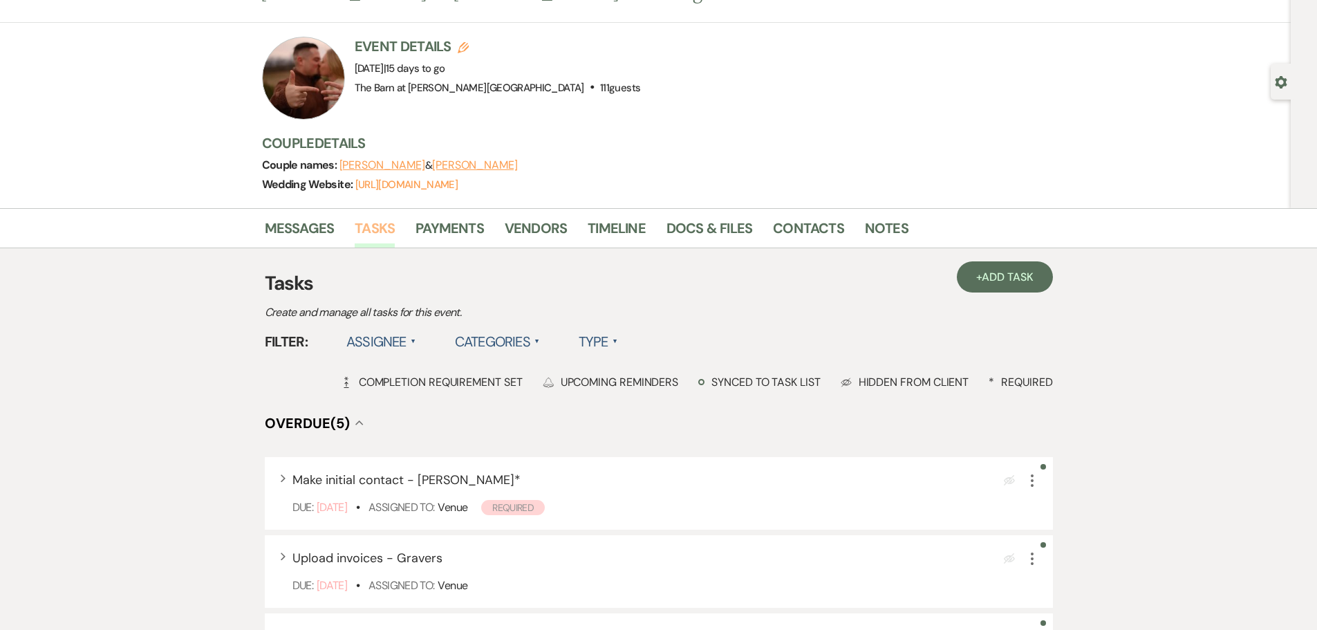
scroll to position [138, 0]
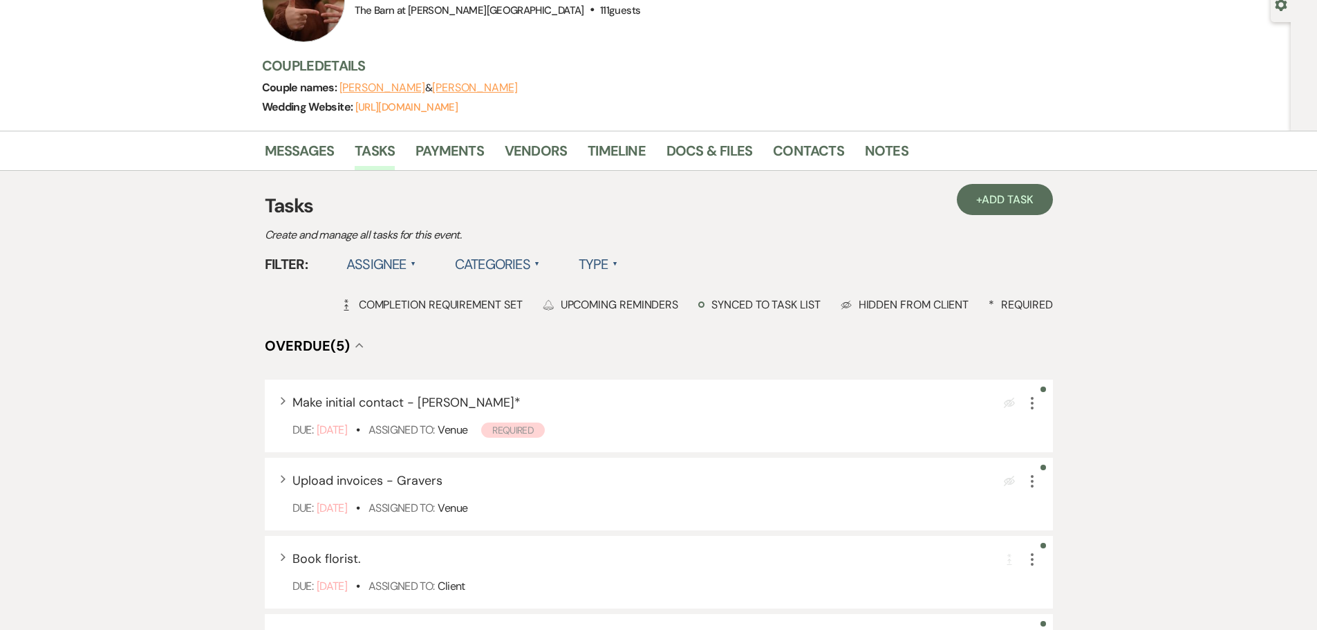
click at [376, 263] on label "Assignee ▲" at bounding box center [381, 264] width 70 height 25
click at [398, 324] on li "Assigned to venue" at bounding box center [415, 324] width 138 height 32
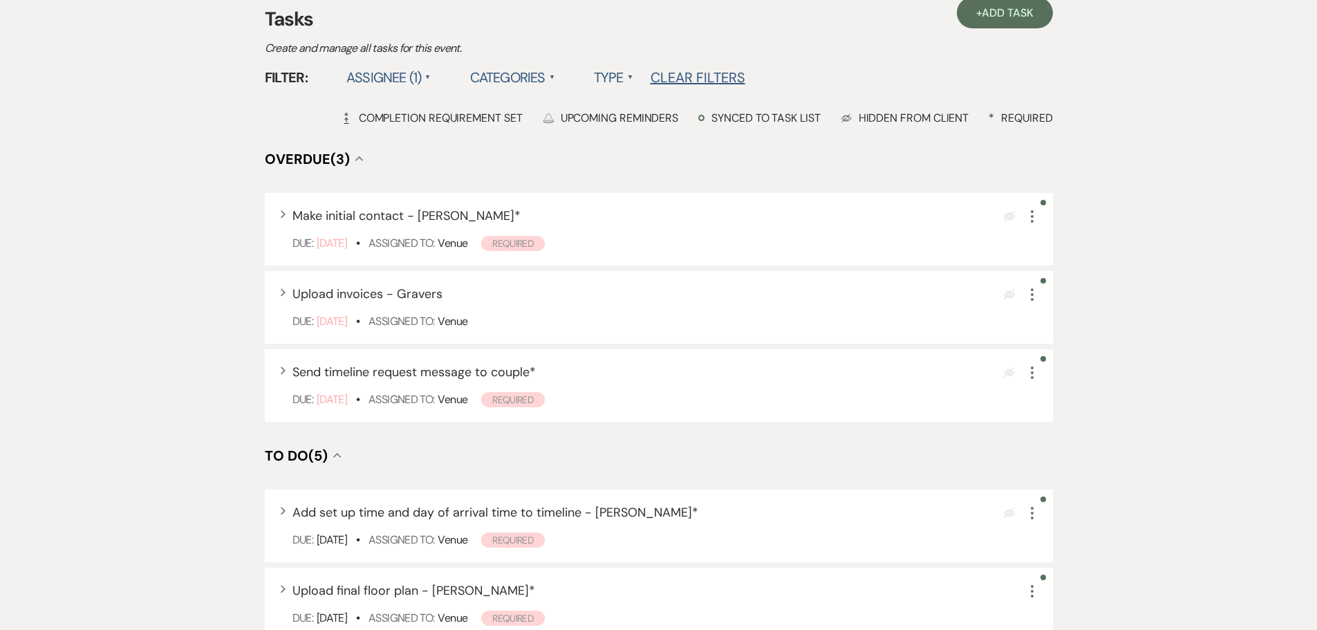
scroll to position [346, 0]
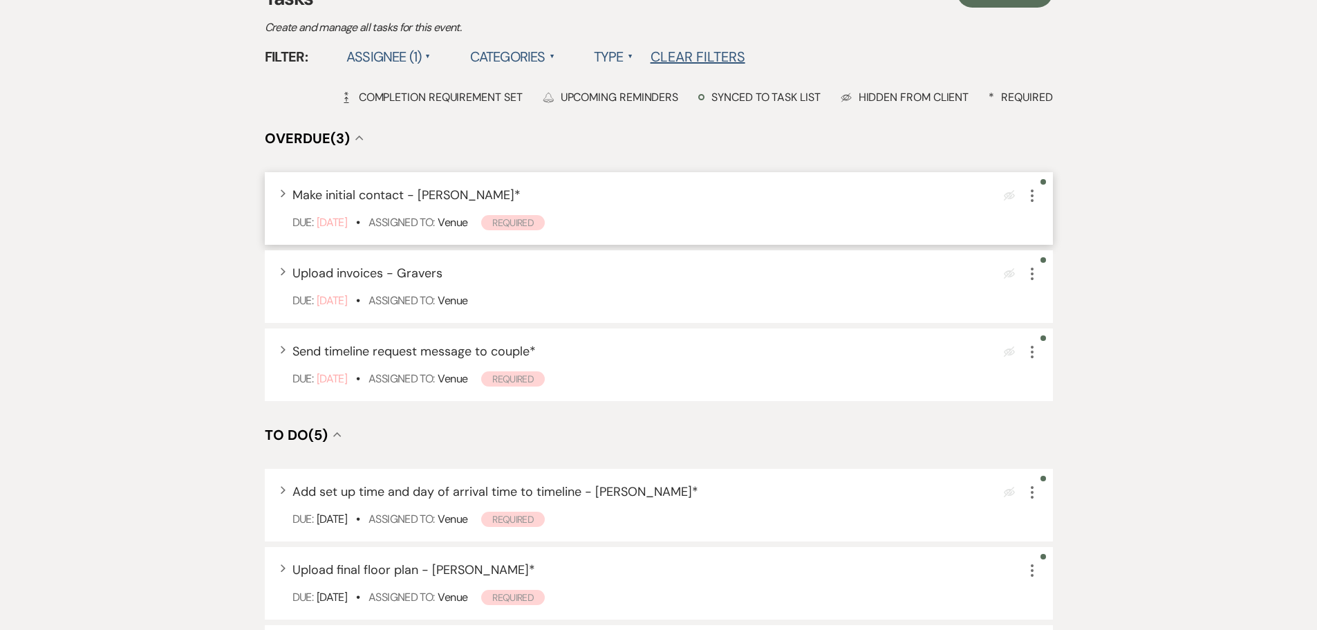
click at [1029, 198] on icon "More" at bounding box center [1032, 195] width 17 height 17
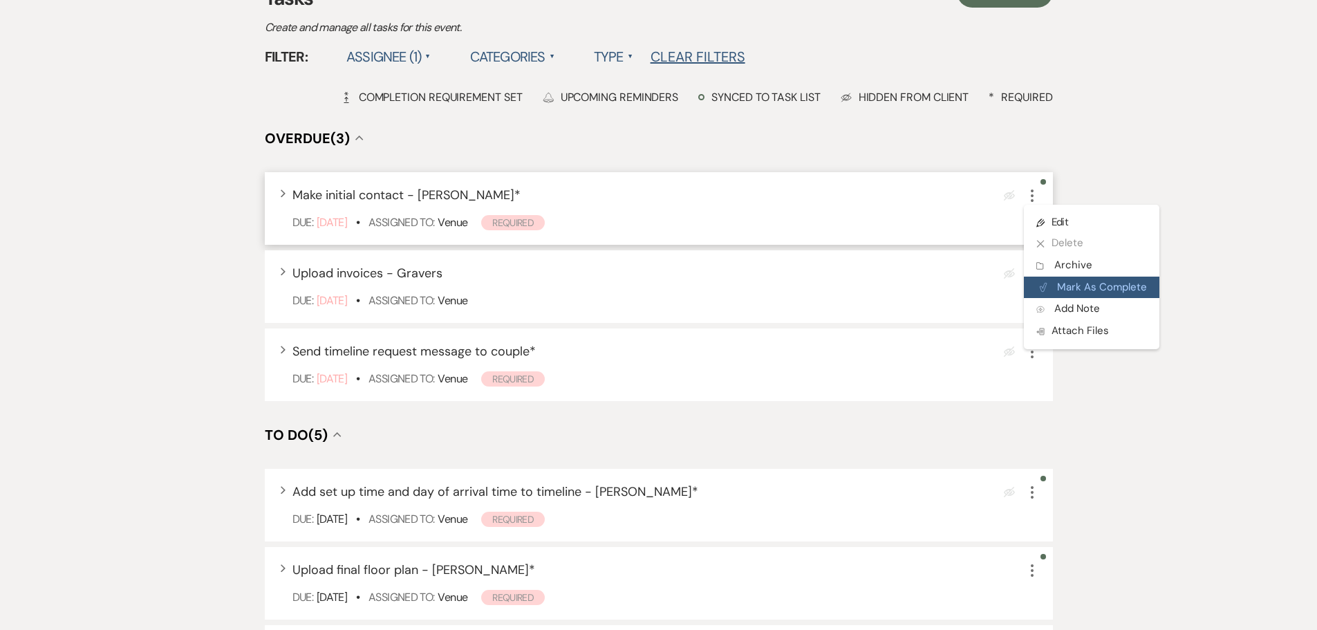
click at [1060, 291] on button "Plan Portal Link Mark As Complete" at bounding box center [1091, 288] width 135 height 22
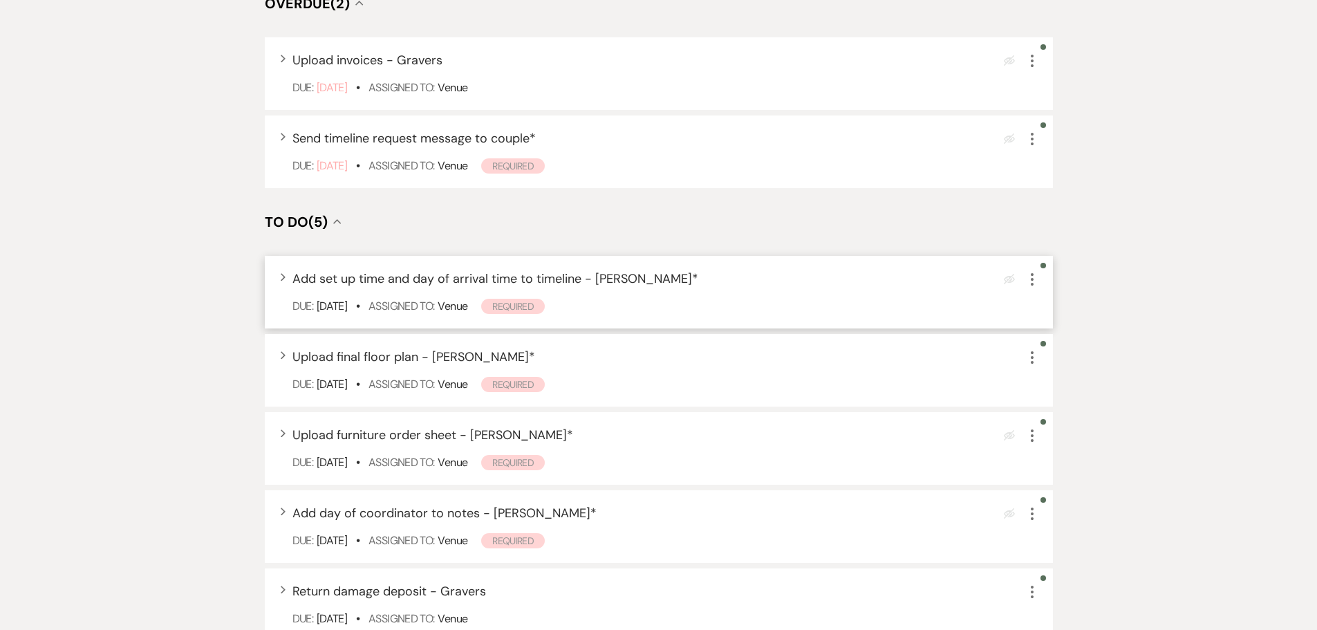
scroll to position [553, 0]
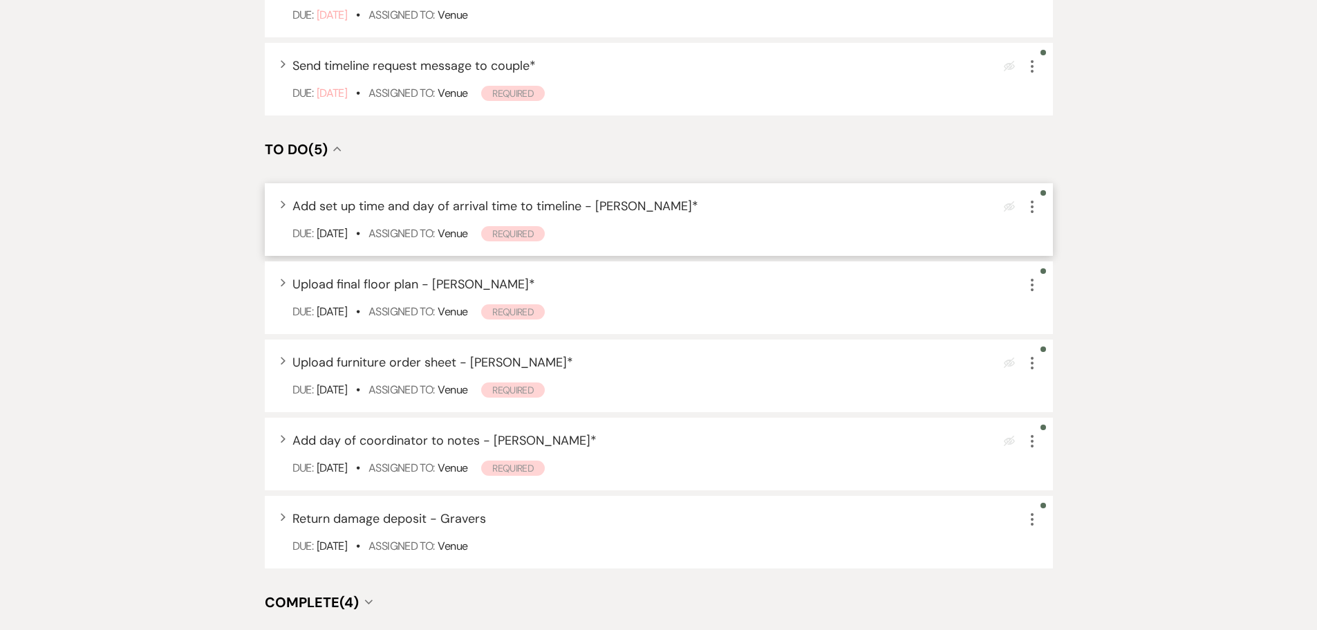
click at [1038, 213] on icon "More" at bounding box center [1032, 206] width 17 height 17
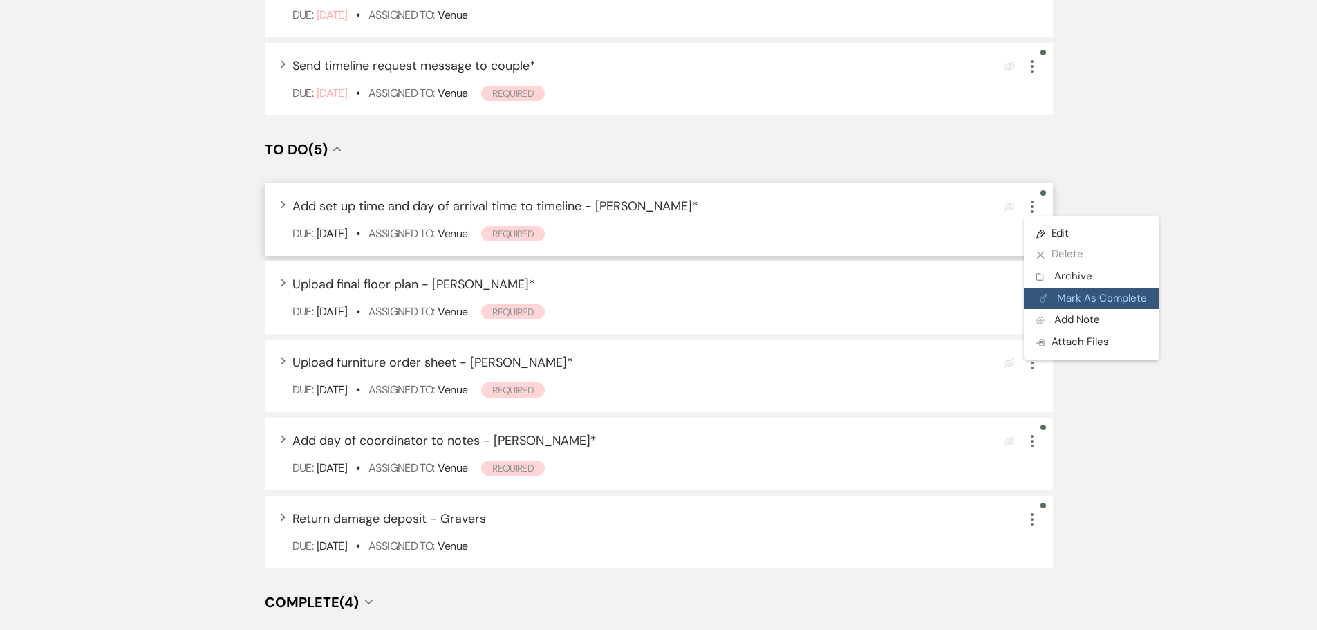
click at [1068, 294] on button "Plan Portal Link Mark As Complete" at bounding box center [1091, 299] width 135 height 22
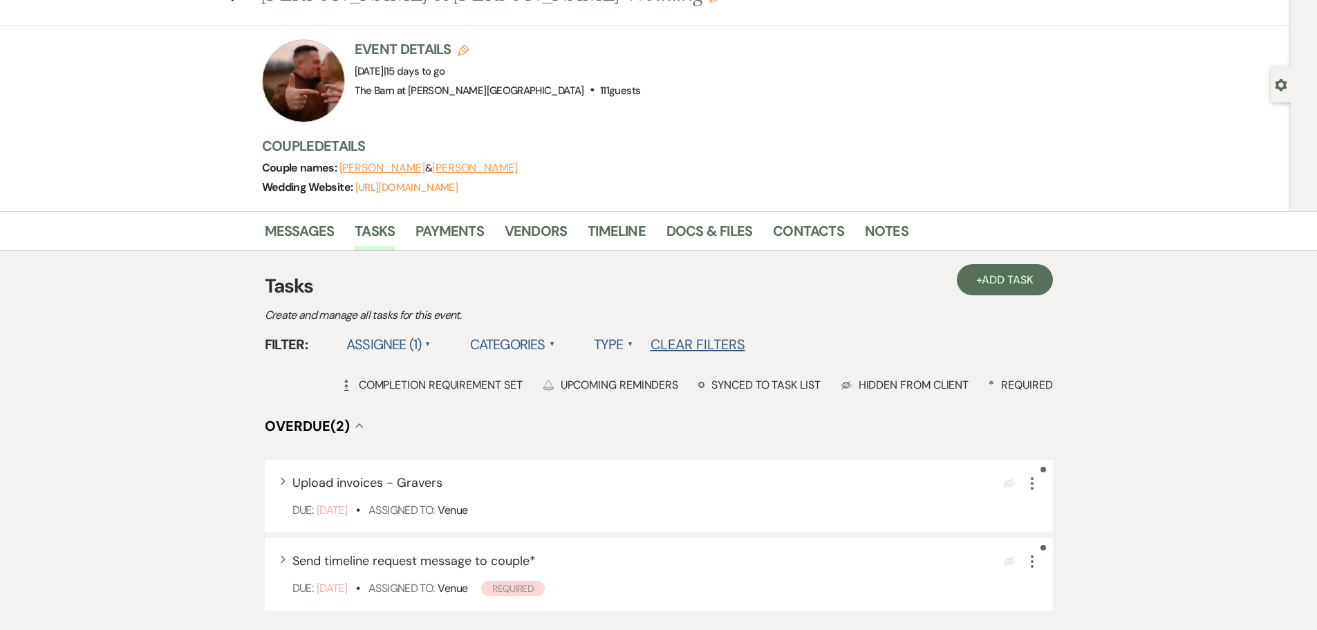
scroll to position [0, 0]
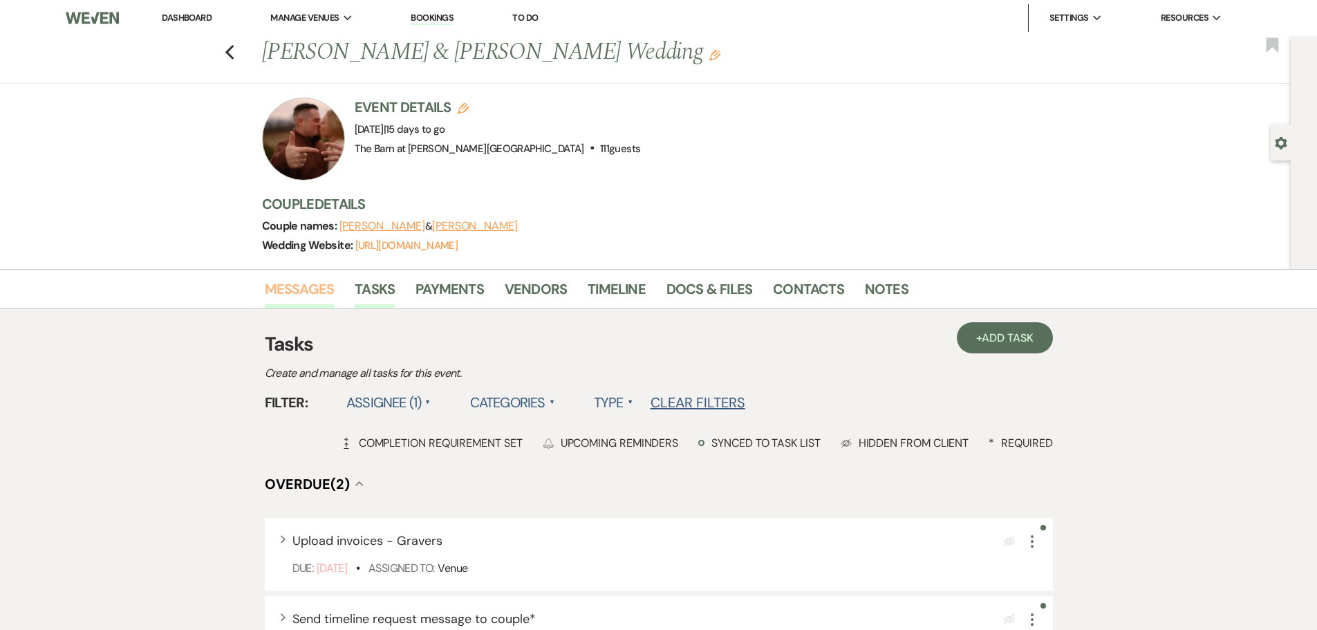
click at [300, 292] on link "Messages" at bounding box center [300, 293] width 70 height 30
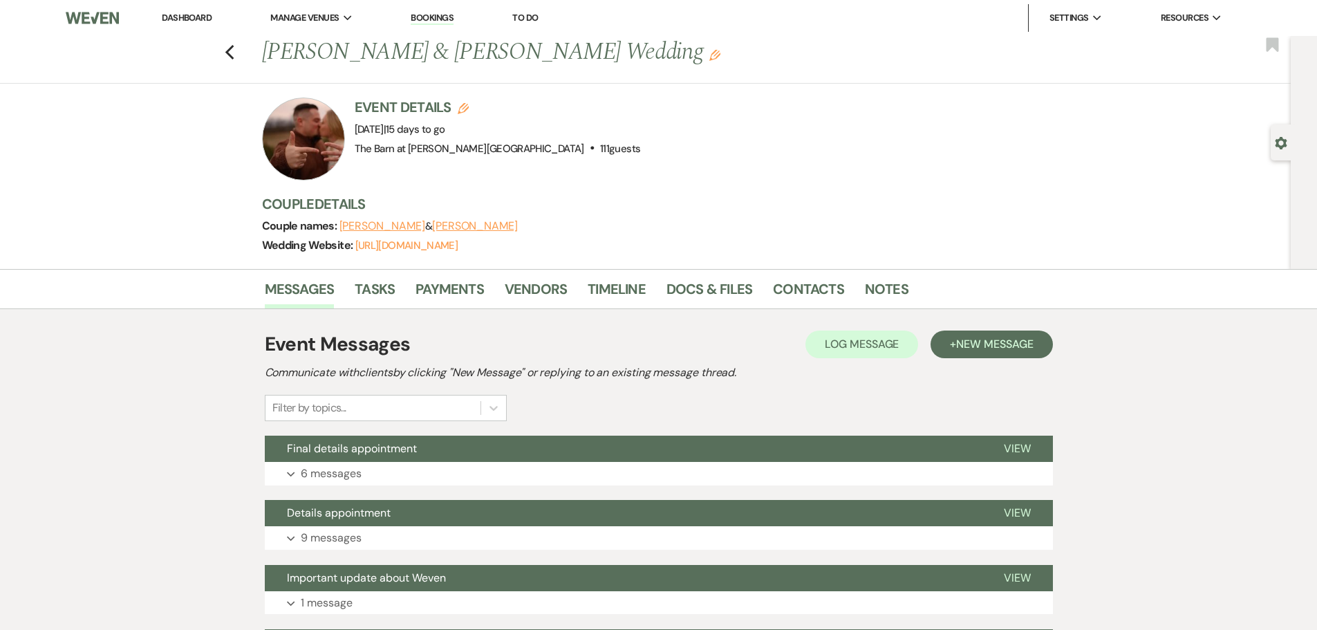
click at [198, 21] on link "Dashboard" at bounding box center [187, 18] width 50 height 12
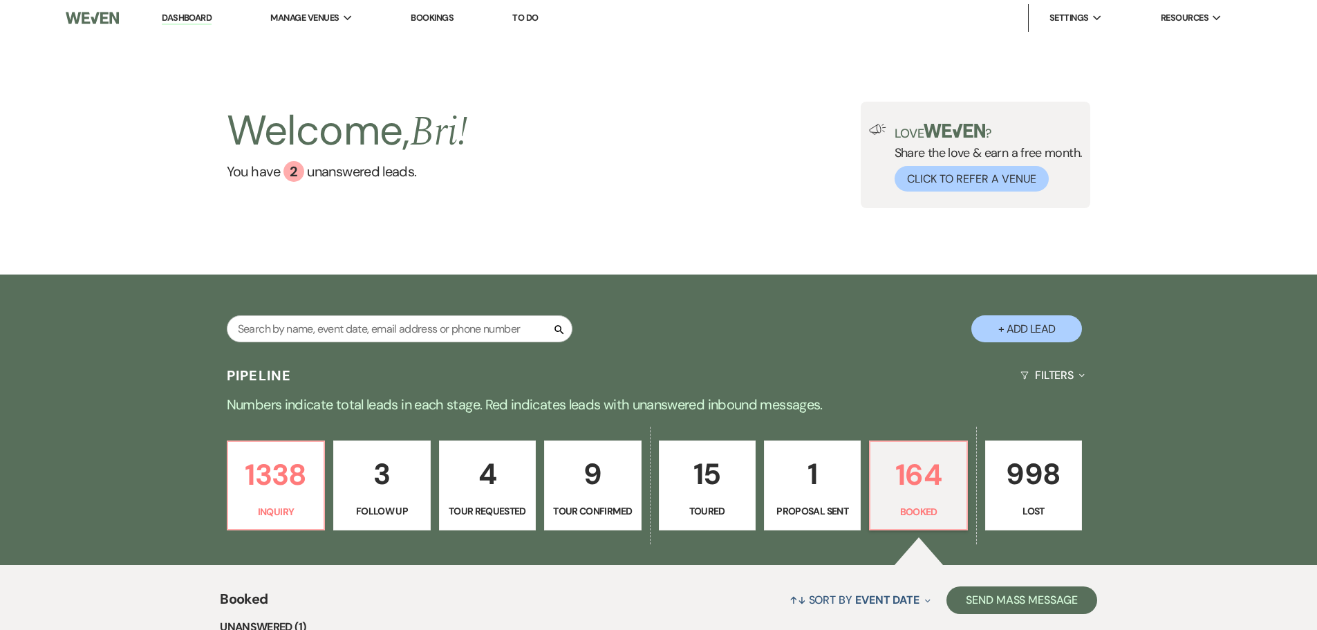
click at [383, 315] on div "Search + Add Lead" at bounding box center [658, 317] width 995 height 73
click at [348, 331] on input "text" at bounding box center [400, 328] width 346 height 27
type input "cayleigh"
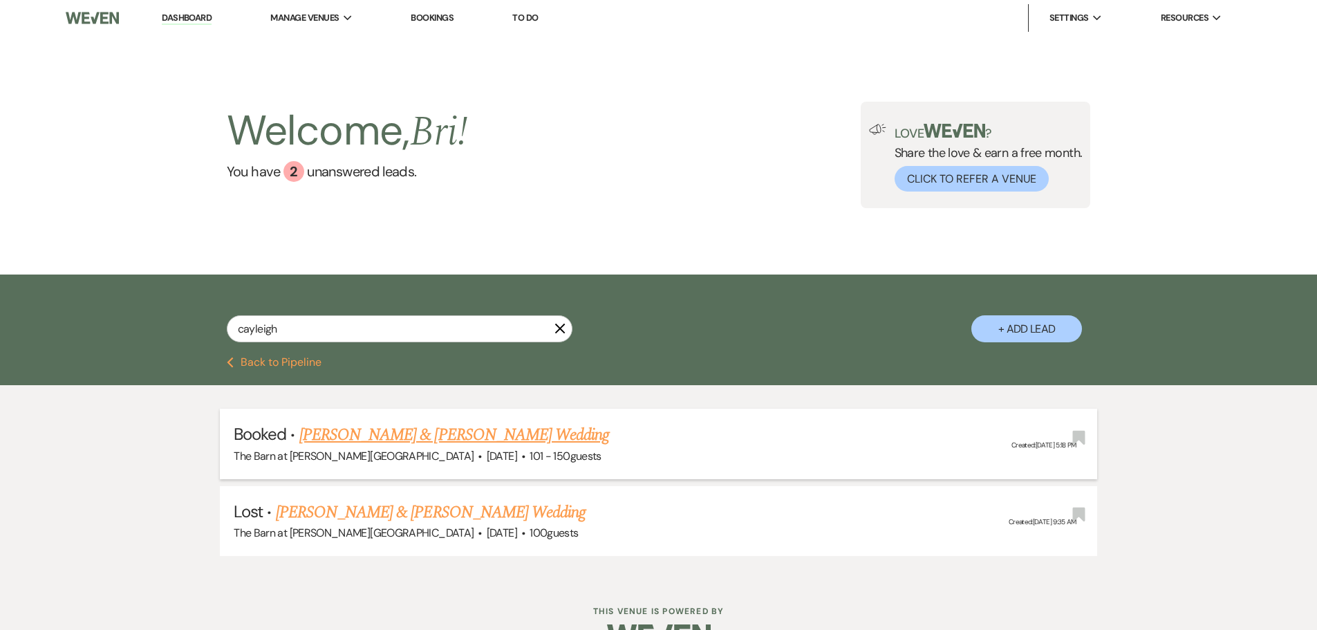
click at [503, 444] on link "[PERSON_NAME] & [PERSON_NAME] Wedding" at bounding box center [454, 434] width 310 height 25
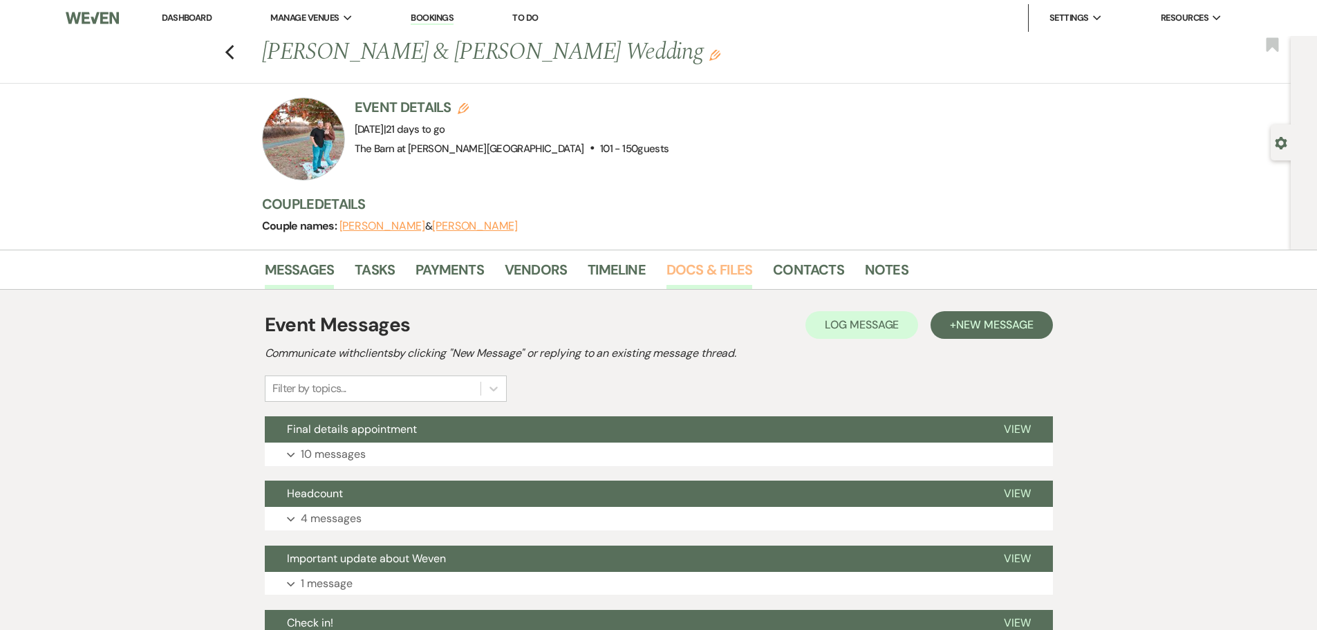
click at [693, 265] on link "Docs & Files" at bounding box center [709, 274] width 86 height 30
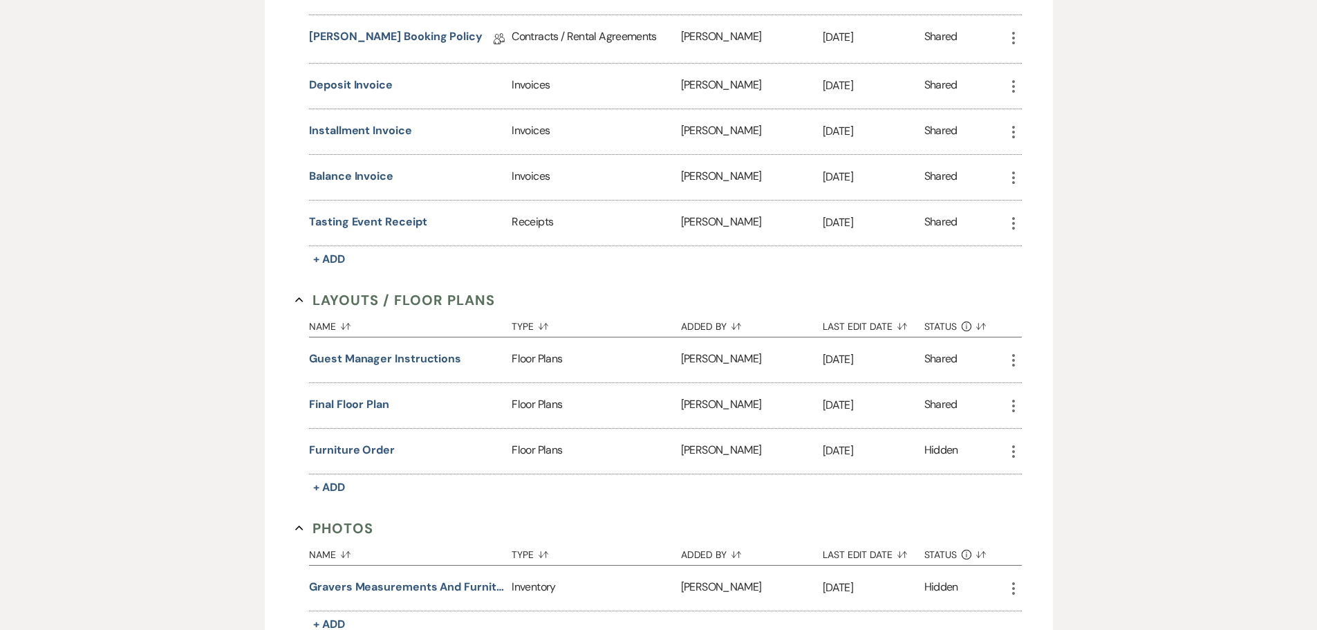
scroll to position [622, 0]
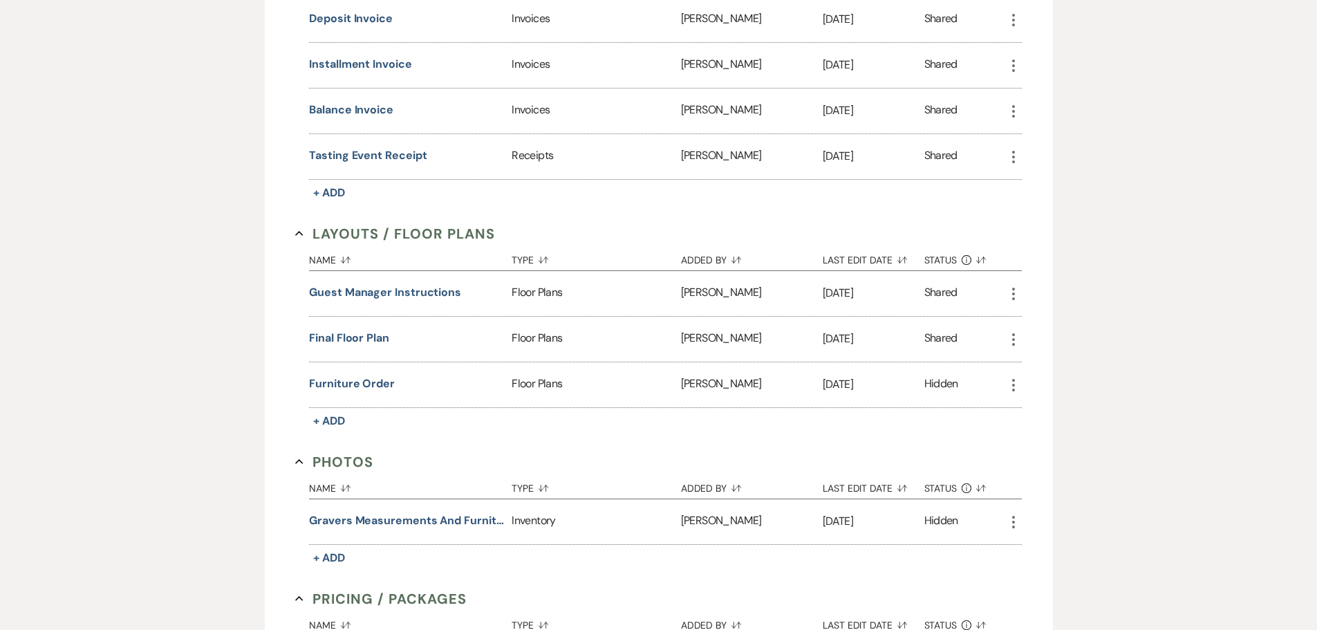
click at [358, 347] on div "Final Floor Plan" at bounding box center [410, 339] width 203 height 45
click at [362, 339] on button "Final Floor Plan" at bounding box center [349, 338] width 80 height 17
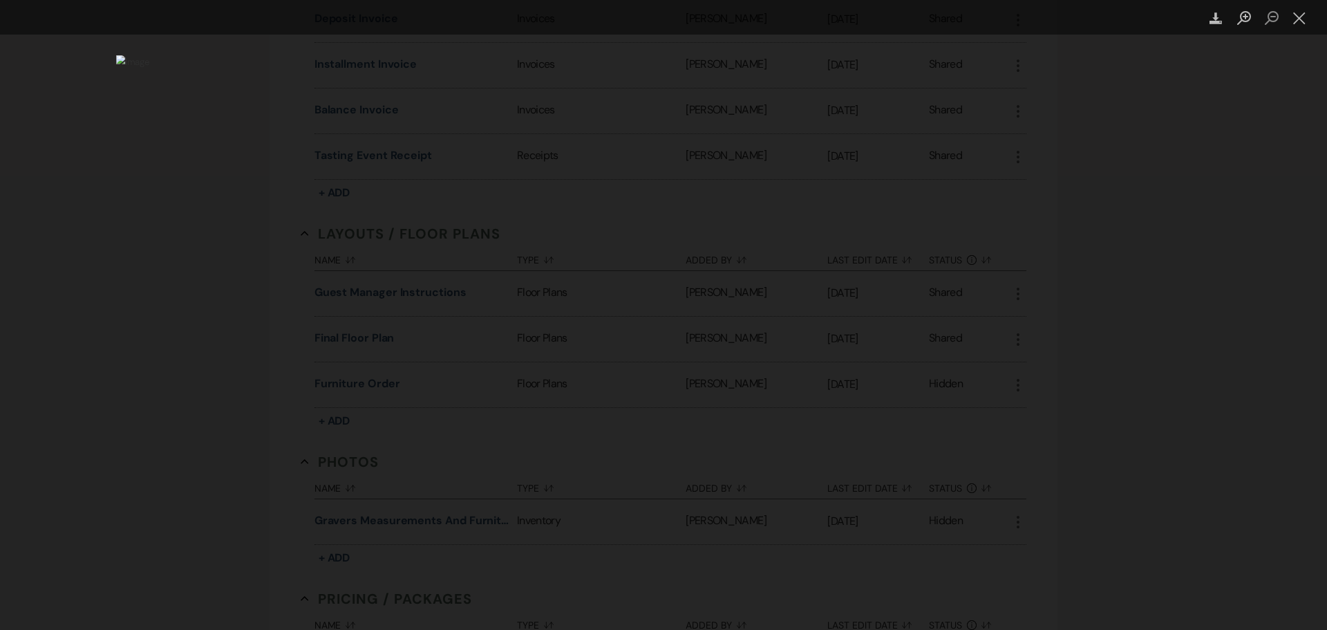
click at [1269, 316] on div "Lightbox" at bounding box center [663, 315] width 1327 height 630
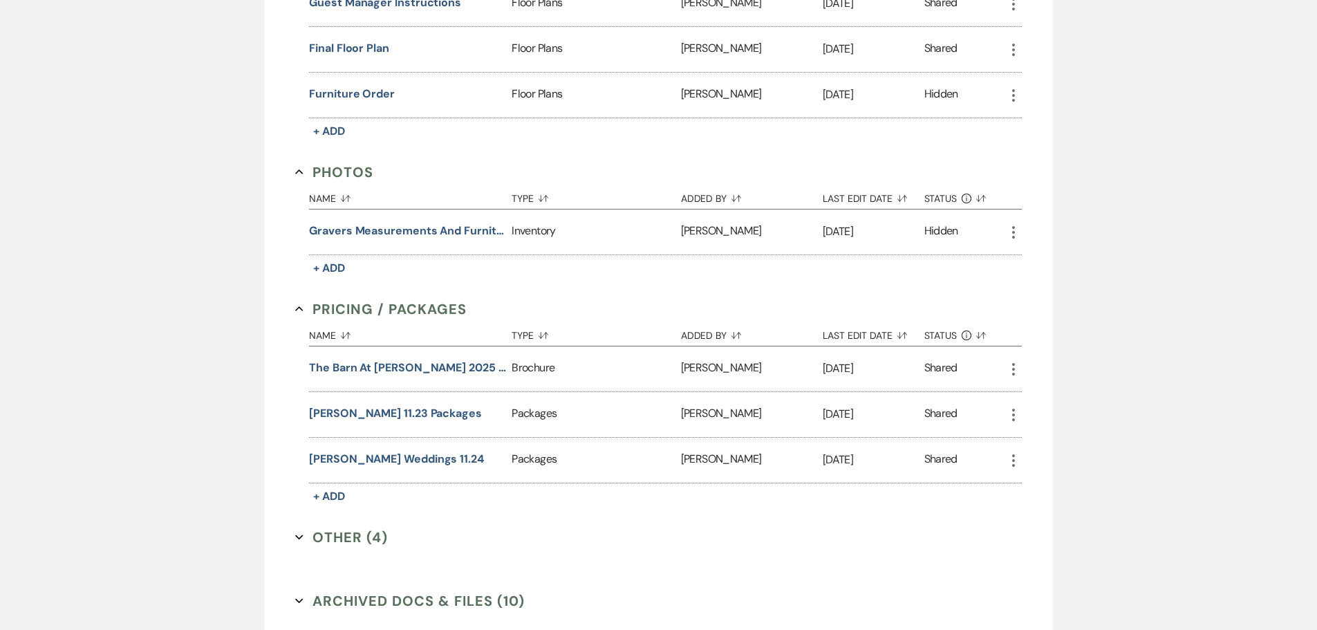
scroll to position [968, 0]
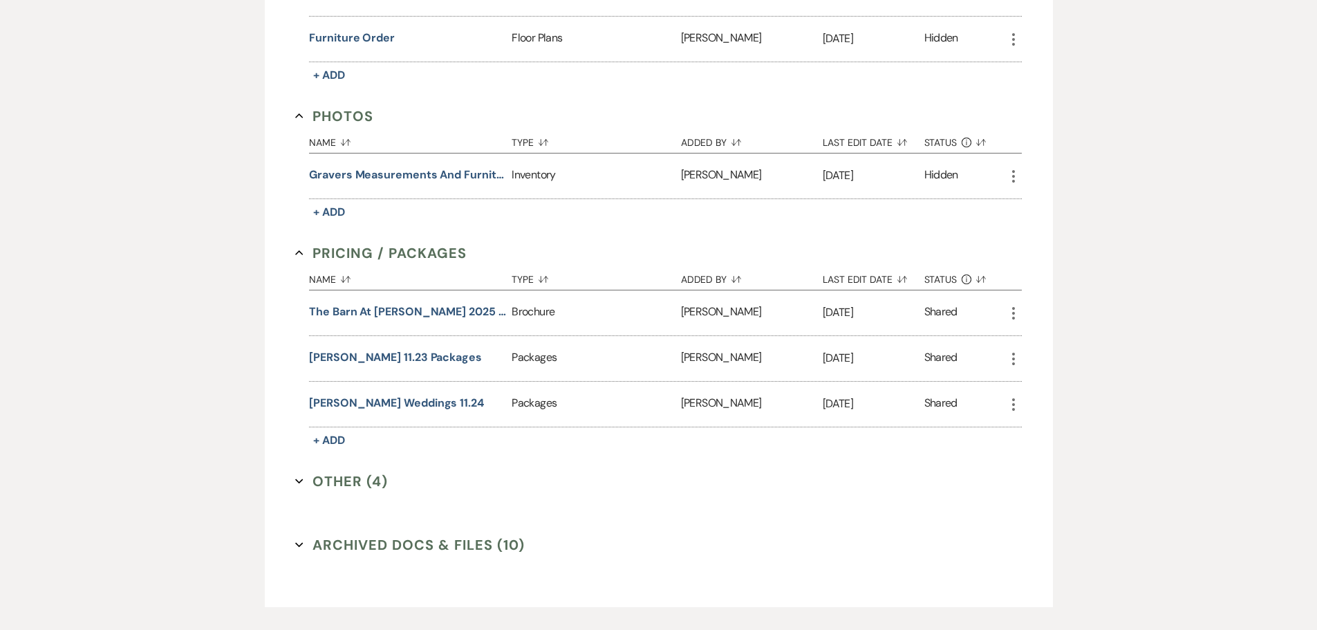
drag, startPoint x: 330, startPoint y: 480, endPoint x: 344, endPoint y: 480, distance: 13.8
click at [330, 480] on button "Other (4) Expand" at bounding box center [341, 481] width 93 height 21
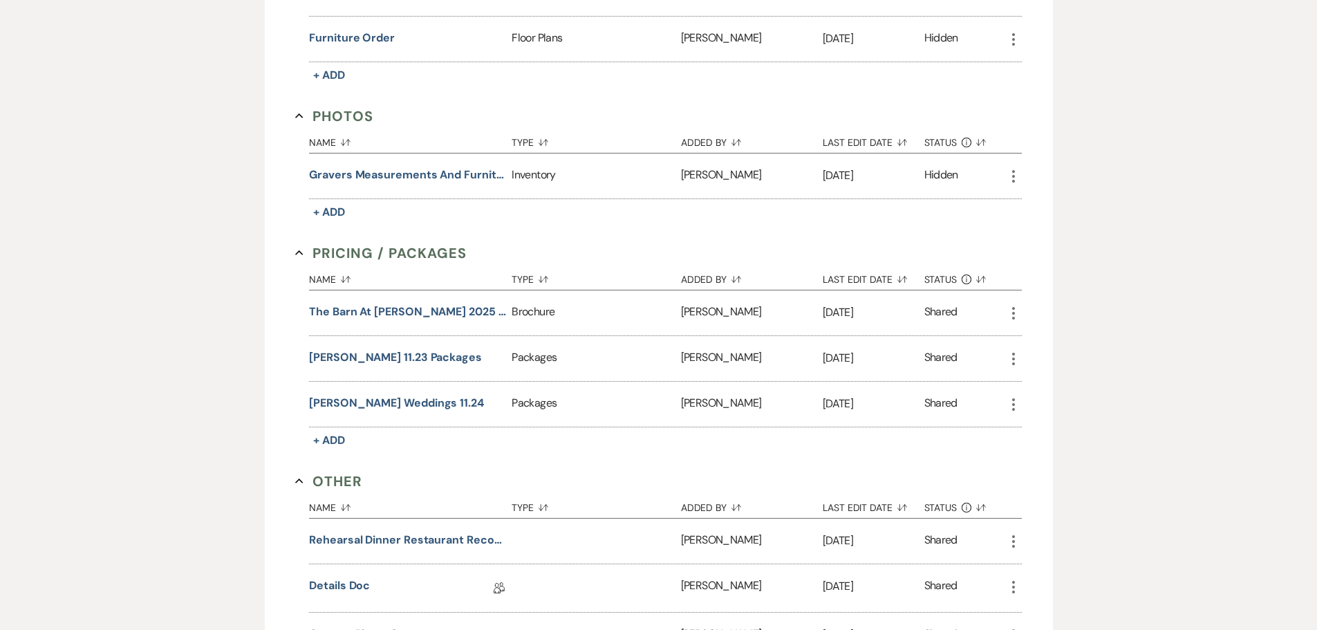
scroll to position [1288, 0]
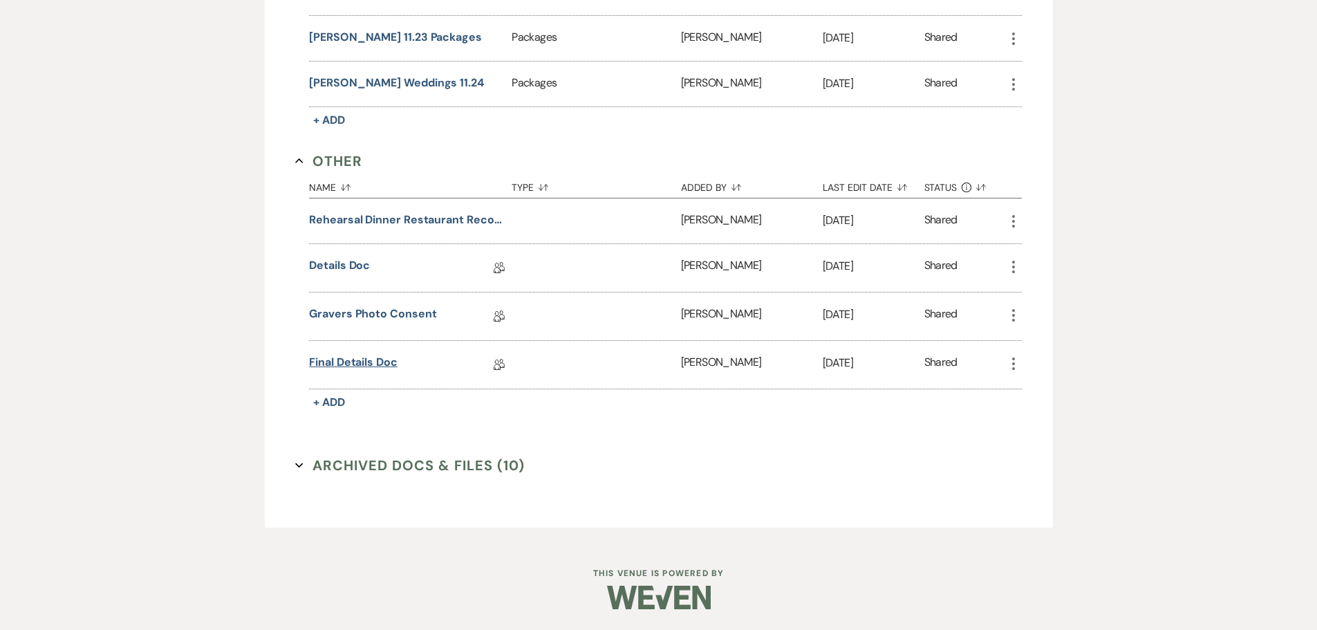
click at [335, 361] on link "Final Details Doc" at bounding box center [353, 364] width 88 height 21
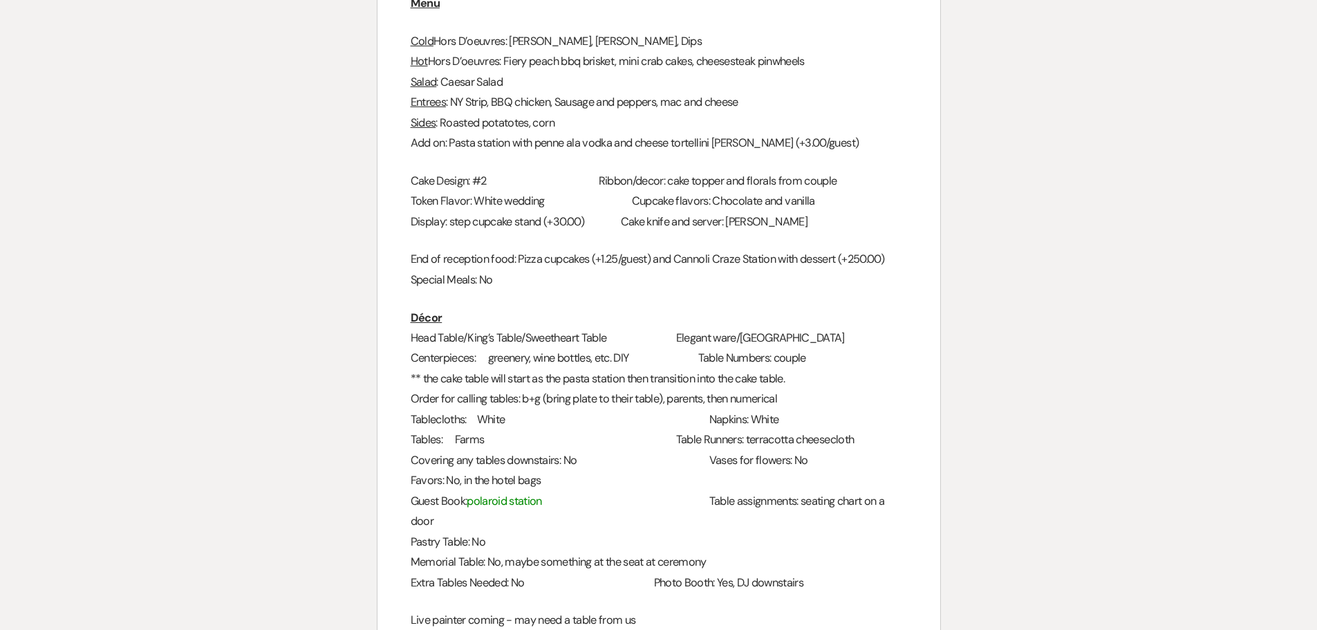
scroll to position [899, 0]
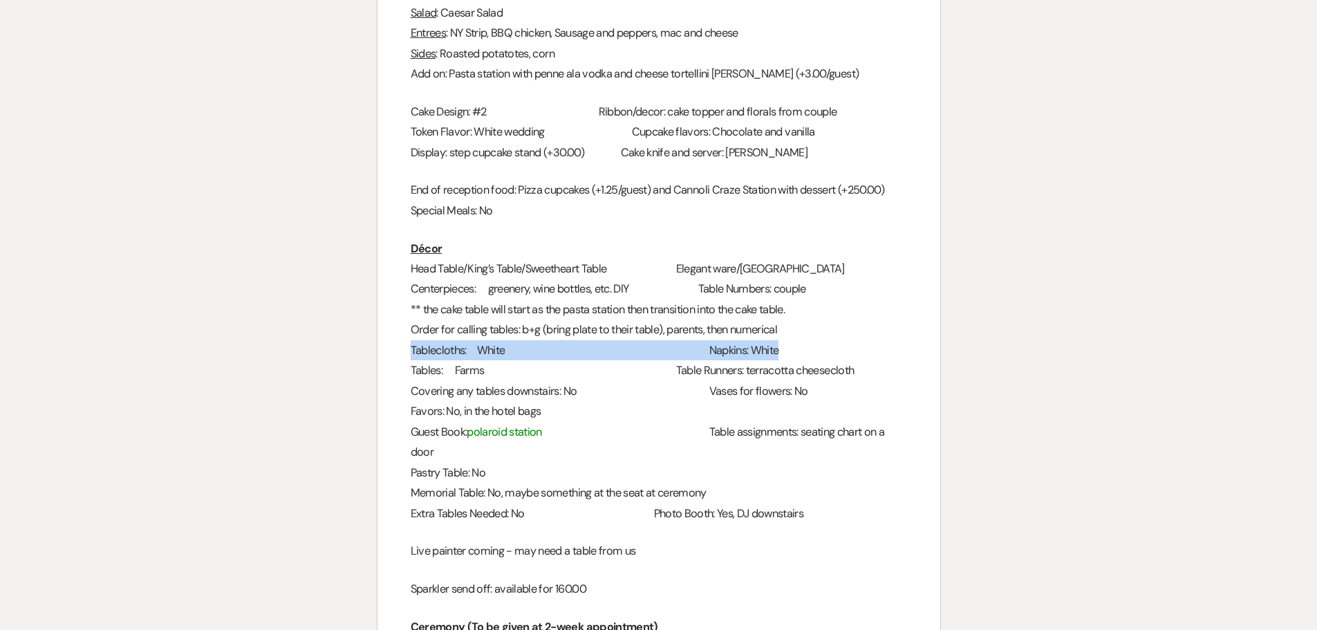
drag, startPoint x: 407, startPoint y: 353, endPoint x: 779, endPoint y: 359, distance: 372.0
click at [779, 359] on div "2024 Details Worksheet General Name: [PERSON_NAME] and Collin Date of Event: [D…" at bounding box center [658, 571] width 563 height 2568
copy h3 "Tablecloths: White Napkins: White"
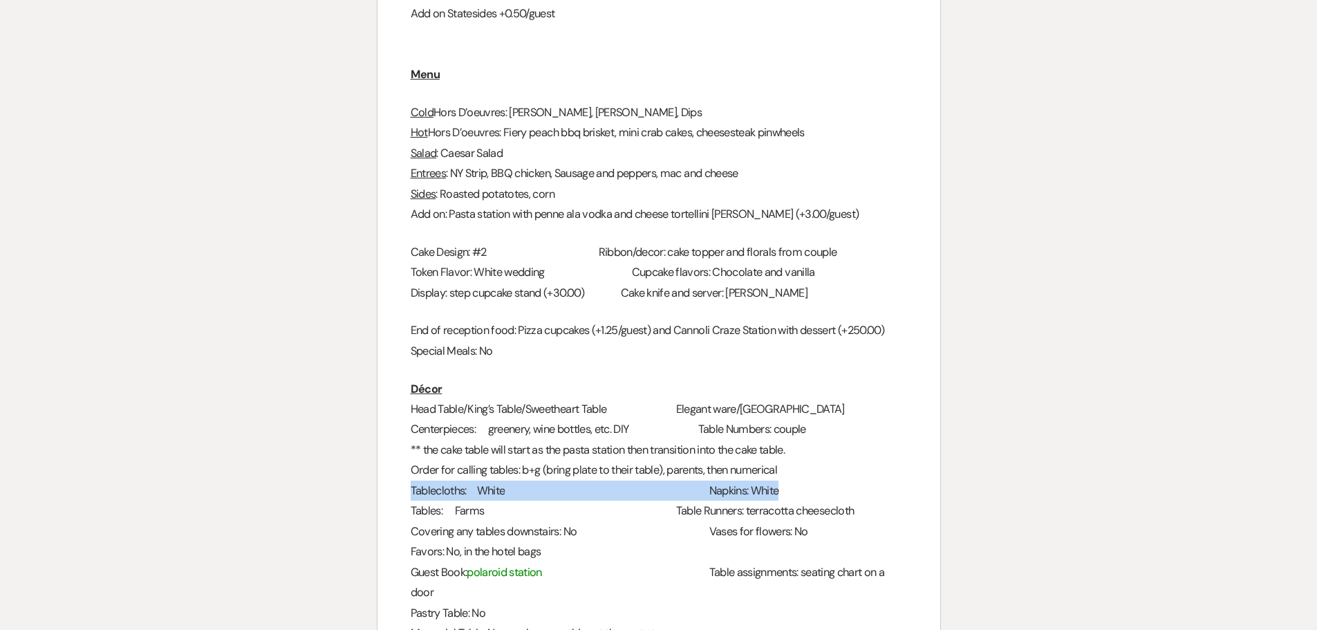
scroll to position [622, 0]
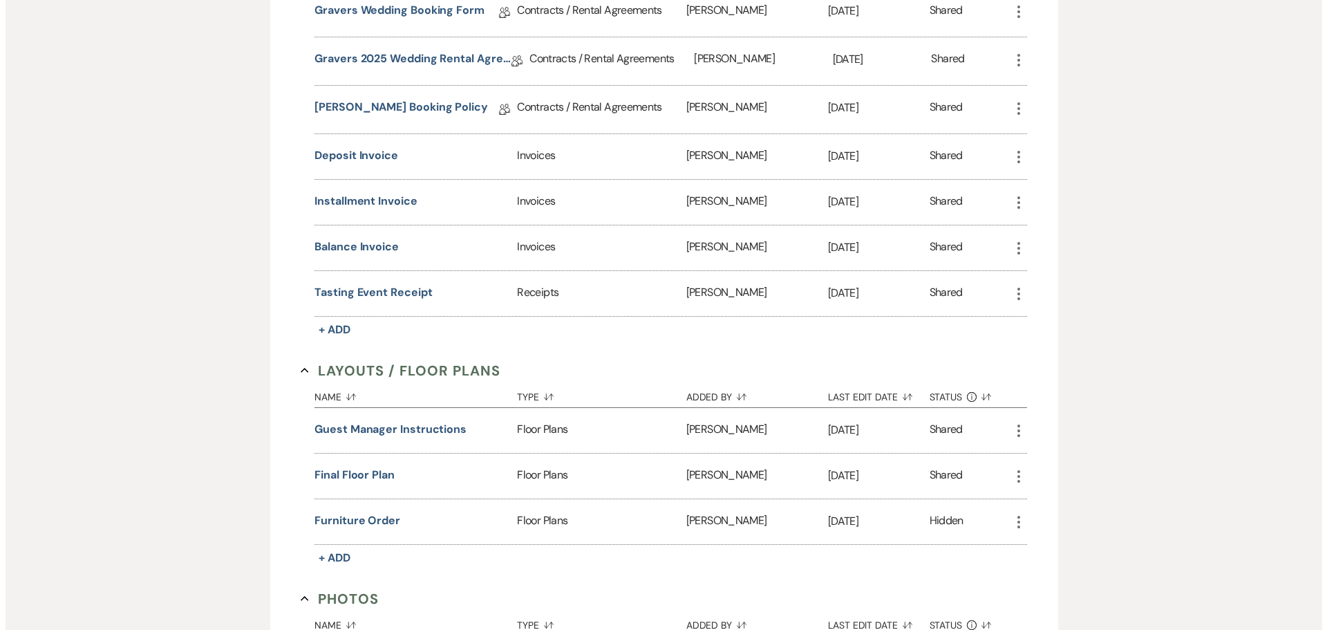
scroll to position [563, 0]
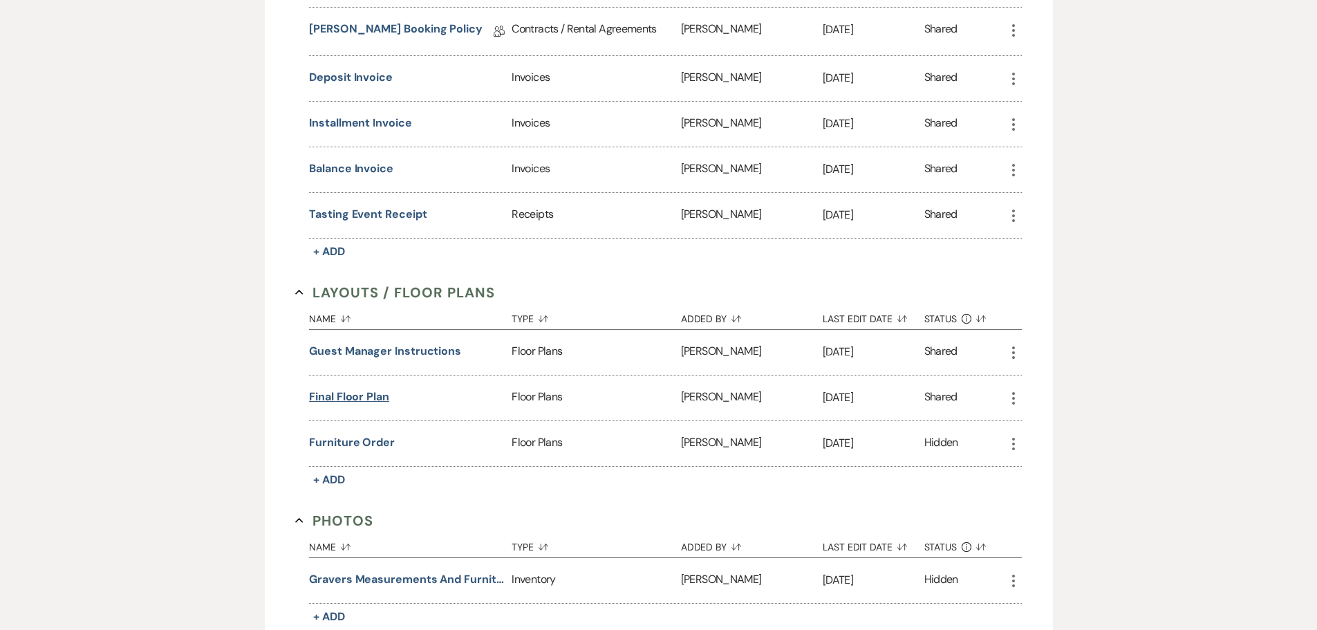
click at [368, 399] on button "Final Floor Plan" at bounding box center [349, 397] width 80 height 17
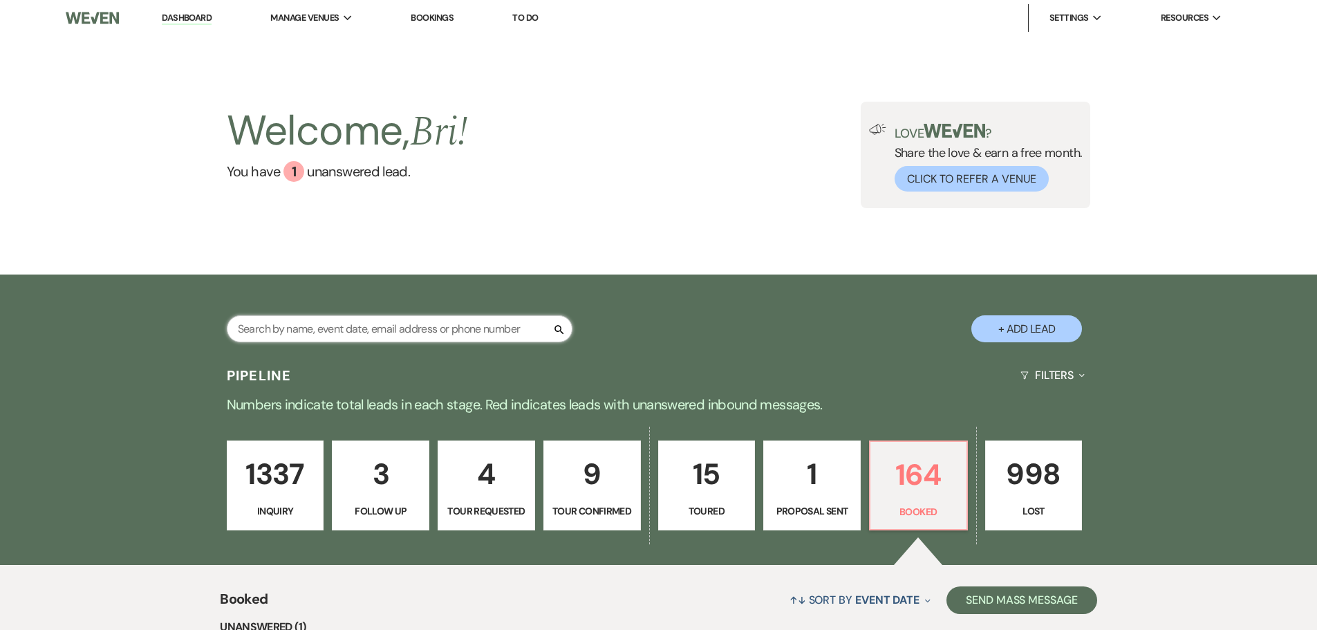
drag, startPoint x: 0, startPoint y: 0, endPoint x: 332, endPoint y: 329, distance: 467.3
click at [331, 327] on input "text" at bounding box center [400, 328] width 346 height 27
type input "[PERSON_NAME]"
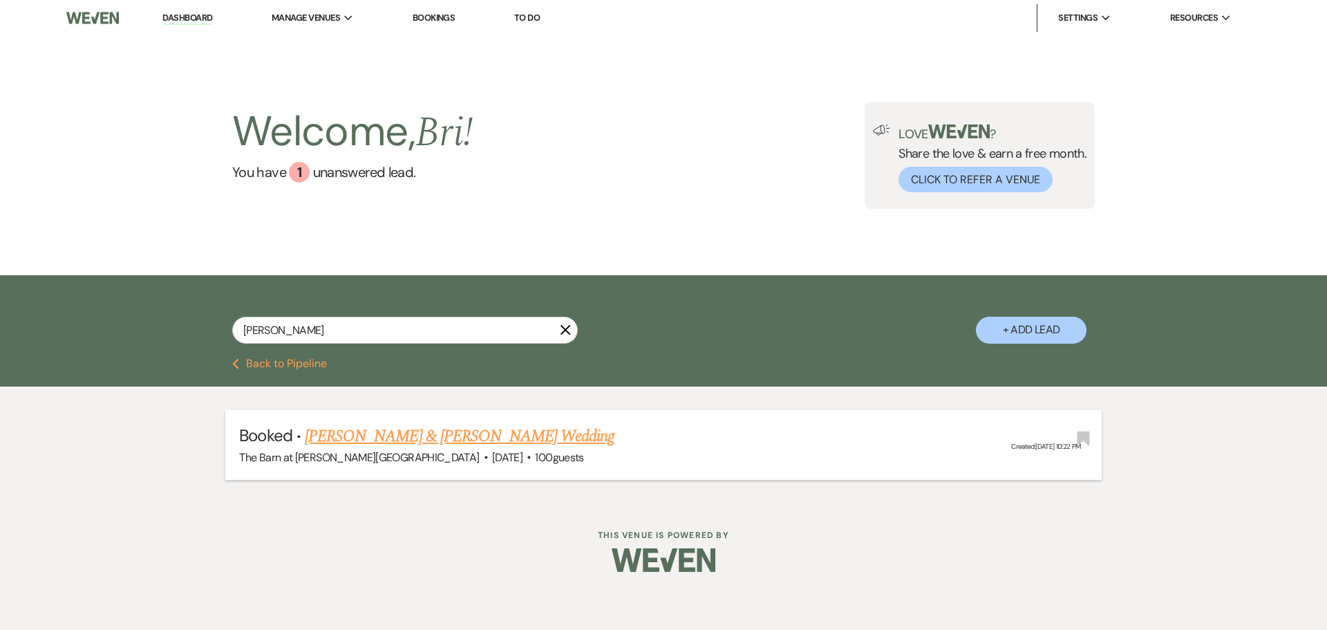
click at [453, 440] on link "[PERSON_NAME] & [PERSON_NAME] Wedding" at bounding box center [460, 436] width 310 height 25
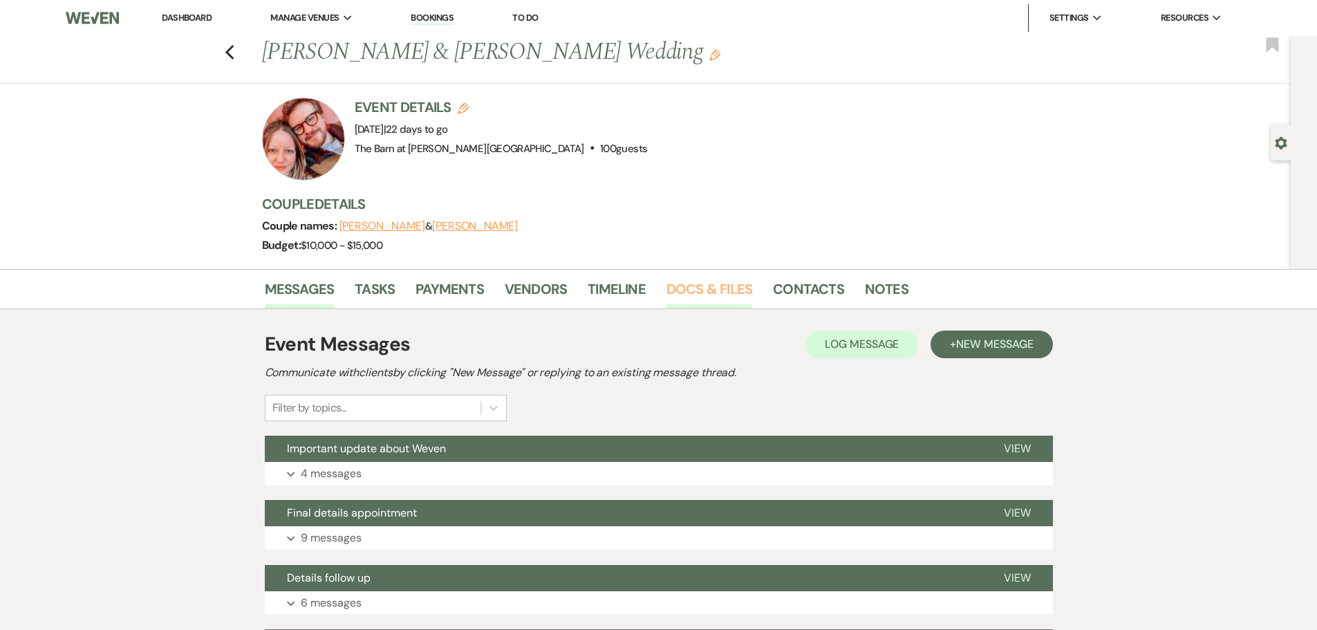
click at [713, 289] on link "Docs & Files" at bounding box center [709, 293] width 86 height 30
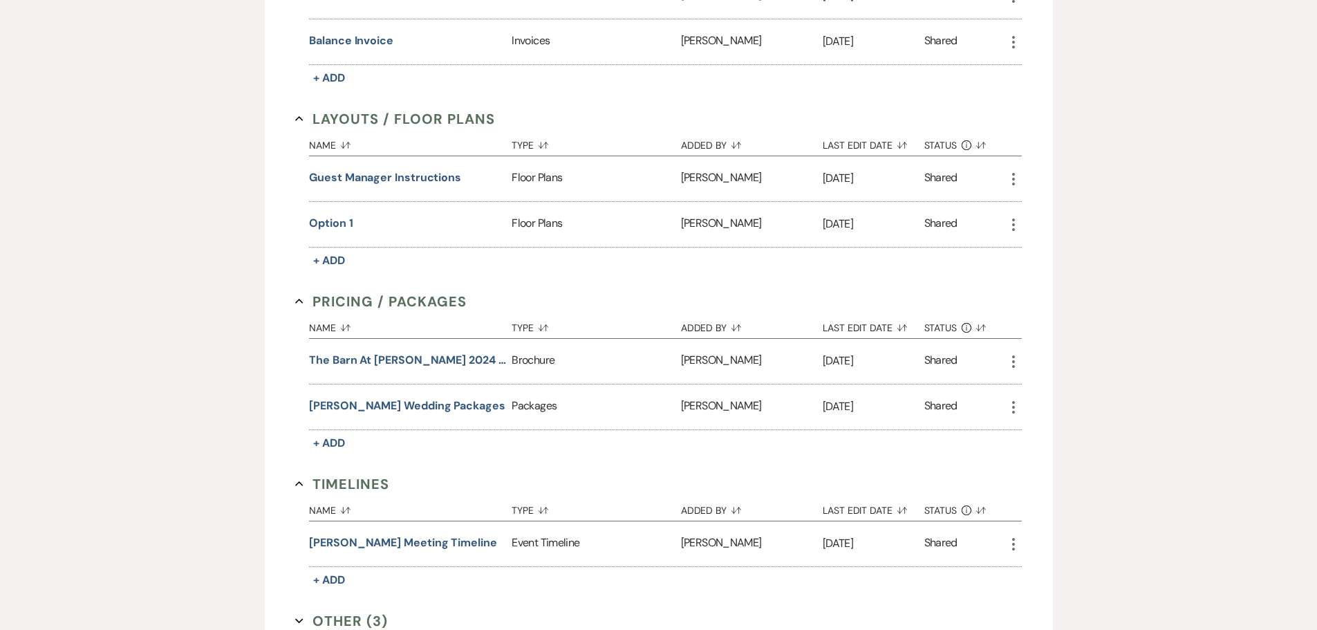
scroll to position [930, 0]
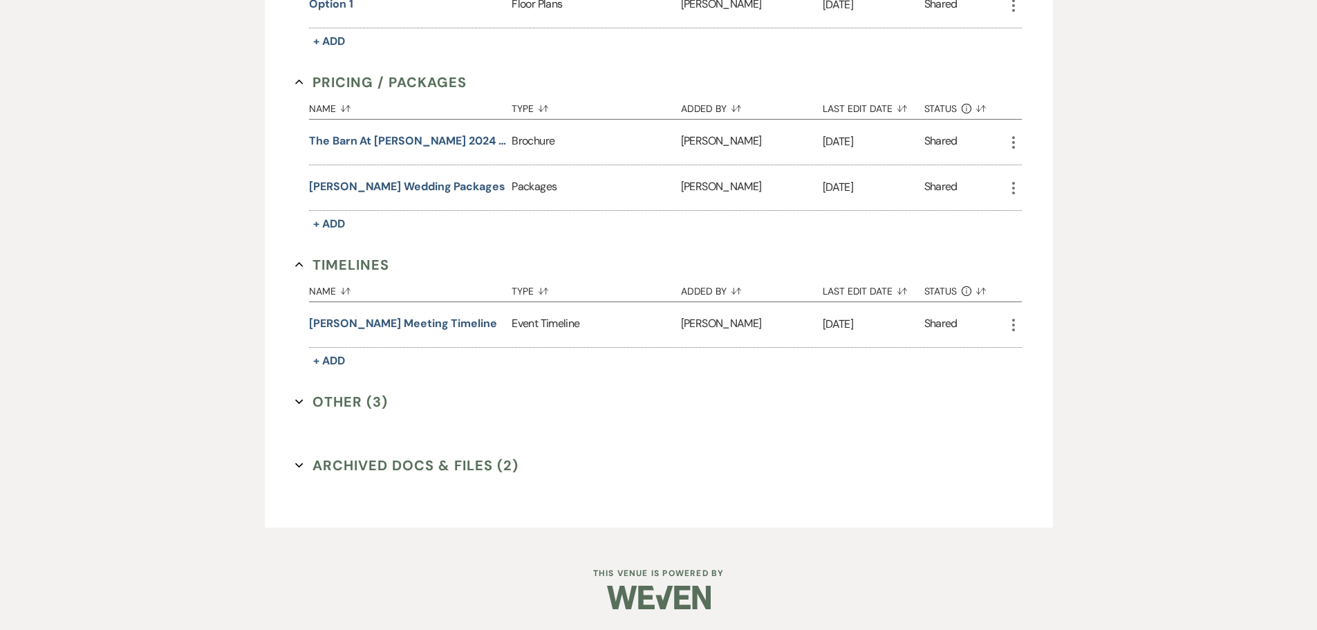
click at [357, 391] on button "Other (3) Expand" at bounding box center [341, 401] width 93 height 21
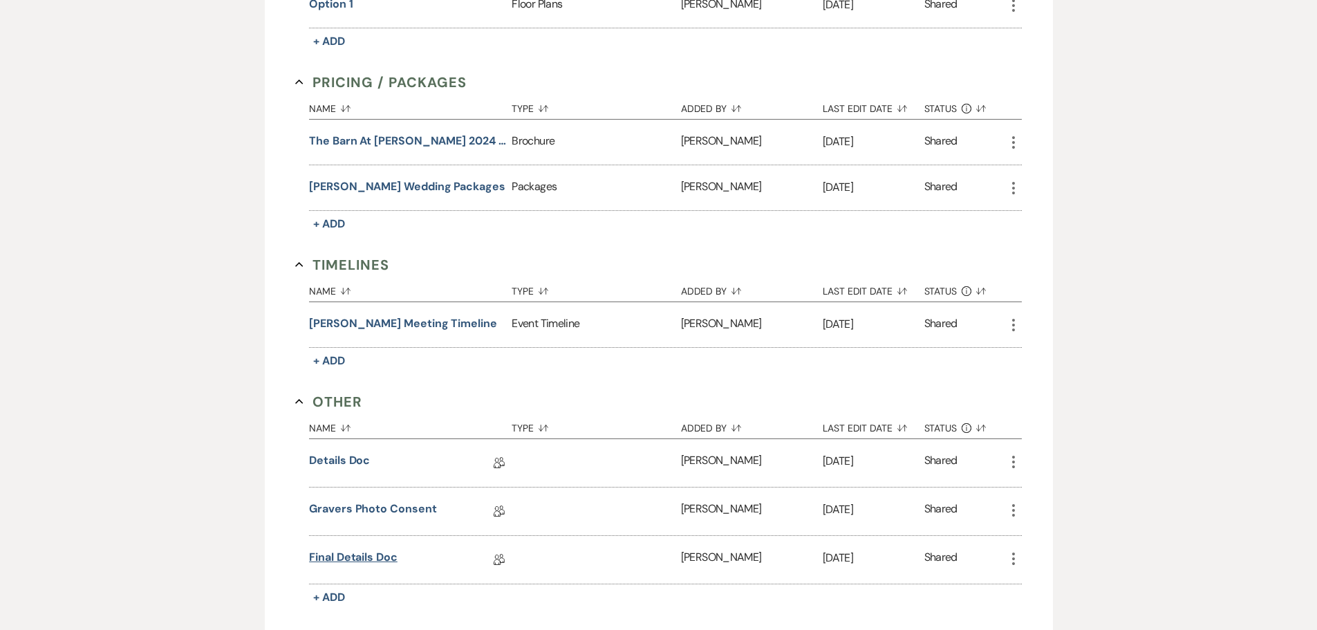
click at [370, 557] on link "Final Details Doc" at bounding box center [353, 559] width 88 height 21
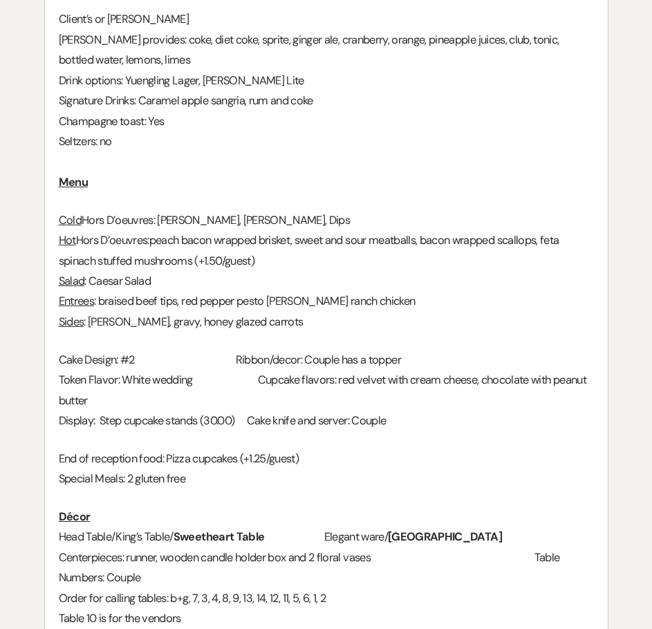
scroll to position [830, 0]
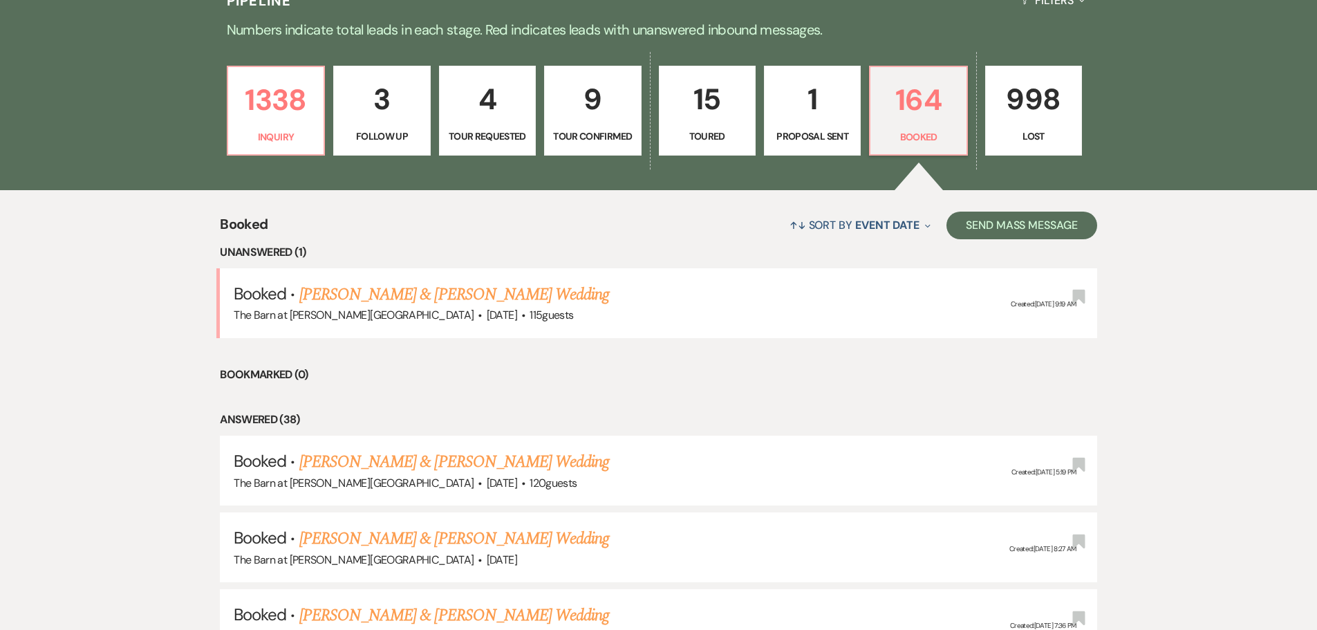
scroll to position [382, 0]
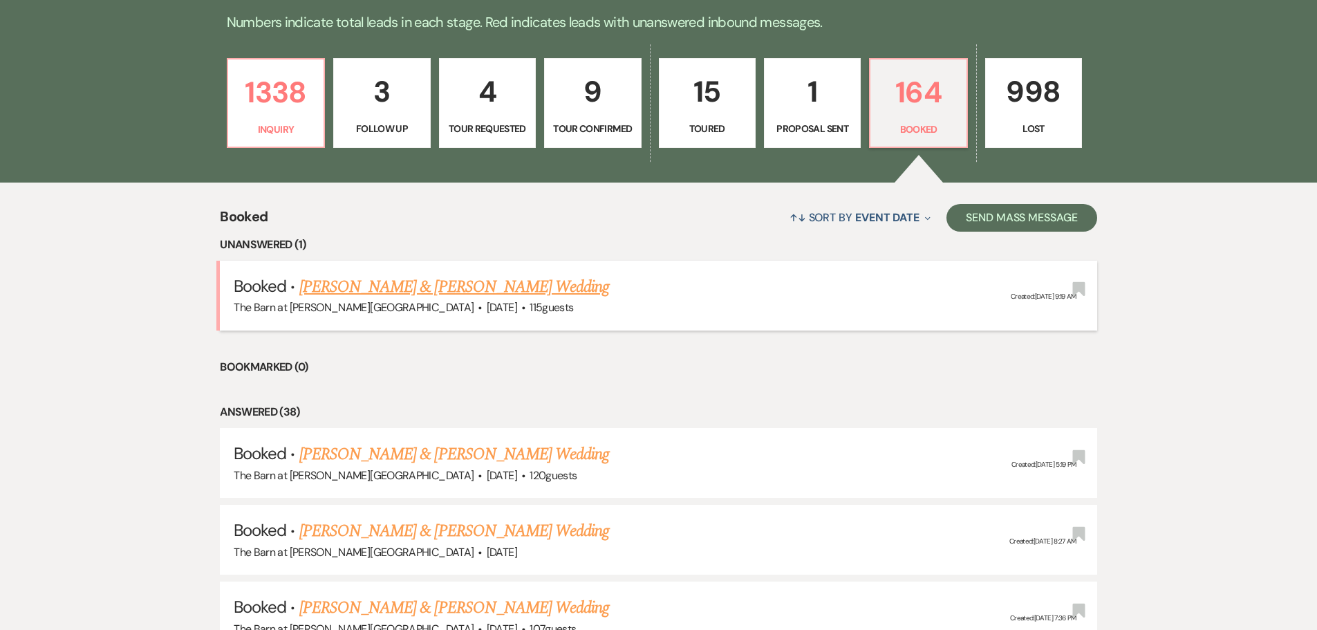
click at [463, 288] on link "[PERSON_NAME] & [PERSON_NAME] Wedding" at bounding box center [454, 286] width 310 height 25
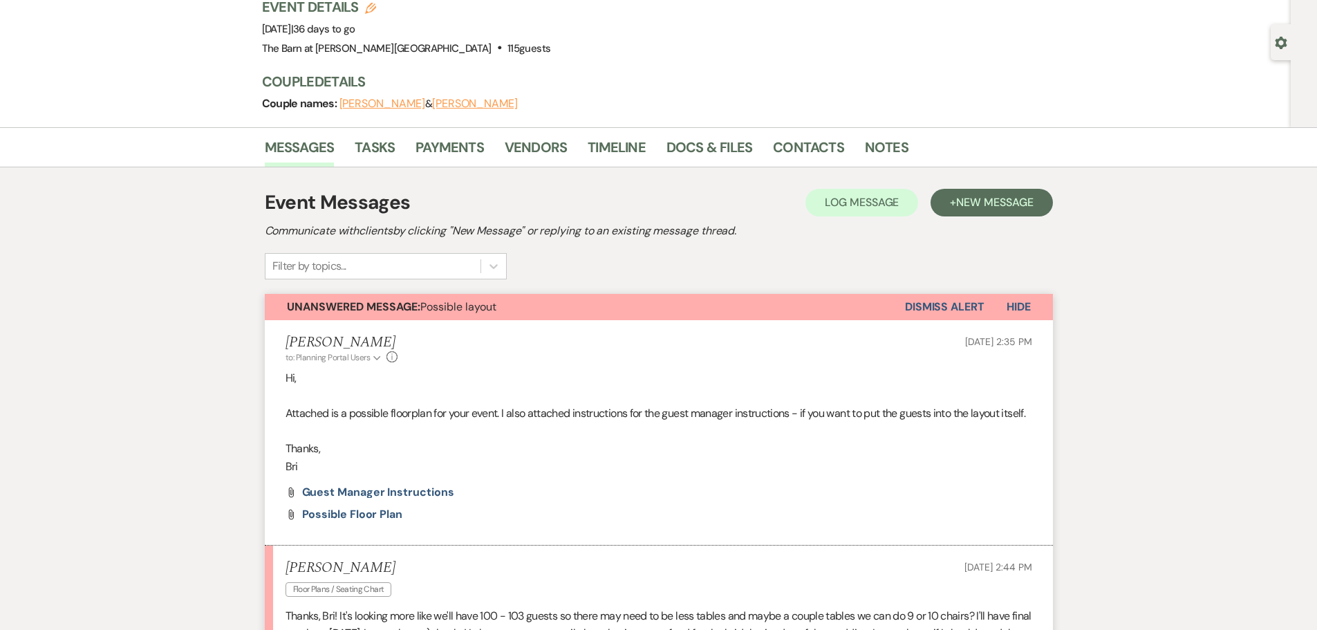
scroll to position [346, 0]
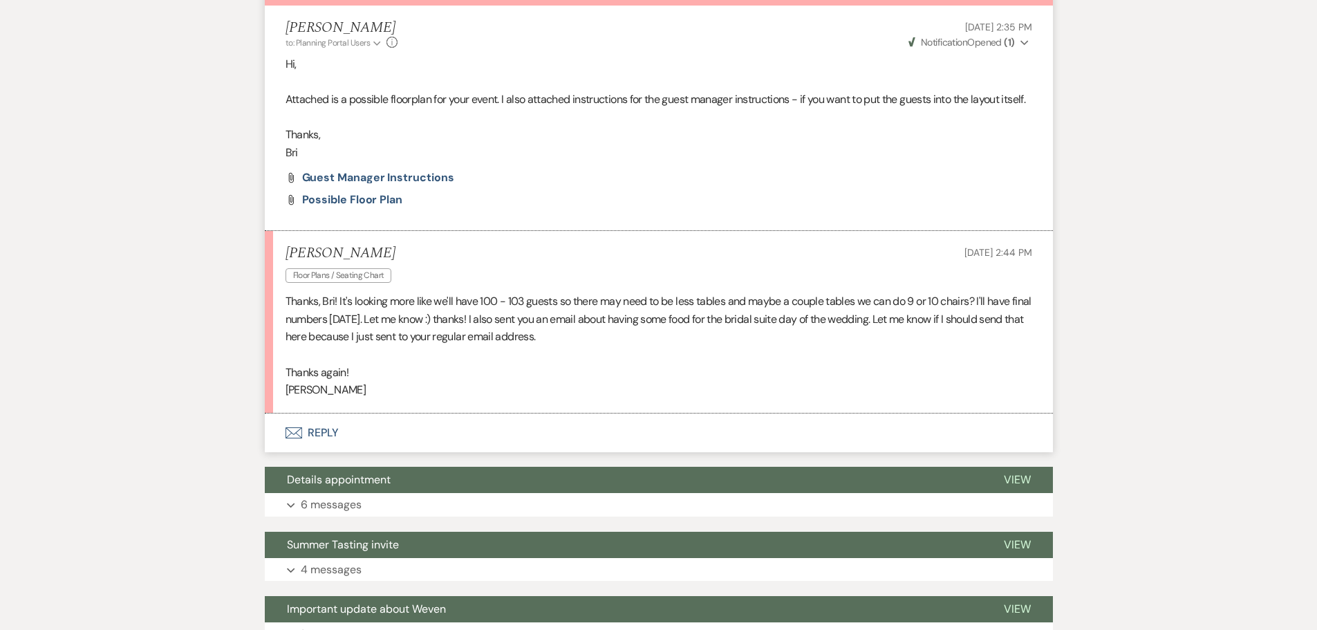
click at [325, 448] on button "Envelope Reply" at bounding box center [659, 432] width 788 height 39
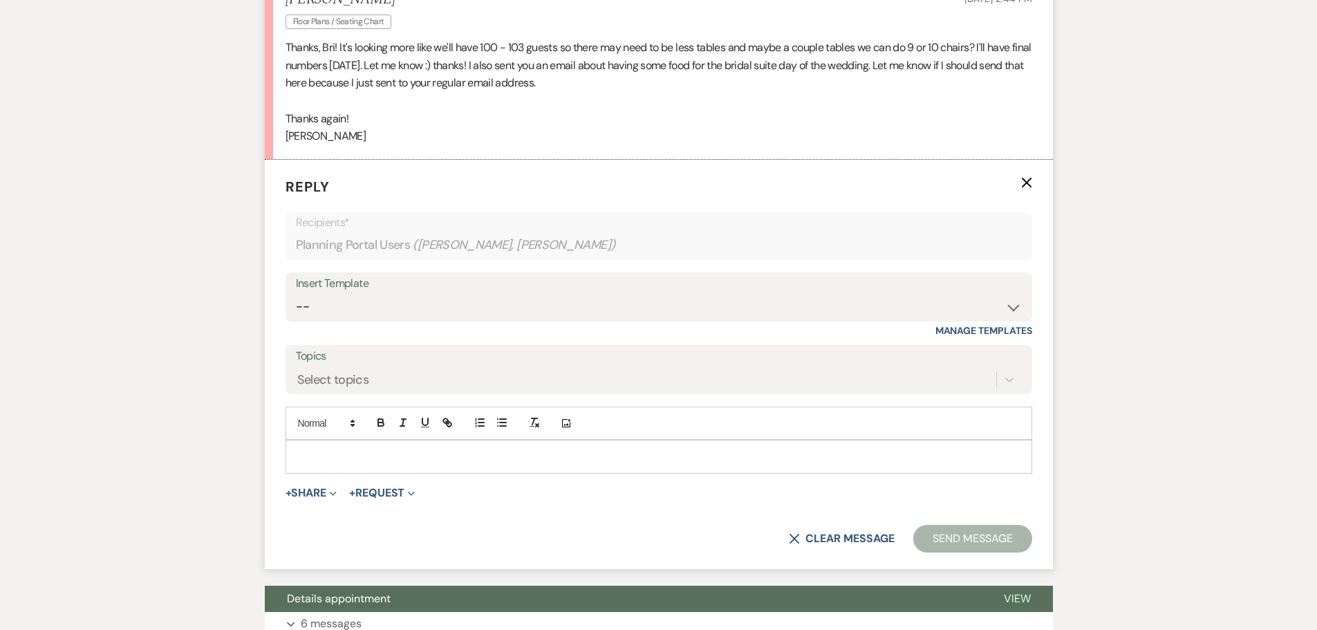
scroll to position [674, 0]
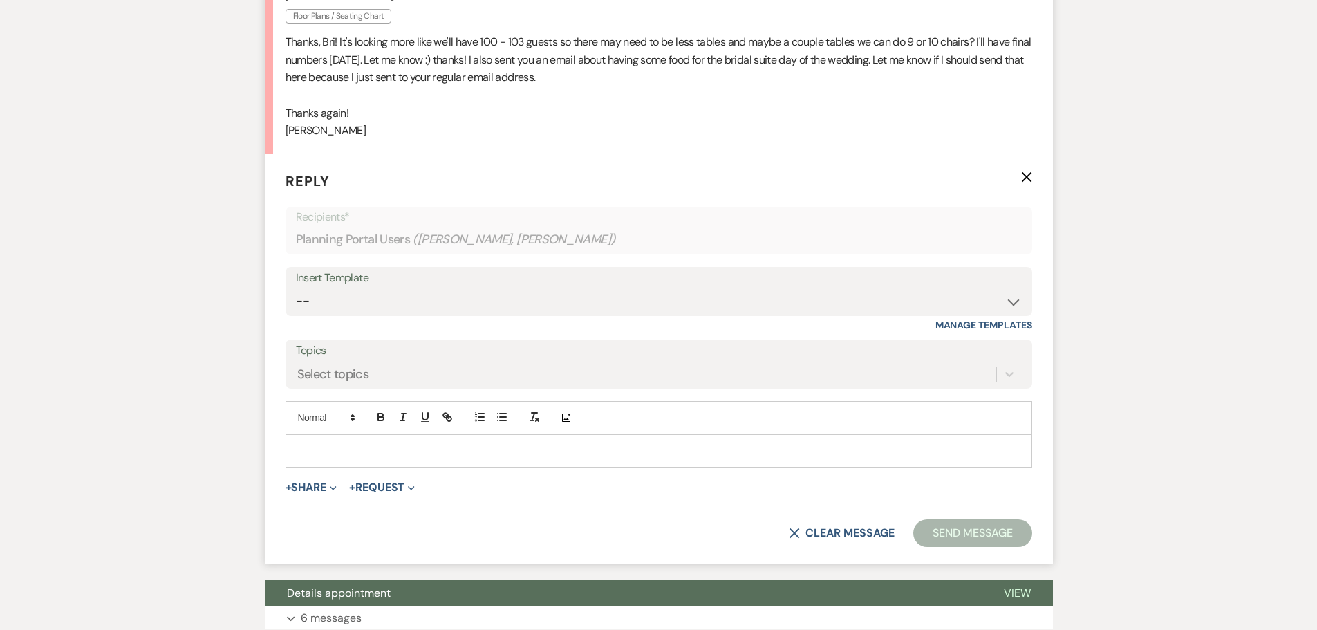
click at [330, 453] on div at bounding box center [658, 451] width 745 height 32
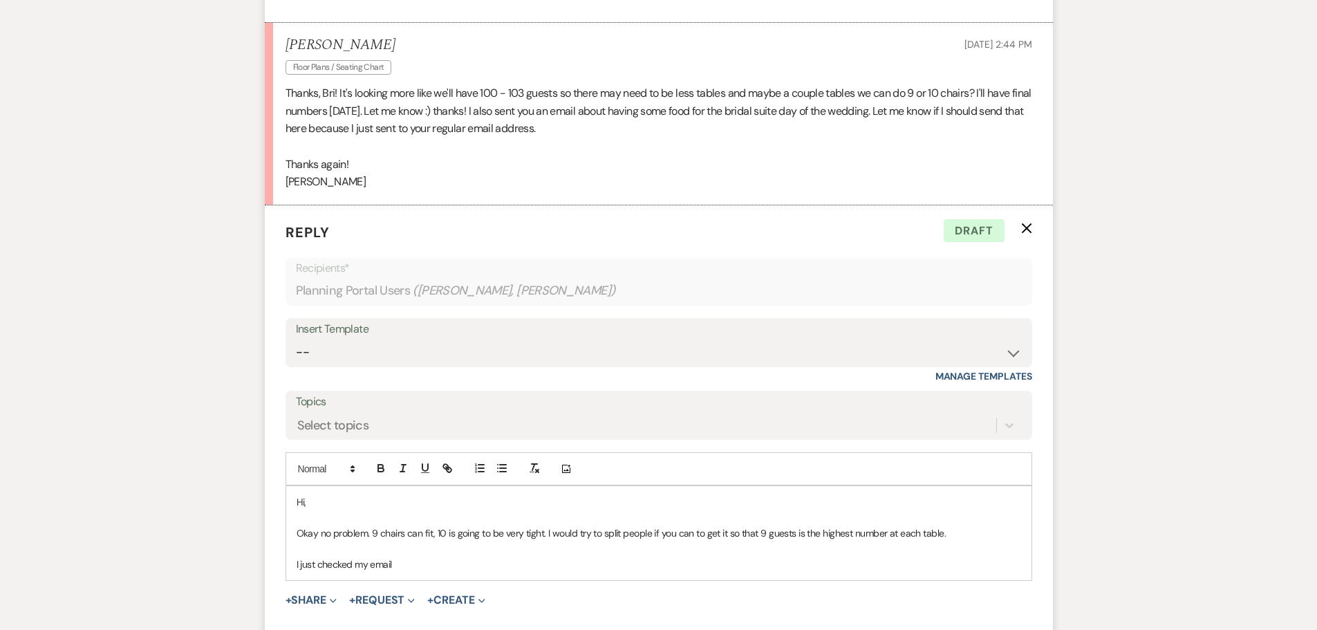
scroll to position [899, 0]
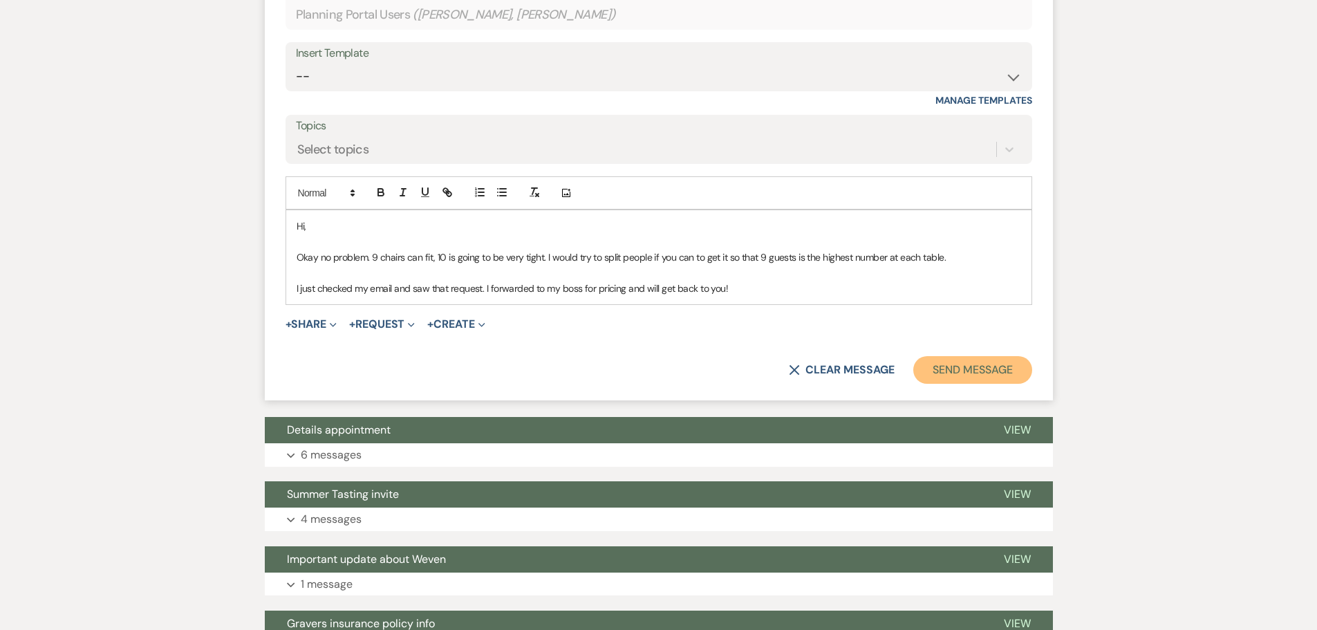
click at [1011, 384] on button "Send Message" at bounding box center [972, 370] width 118 height 28
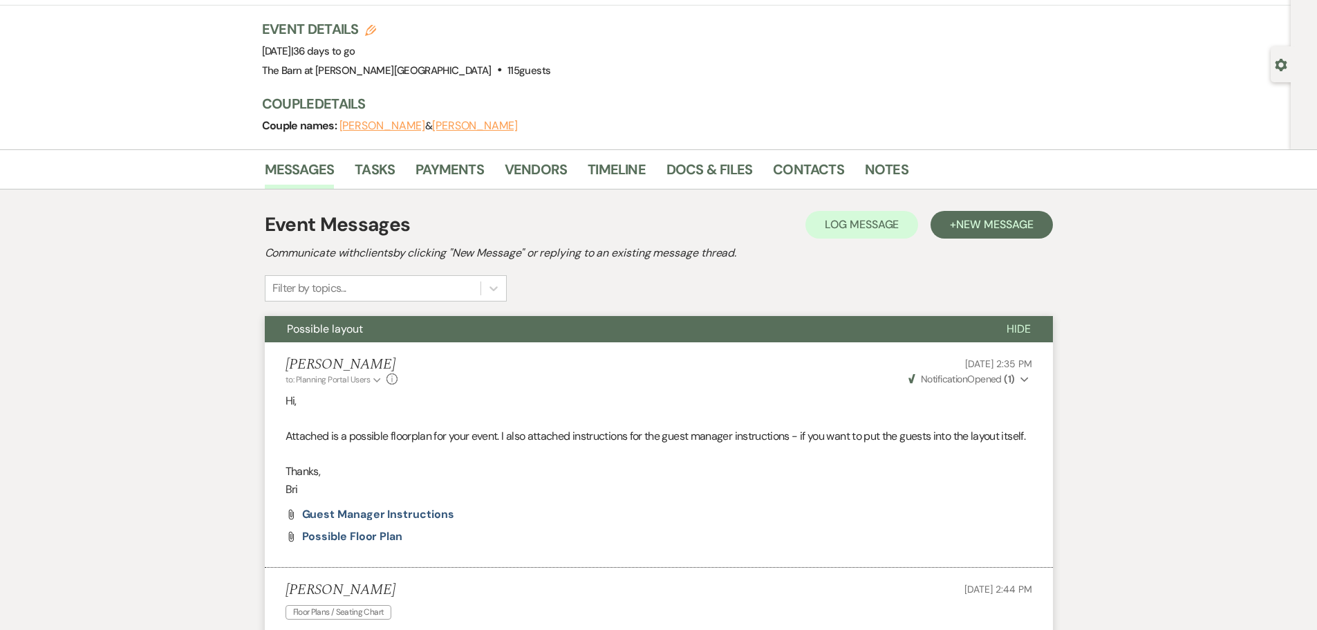
scroll to position [0, 0]
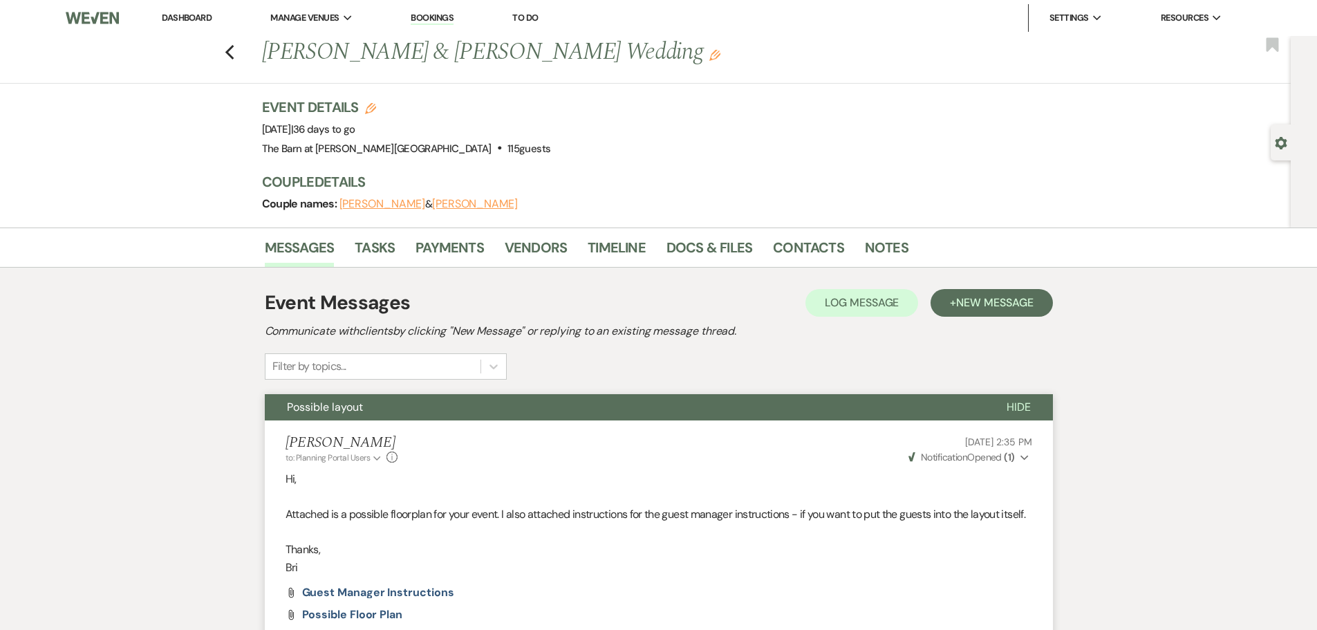
click at [326, 234] on li "Messages" at bounding box center [310, 250] width 91 height 33
click at [324, 243] on link "Messages" at bounding box center [300, 251] width 70 height 30
click at [203, 19] on link "Dashboard" at bounding box center [187, 18] width 50 height 12
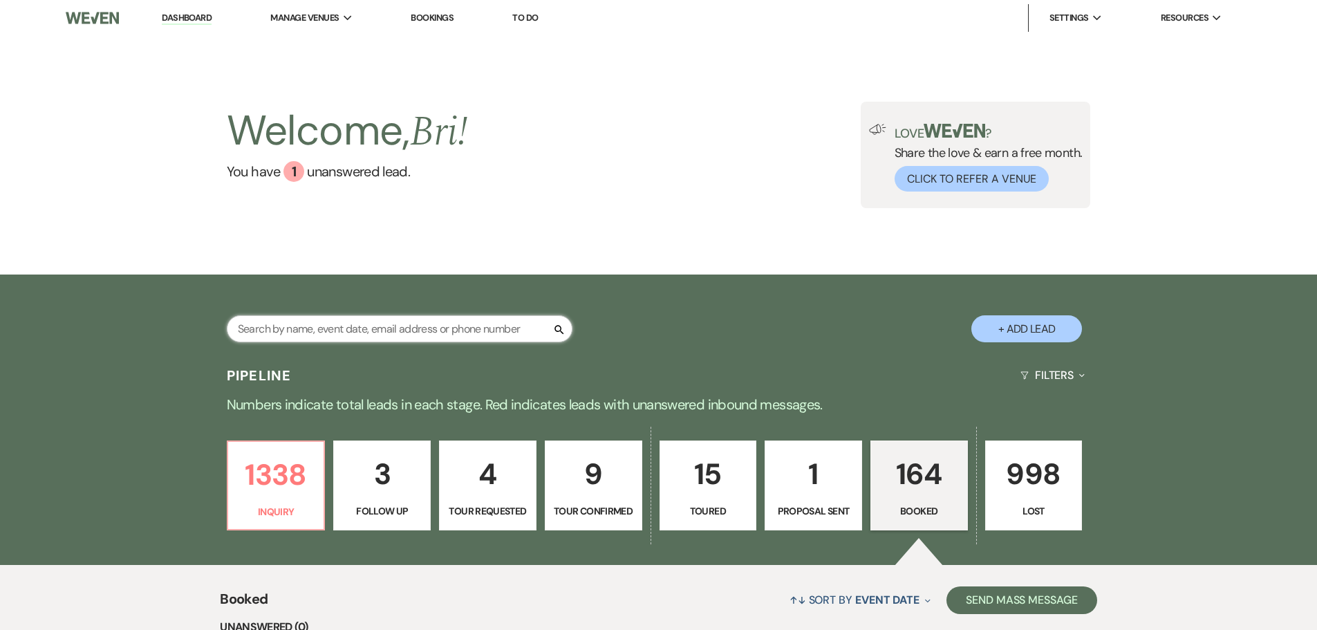
click at [429, 324] on input "text" at bounding box center [400, 328] width 346 height 27
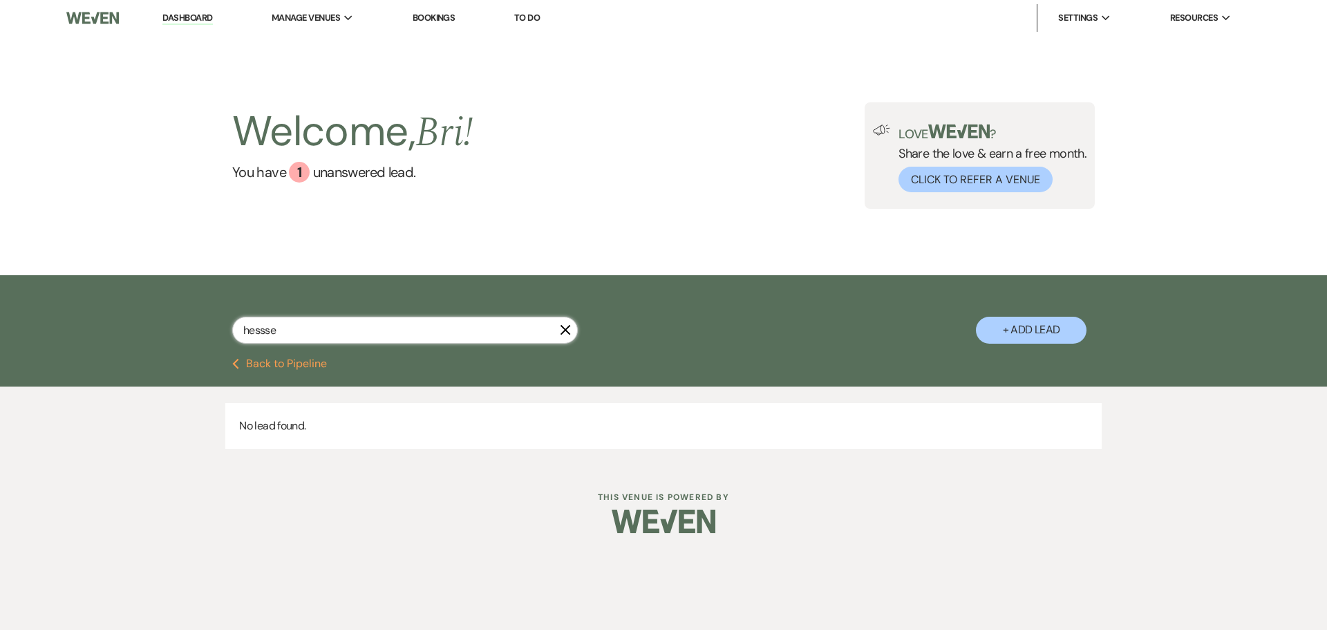
click at [456, 321] on input "hessse" at bounding box center [405, 330] width 346 height 27
type input "hesse"
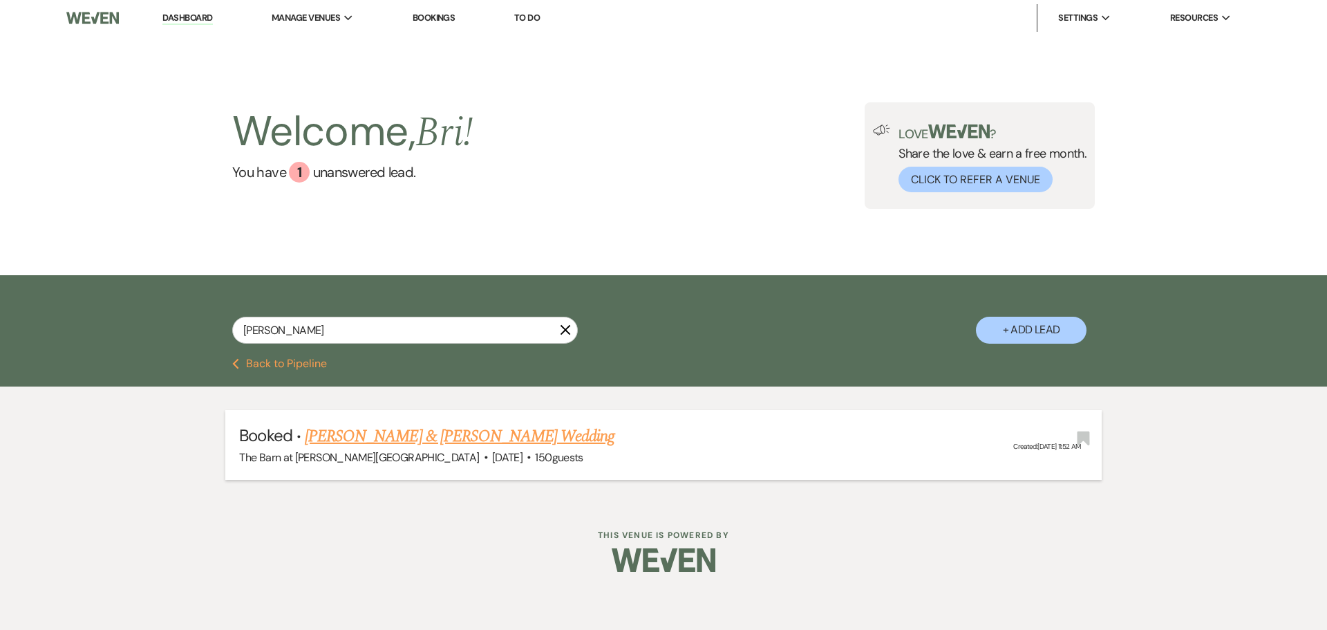
click at [468, 429] on link "[PERSON_NAME] & [PERSON_NAME] Wedding" at bounding box center [460, 436] width 310 height 25
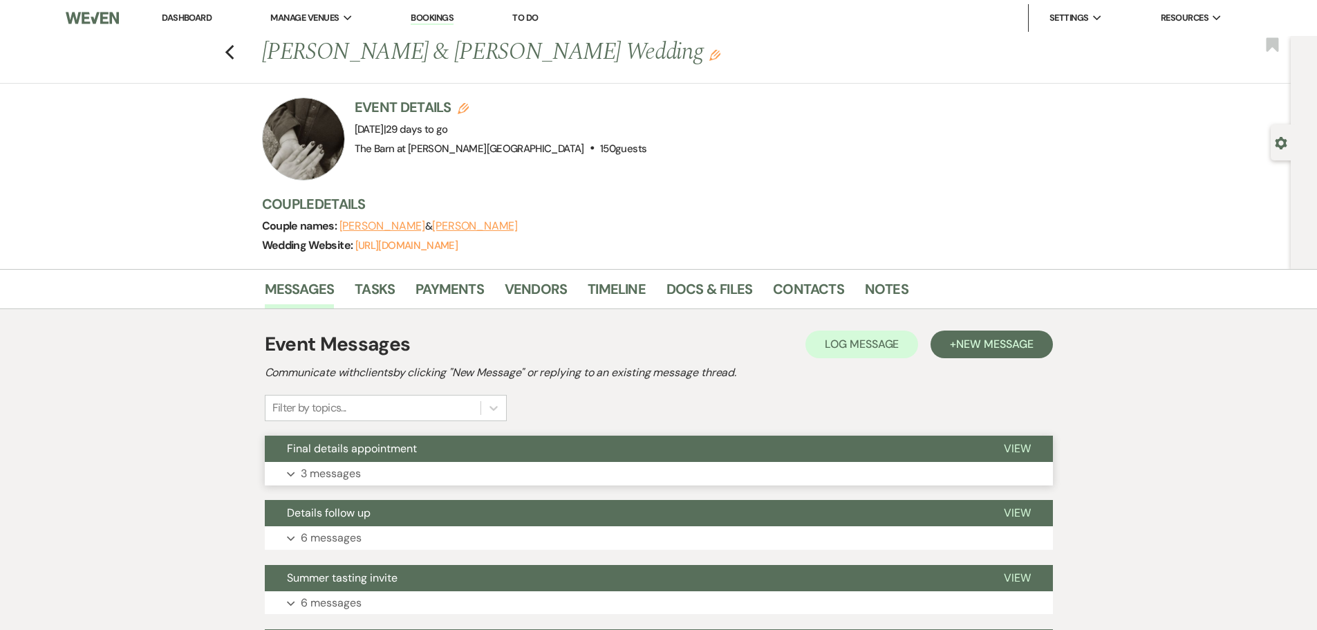
click at [552, 455] on button "Final details appointment" at bounding box center [623, 449] width 717 height 26
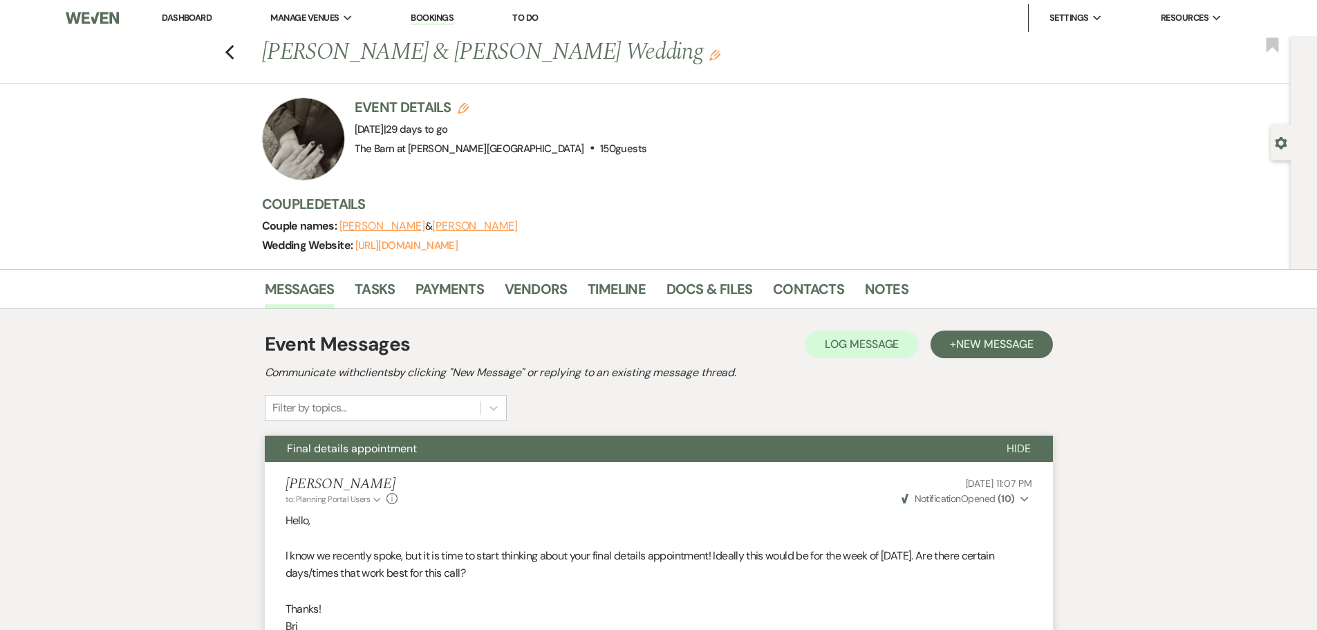
click at [183, 18] on link "Dashboard" at bounding box center [187, 18] width 50 height 12
